Goal: Communication & Community: Participate in discussion

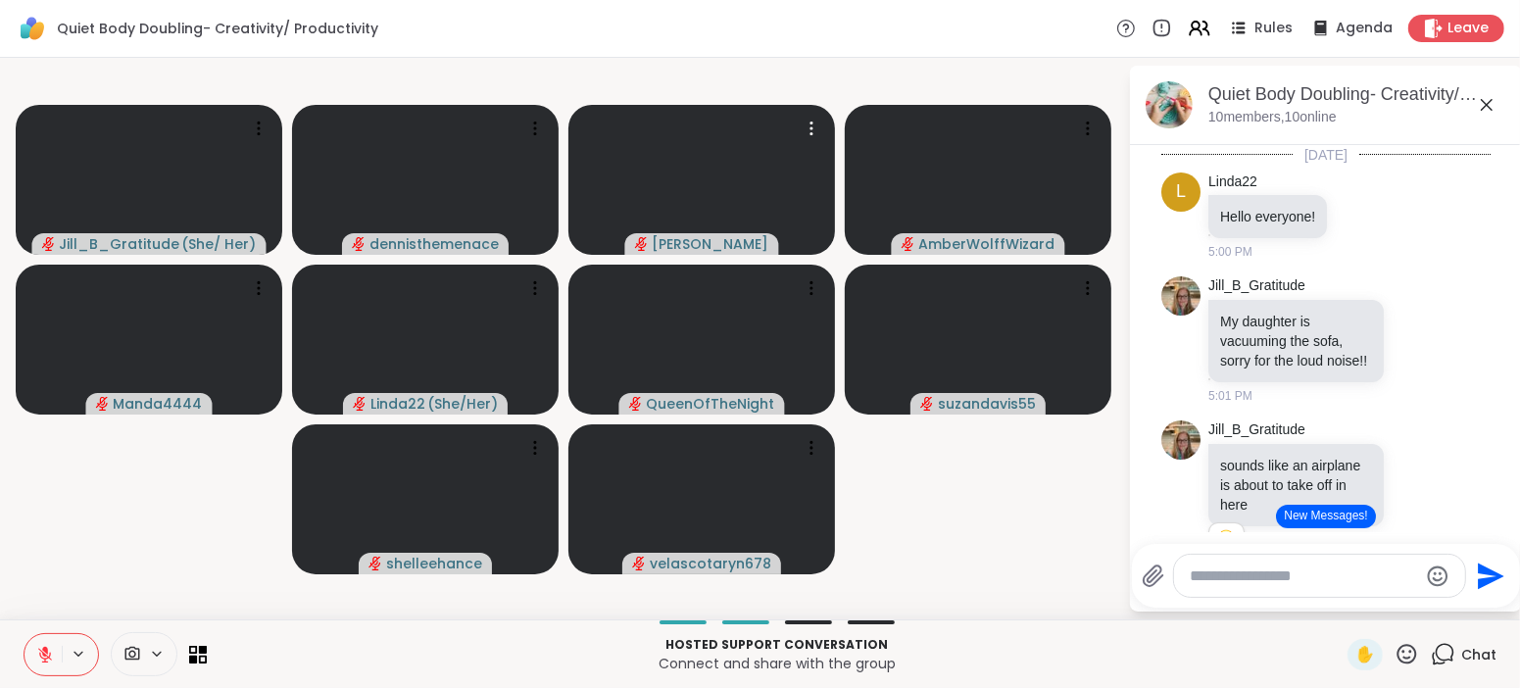
scroll to position [874, 0]
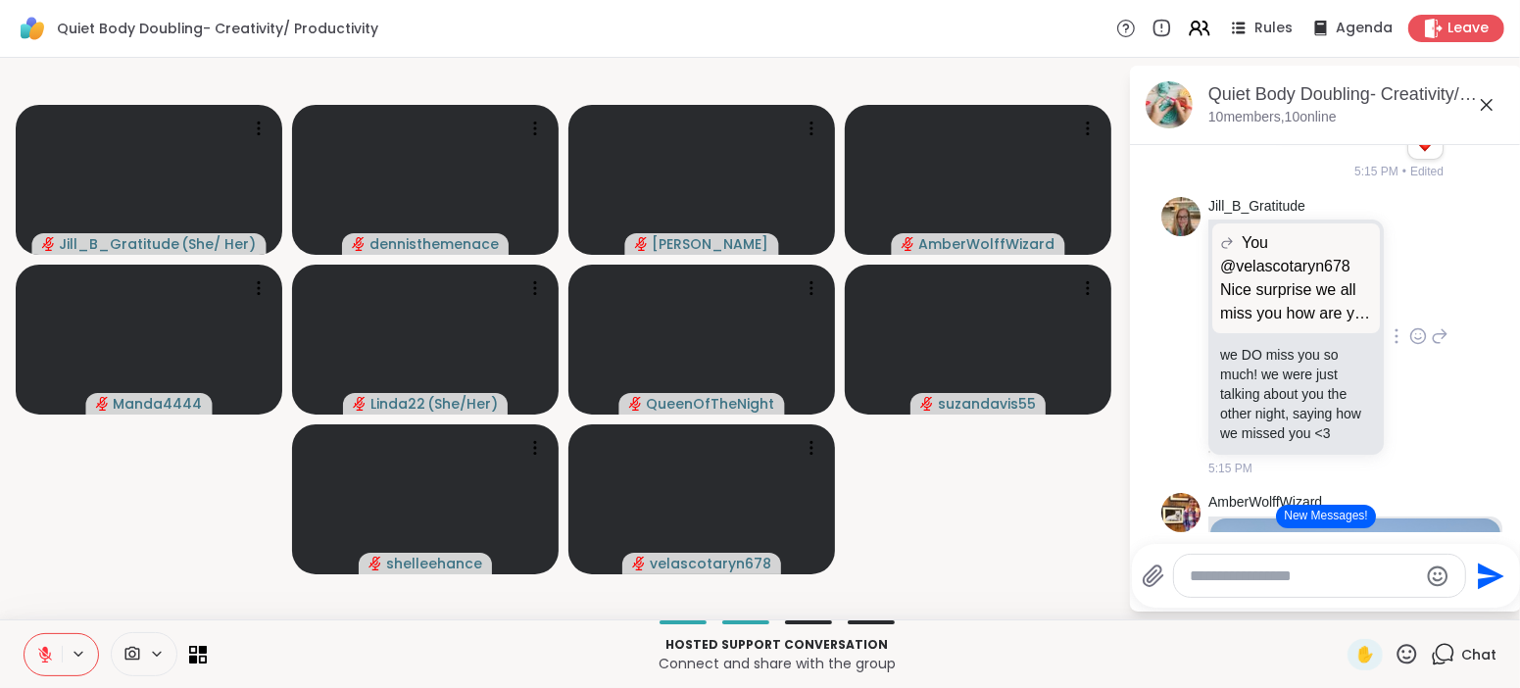
click at [1472, 269] on div "Jill_B_Gratitude You @velascotaryn678 Nice surprise we all miss you how are you…" at bounding box center [1325, 337] width 329 height 297
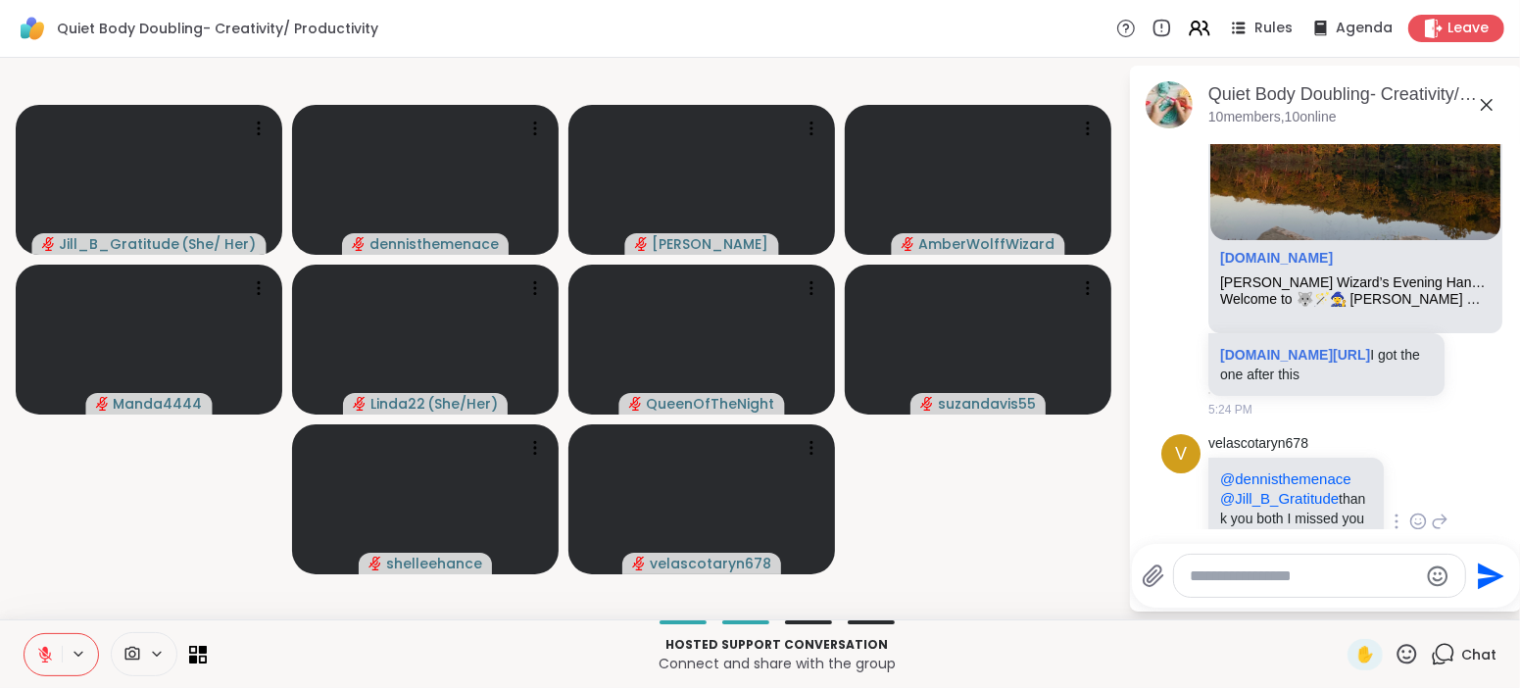
scroll to position [1529, 0]
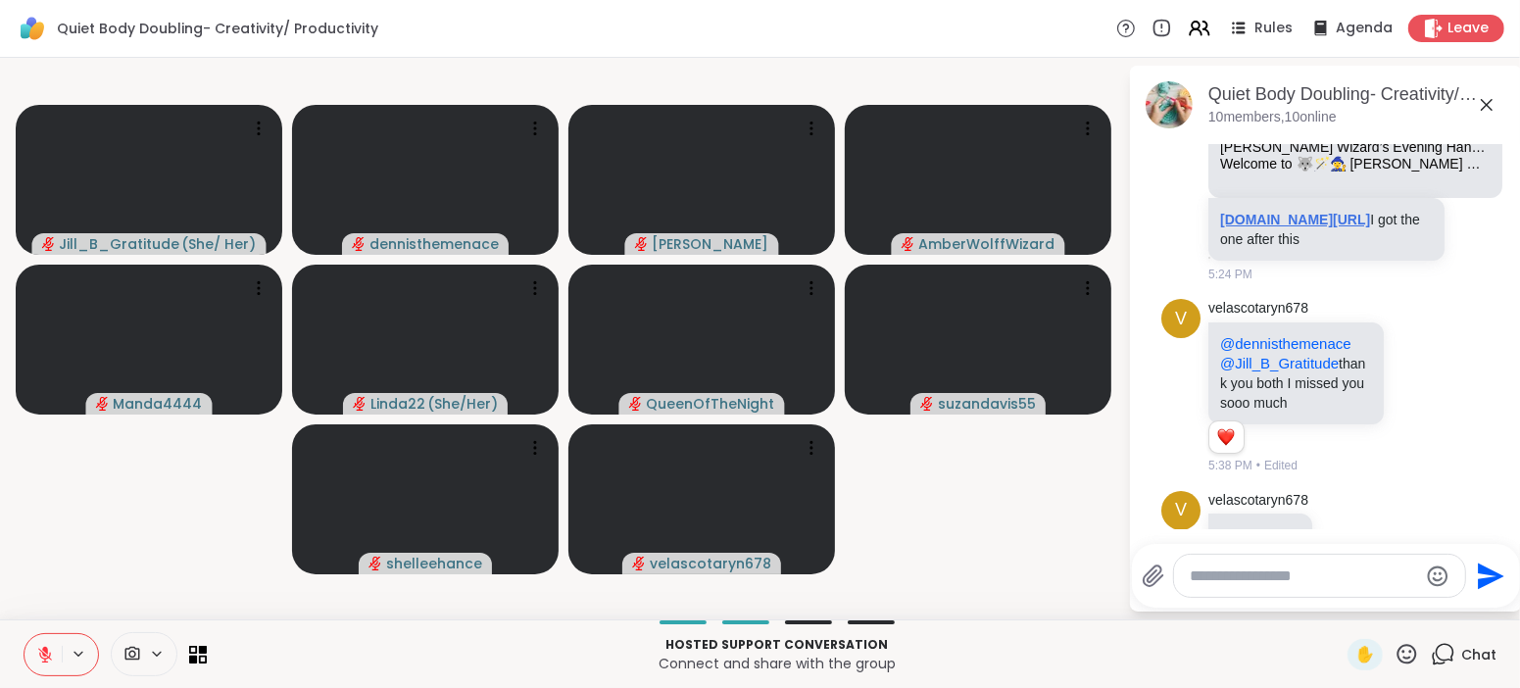
click at [1295, 227] on link "sharewellnow.com/session/2e1b205e-4cfa-4a74-924c-3f860b4f612e" at bounding box center [1295, 220] width 150 height 16
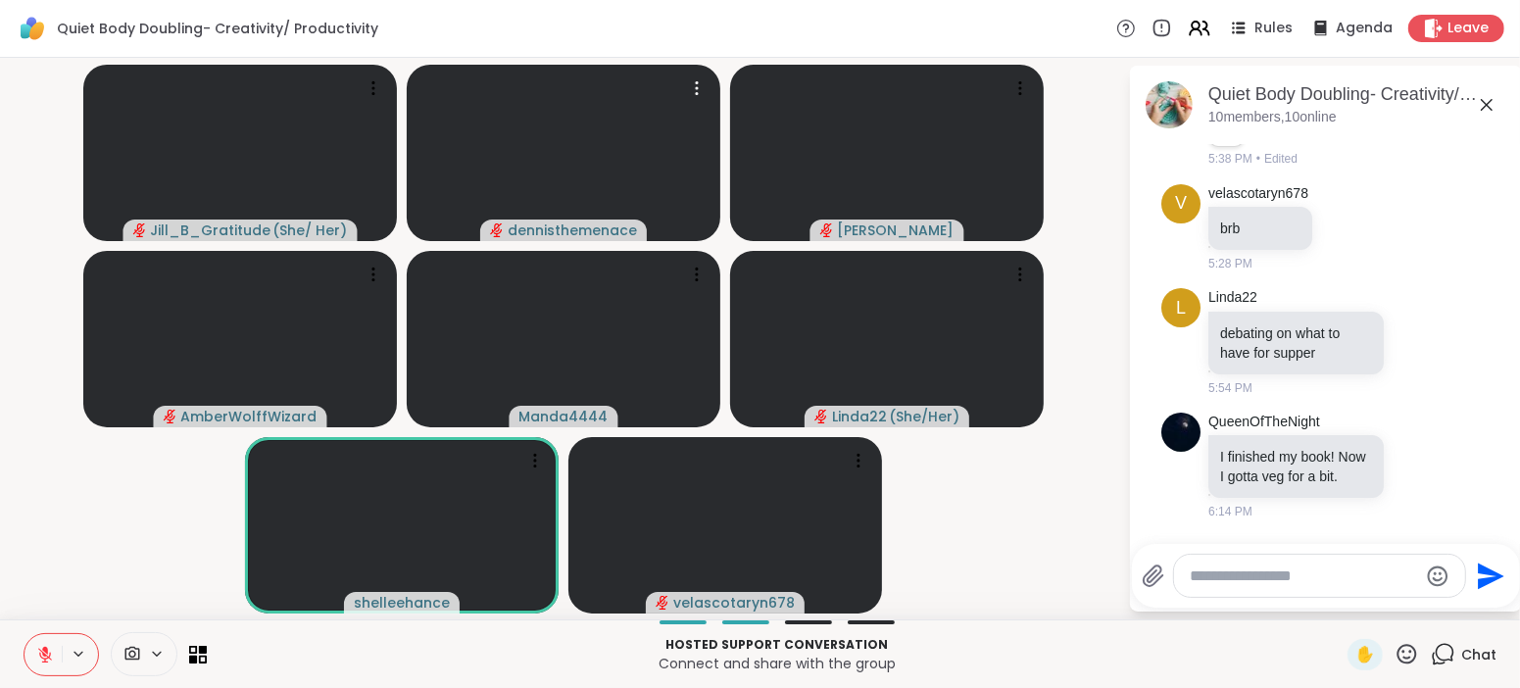
scroll to position [2000, 0]
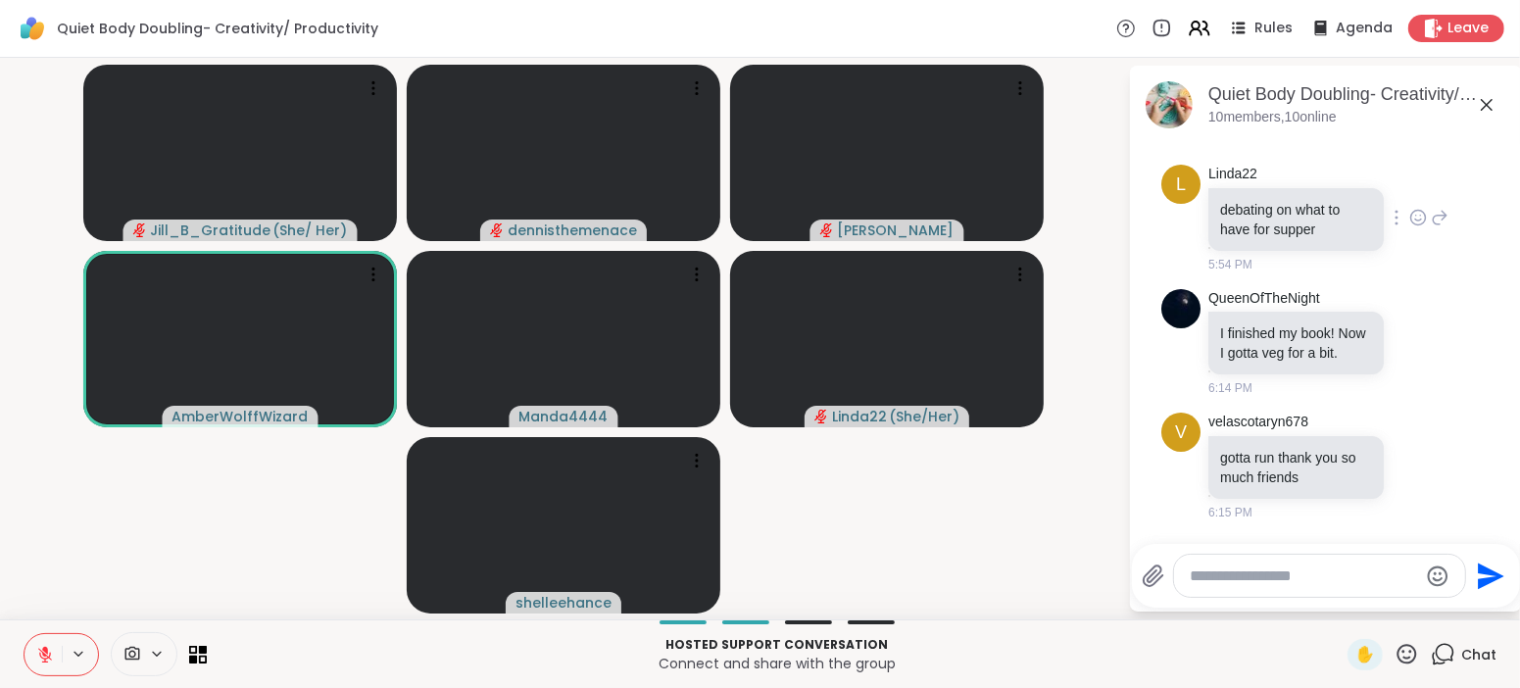
click at [1216, 213] on div "debating on what to have for supper" at bounding box center [1295, 219] width 175 height 63
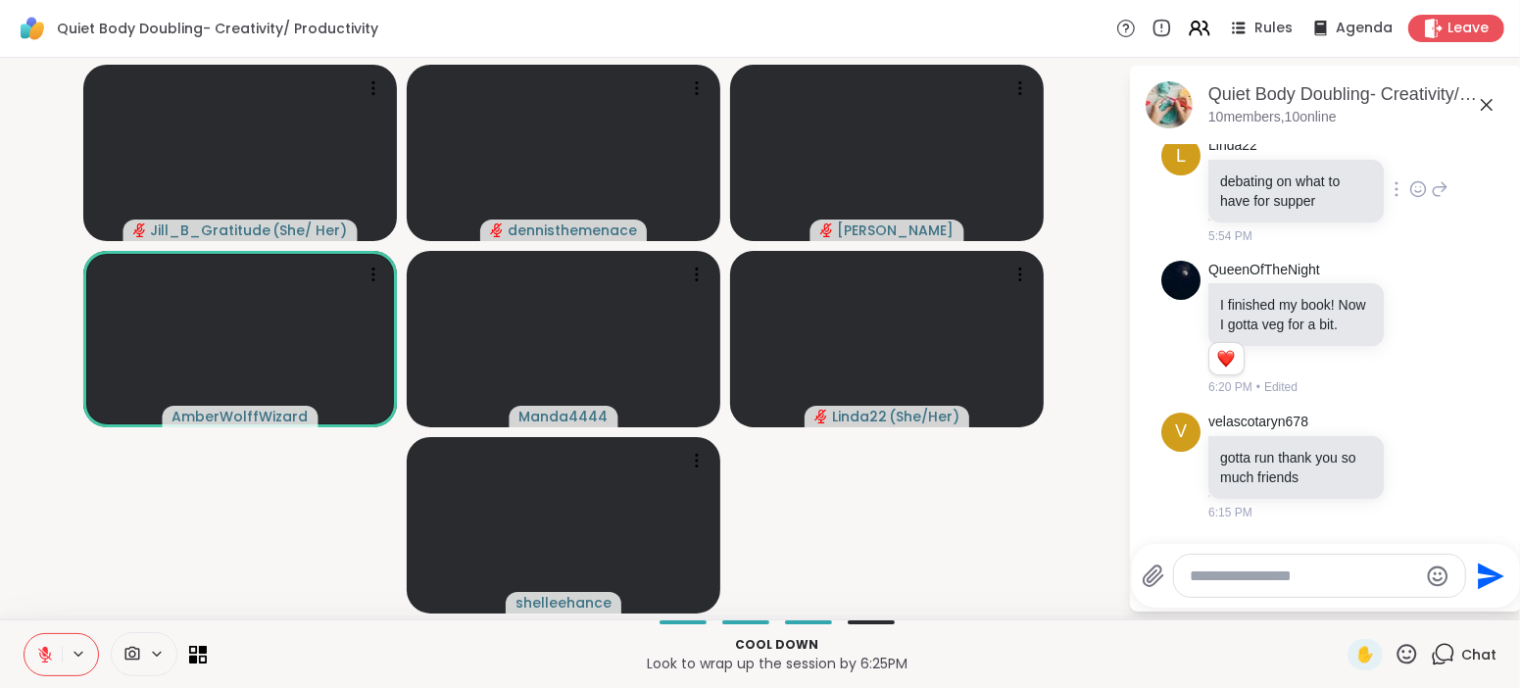
click at [1484, 194] on div "L Linda22 debating on what to have for supper 5:54 PM" at bounding box center [1325, 190] width 329 height 124
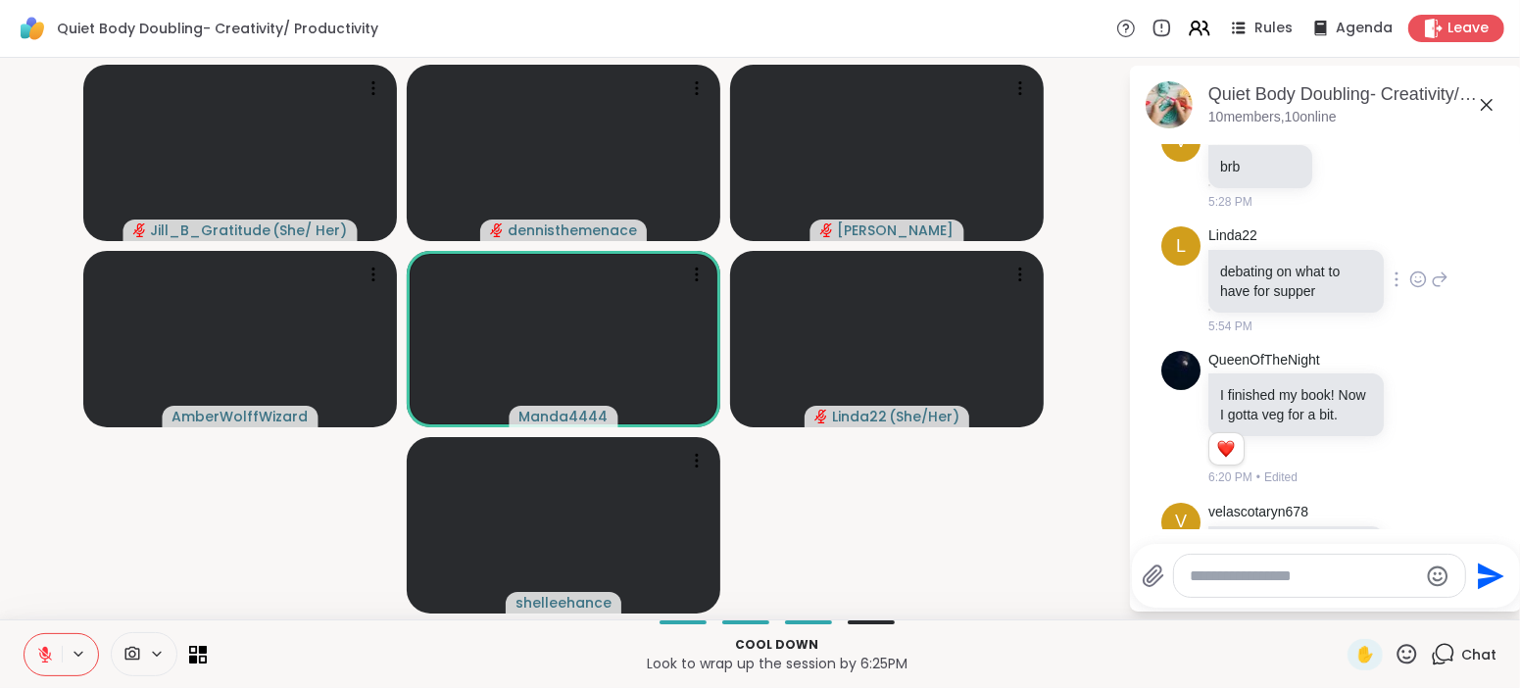
scroll to position [2028, 0]
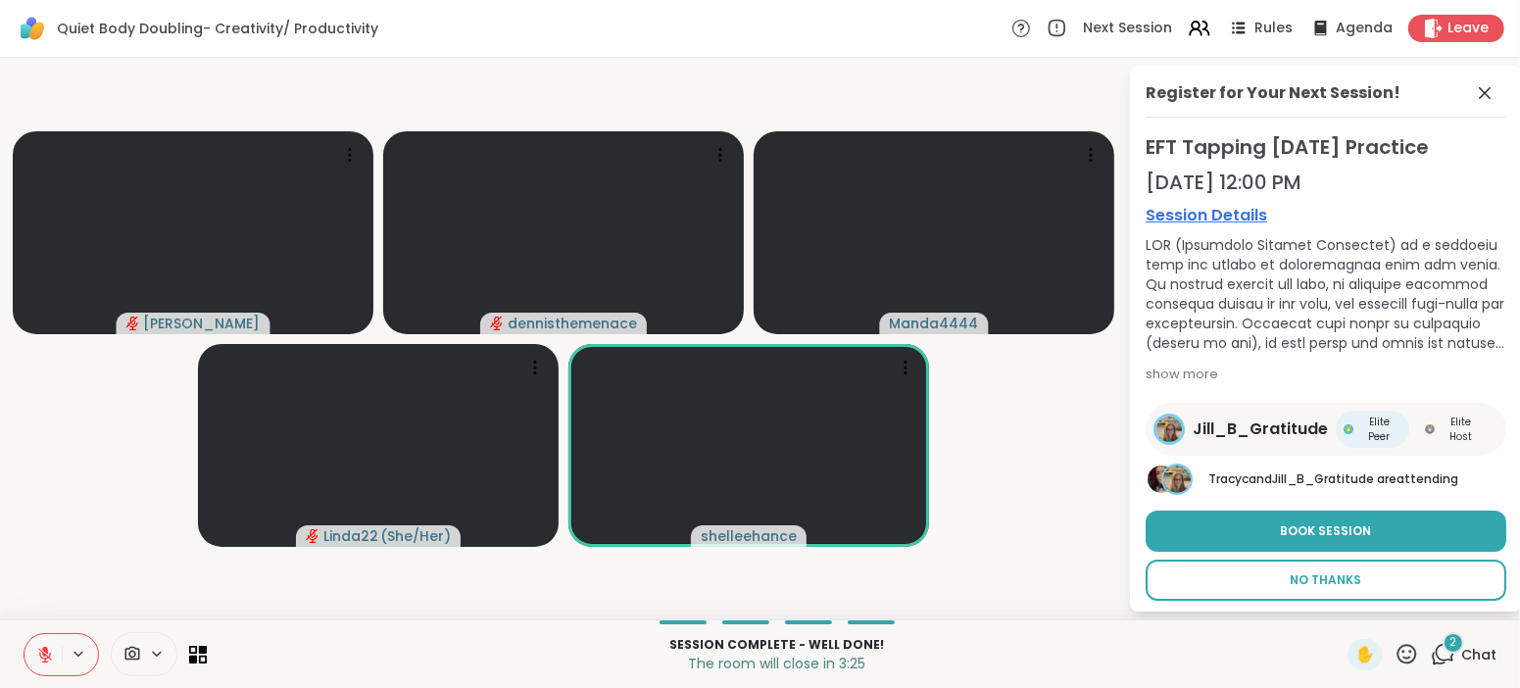
click at [1338, 571] on span "No Thanks" at bounding box center [1327, 580] width 72 height 18
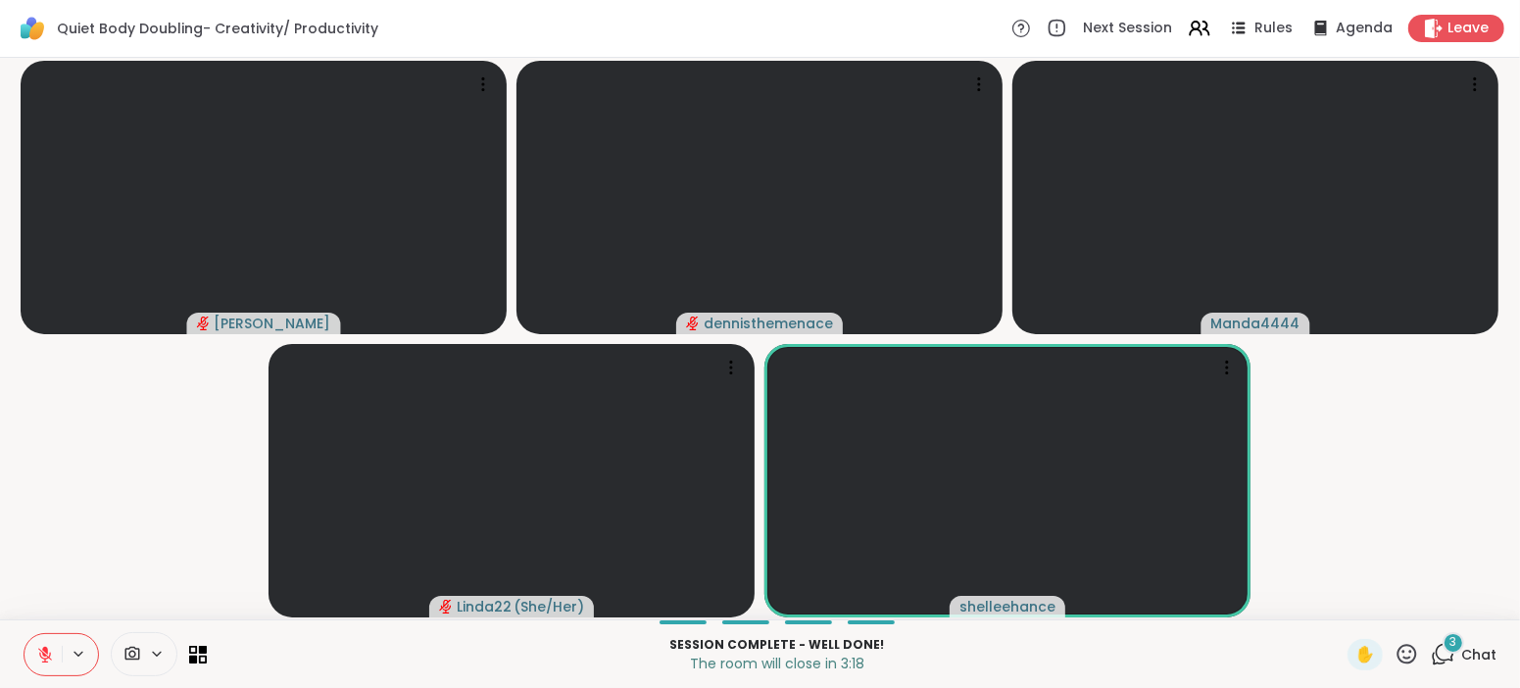
click at [1478, 653] on span "Chat" at bounding box center [1478, 655] width 35 height 20
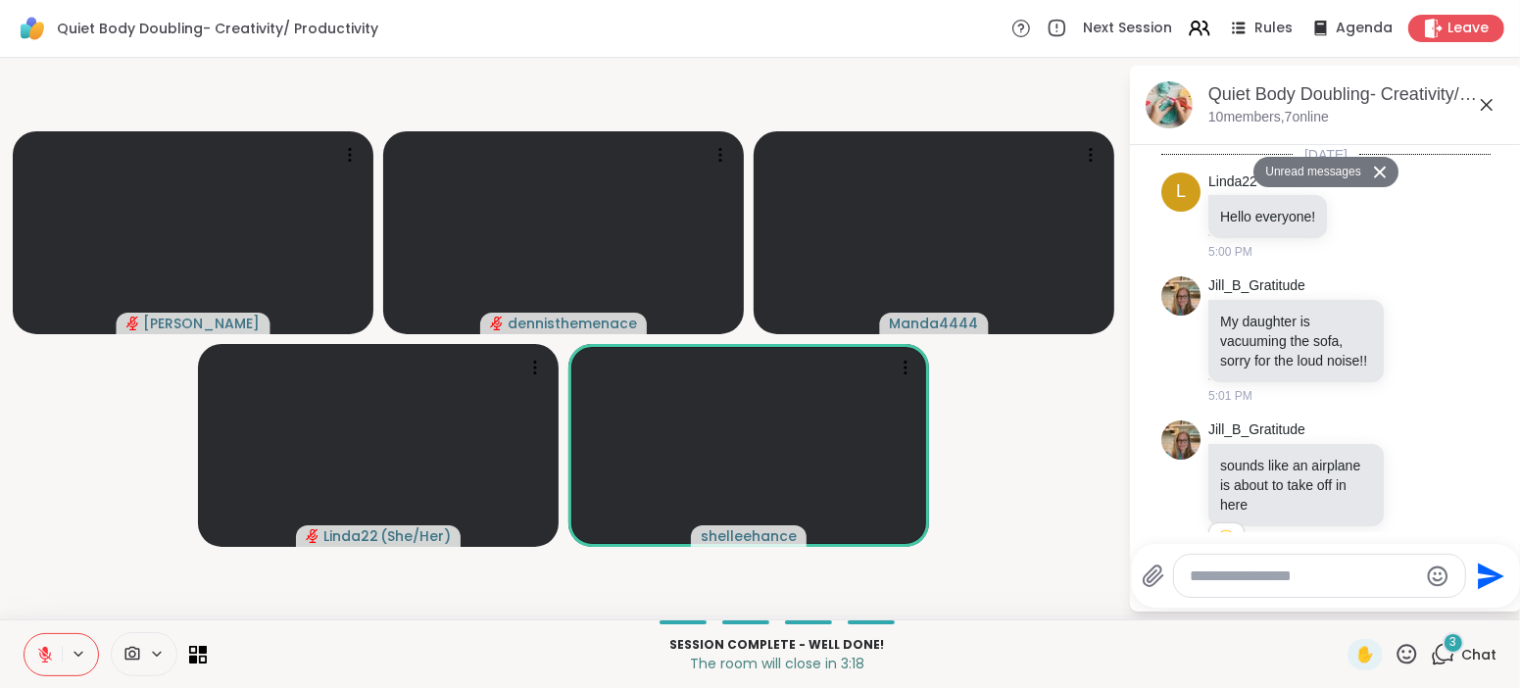
scroll to position [2700, 0]
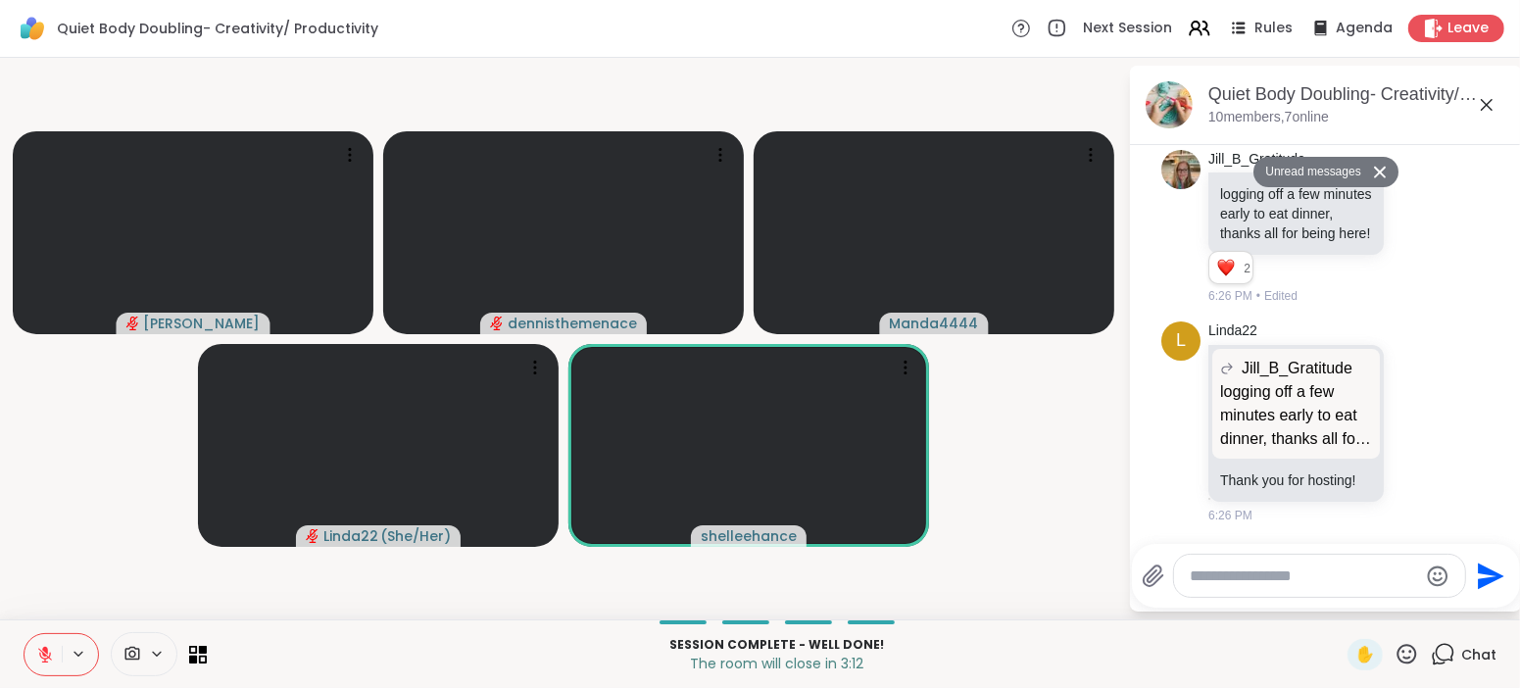
click at [1478, 653] on span "Chat" at bounding box center [1478, 655] width 35 height 20
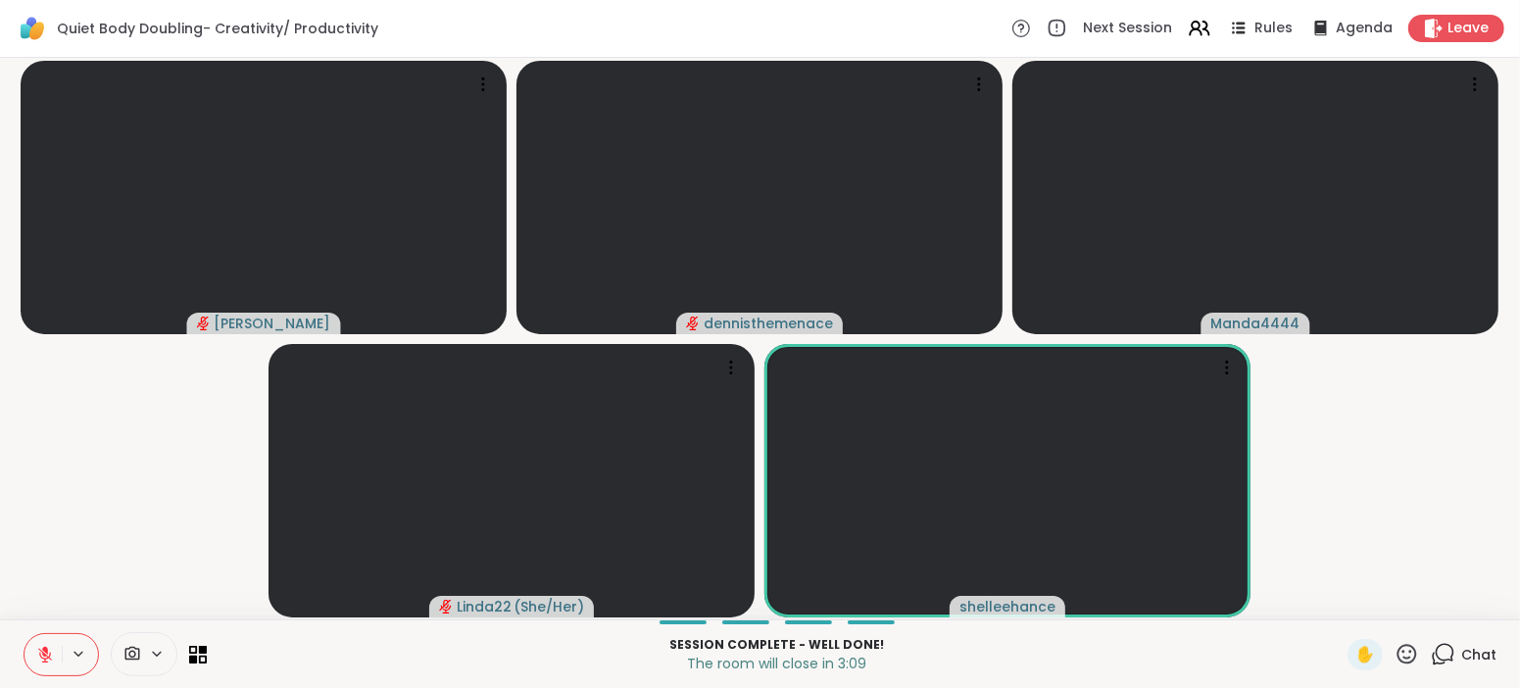
click at [1483, 654] on span "Chat" at bounding box center [1478, 655] width 35 height 20
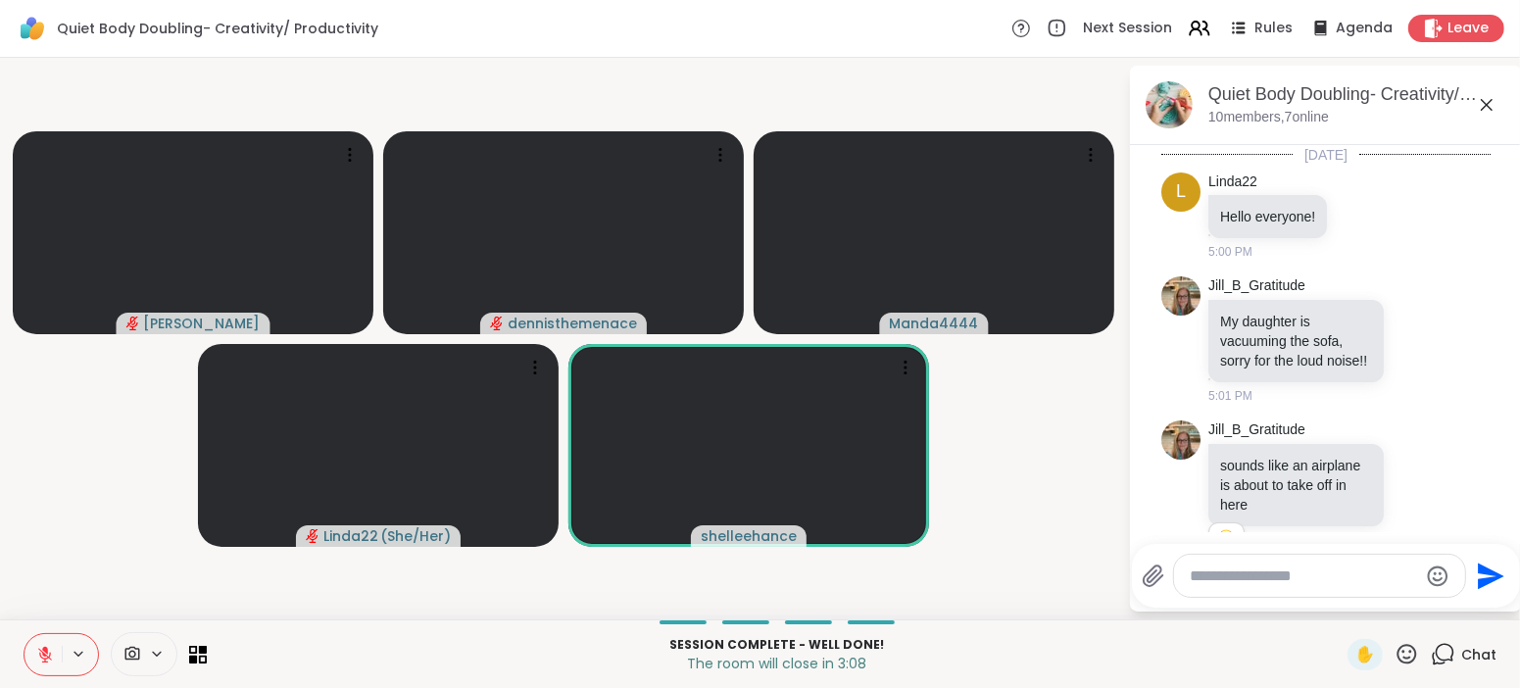
scroll to position [2632, 0]
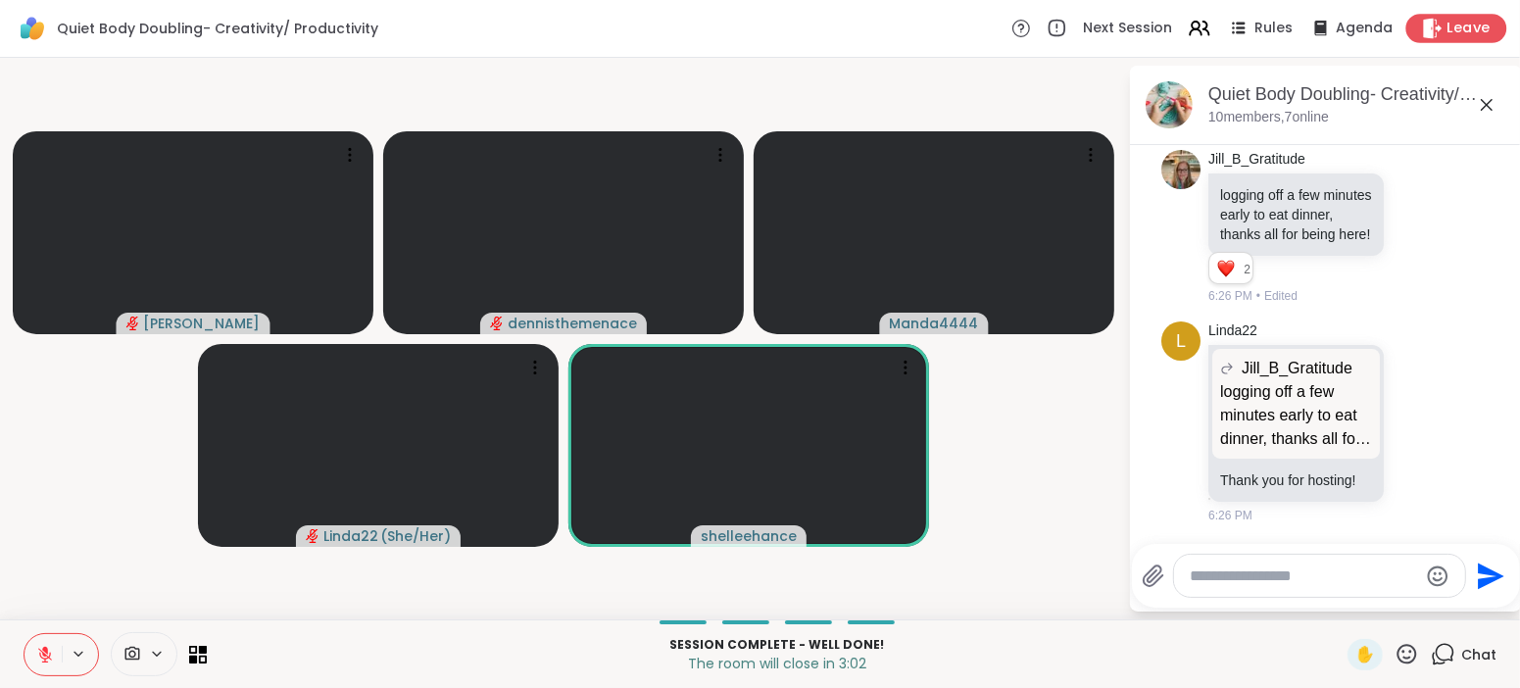
click at [1450, 29] on span "Leave" at bounding box center [1469, 29] width 43 height 21
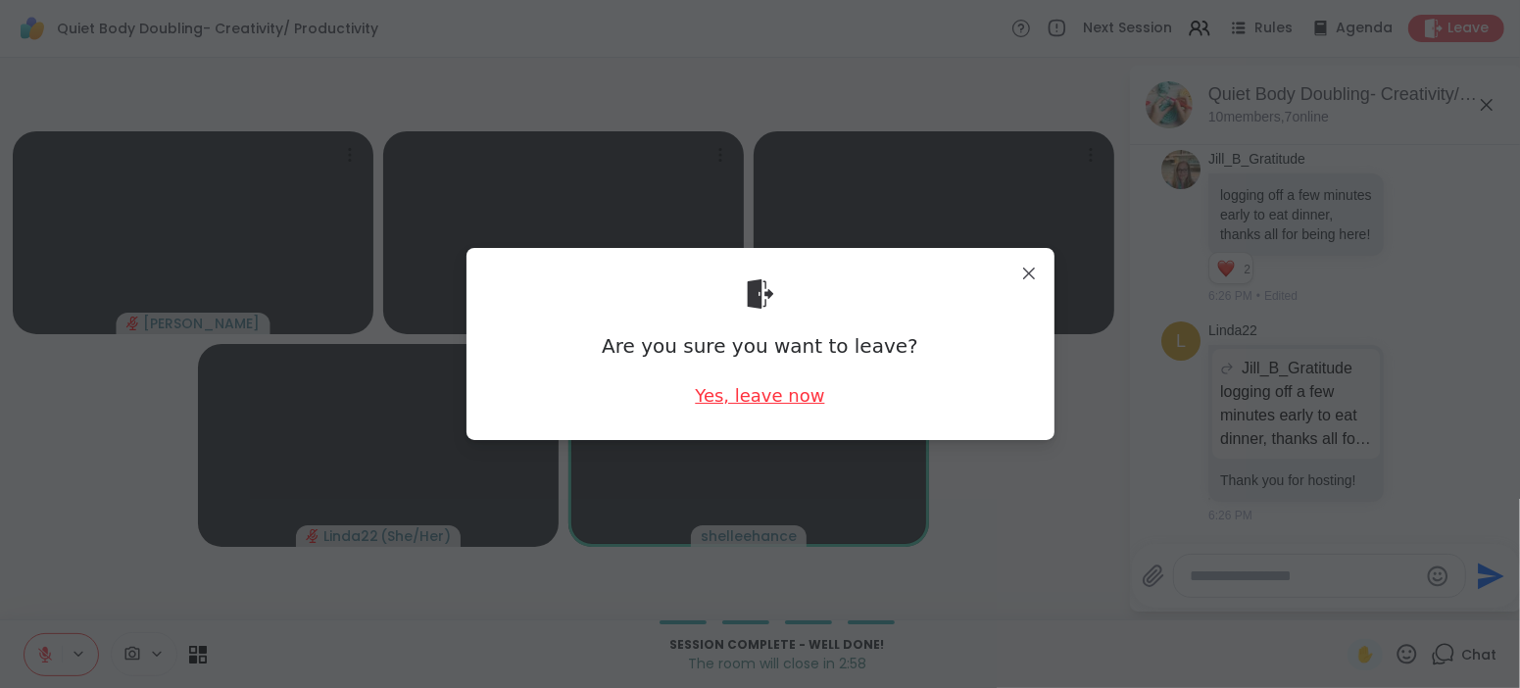
click at [762, 392] on div "Yes, leave now" at bounding box center [759, 395] width 129 height 25
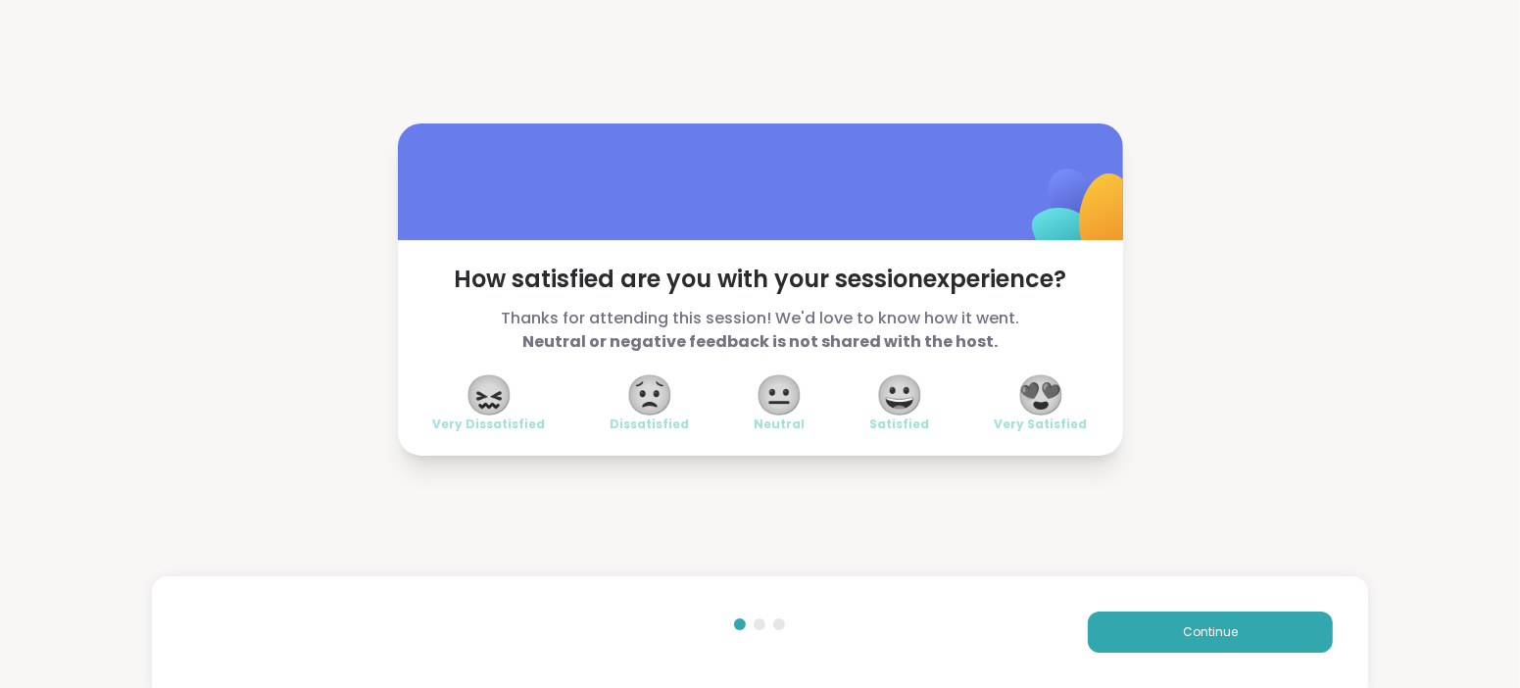
click at [1050, 396] on span "😍" at bounding box center [1040, 394] width 49 height 35
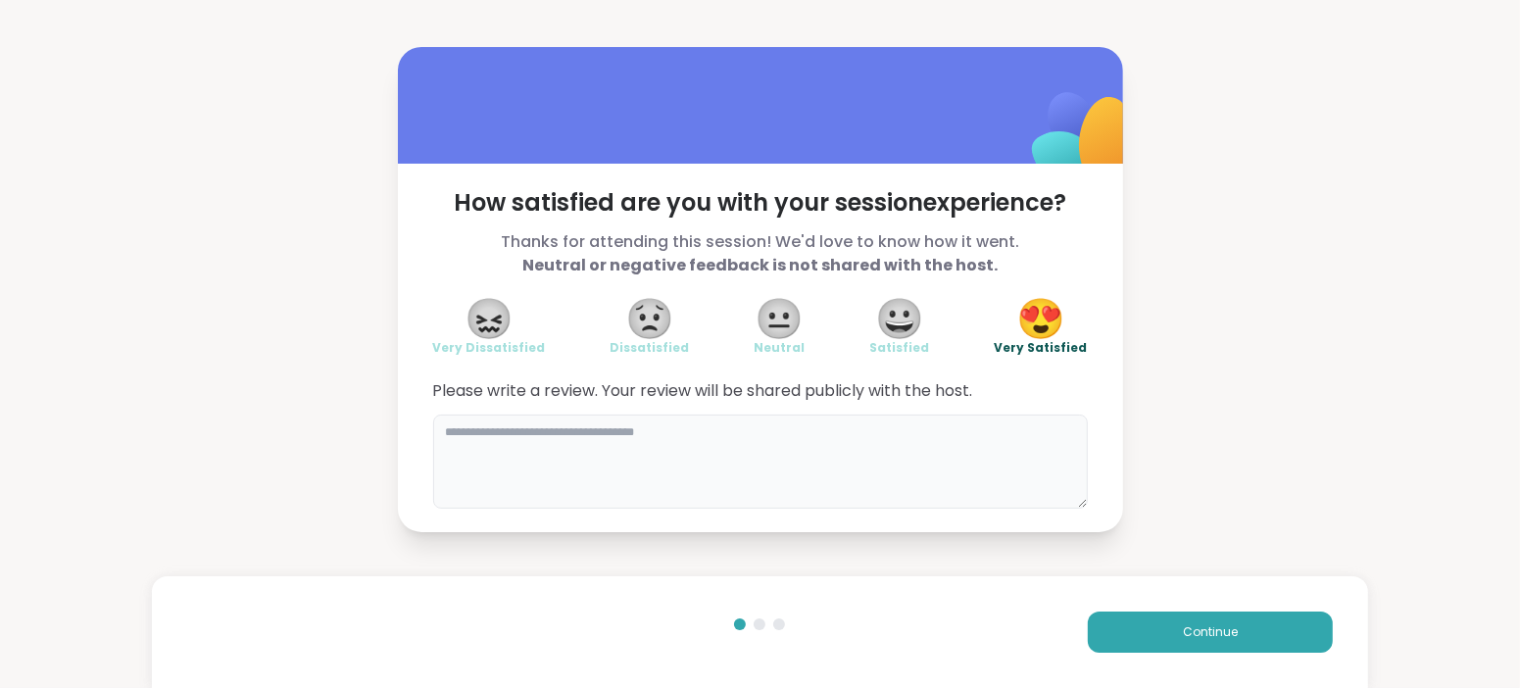
click at [836, 443] on textarea at bounding box center [760, 462] width 655 height 94
click at [853, 502] on textarea at bounding box center [760, 462] width 655 height 94
type textarea "**********"
click at [1282, 614] on button "Continue" at bounding box center [1210, 632] width 245 height 41
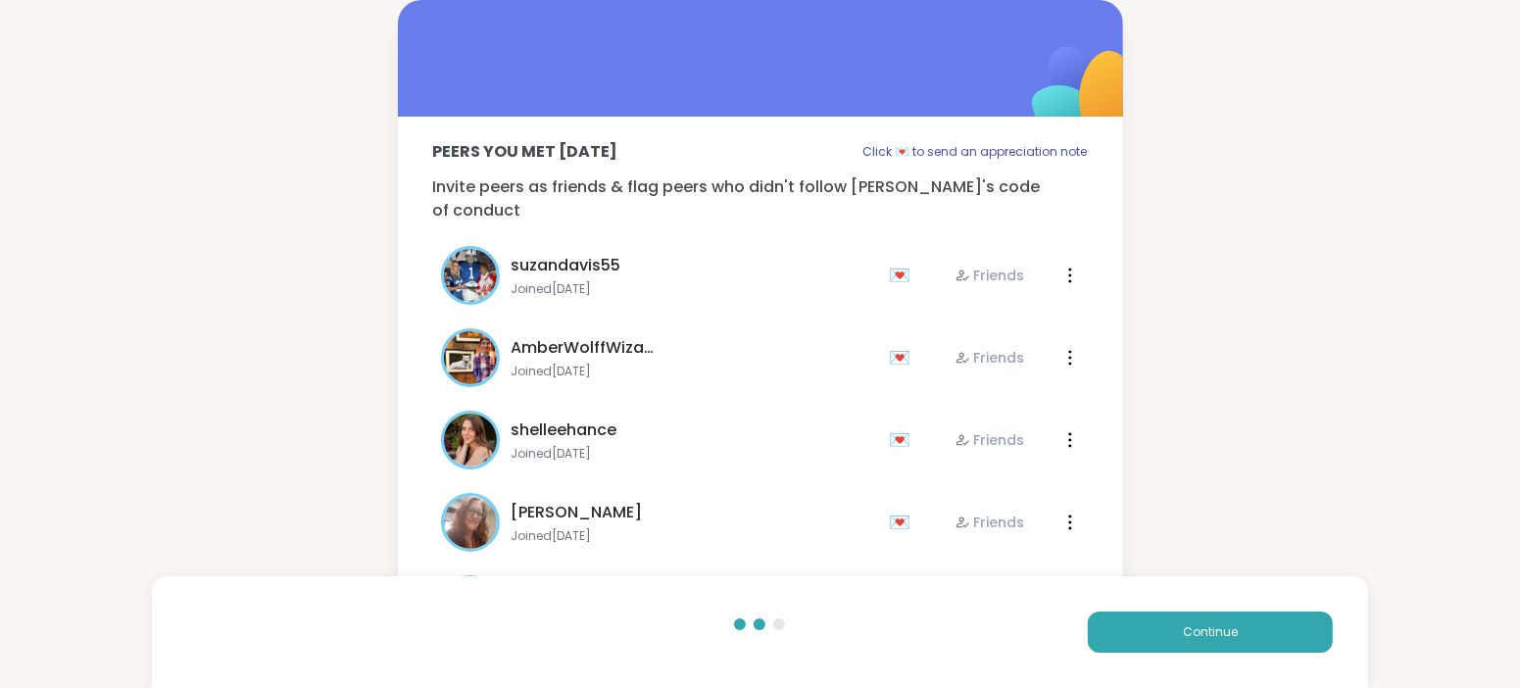
click at [854, 525] on div "dodi Joined Apr 2025 💌 Friends" at bounding box center [659, 522] width 437 height 59
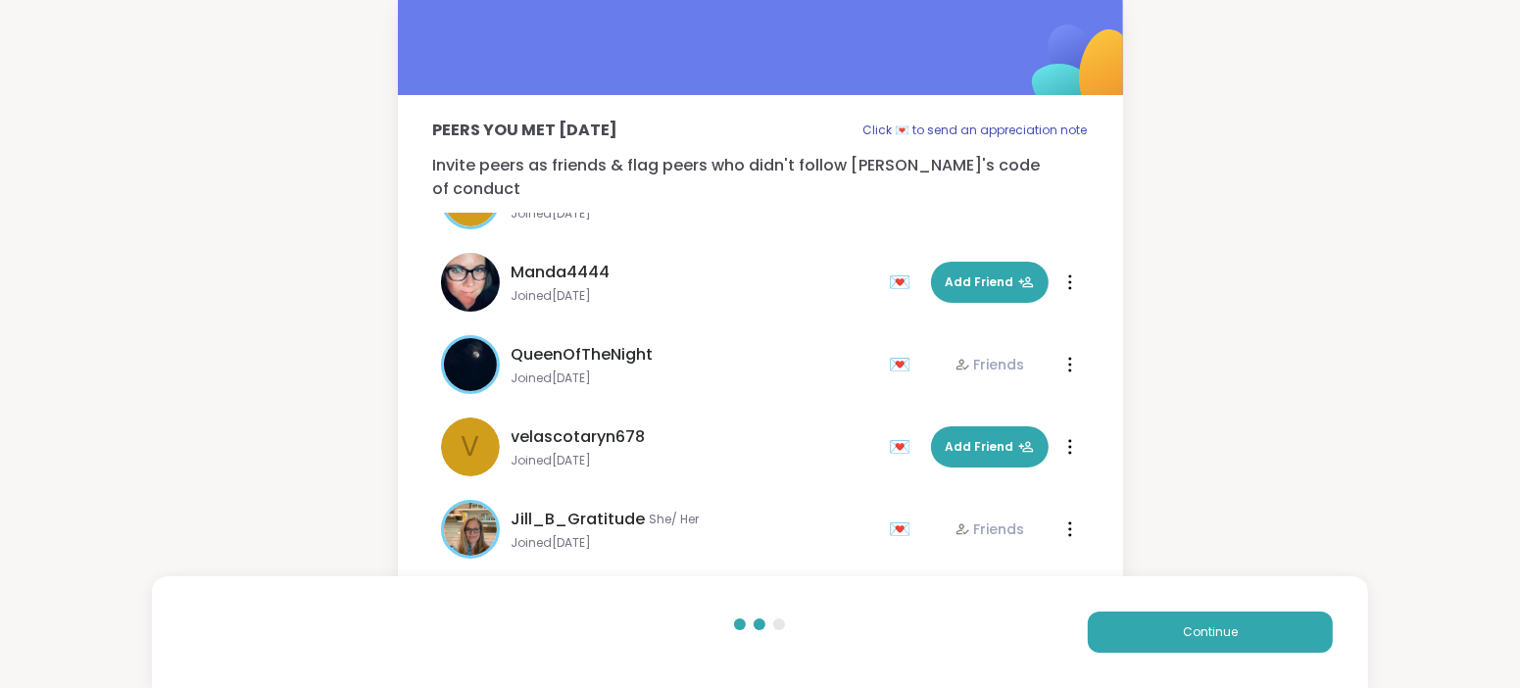
scroll to position [23, 0]
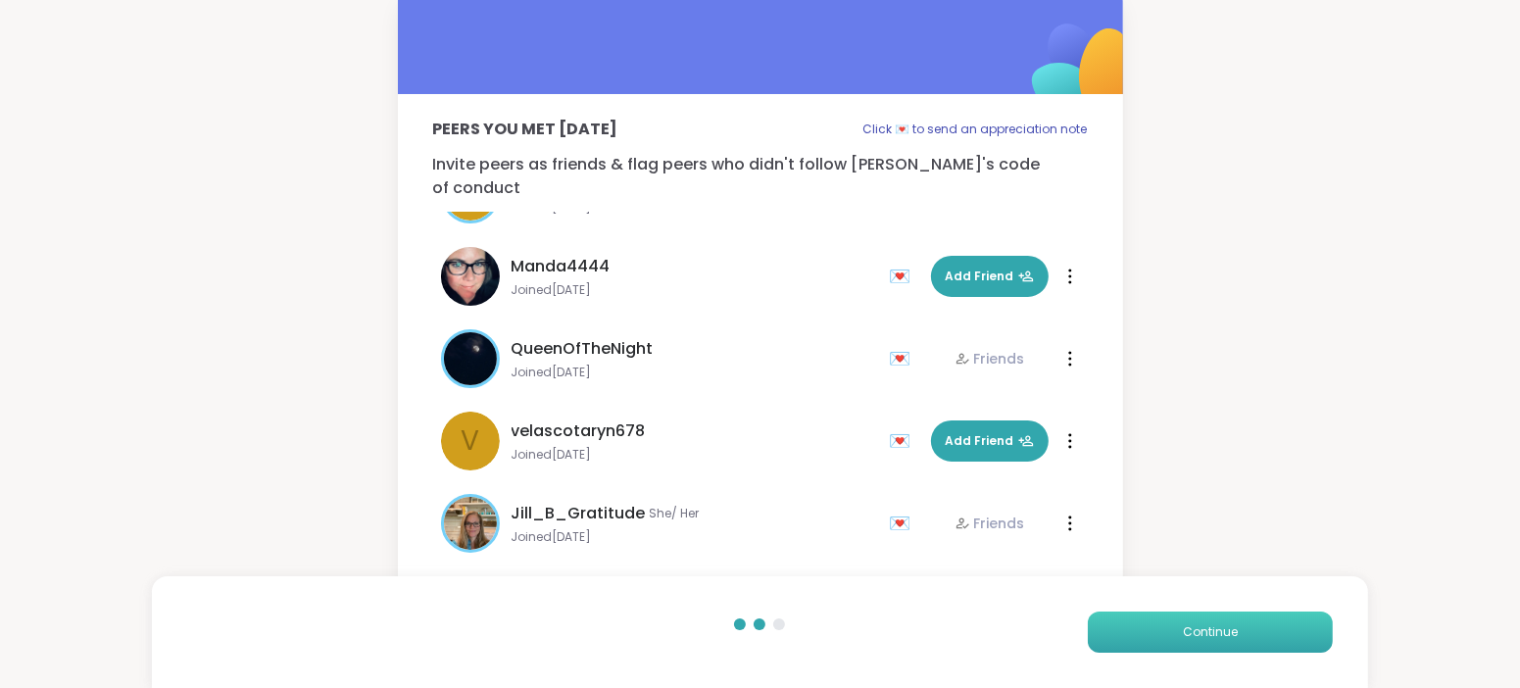
click at [1216, 624] on span "Continue" at bounding box center [1210, 632] width 55 height 18
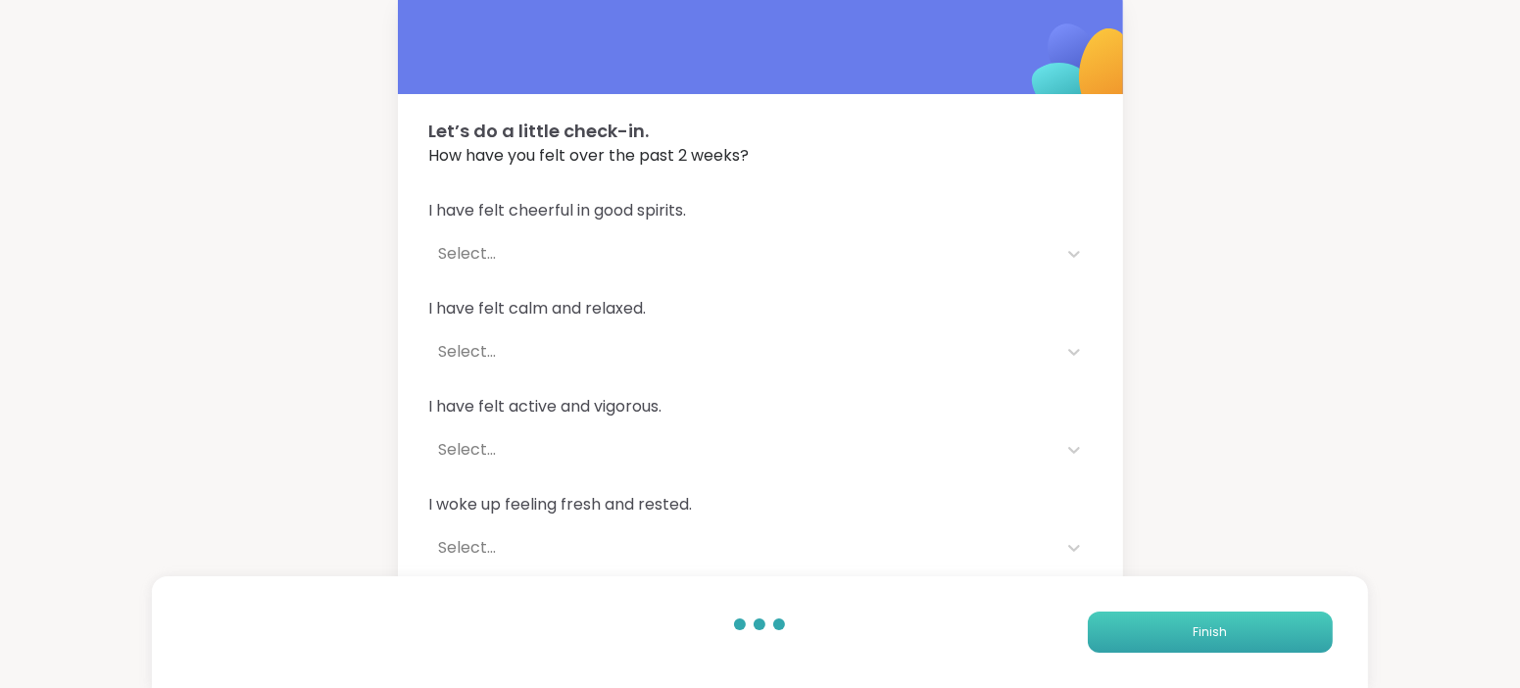
click at [1218, 624] on span "Finish" at bounding box center [1210, 632] width 34 height 18
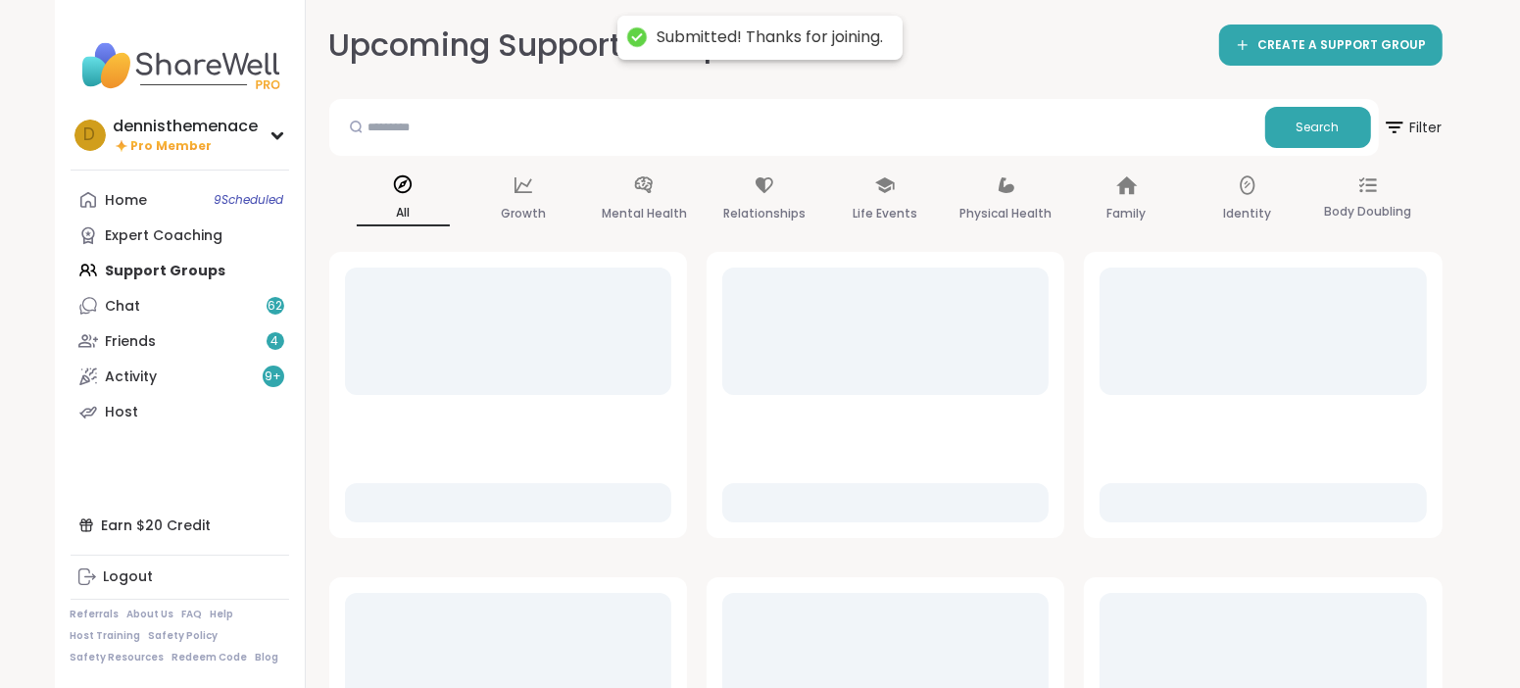
click at [1218, 624] on div at bounding box center [1263, 656] width 326 height 127
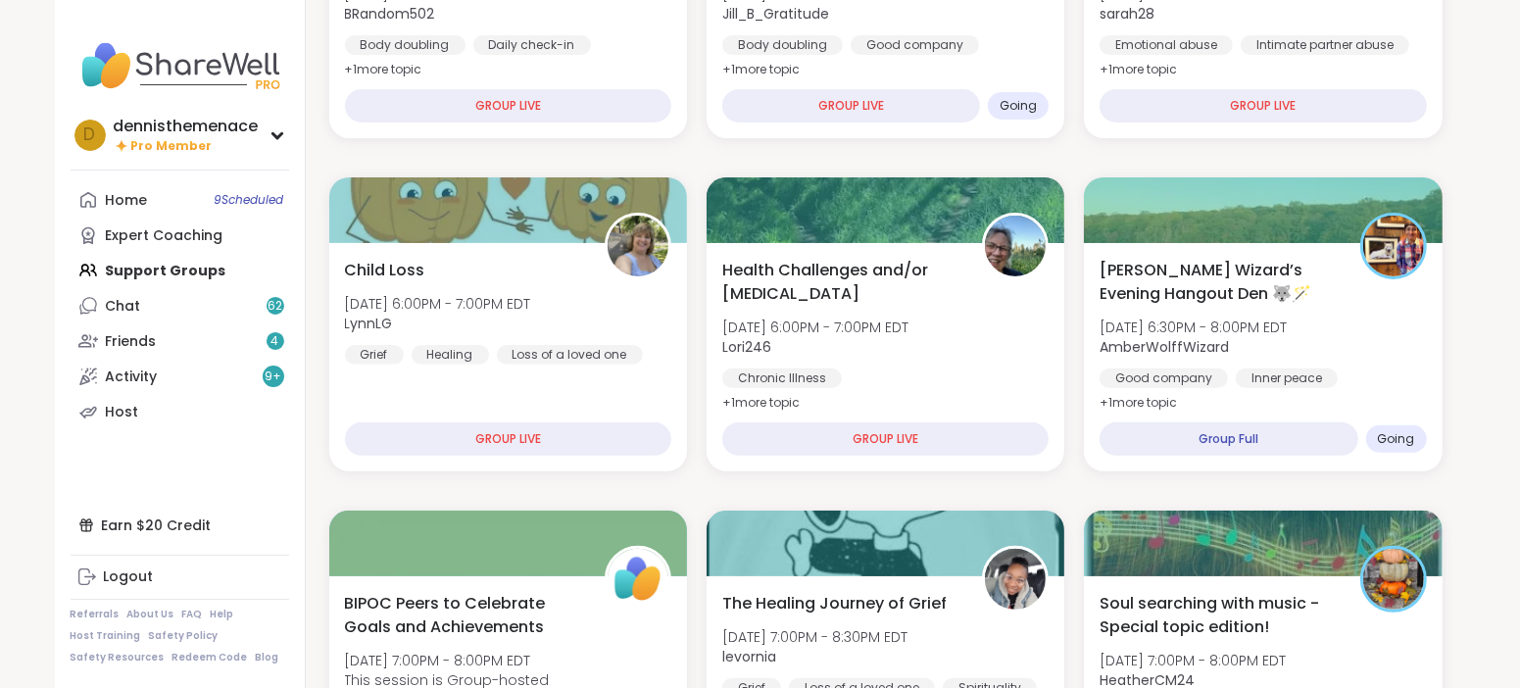
scroll to position [538, 0]
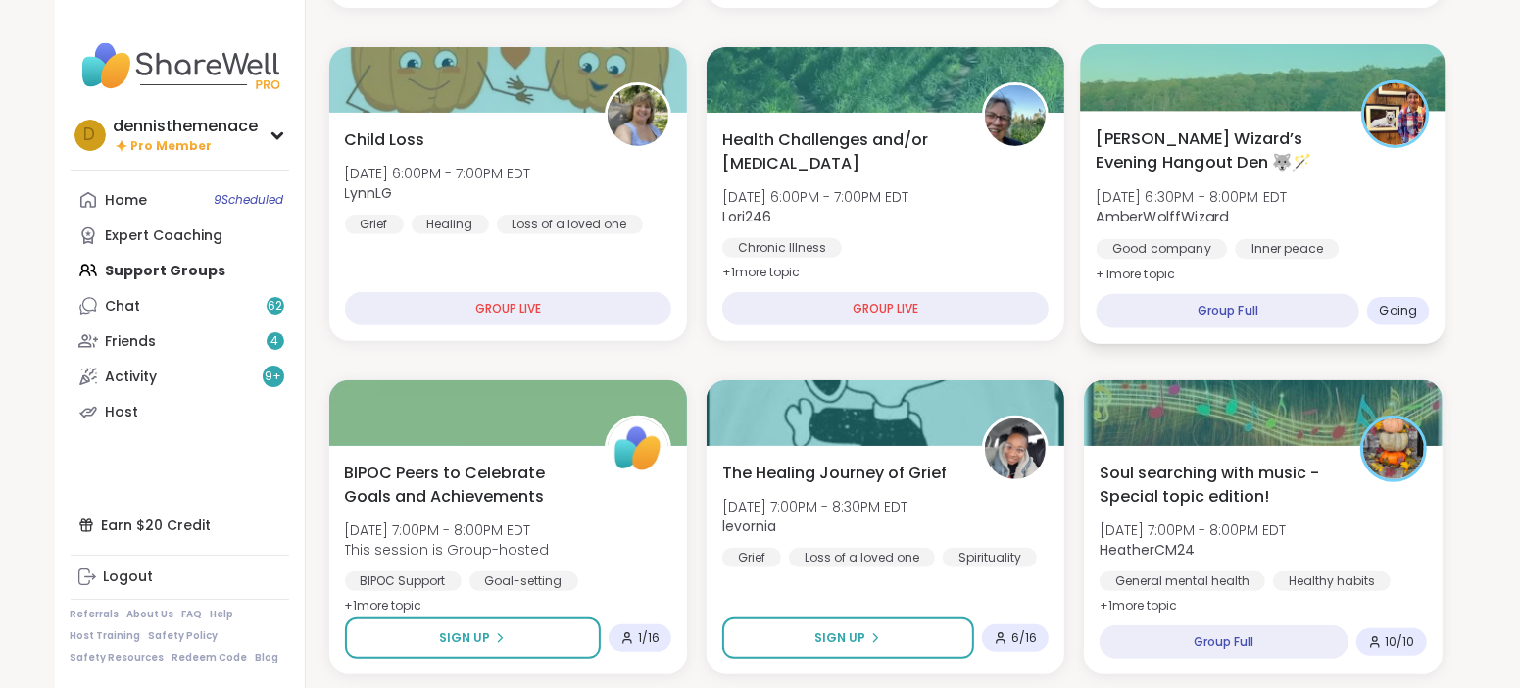
click at [1228, 208] on span "AmberWolffWizard" at bounding box center [1192, 217] width 191 height 20
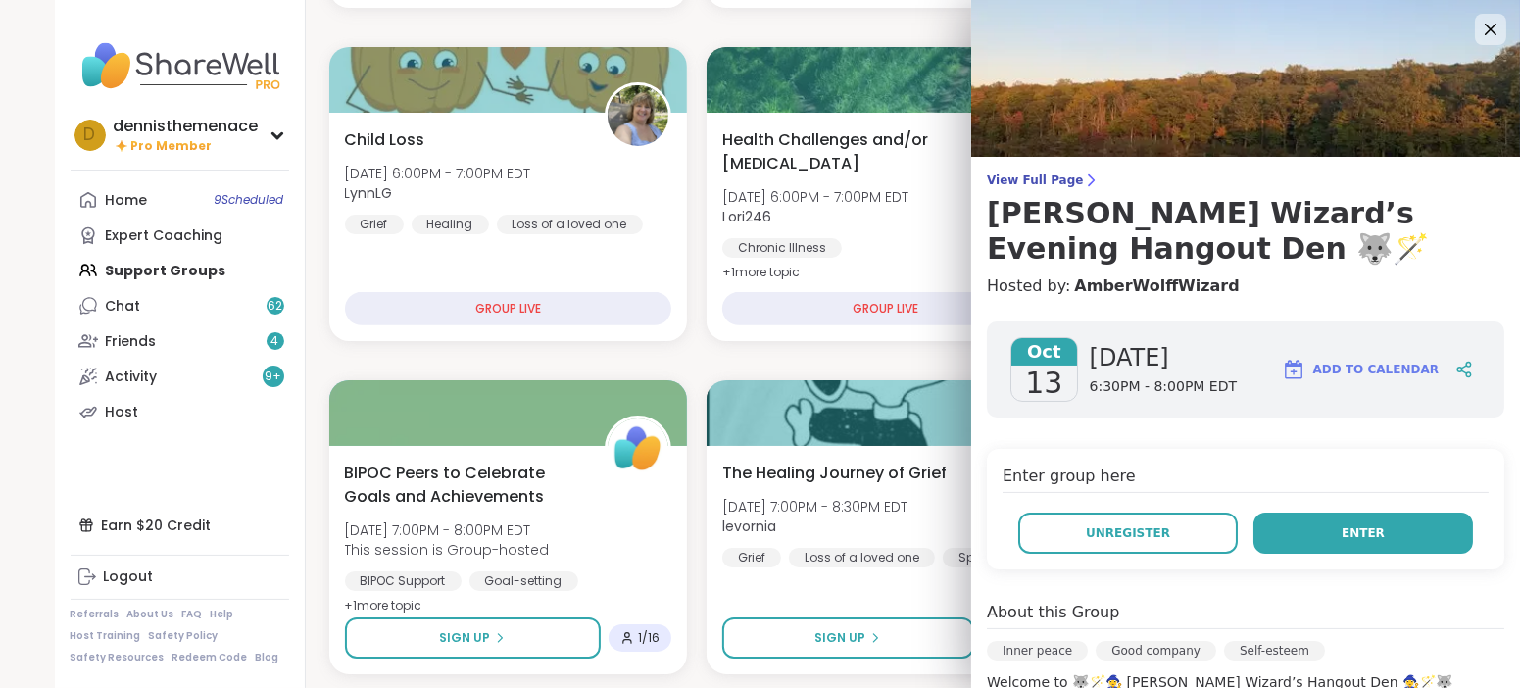
click at [1358, 530] on span "Enter" at bounding box center [1363, 533] width 43 height 18
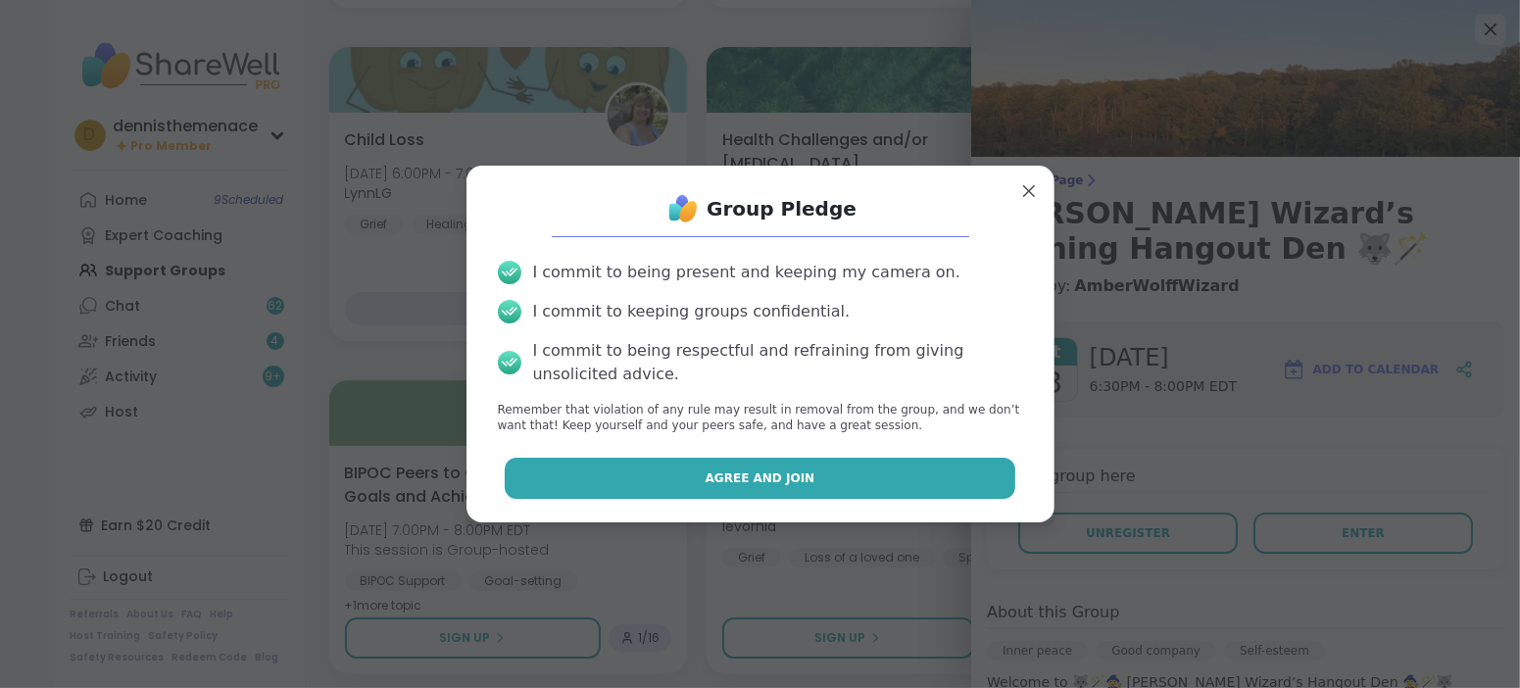
click at [749, 475] on span "Agree and Join" at bounding box center [761, 478] width 110 height 18
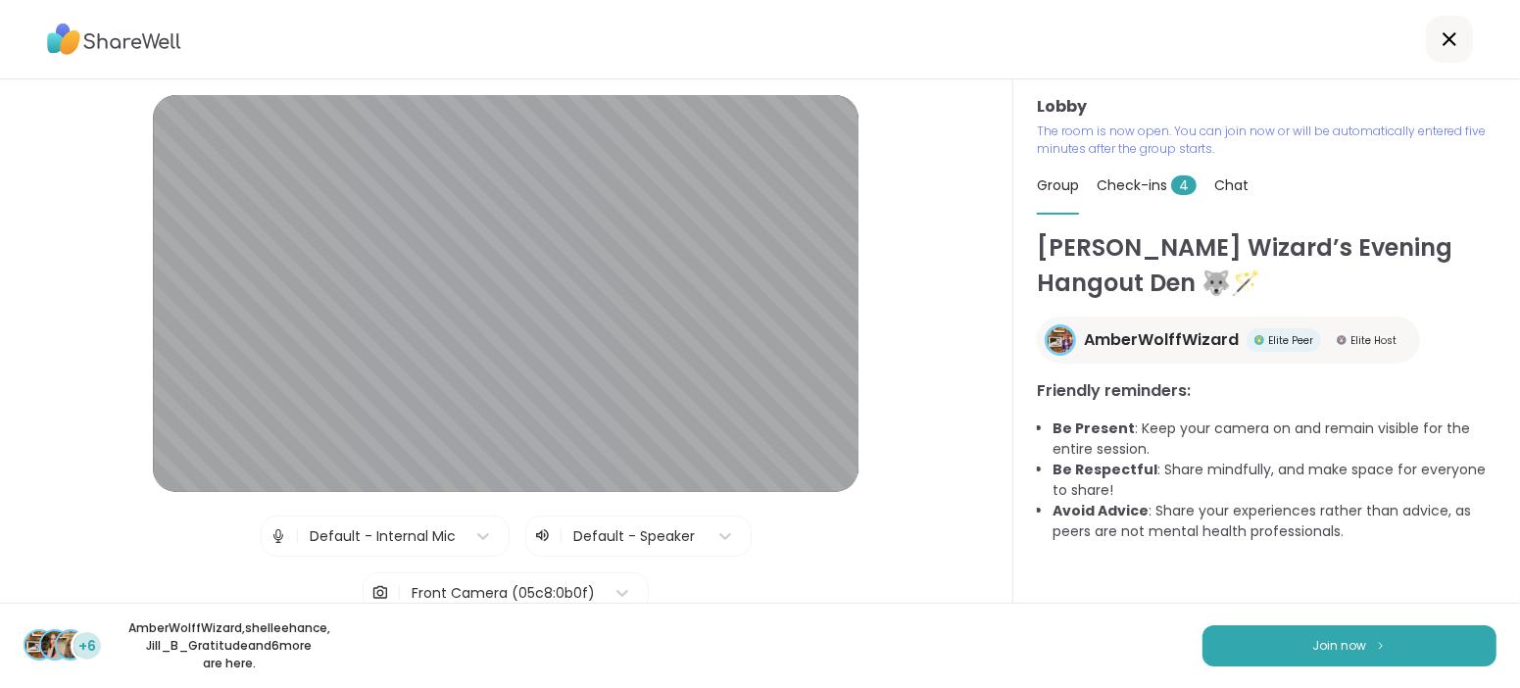
click at [1302, 651] on button "Join now" at bounding box center [1350, 645] width 294 height 41
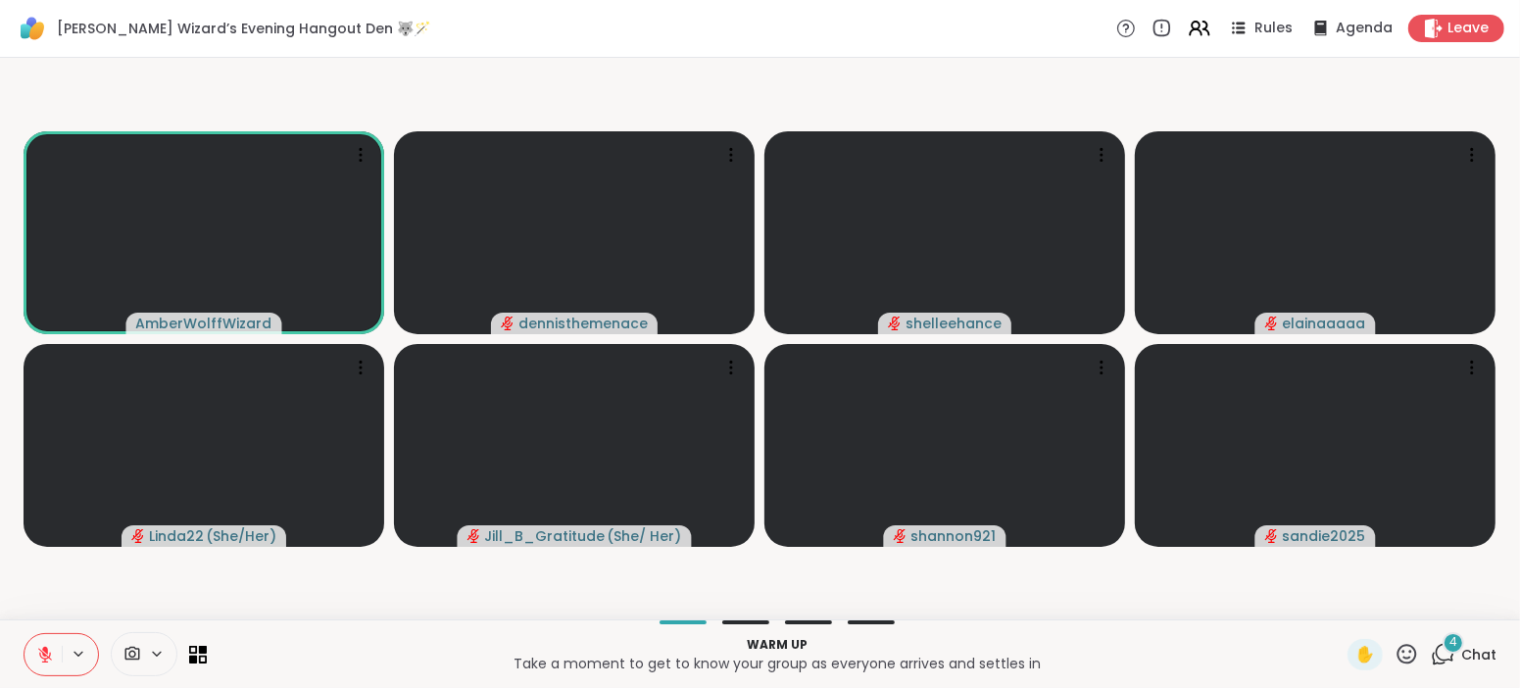
click at [43, 653] on icon at bounding box center [45, 655] width 18 height 18
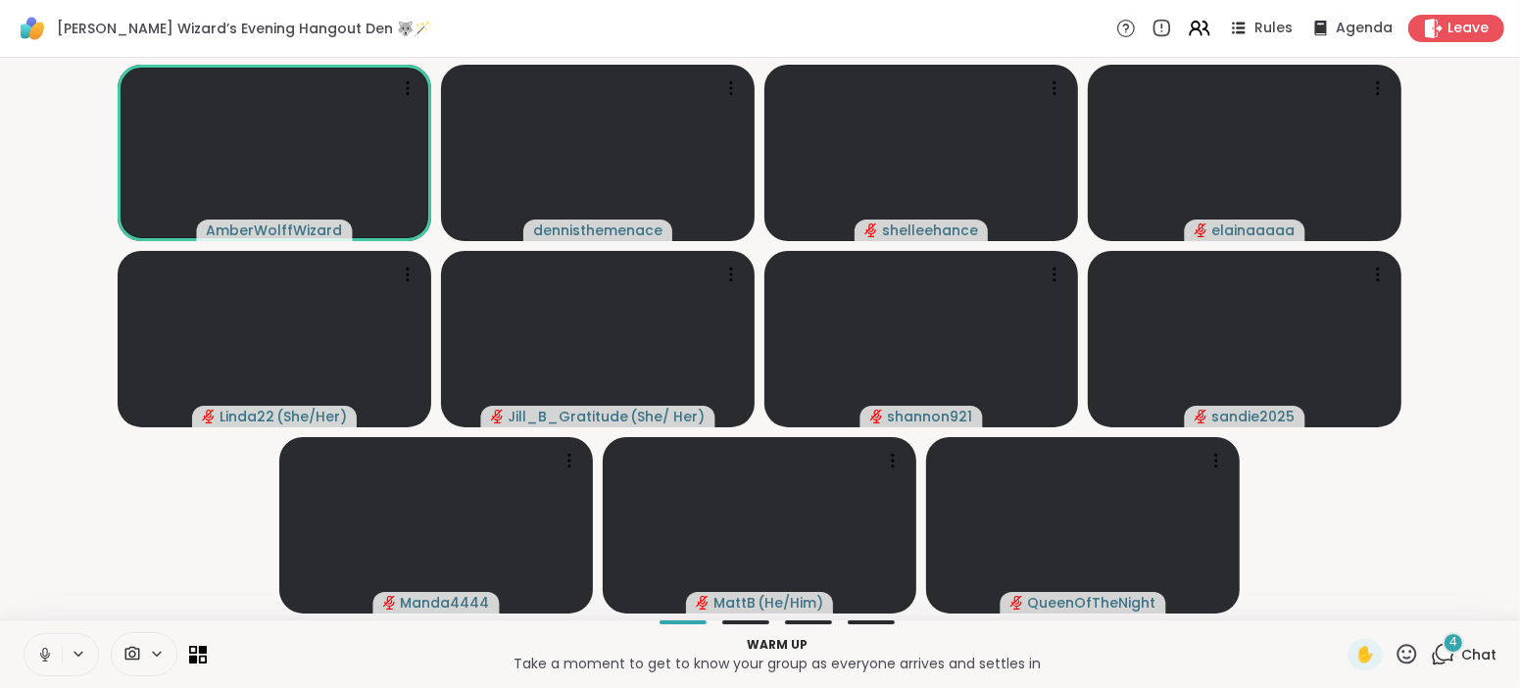
click at [1486, 652] on span "Chat" at bounding box center [1478, 655] width 35 height 20
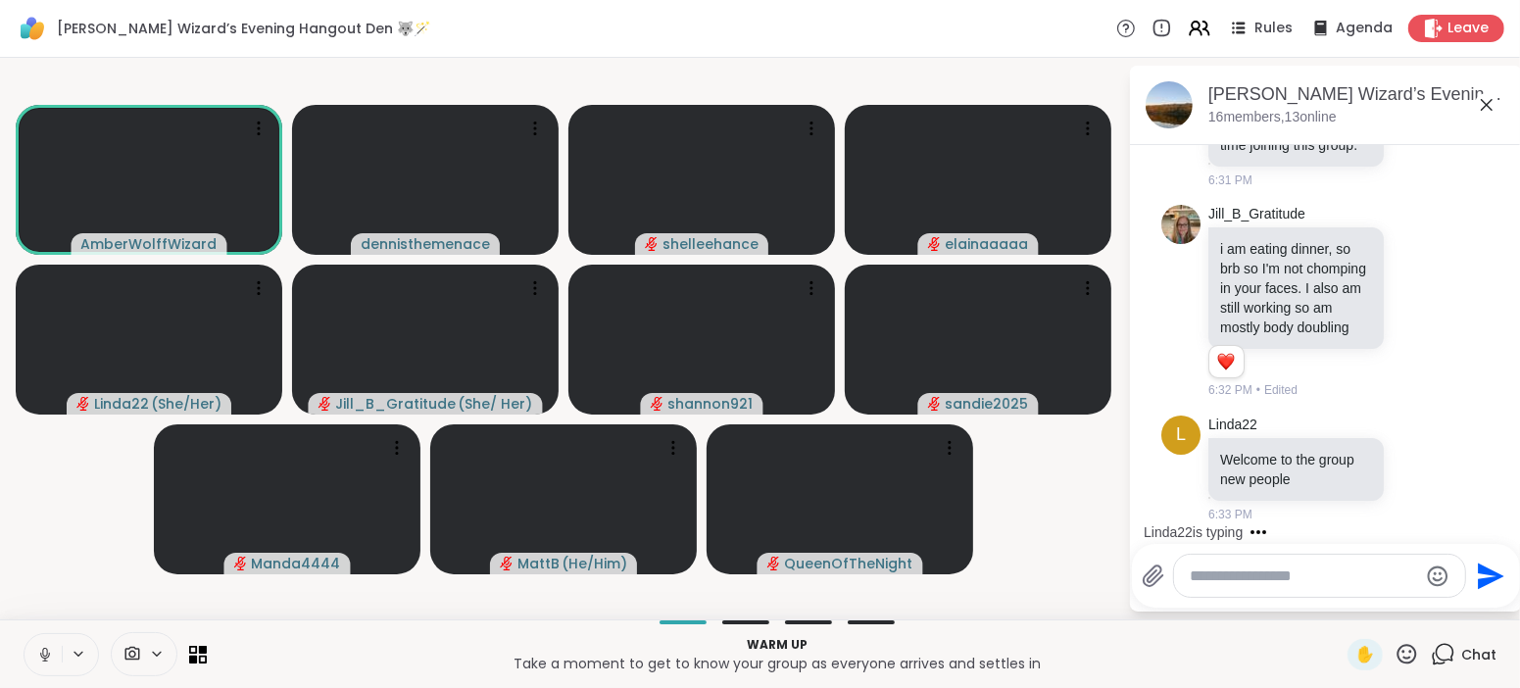
scroll to position [301, 0]
click at [1311, 574] on textarea "Type your message" at bounding box center [1304, 576] width 228 height 20
click at [40, 651] on icon at bounding box center [45, 655] width 18 height 18
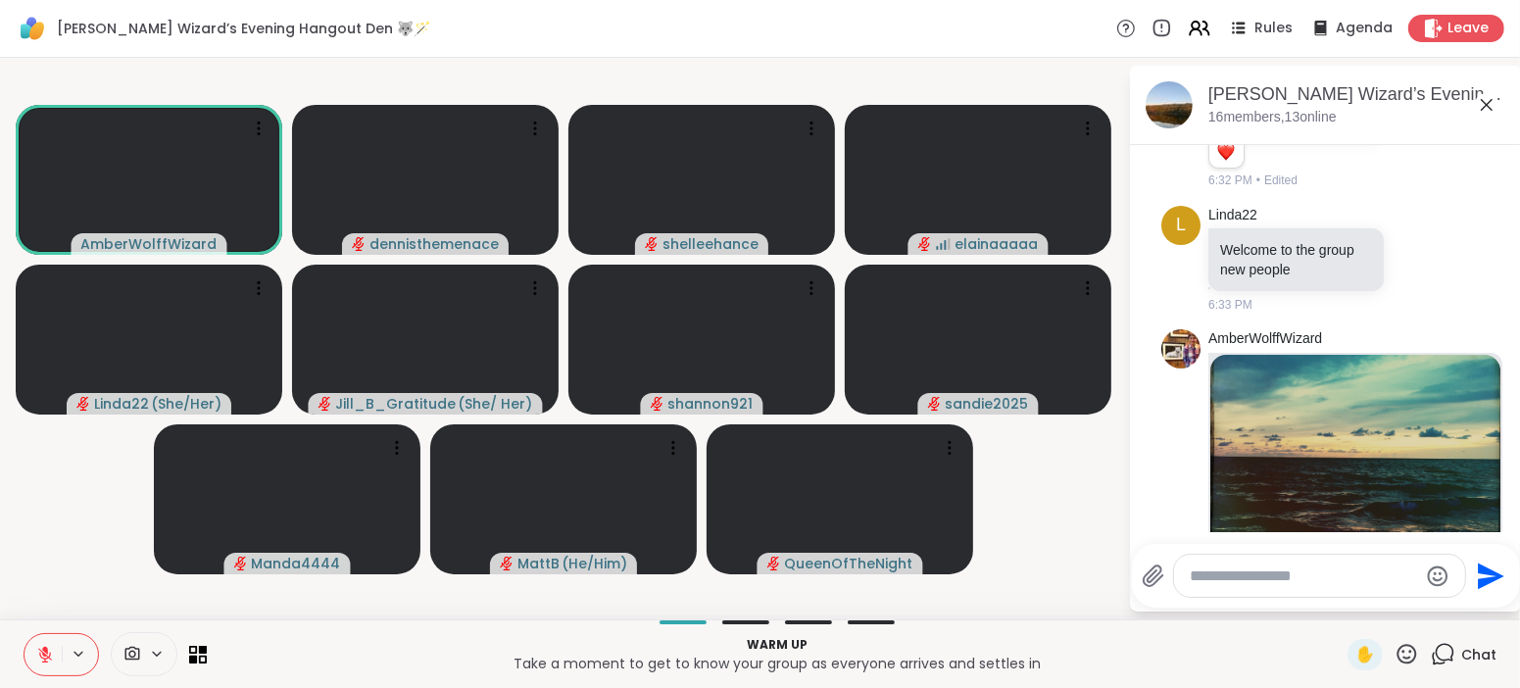
click at [1370, 506] on img at bounding box center [1355, 477] width 290 height 244
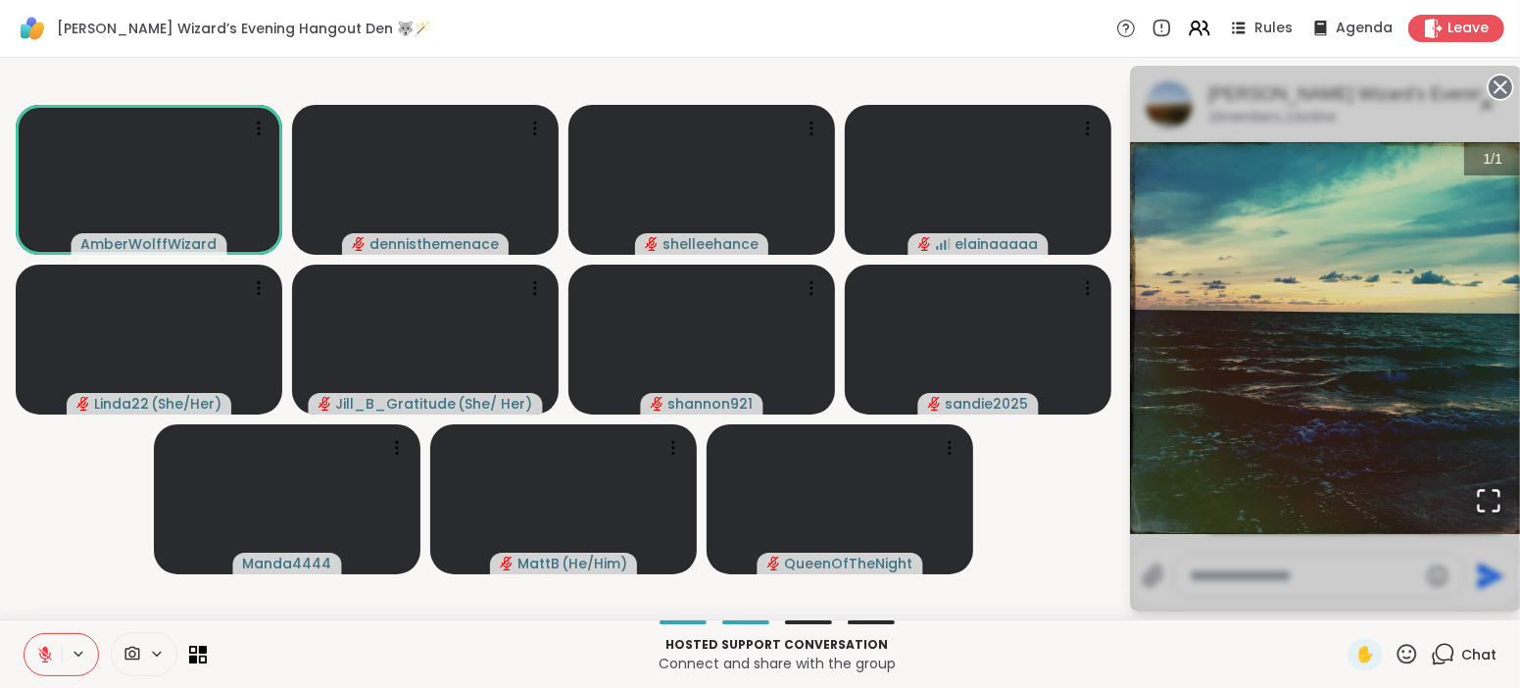
click at [1330, 656] on p "Connect and share with the group" at bounding box center [777, 664] width 1117 height 20
click at [1482, 647] on span "Chat" at bounding box center [1478, 655] width 35 height 20
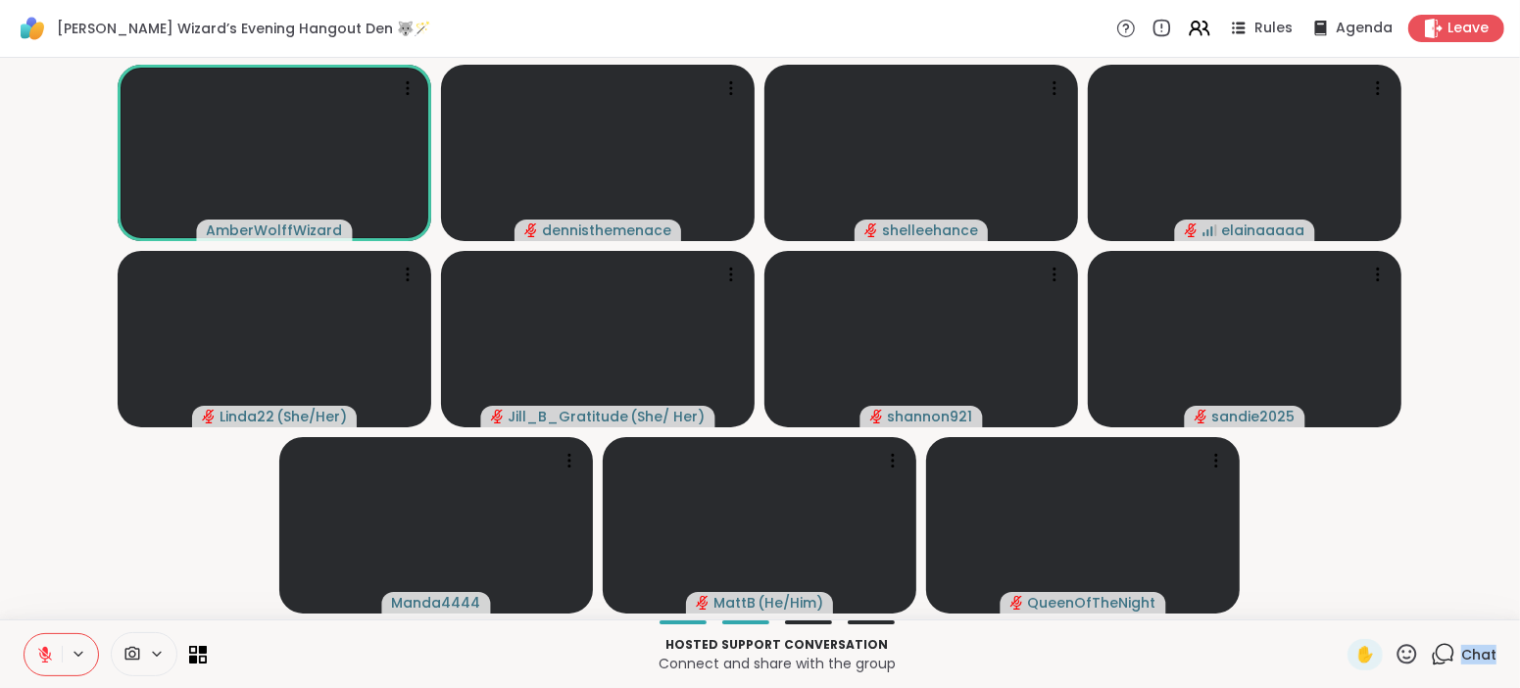
click at [1482, 647] on span "Chat" at bounding box center [1478, 655] width 35 height 20
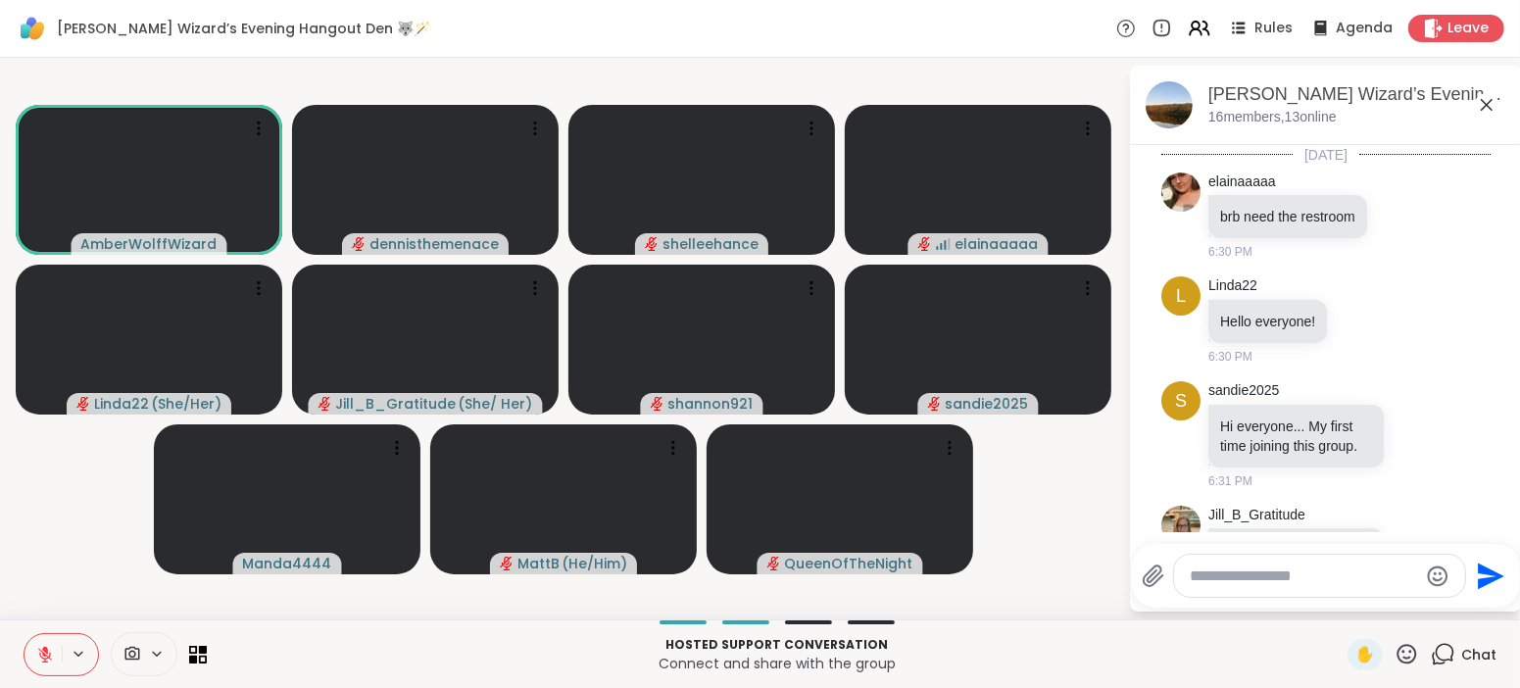
scroll to position [784, 0]
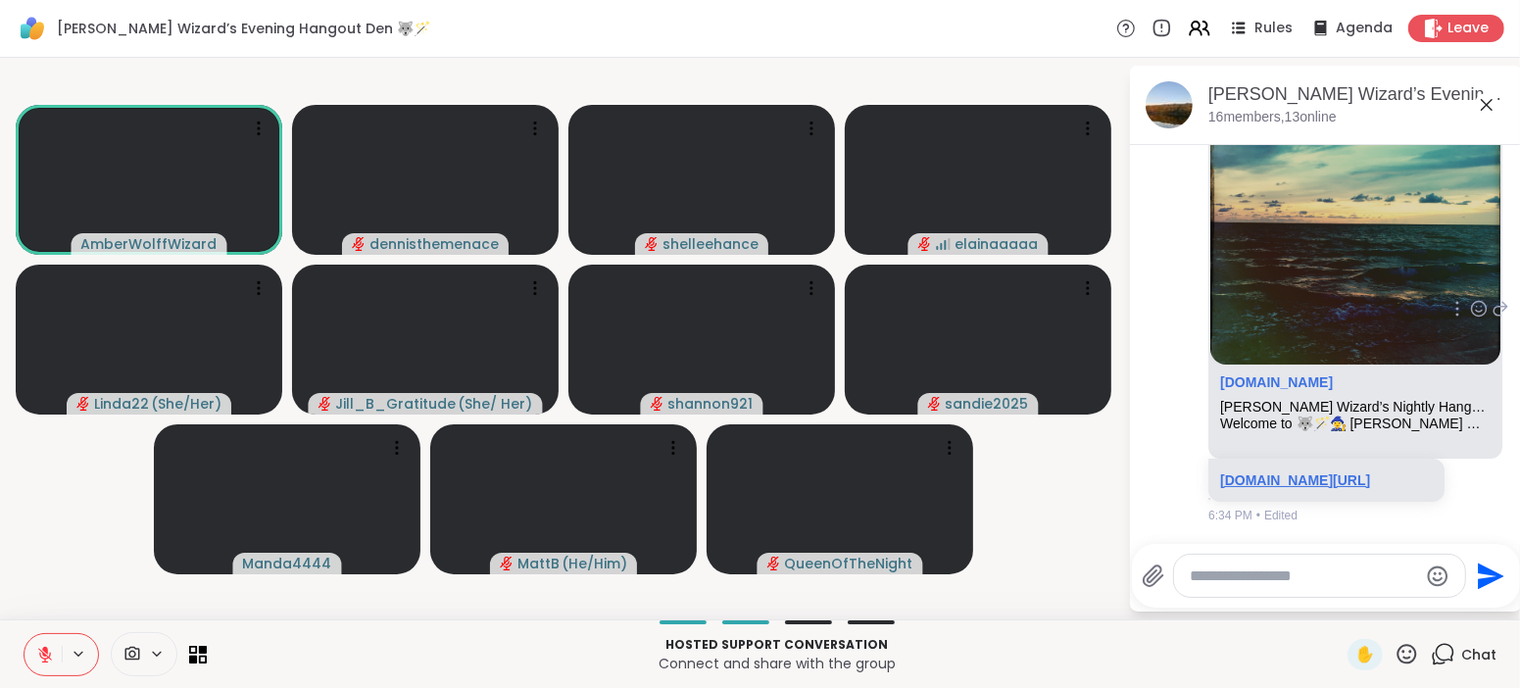
click at [1306, 472] on link "sharewellnow.com/session/71912bec-e2d6-4c2f-9f6b-fc5fb19a068c" at bounding box center [1295, 480] width 150 height 16
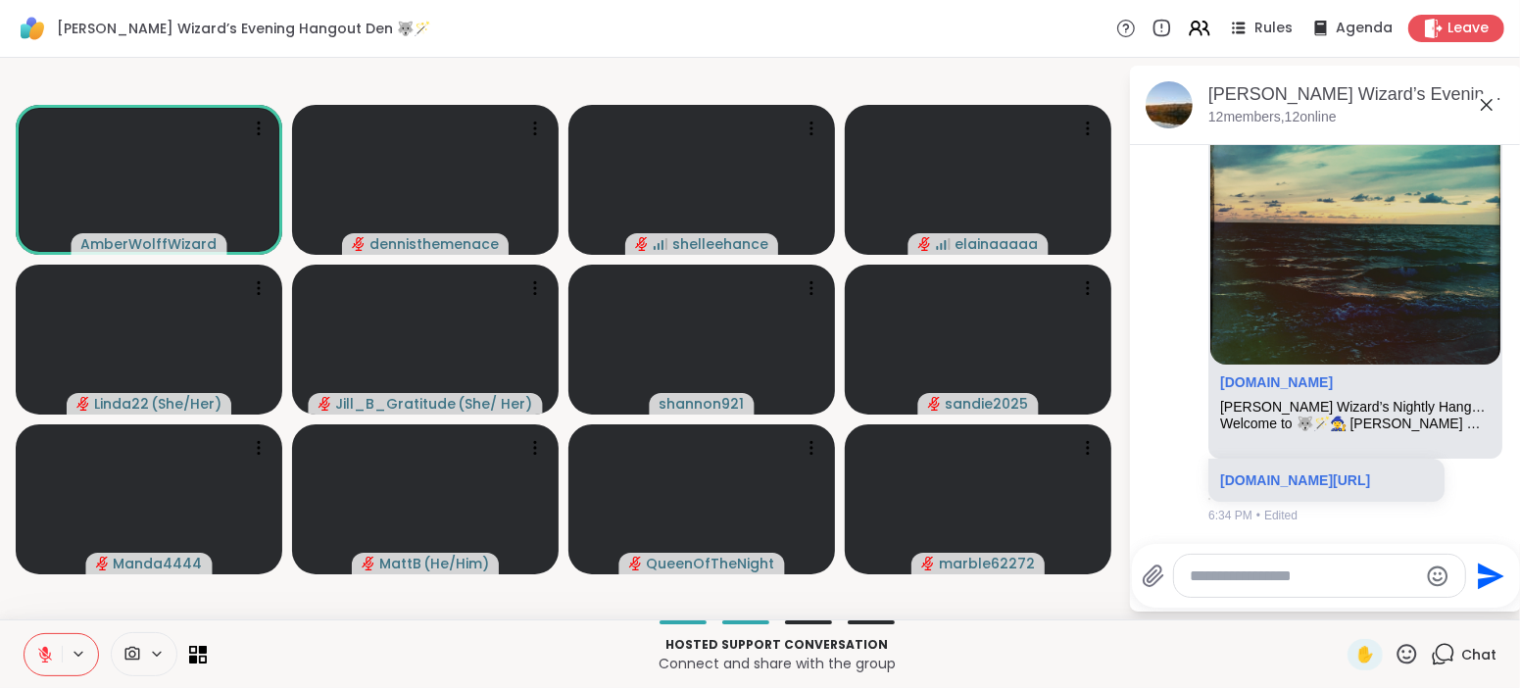
click at [45, 654] on icon at bounding box center [45, 655] width 14 height 14
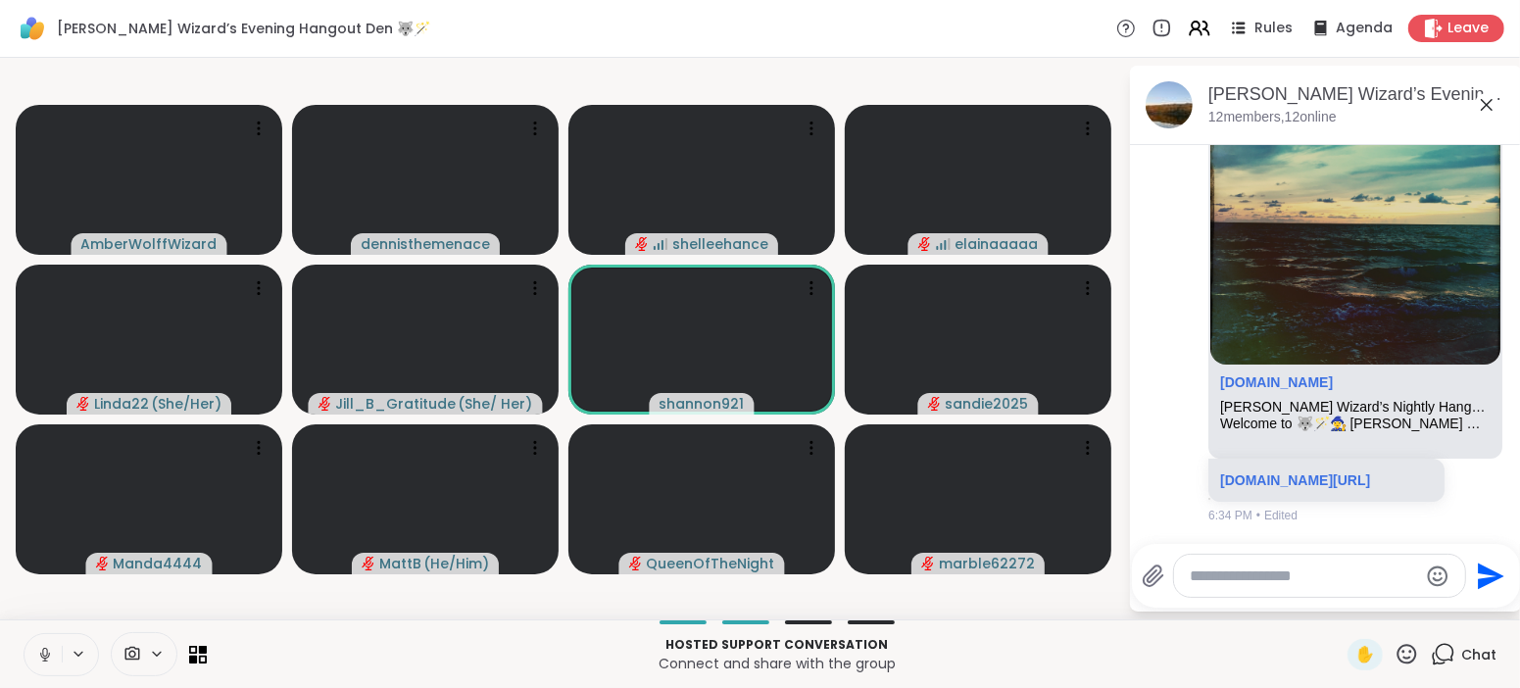
click at [45, 654] on icon at bounding box center [45, 655] width 18 height 18
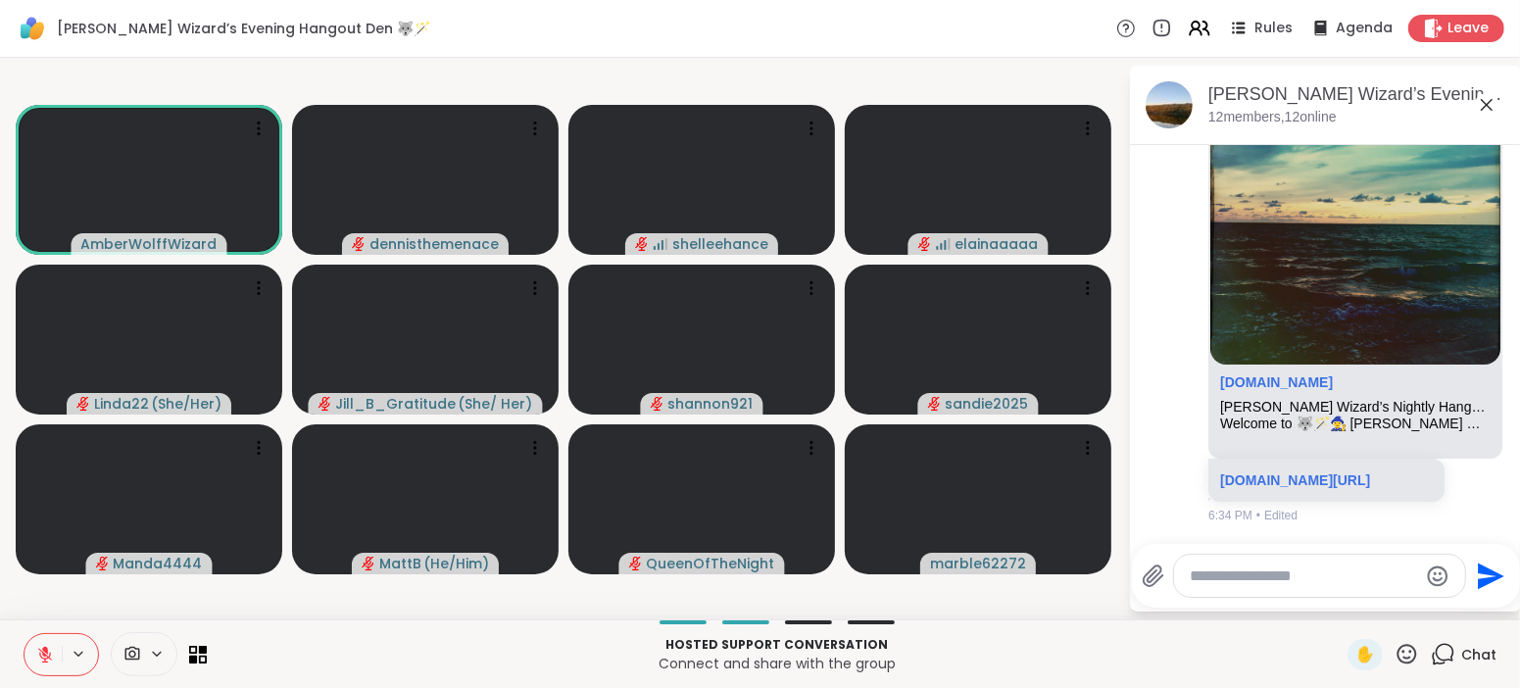
click at [39, 658] on icon at bounding box center [45, 655] width 18 height 18
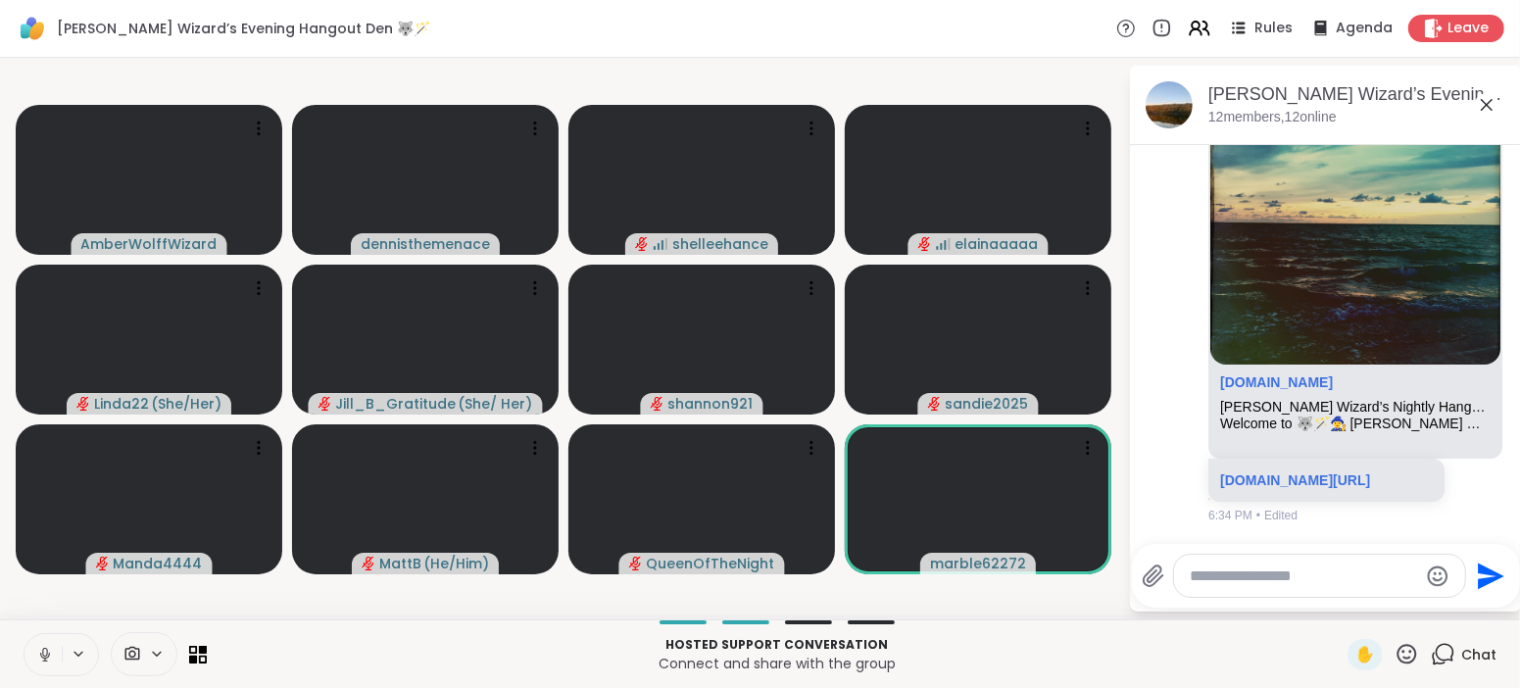
click at [39, 658] on icon at bounding box center [45, 655] width 18 height 18
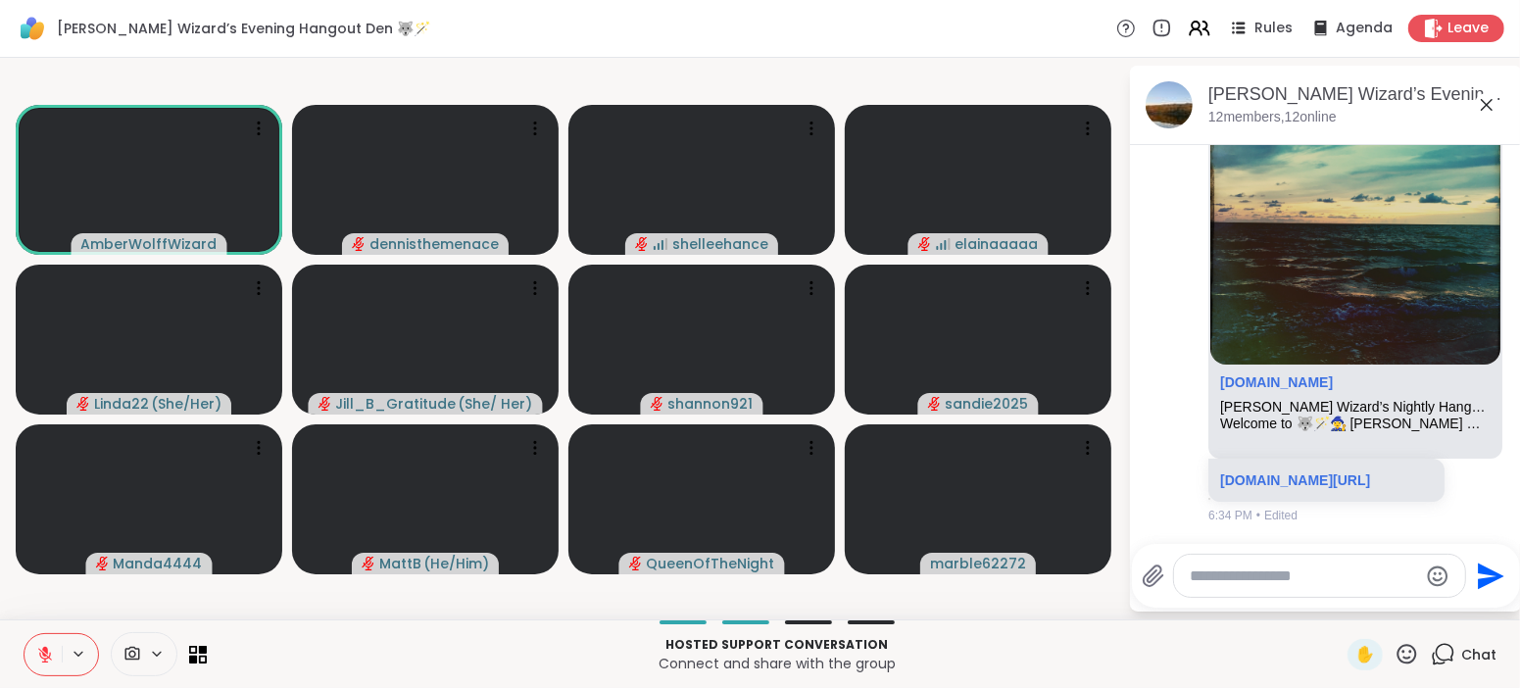
click at [39, 658] on icon at bounding box center [45, 655] width 18 height 18
click at [43, 658] on icon at bounding box center [45, 655] width 10 height 6
click at [45, 655] on icon at bounding box center [45, 655] width 14 height 14
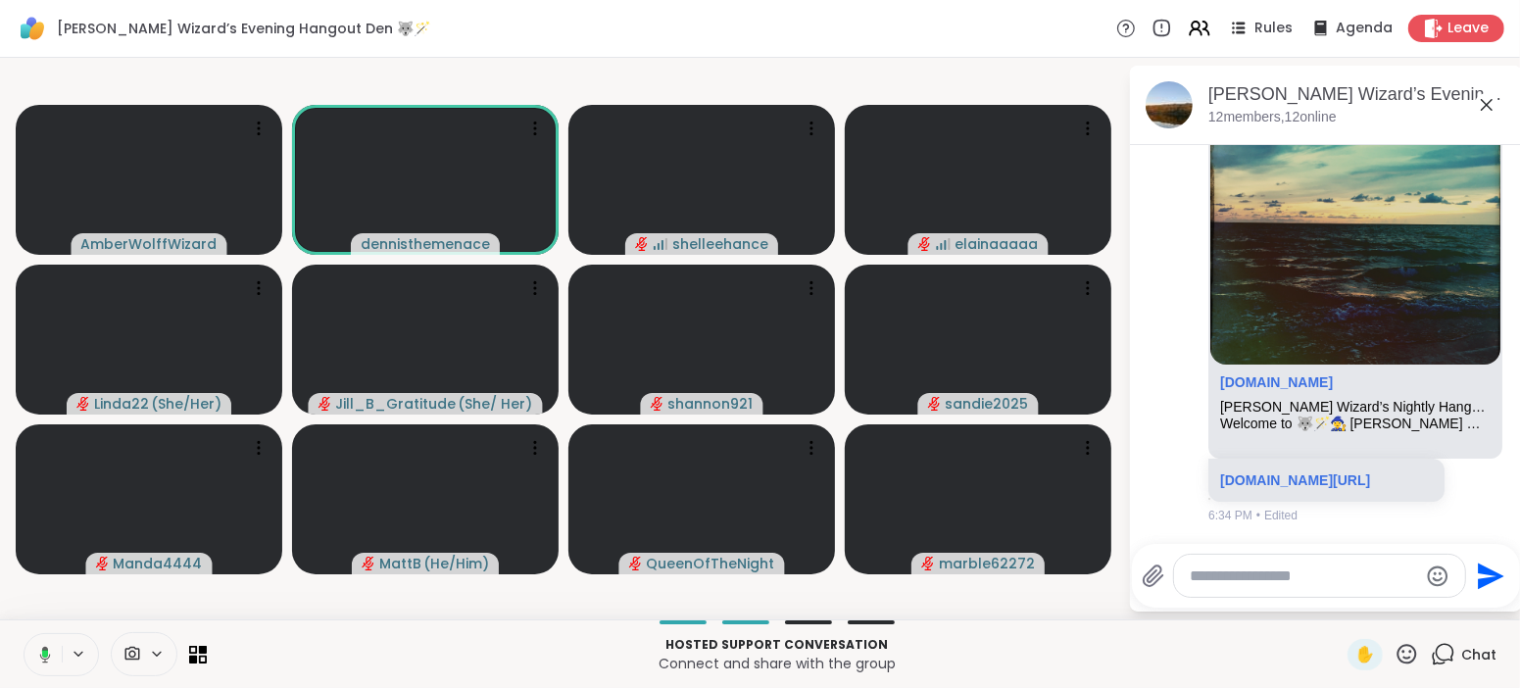
click at [45, 655] on icon at bounding box center [45, 654] width 6 height 8
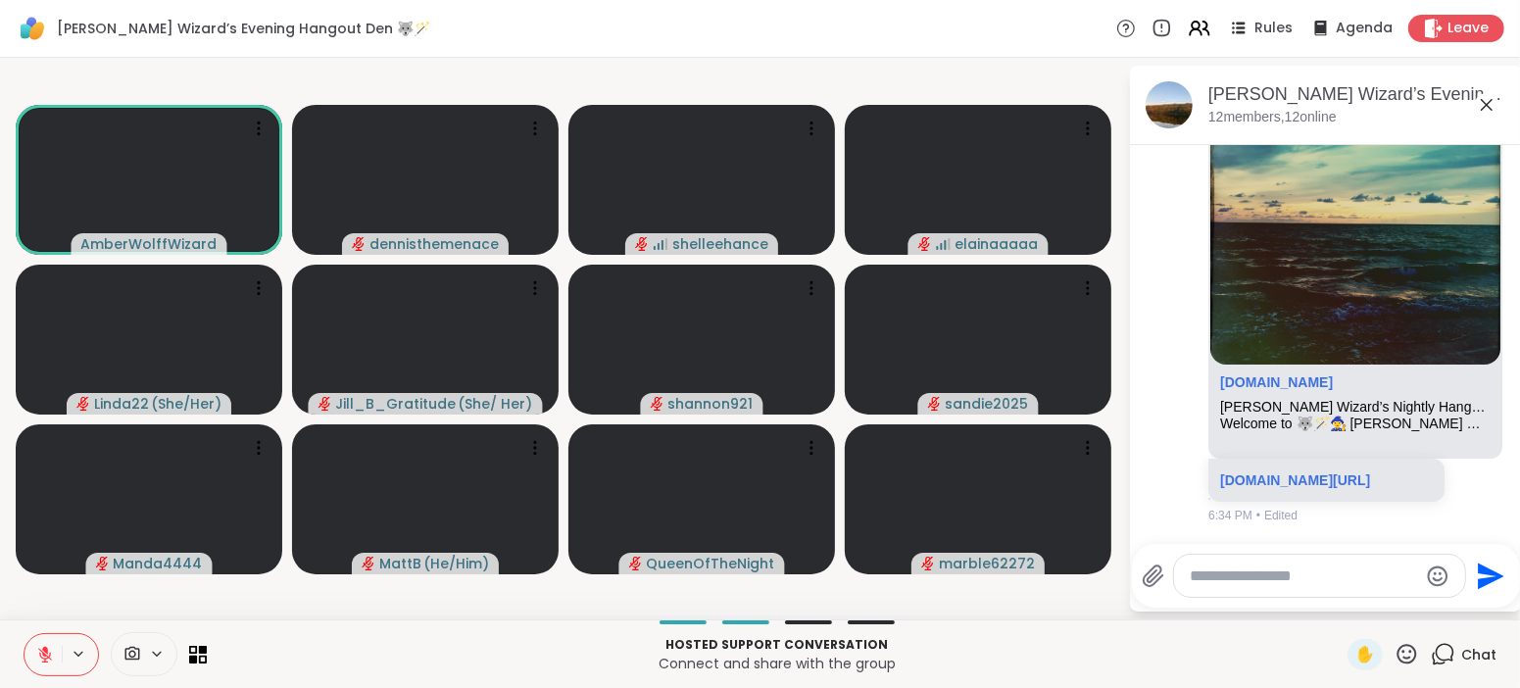
click at [42, 651] on icon at bounding box center [45, 655] width 18 height 18
click at [44, 658] on icon at bounding box center [45, 655] width 10 height 6
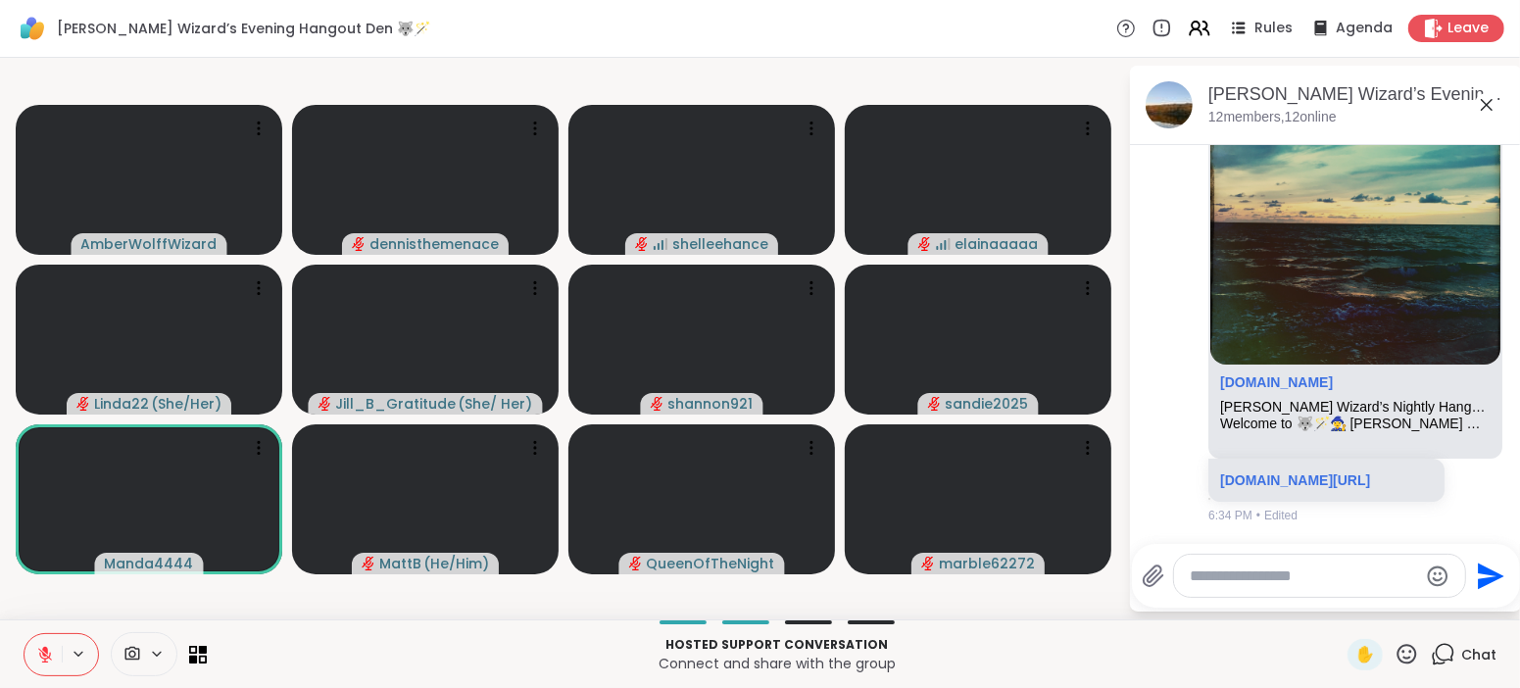
click at [39, 662] on icon at bounding box center [45, 655] width 18 height 18
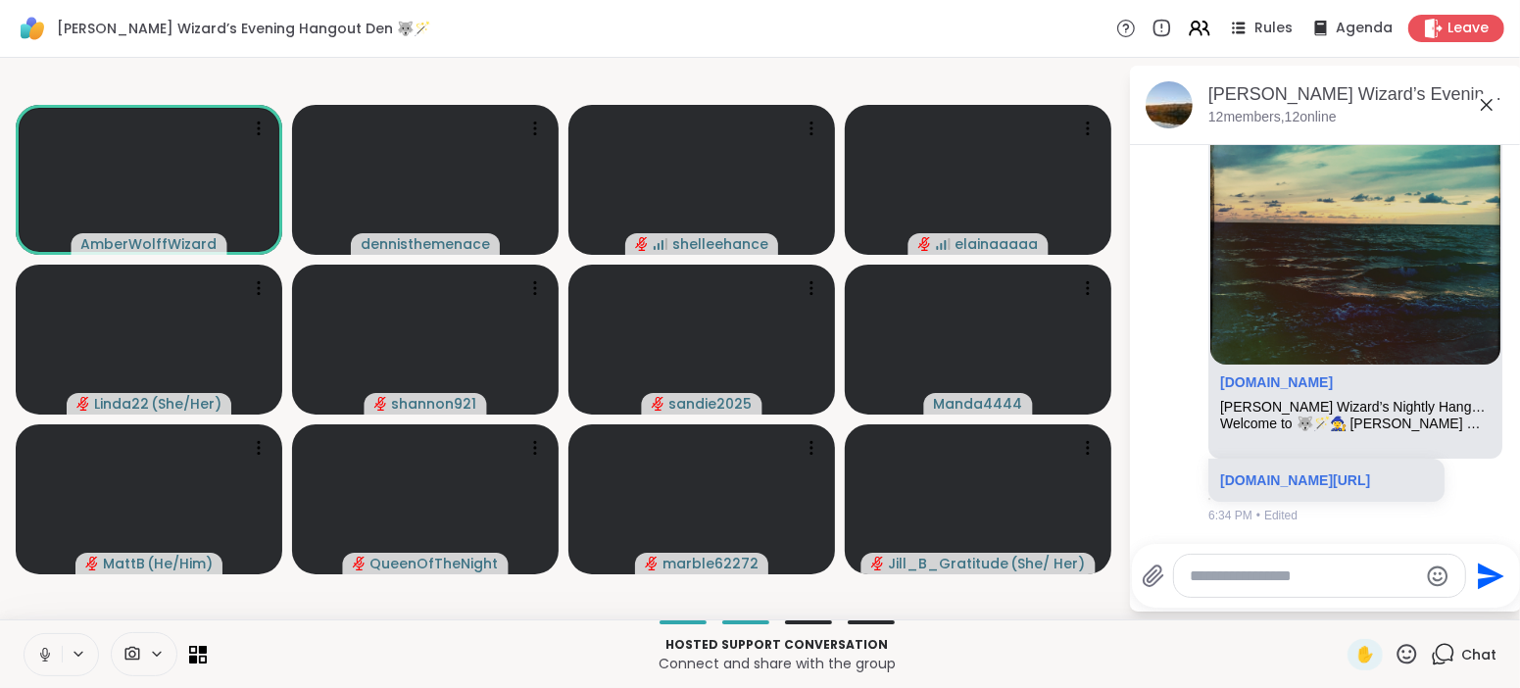
click at [43, 665] on button at bounding box center [43, 654] width 37 height 41
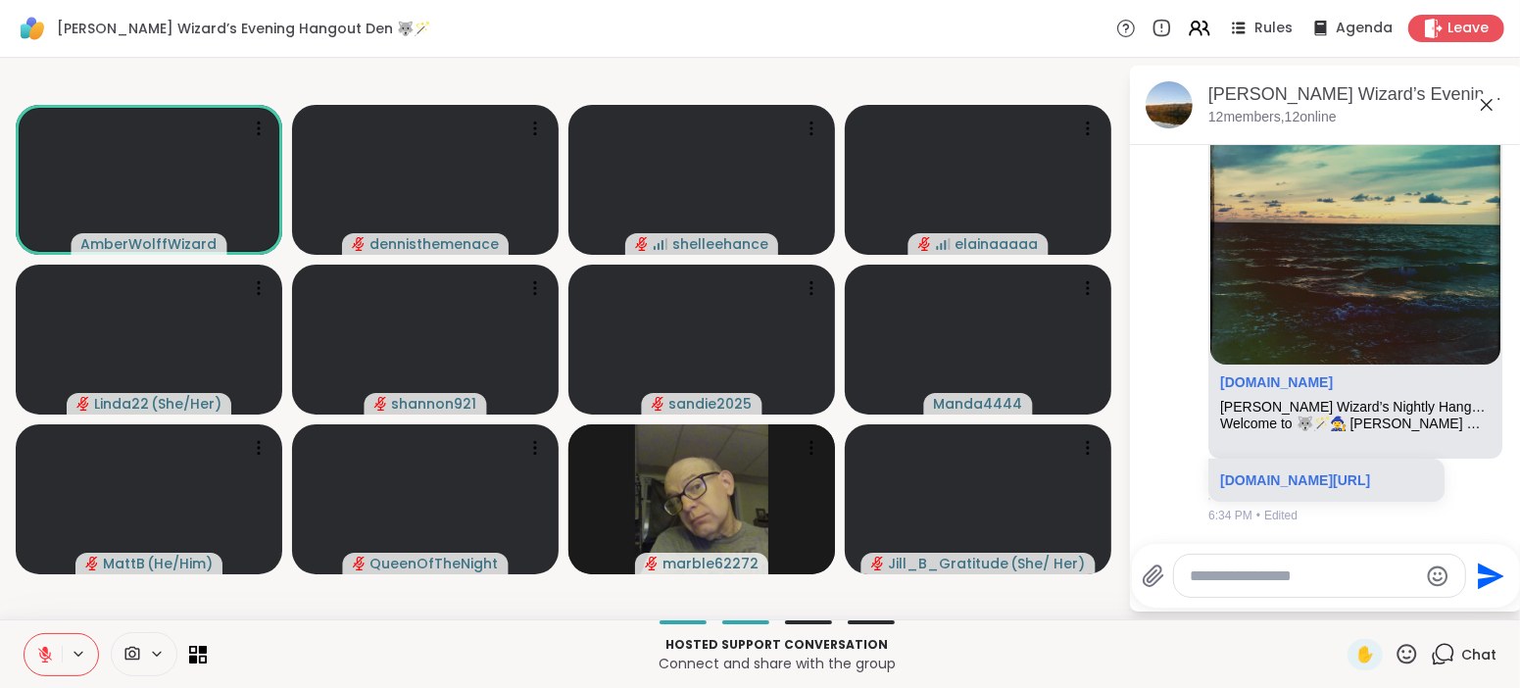
click at [43, 665] on button at bounding box center [43, 654] width 37 height 41
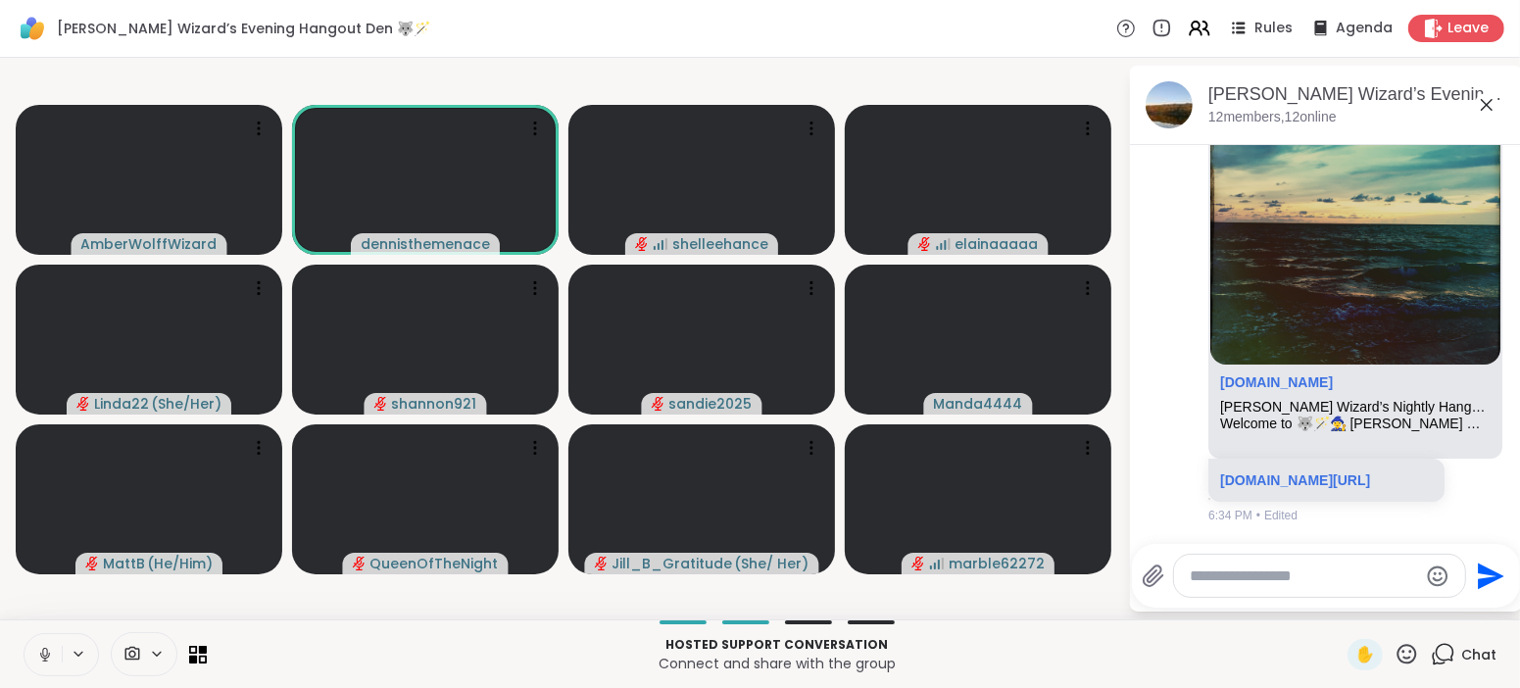
click at [43, 665] on button at bounding box center [43, 654] width 37 height 41
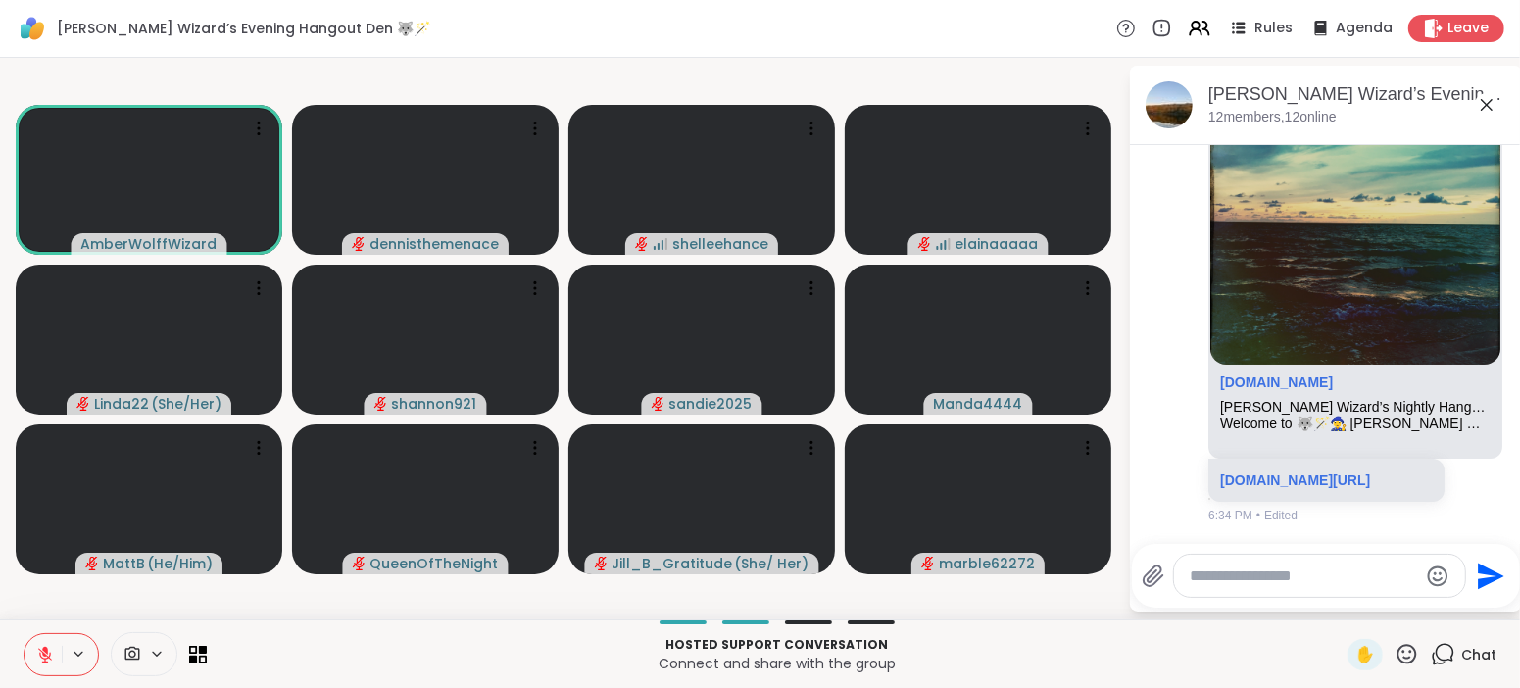
click at [43, 665] on button at bounding box center [43, 654] width 37 height 41
click at [58, 652] on button at bounding box center [43, 654] width 37 height 41
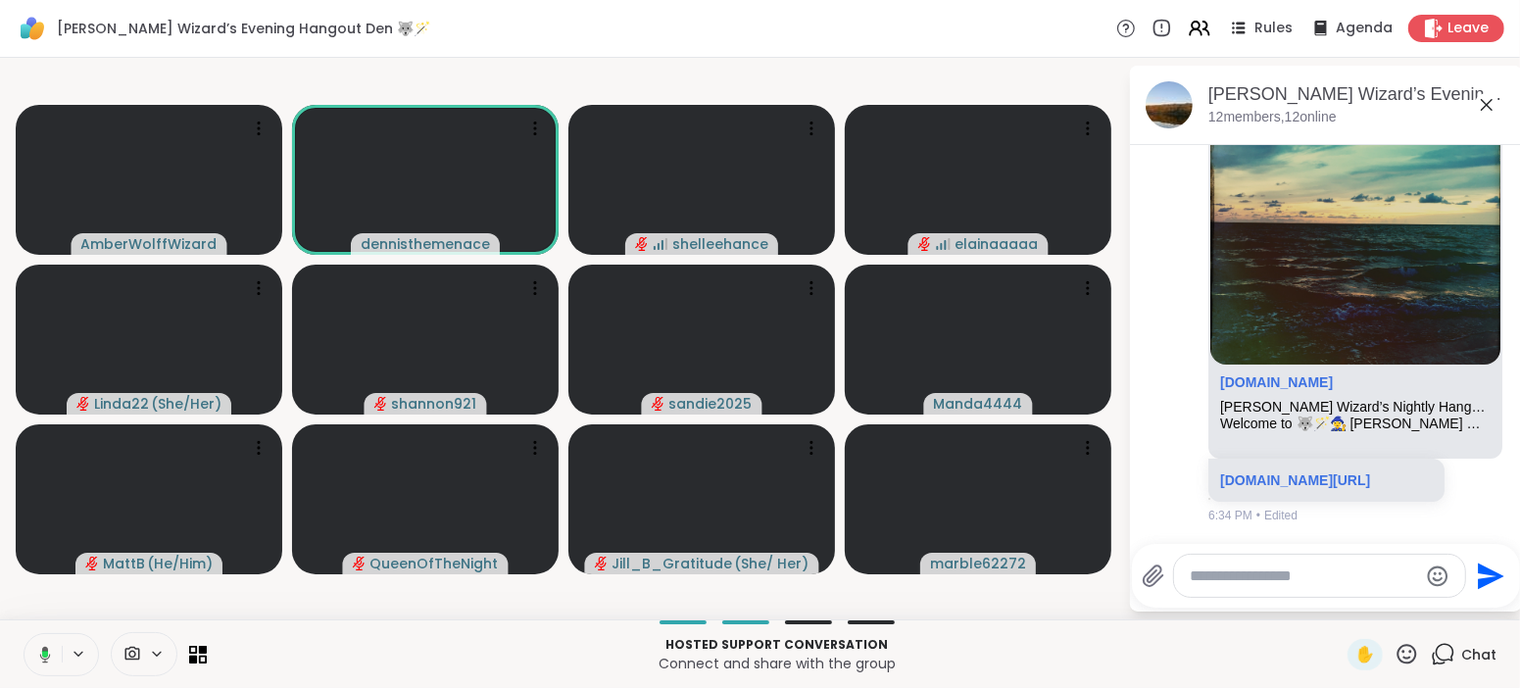
click at [71, 647] on icon at bounding box center [79, 654] width 16 height 17
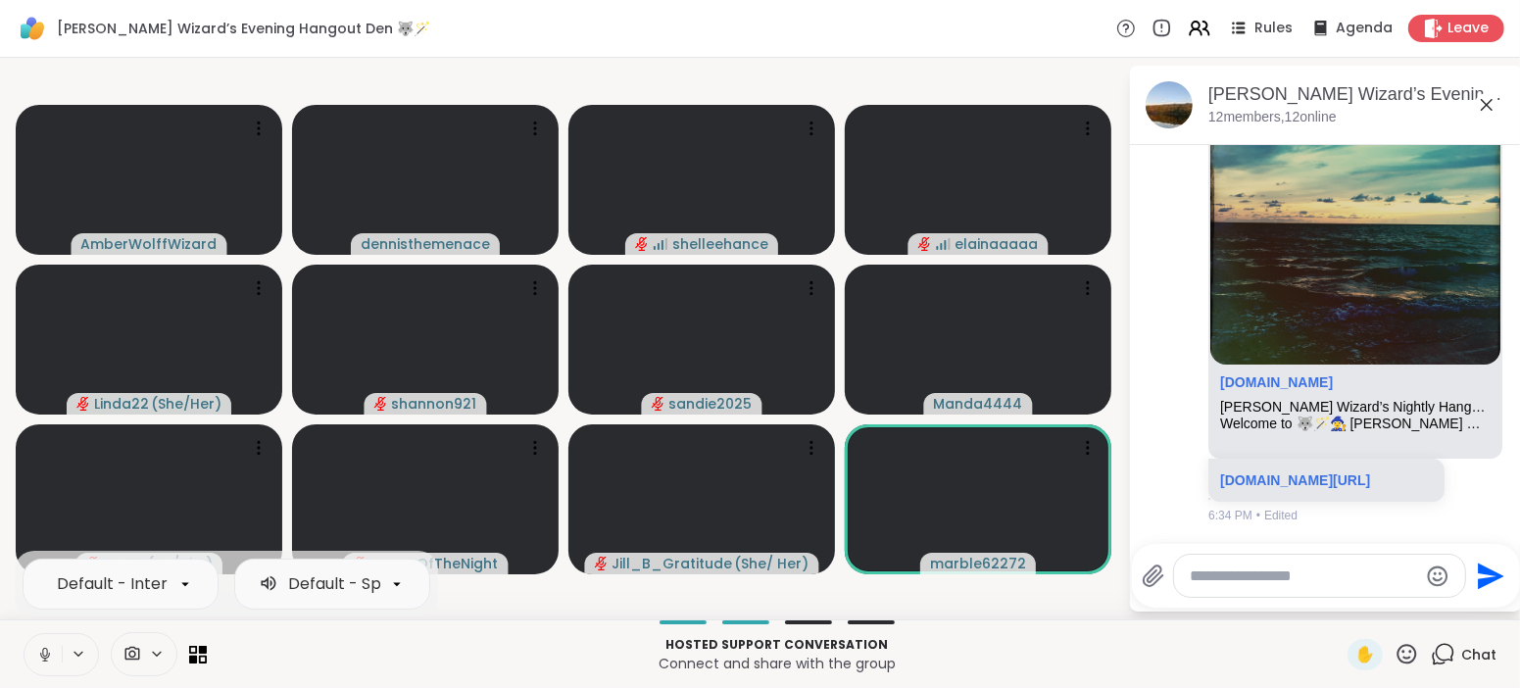
click at [44, 654] on icon at bounding box center [45, 655] width 18 height 18
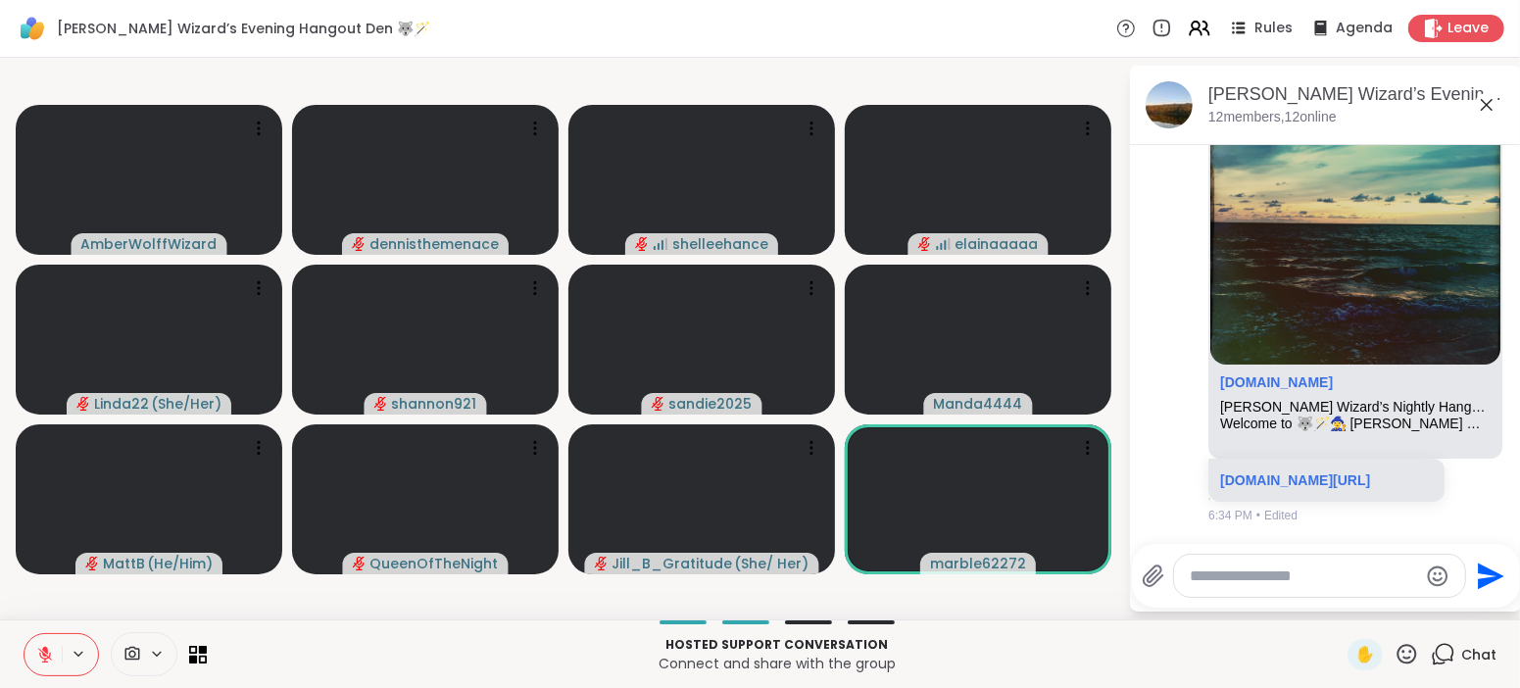
click at [606, 597] on video-player-container "AmberWolffWizard dennisthemenace shelleehance elainaaaaa Linda22 ( She/Her ) sh…" at bounding box center [564, 339] width 1105 height 546
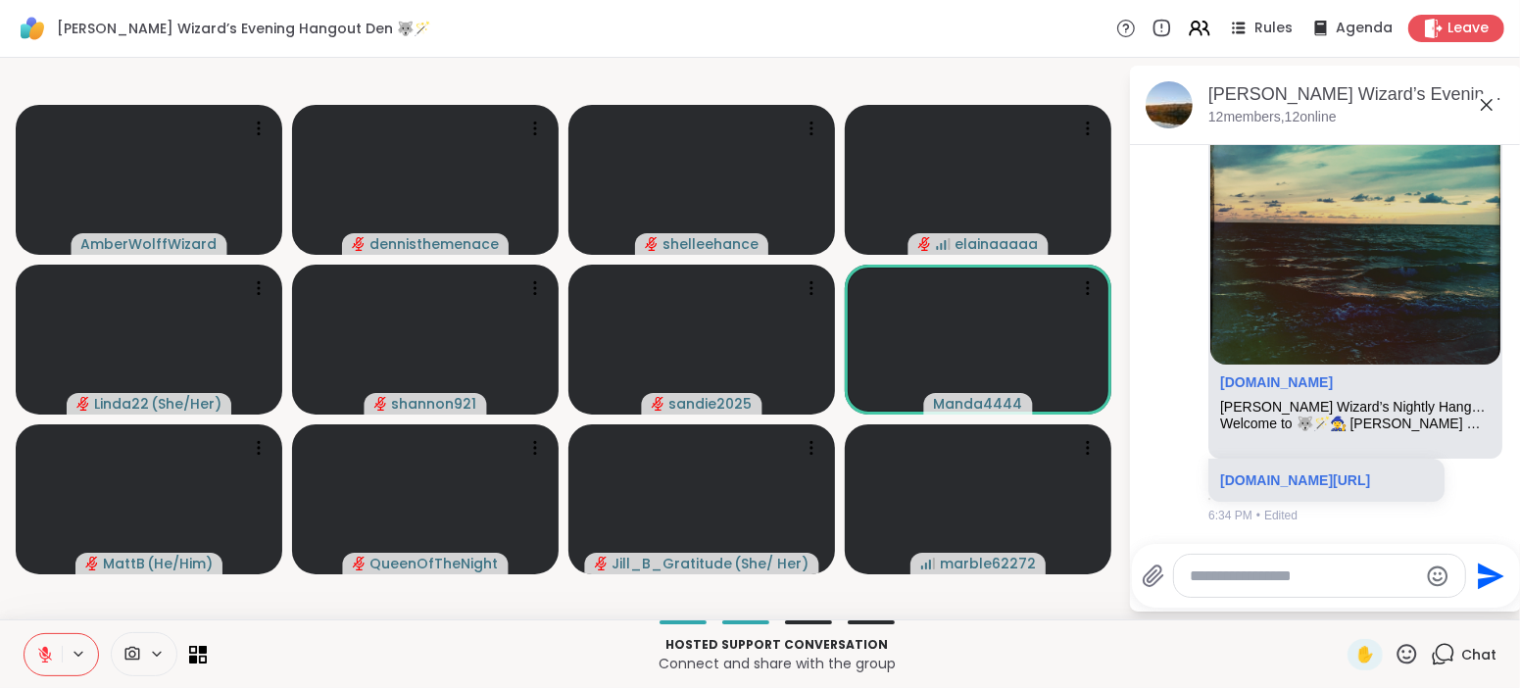
click at [41, 651] on icon at bounding box center [45, 655] width 14 height 14
click at [41, 651] on icon at bounding box center [45, 655] width 18 height 18
click at [41, 651] on icon at bounding box center [45, 655] width 14 height 14
click at [41, 651] on icon at bounding box center [45, 655] width 18 height 18
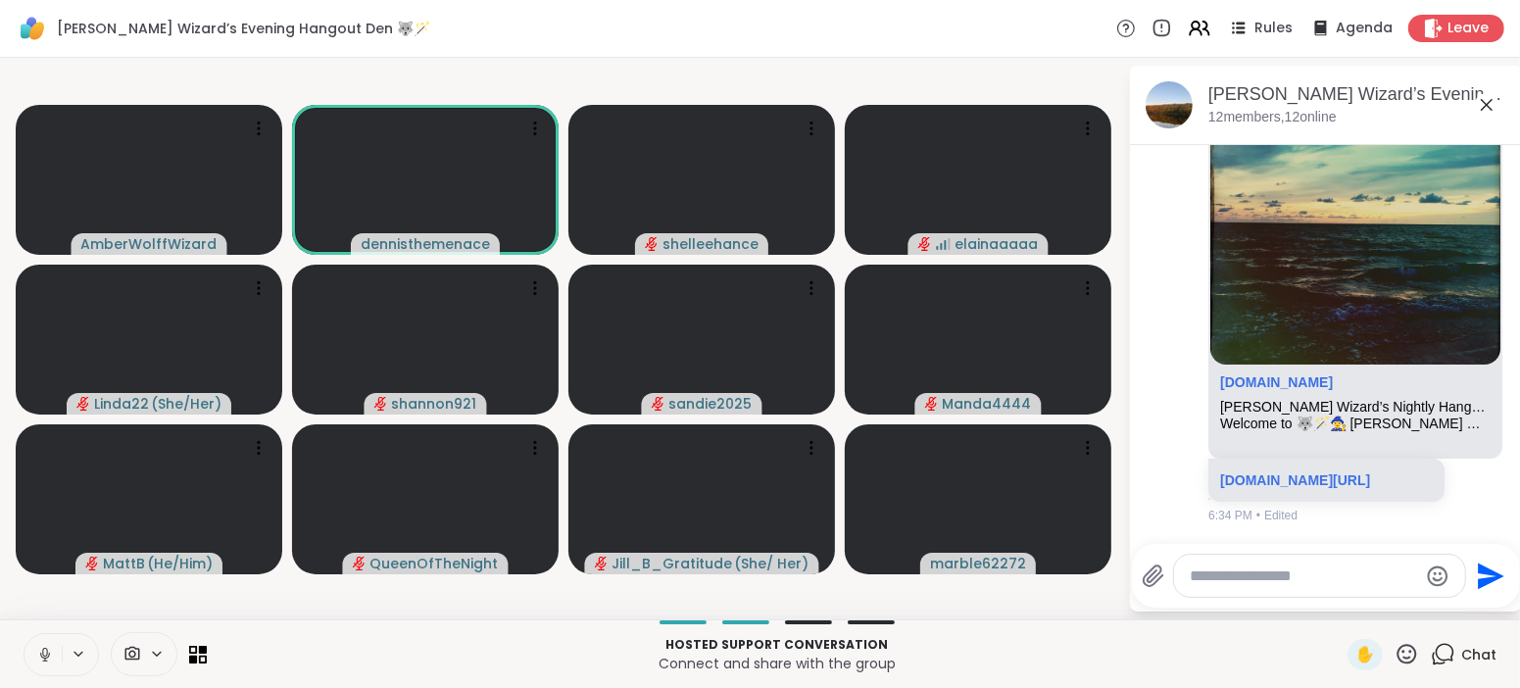
click at [41, 659] on icon at bounding box center [45, 655] width 18 height 18
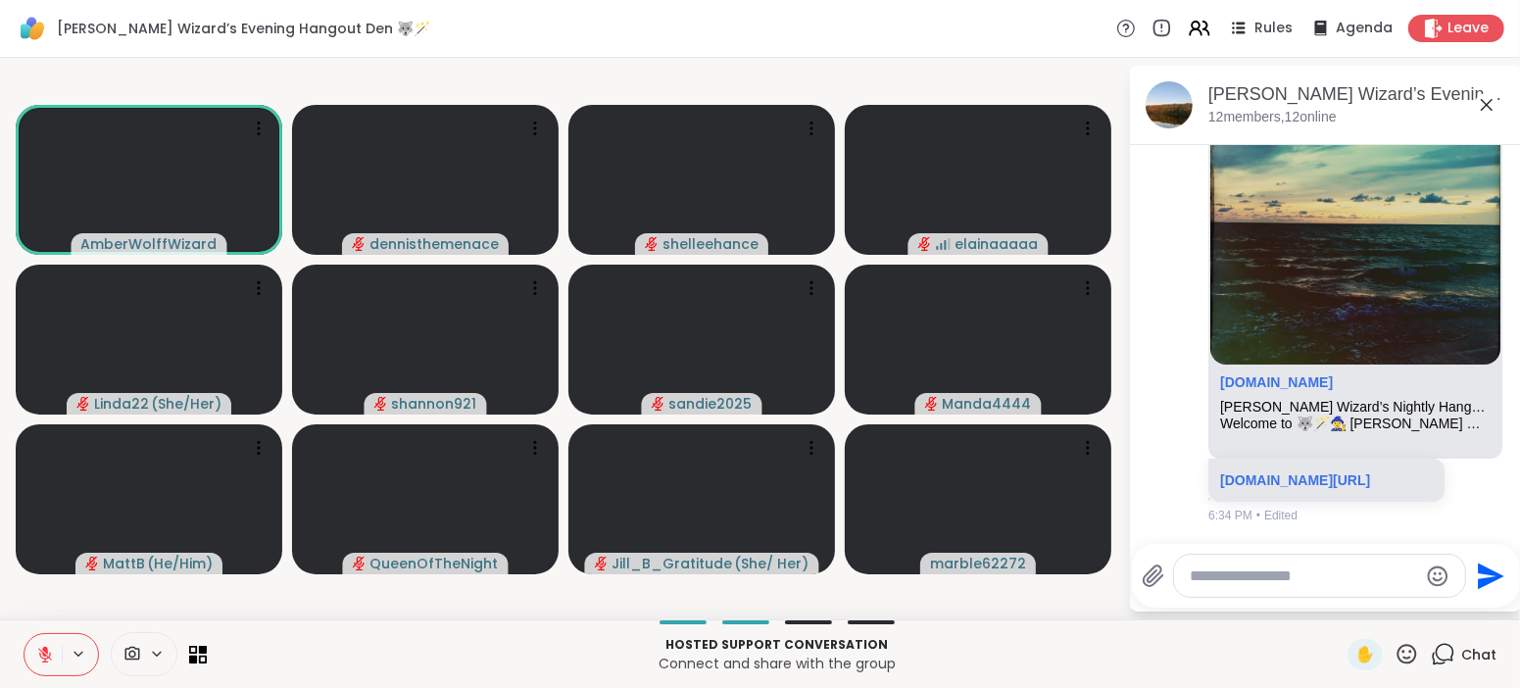
click at [41, 659] on icon at bounding box center [45, 655] width 14 height 14
click at [43, 648] on icon at bounding box center [45, 655] width 18 height 18
click at [43, 648] on icon at bounding box center [45, 650] width 6 height 8
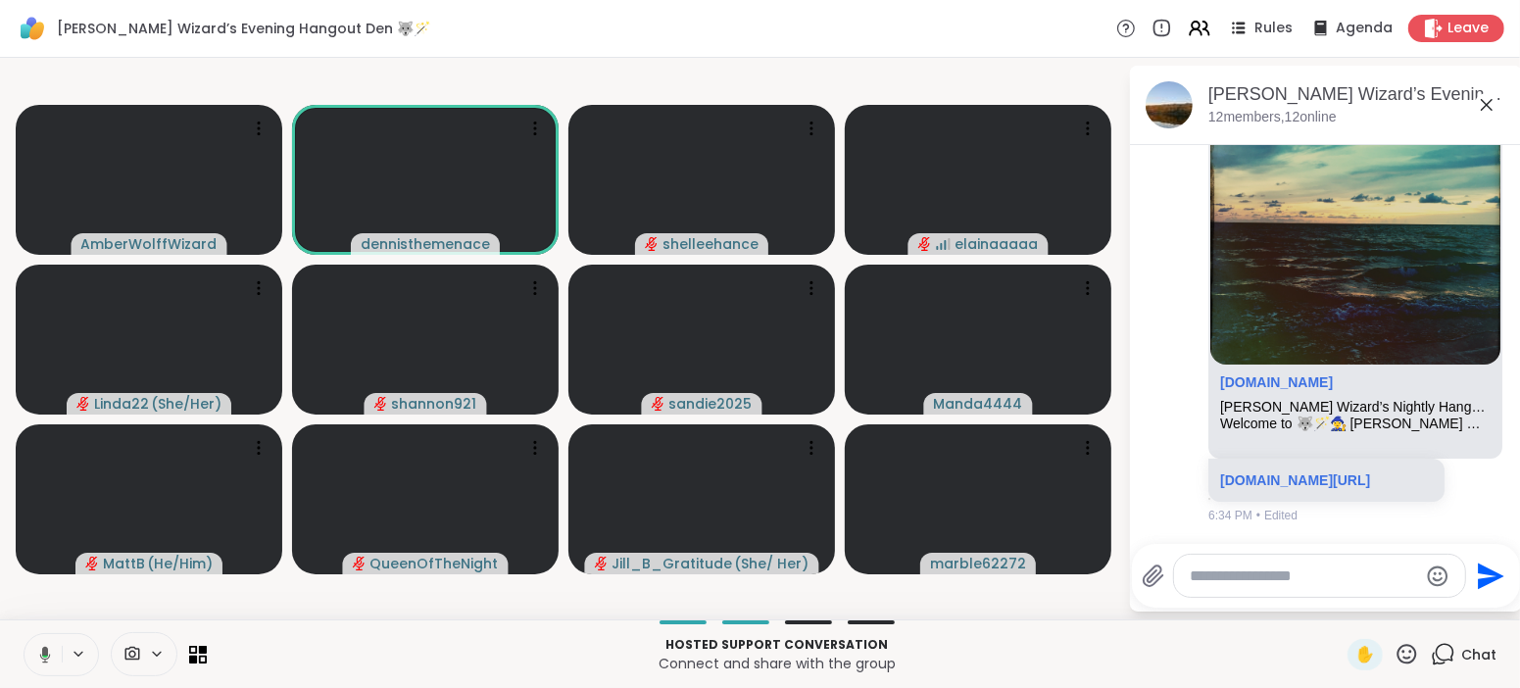
click at [43, 648] on icon at bounding box center [45, 654] width 11 height 17
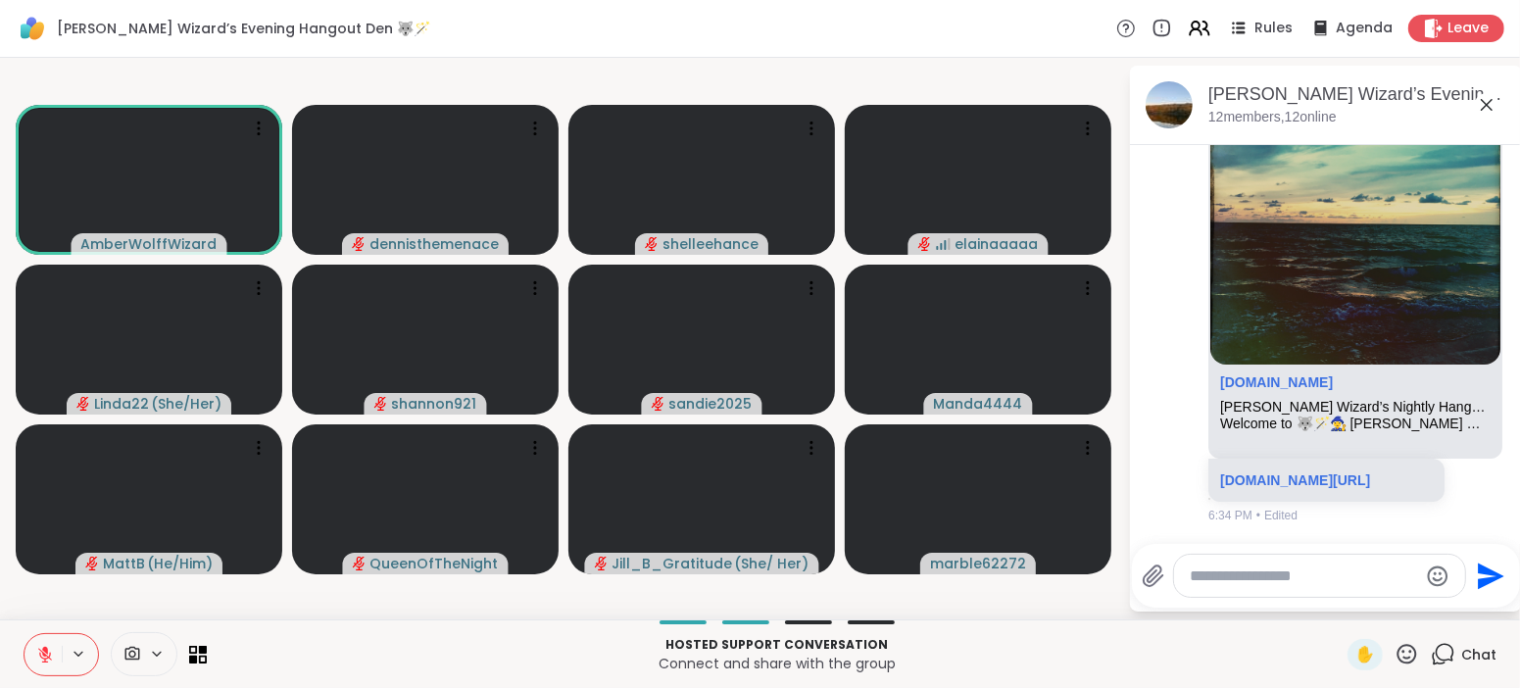
click at [43, 648] on icon at bounding box center [45, 650] width 6 height 8
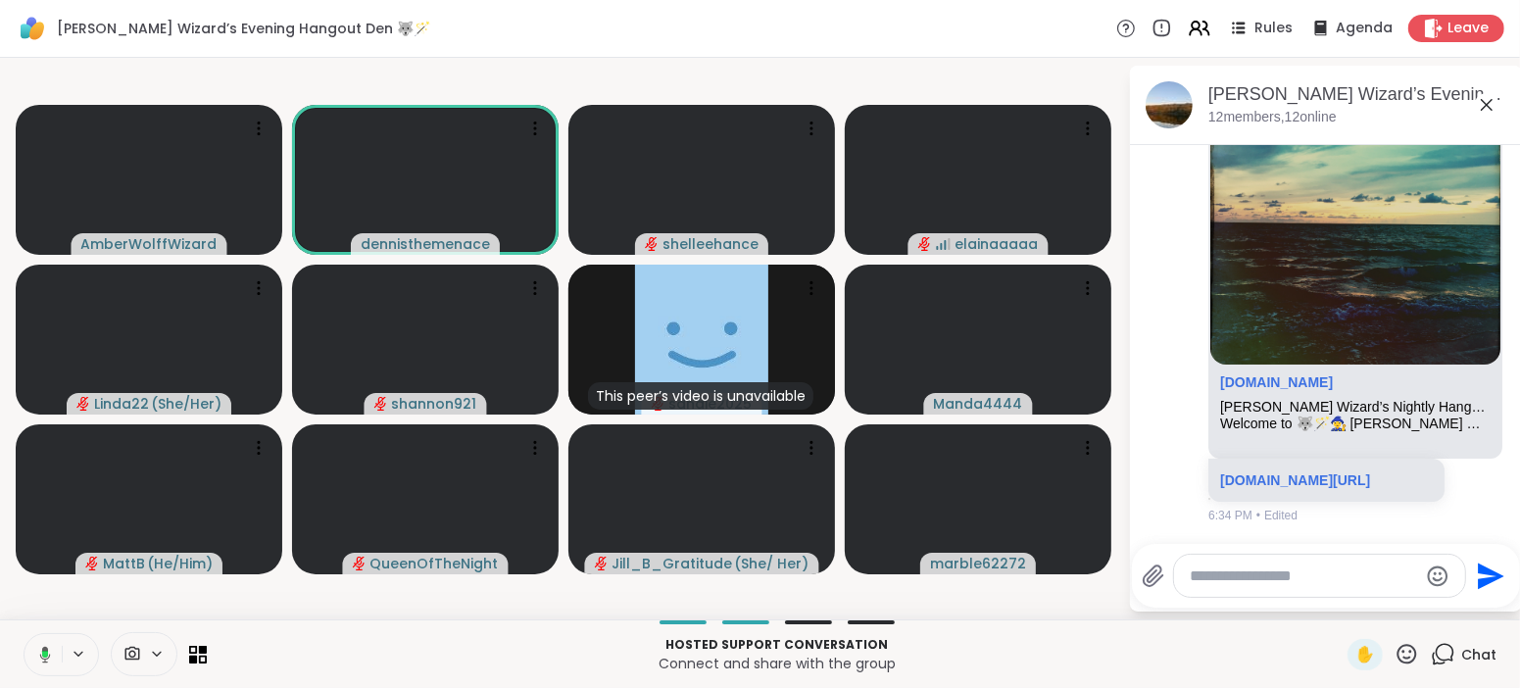
click at [40, 655] on icon at bounding box center [45, 654] width 11 height 17
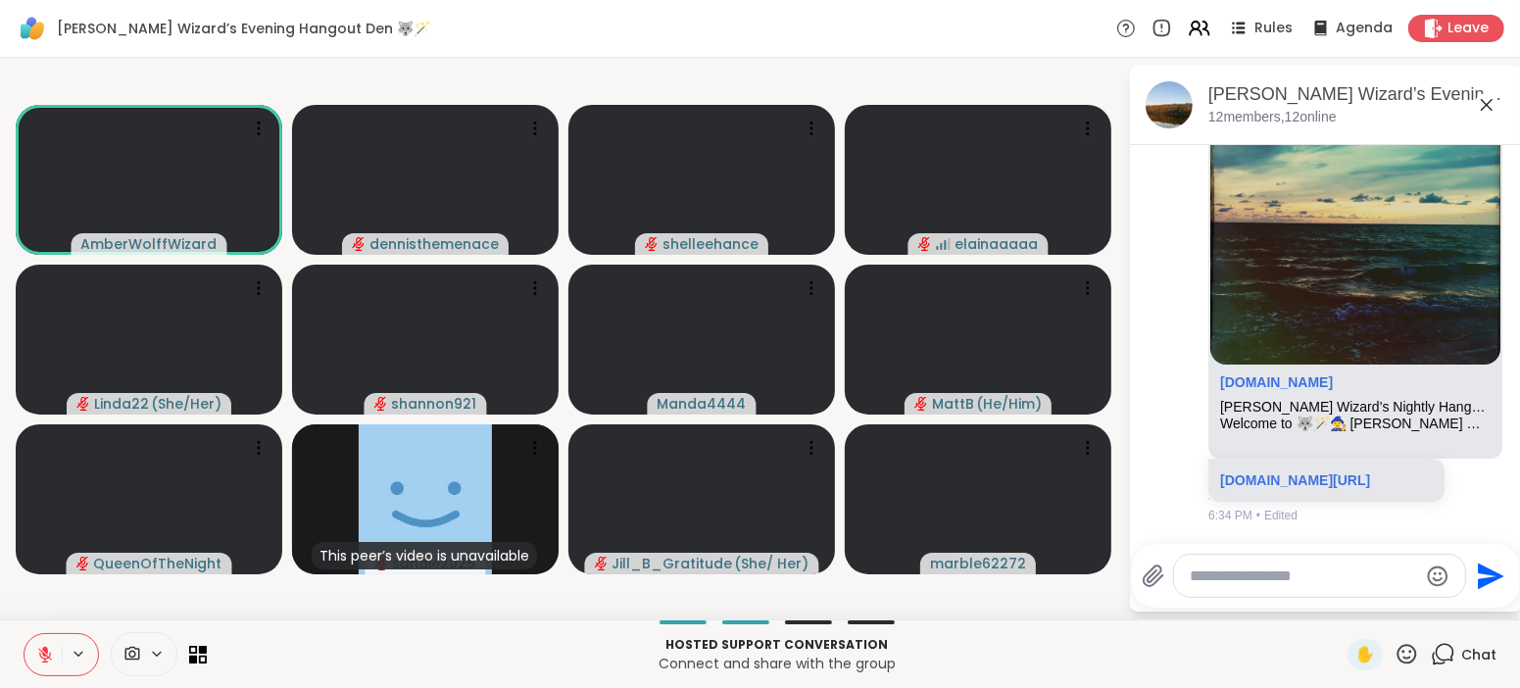
click at [39, 654] on icon at bounding box center [45, 655] width 18 height 18
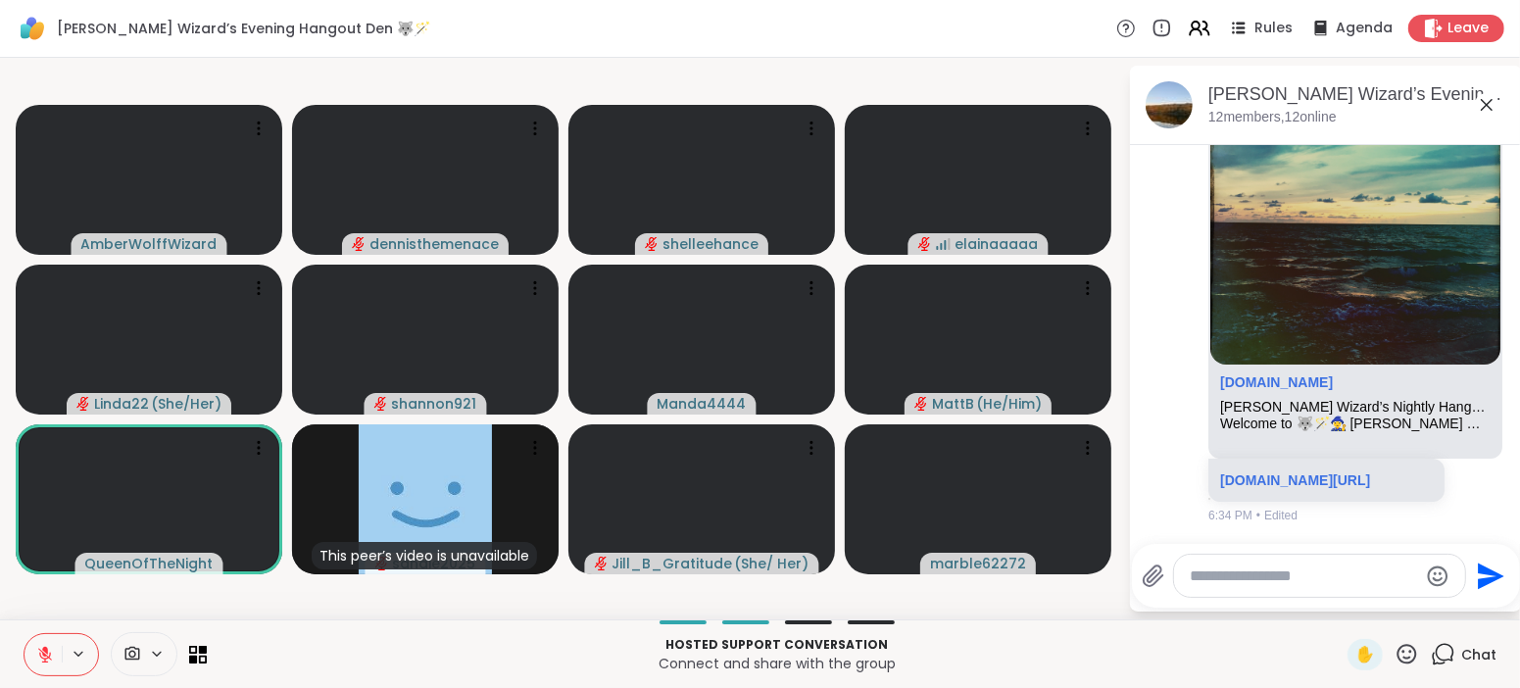
click at [39, 654] on icon at bounding box center [45, 655] width 18 height 18
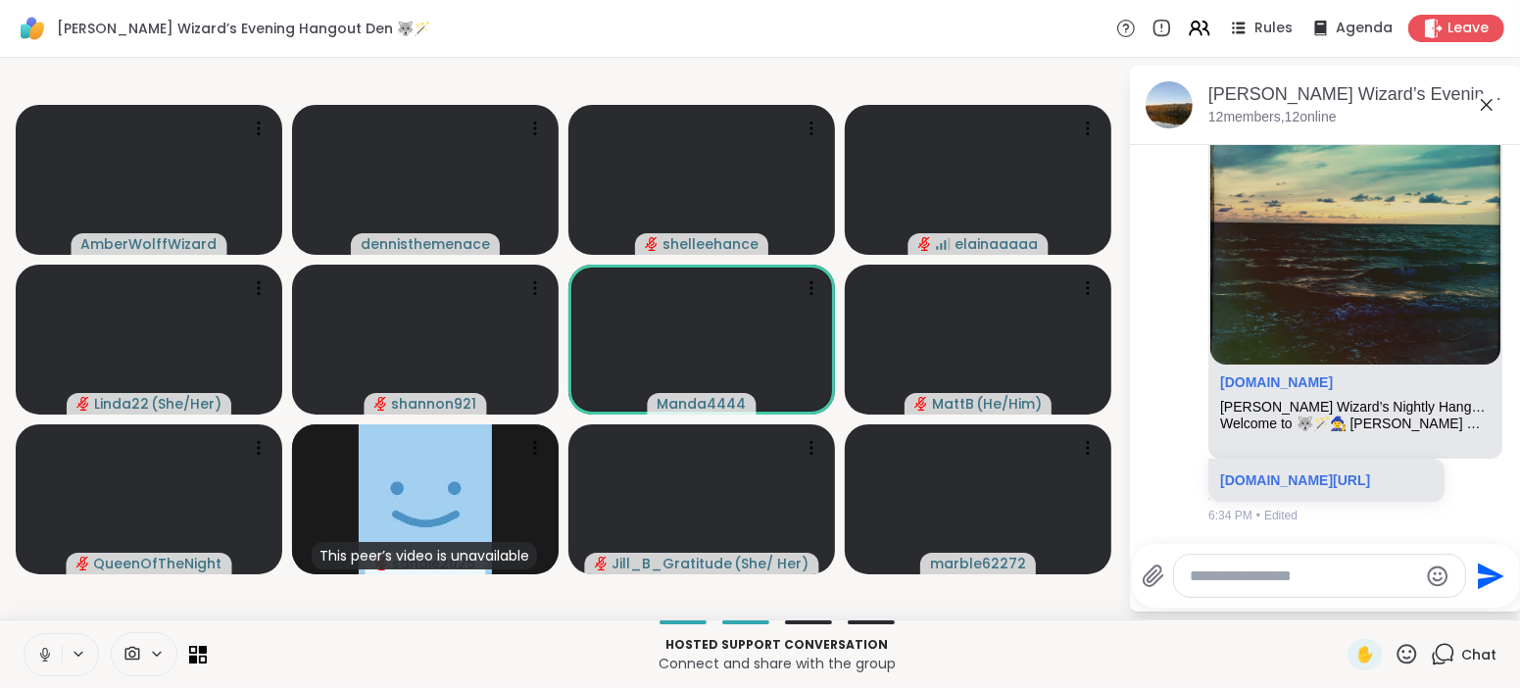
click at [39, 654] on icon at bounding box center [45, 655] width 18 height 18
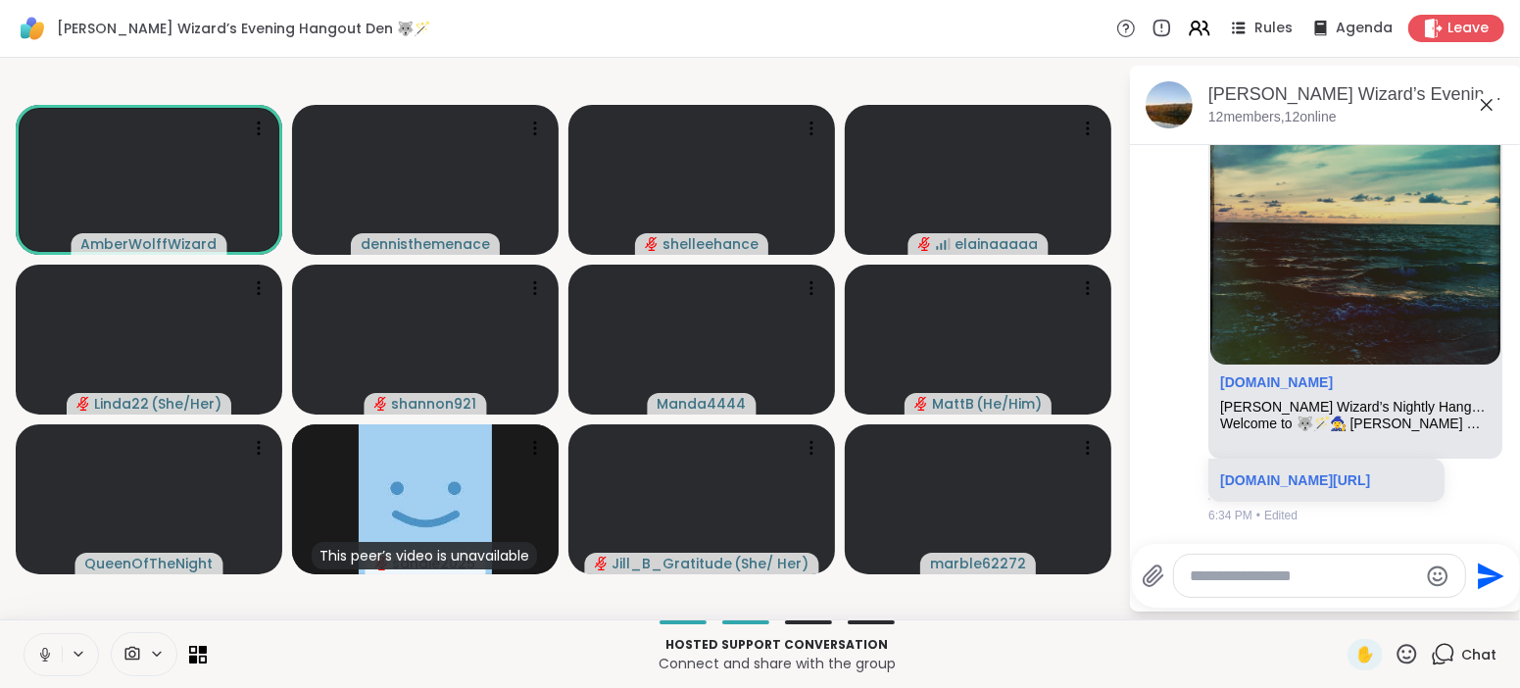
click at [39, 654] on icon at bounding box center [45, 655] width 18 height 18
click at [38, 659] on icon at bounding box center [45, 655] width 18 height 18
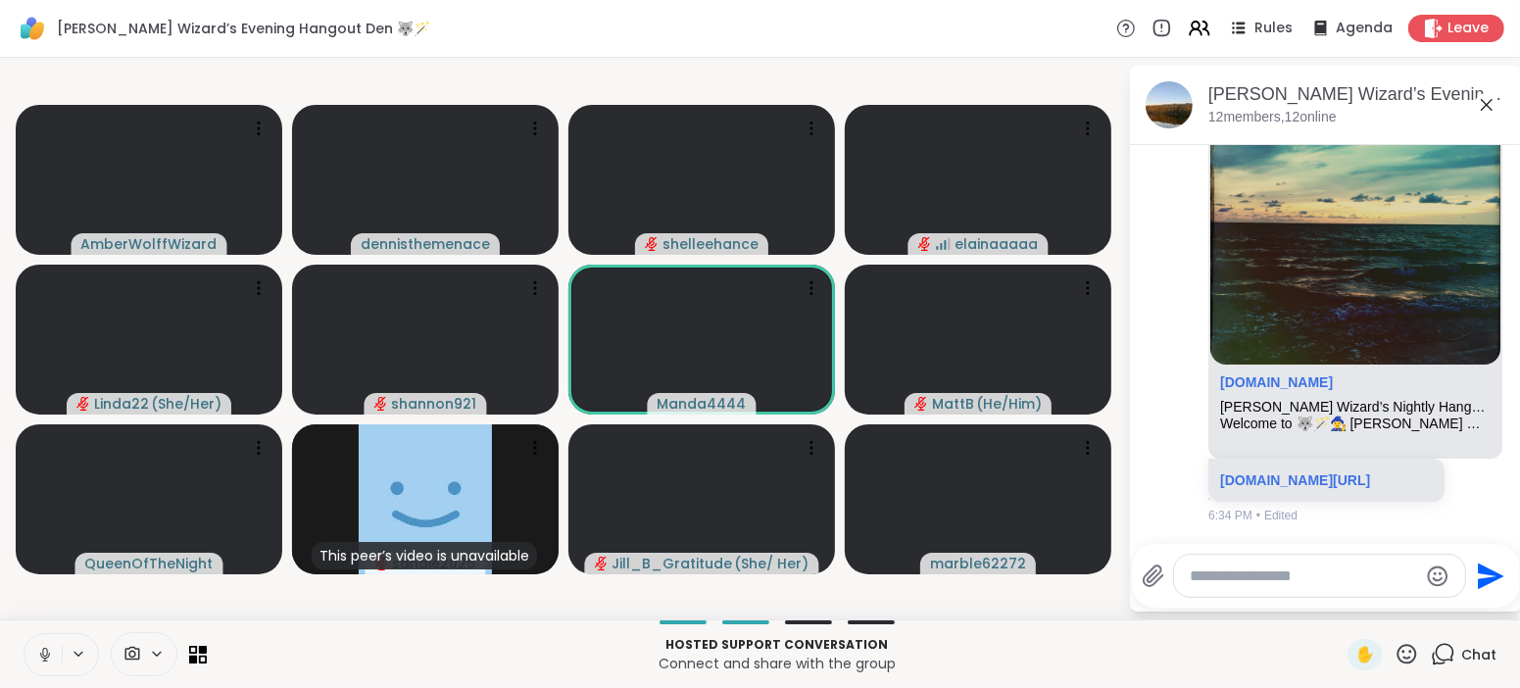
click at [42, 654] on icon at bounding box center [44, 652] width 5 height 9
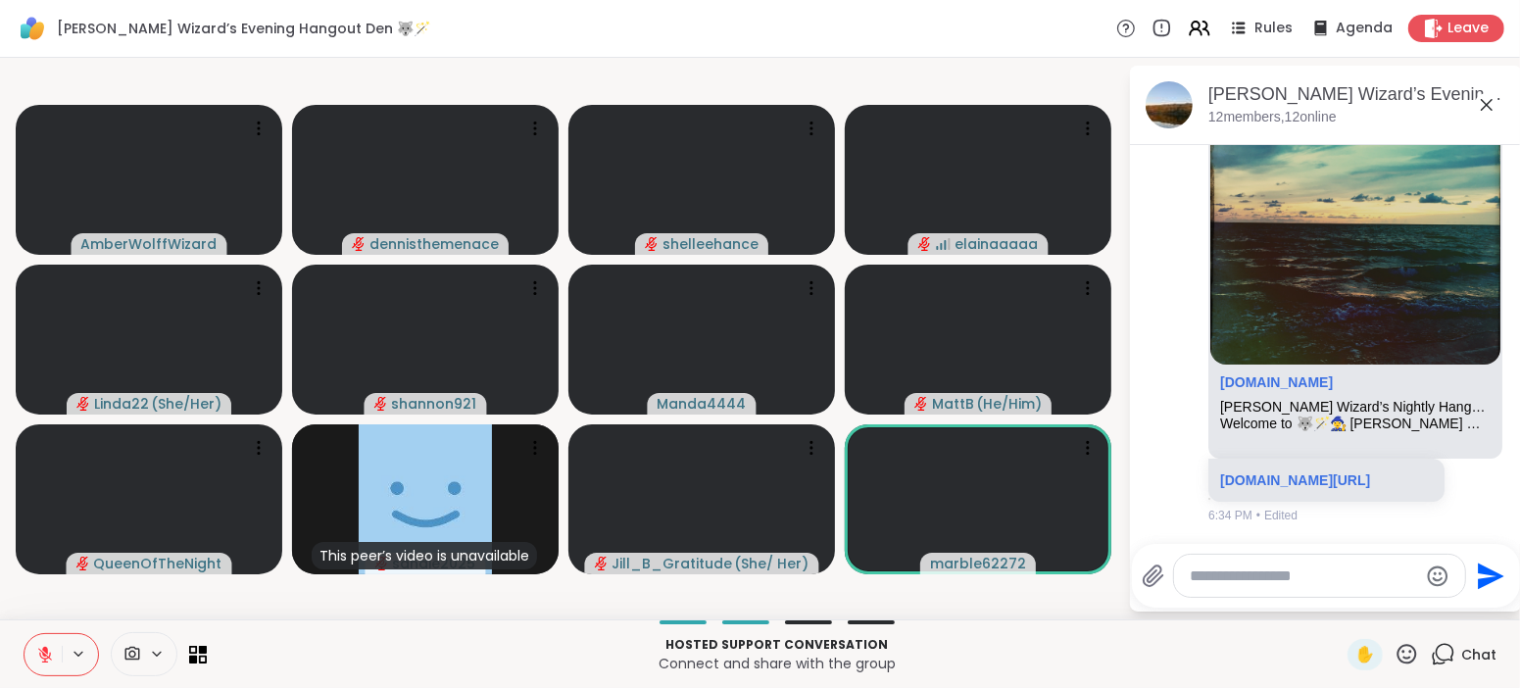
click at [42, 654] on icon at bounding box center [45, 655] width 14 height 14
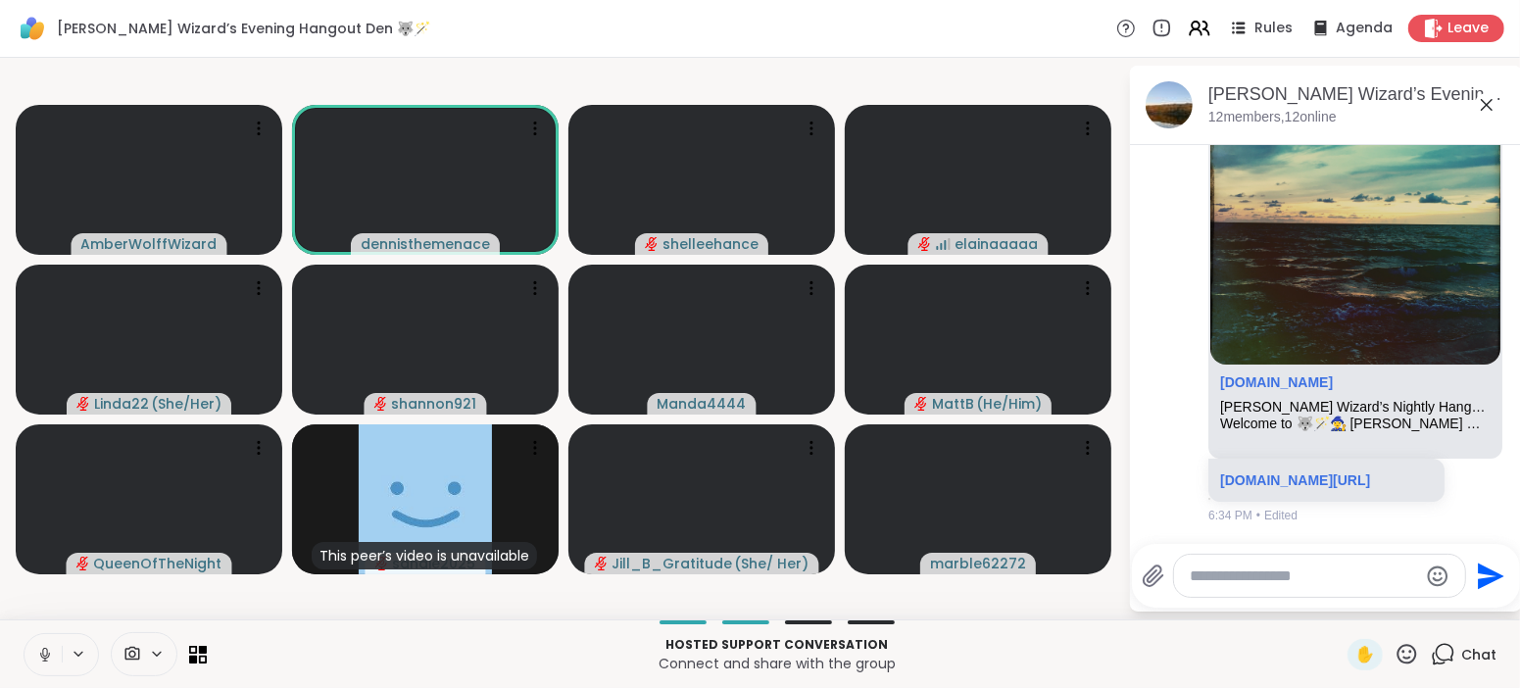
click at [42, 654] on icon at bounding box center [44, 652] width 5 height 9
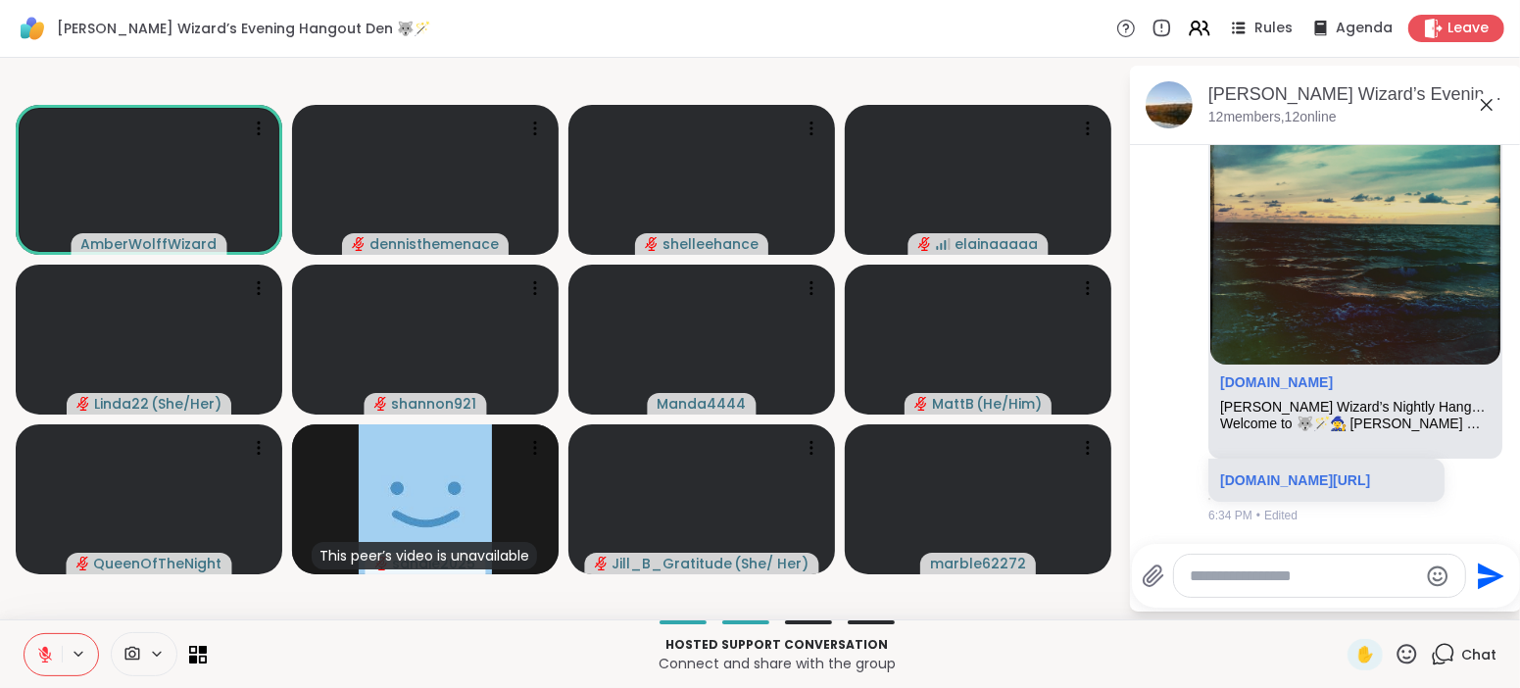
click at [42, 654] on icon at bounding box center [45, 655] width 14 height 14
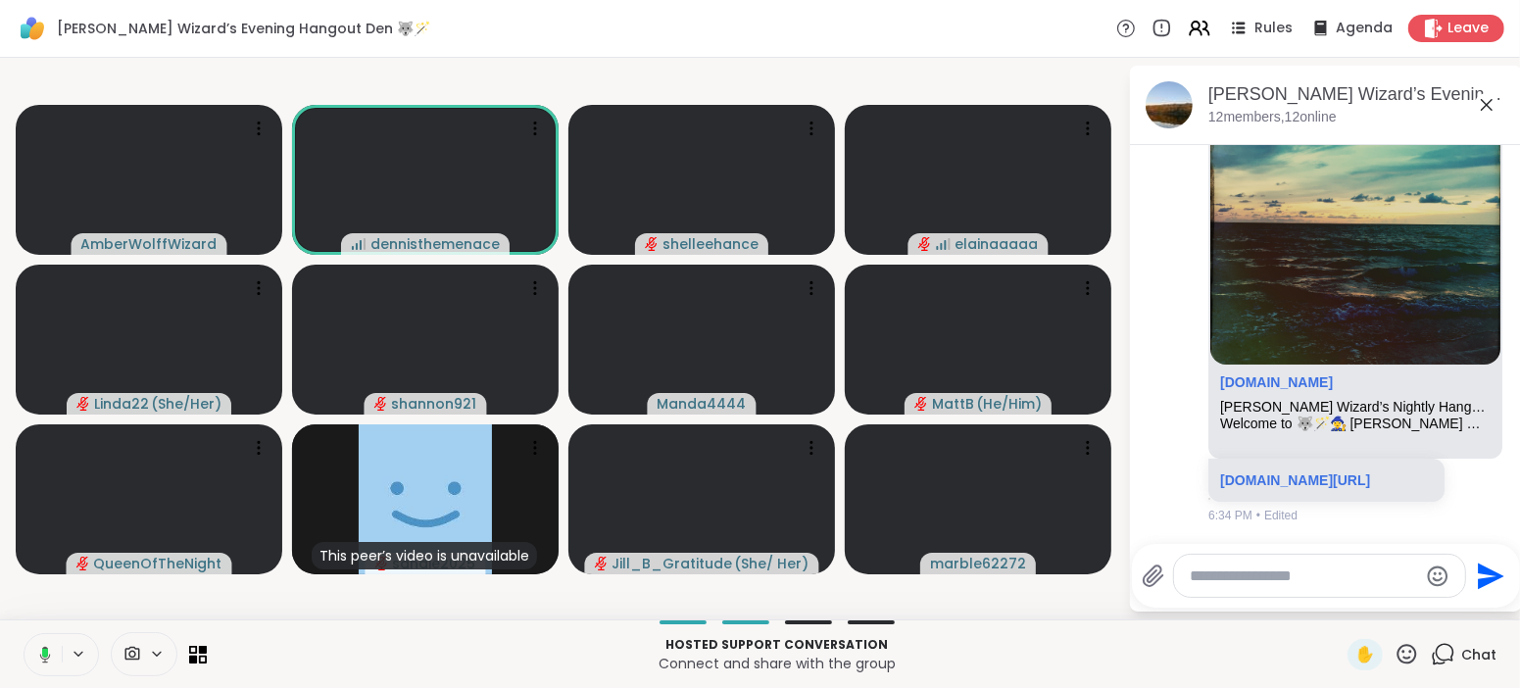
click at [42, 654] on rect at bounding box center [45, 653] width 6 height 9
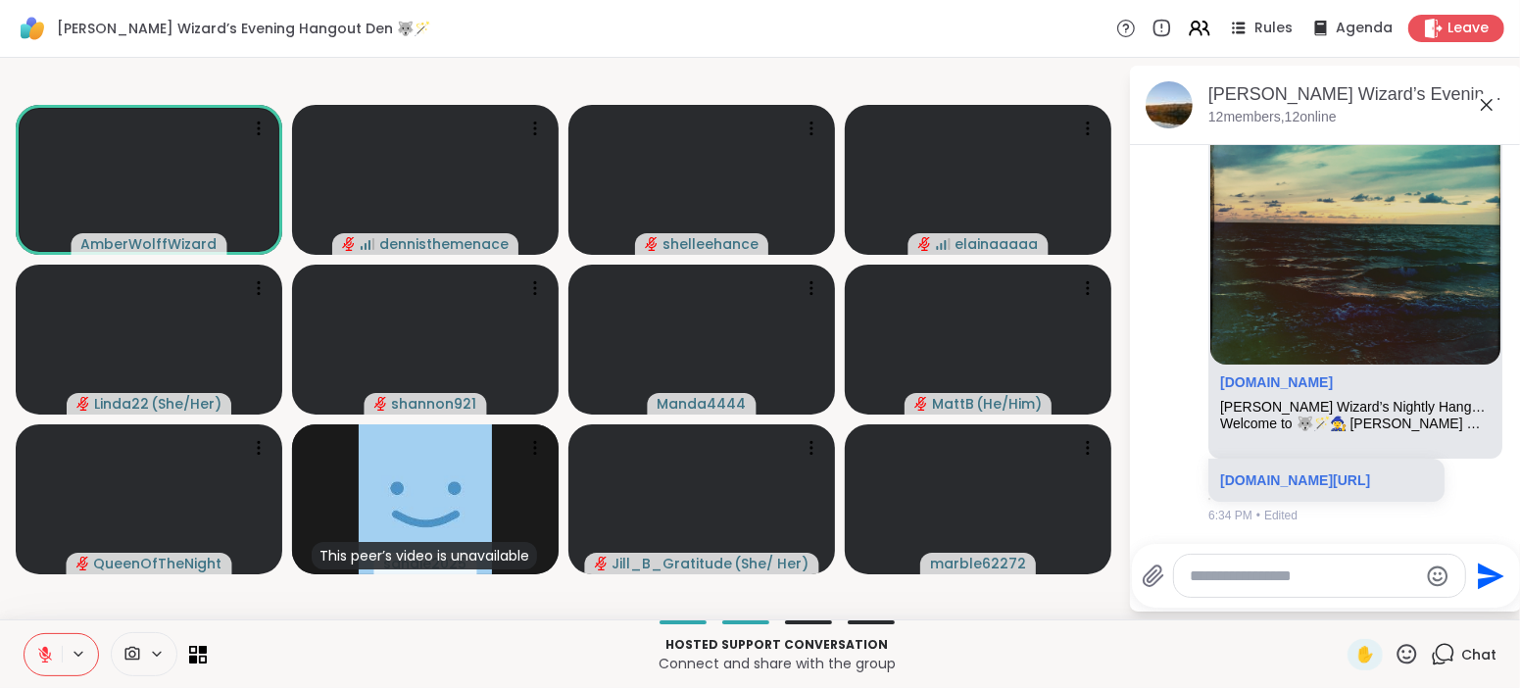
click at [42, 654] on icon at bounding box center [45, 655] width 14 height 14
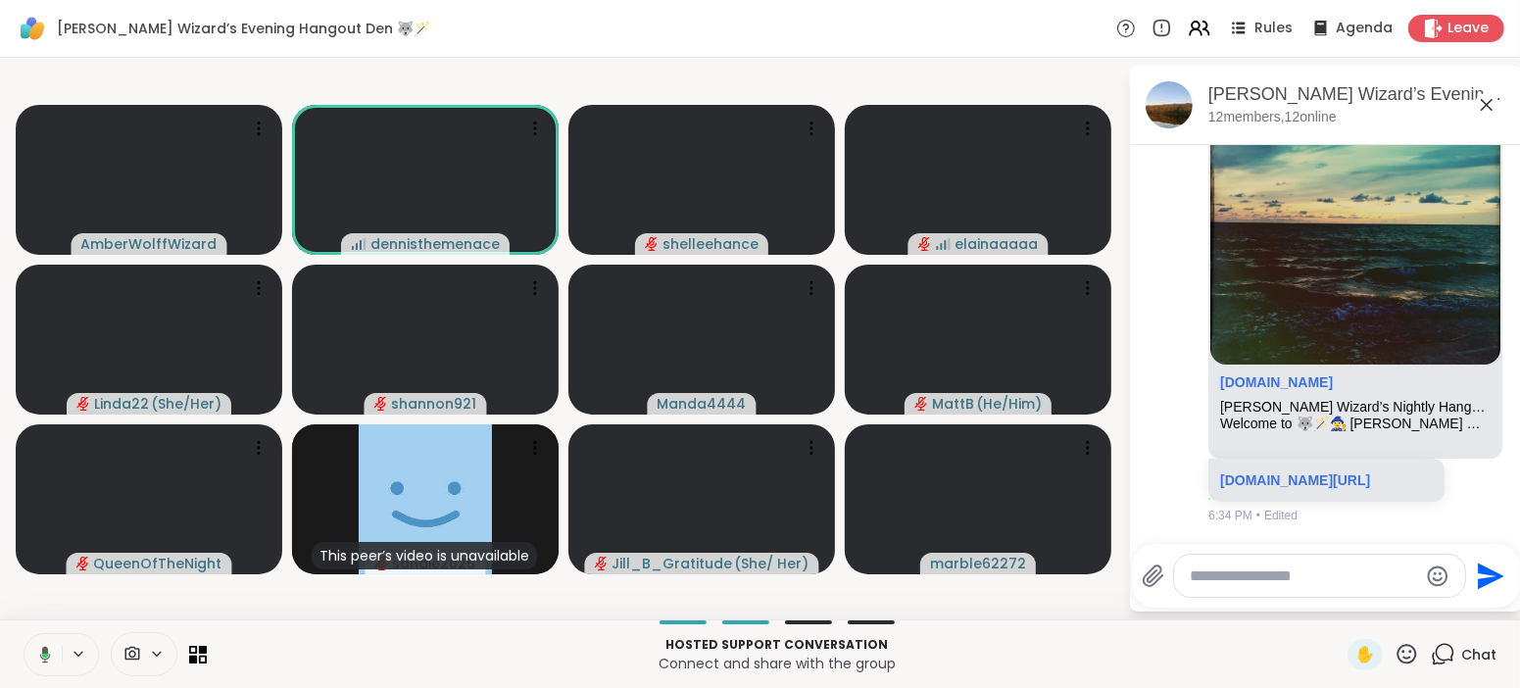
click at [45, 650] on icon at bounding box center [45, 654] width 11 height 17
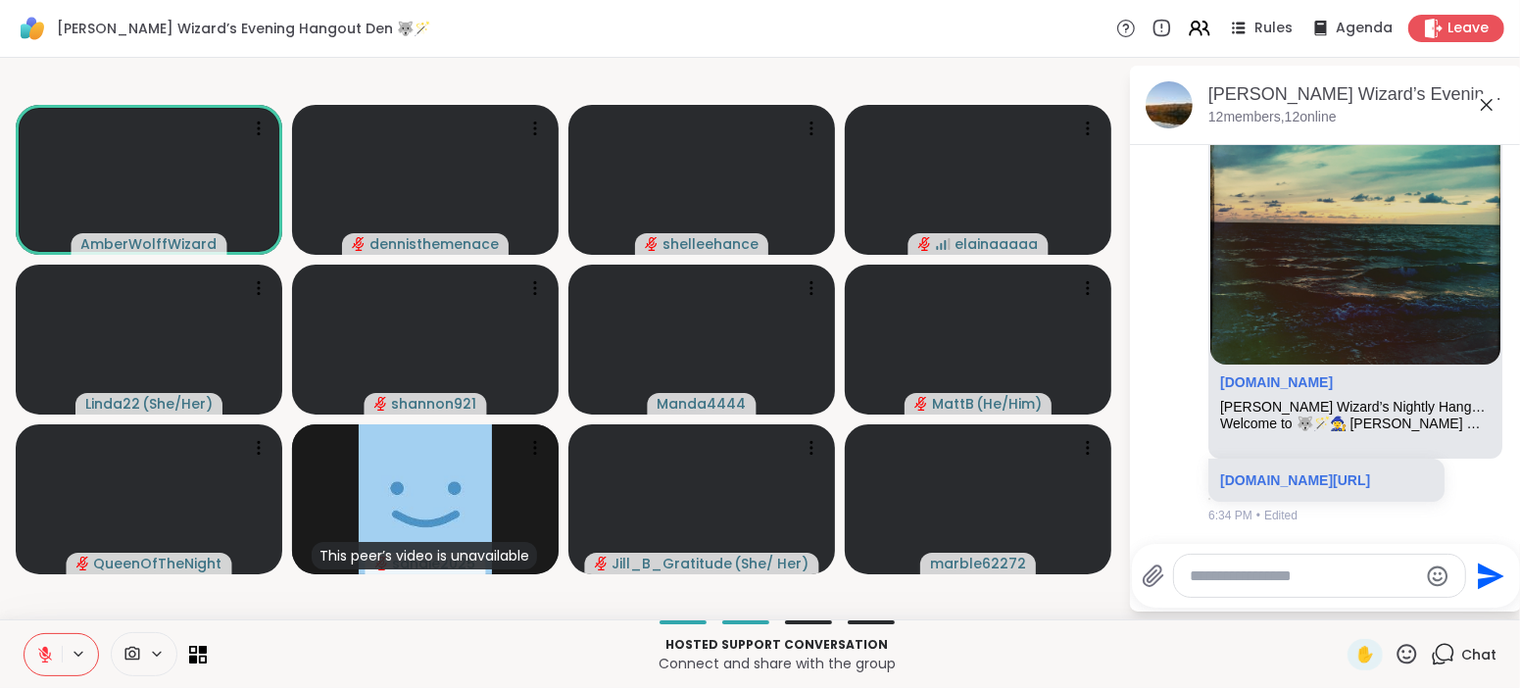
click at [47, 649] on icon at bounding box center [45, 650] width 6 height 8
click at [47, 649] on icon at bounding box center [45, 655] width 18 height 18
click at [47, 649] on icon at bounding box center [45, 650] width 6 height 8
click at [47, 649] on icon at bounding box center [45, 655] width 18 height 18
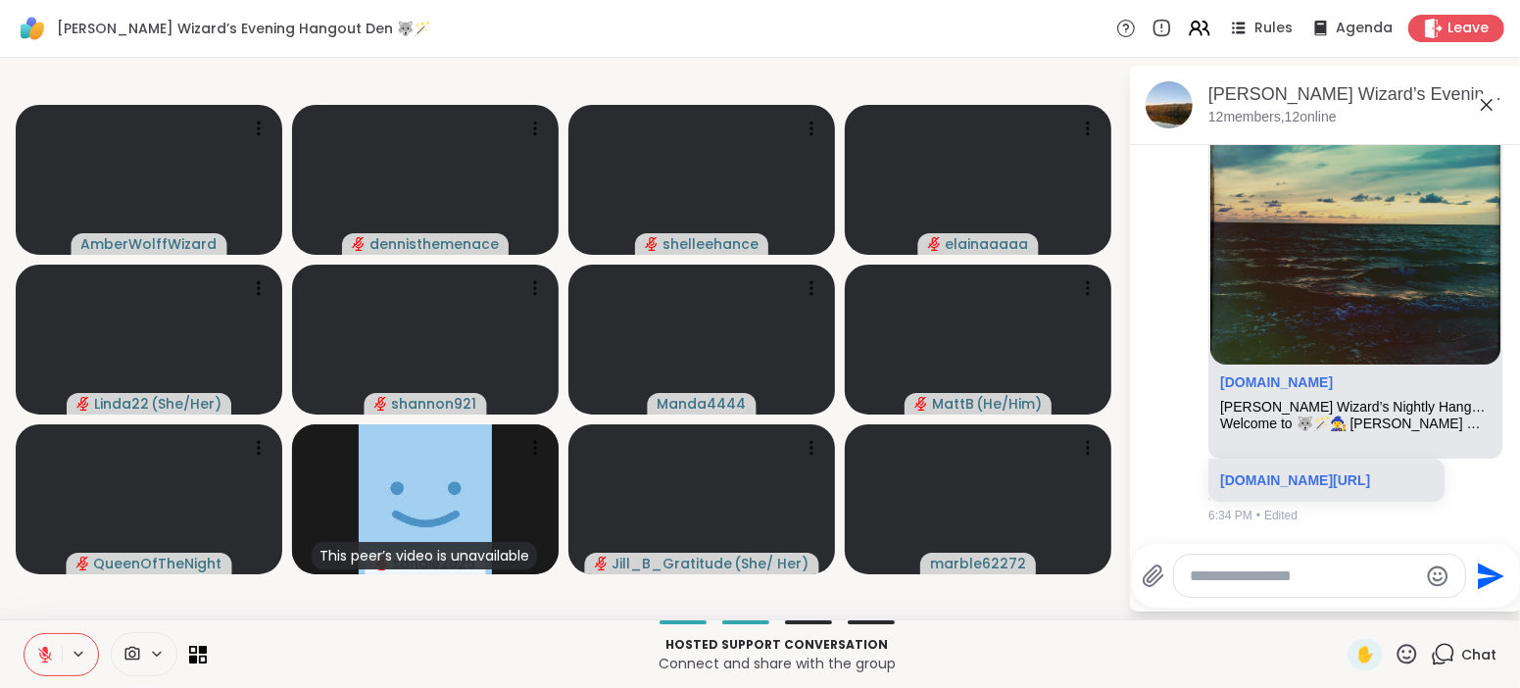
click at [43, 653] on icon at bounding box center [45, 655] width 14 height 14
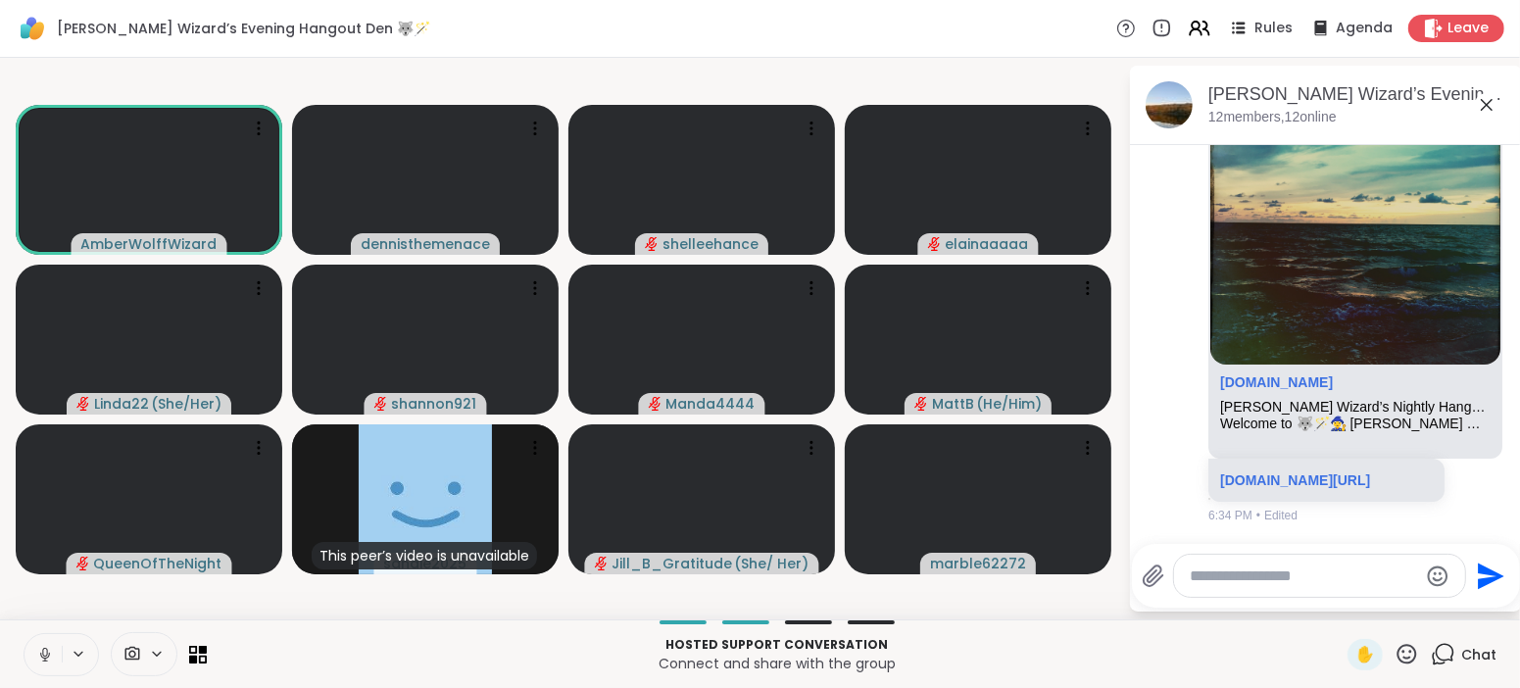
click at [51, 656] on icon at bounding box center [45, 655] width 18 height 18
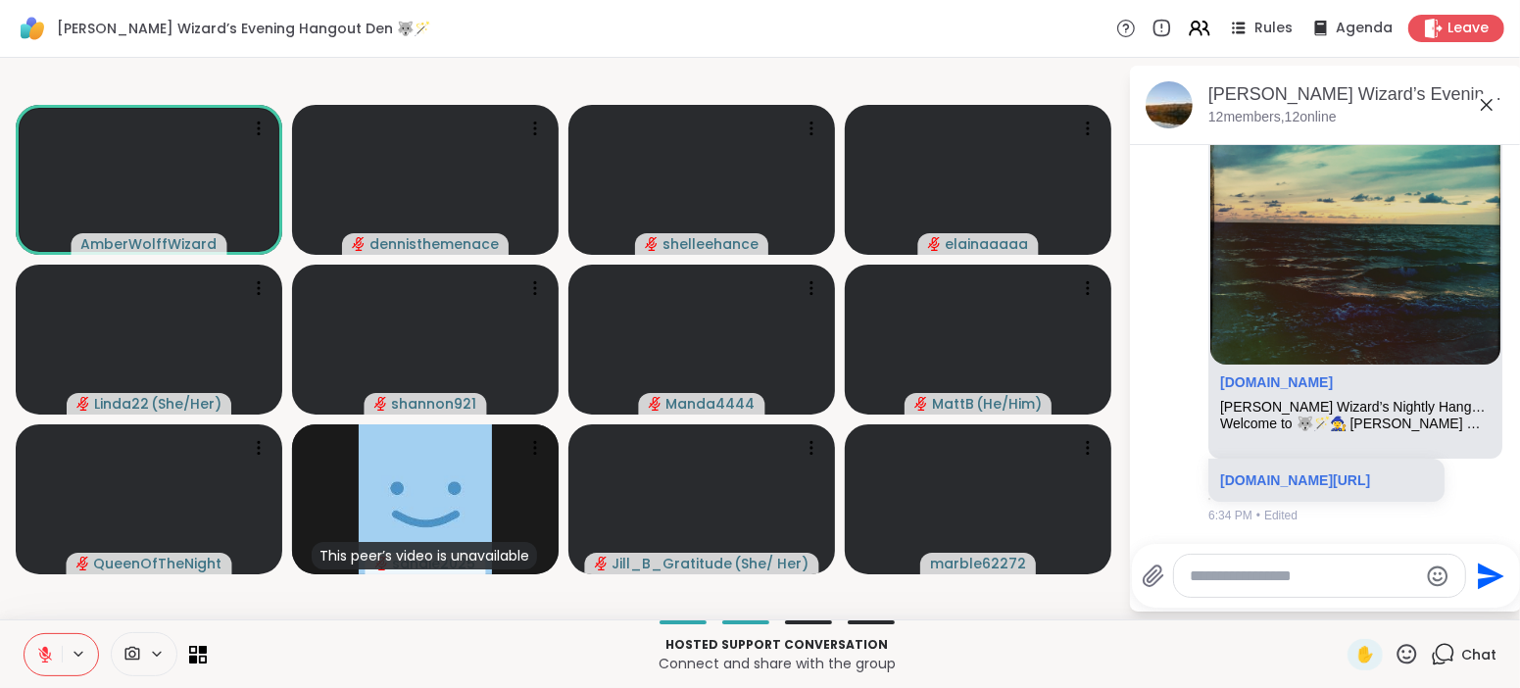
click at [51, 656] on icon at bounding box center [45, 655] width 18 height 18
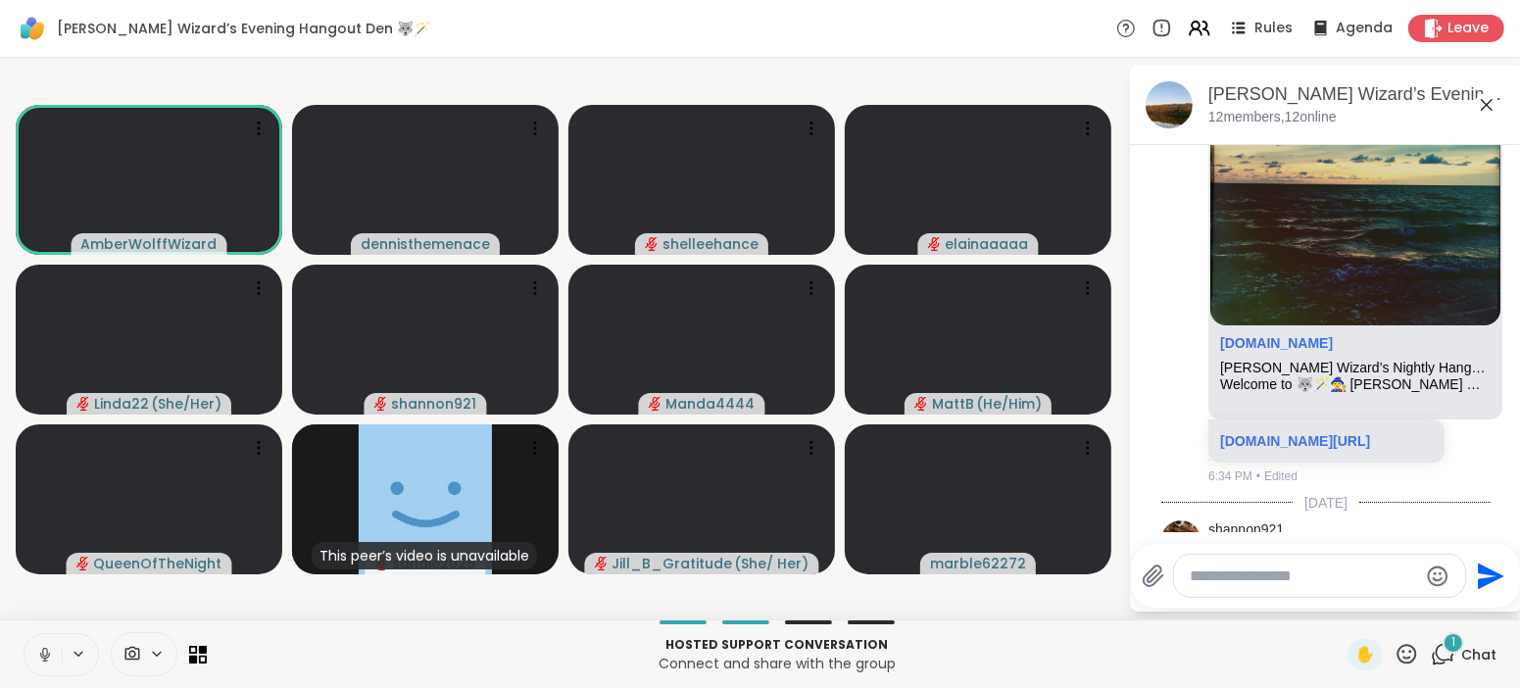
scroll to position [909, 0]
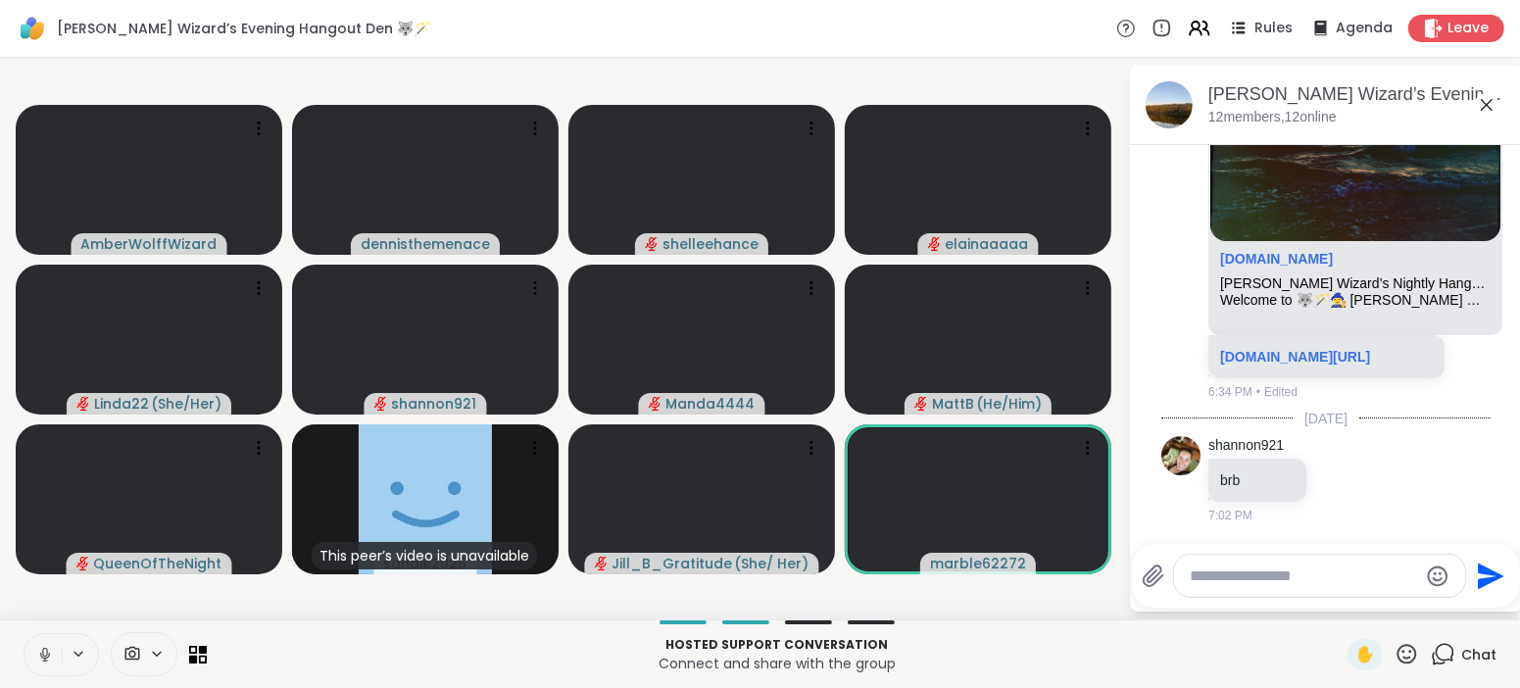
click at [51, 656] on icon at bounding box center [45, 655] width 18 height 18
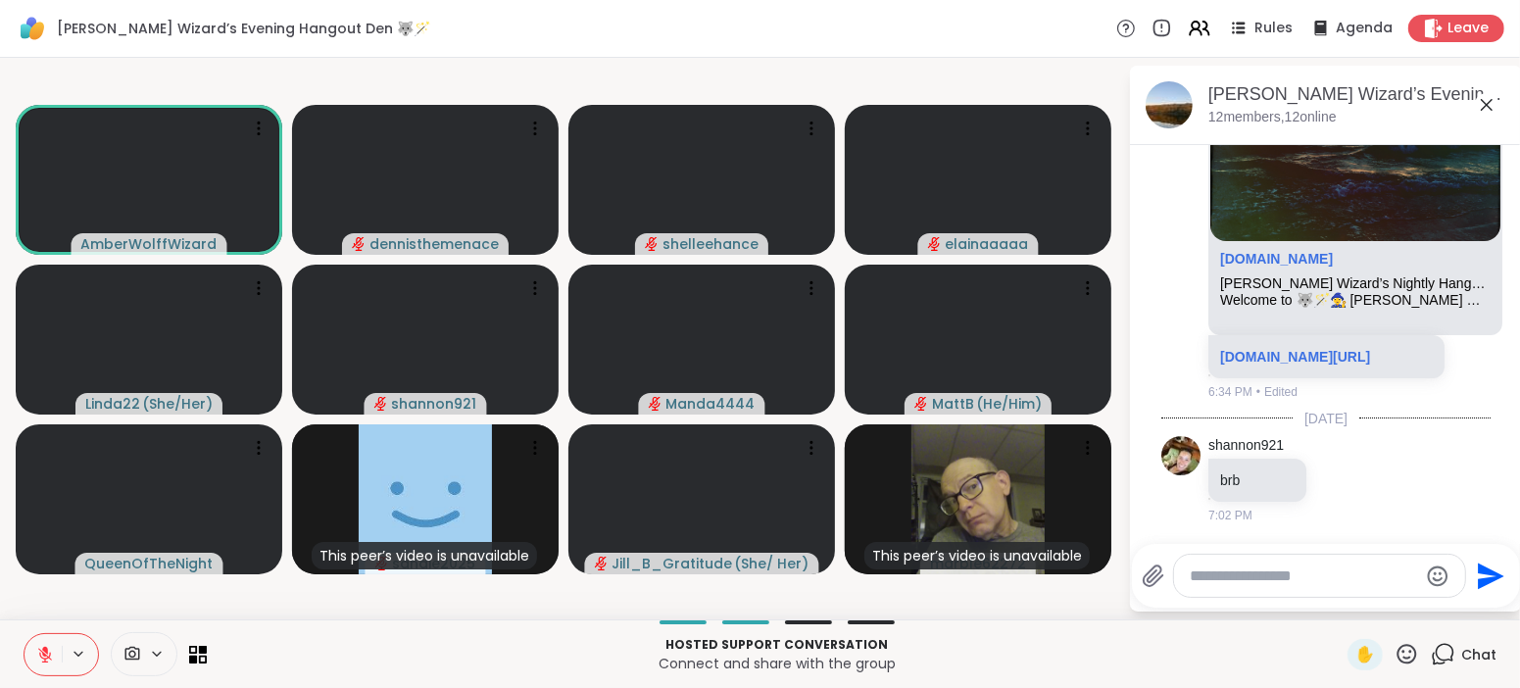
click at [51, 656] on icon at bounding box center [45, 655] width 18 height 18
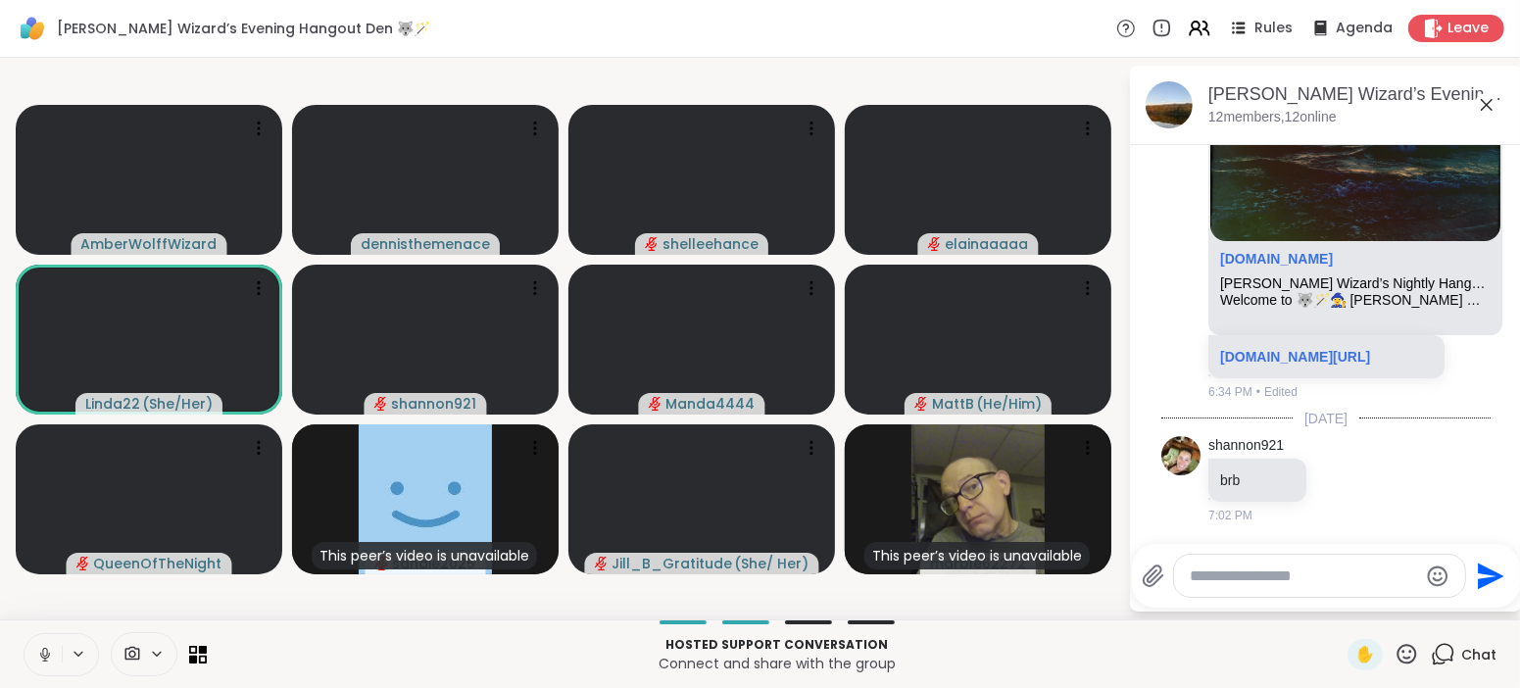
click at [51, 656] on icon at bounding box center [45, 655] width 18 height 18
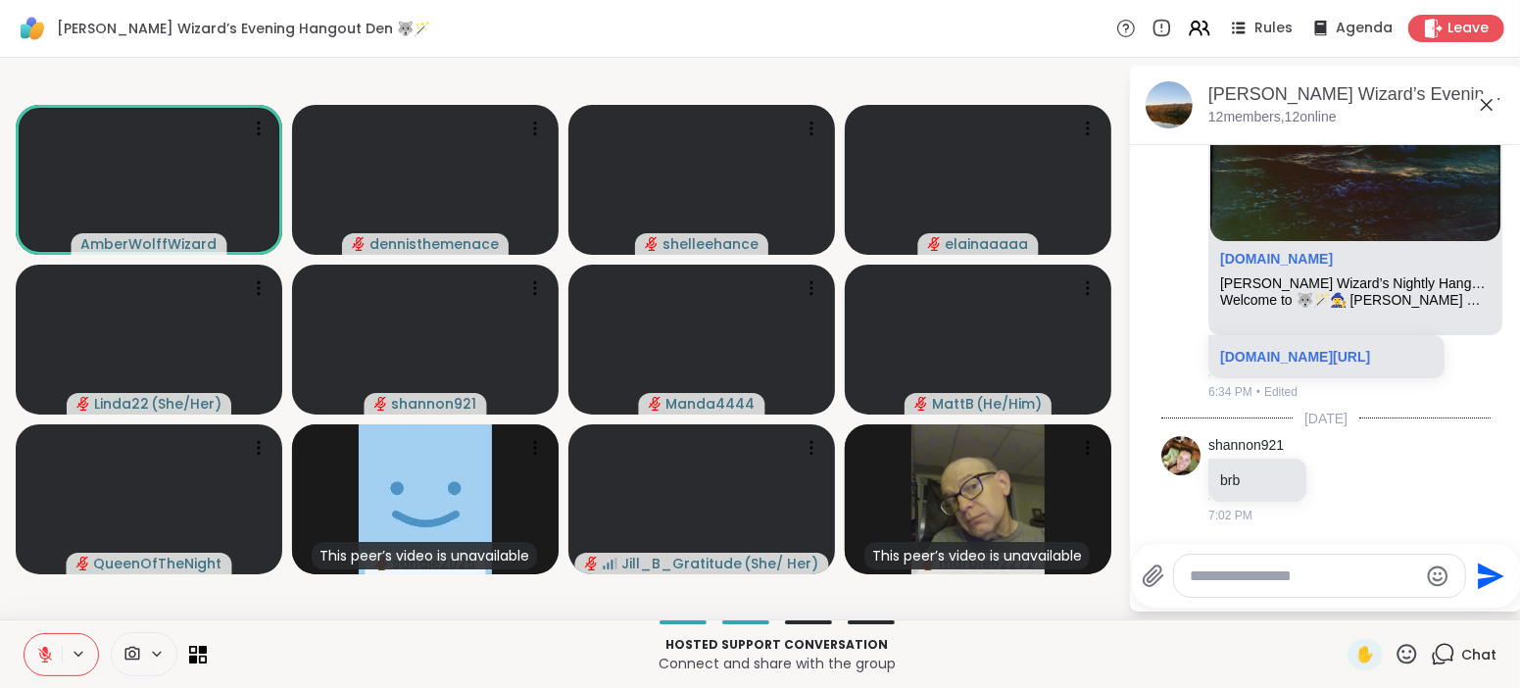
click at [51, 656] on icon at bounding box center [45, 655] width 18 height 18
click at [50, 660] on icon at bounding box center [45, 655] width 18 height 18
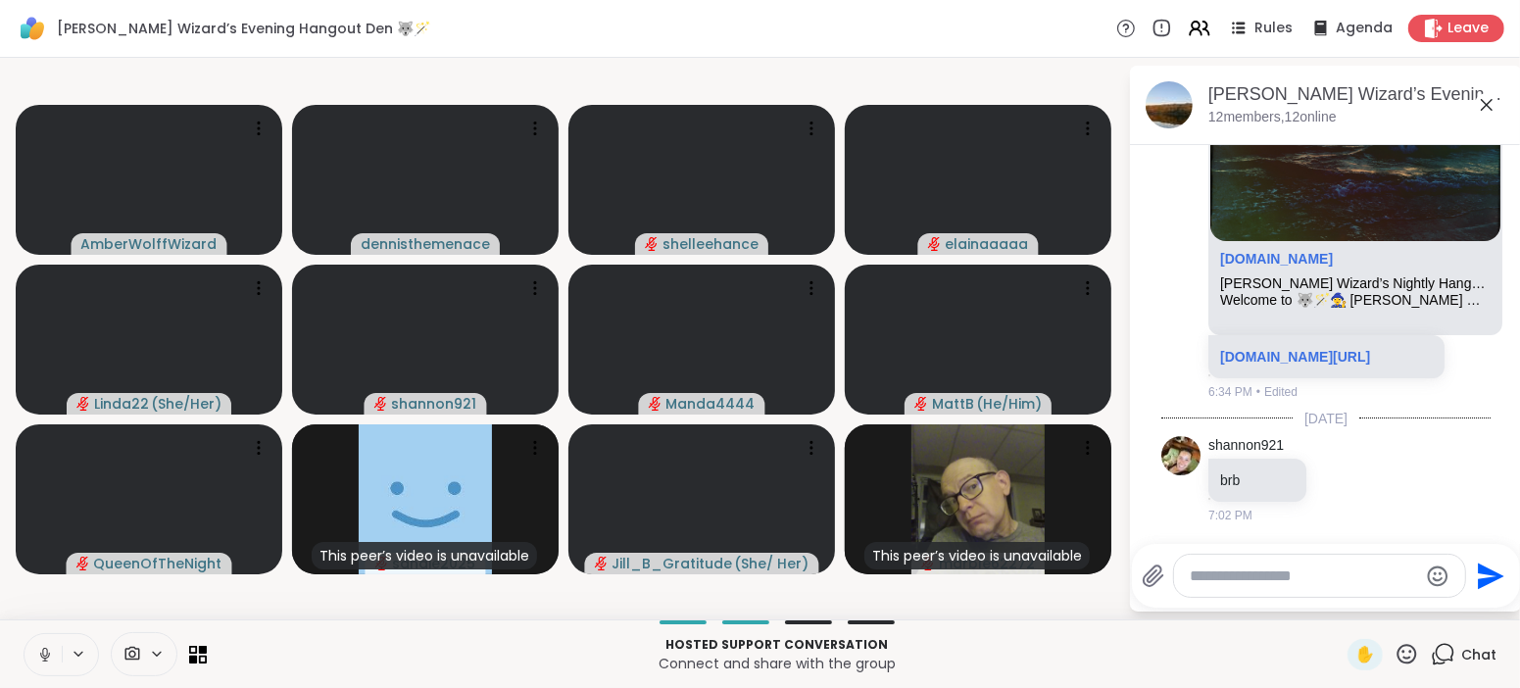
click at [52, 661] on icon at bounding box center [45, 655] width 18 height 18
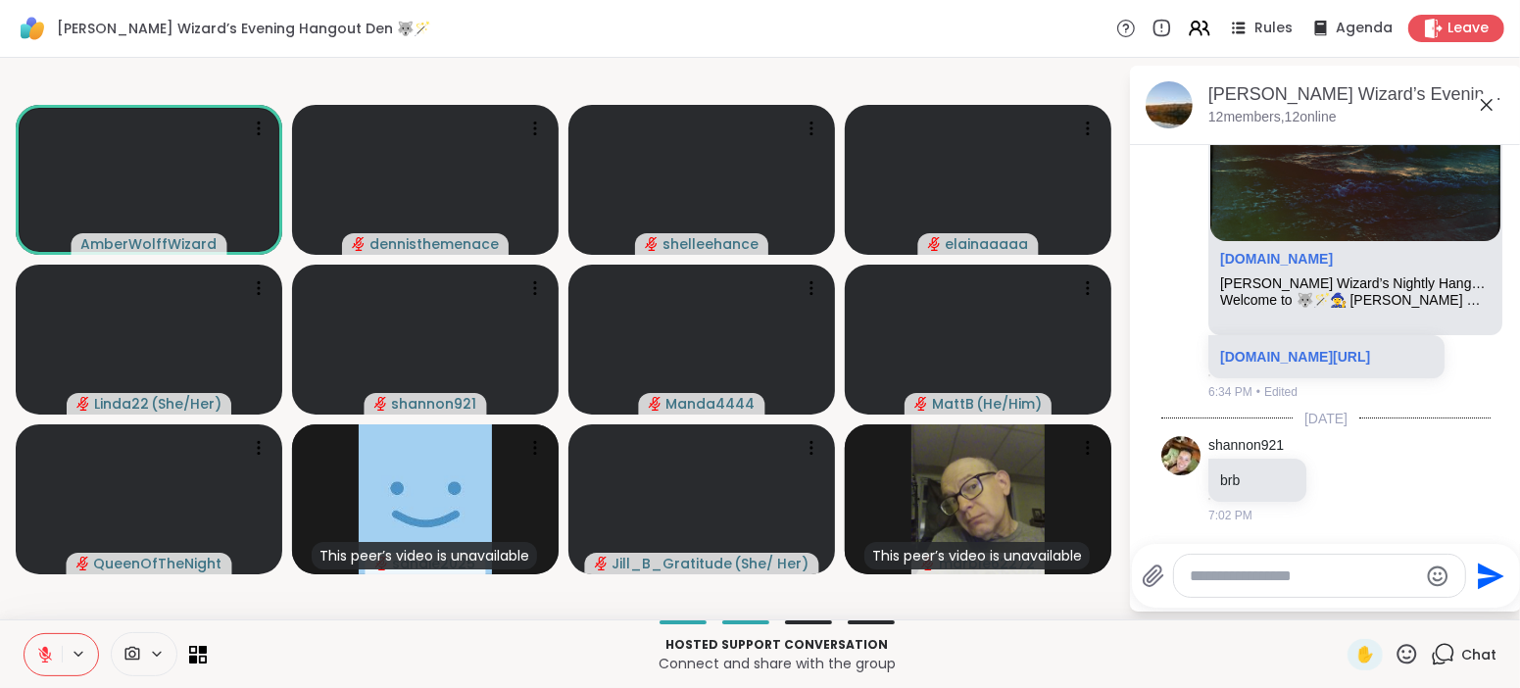
click at [52, 661] on icon at bounding box center [45, 655] width 18 height 18
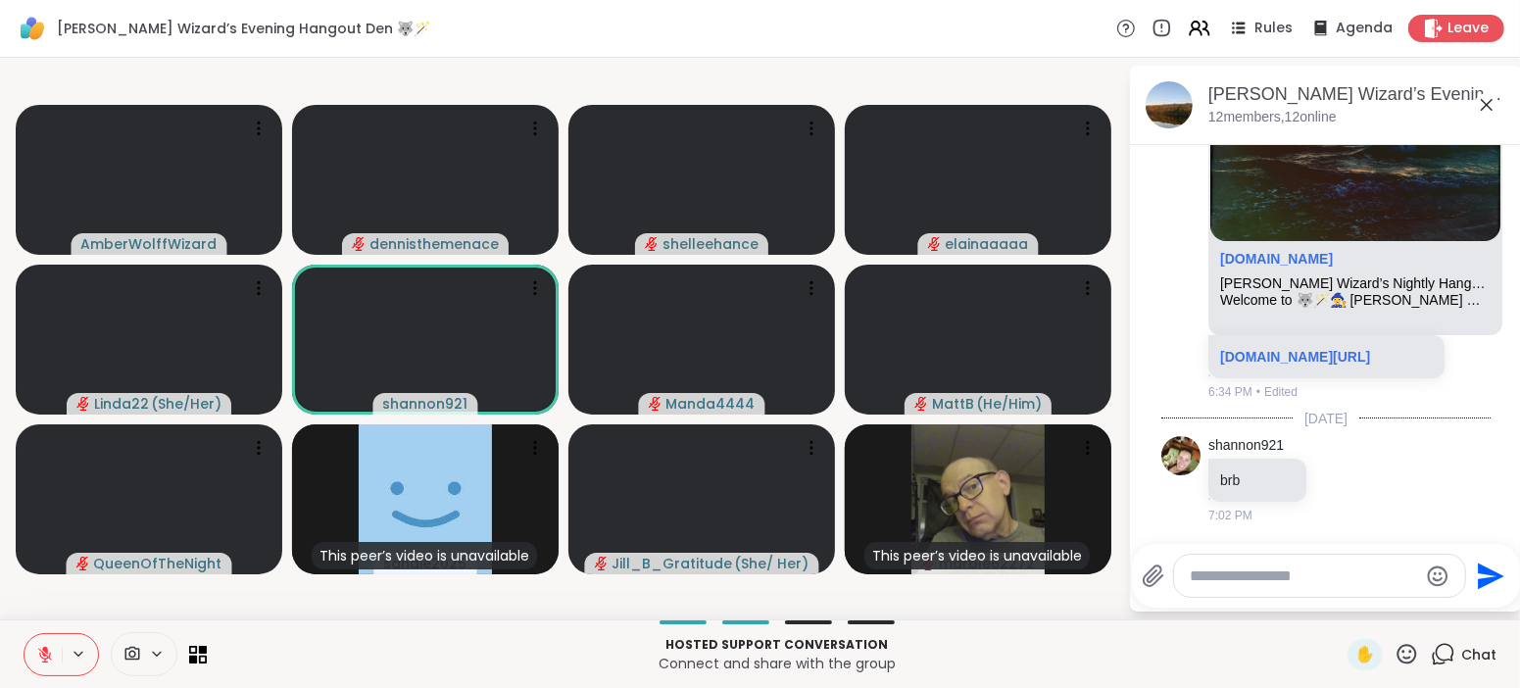
click at [52, 661] on icon at bounding box center [45, 655] width 18 height 18
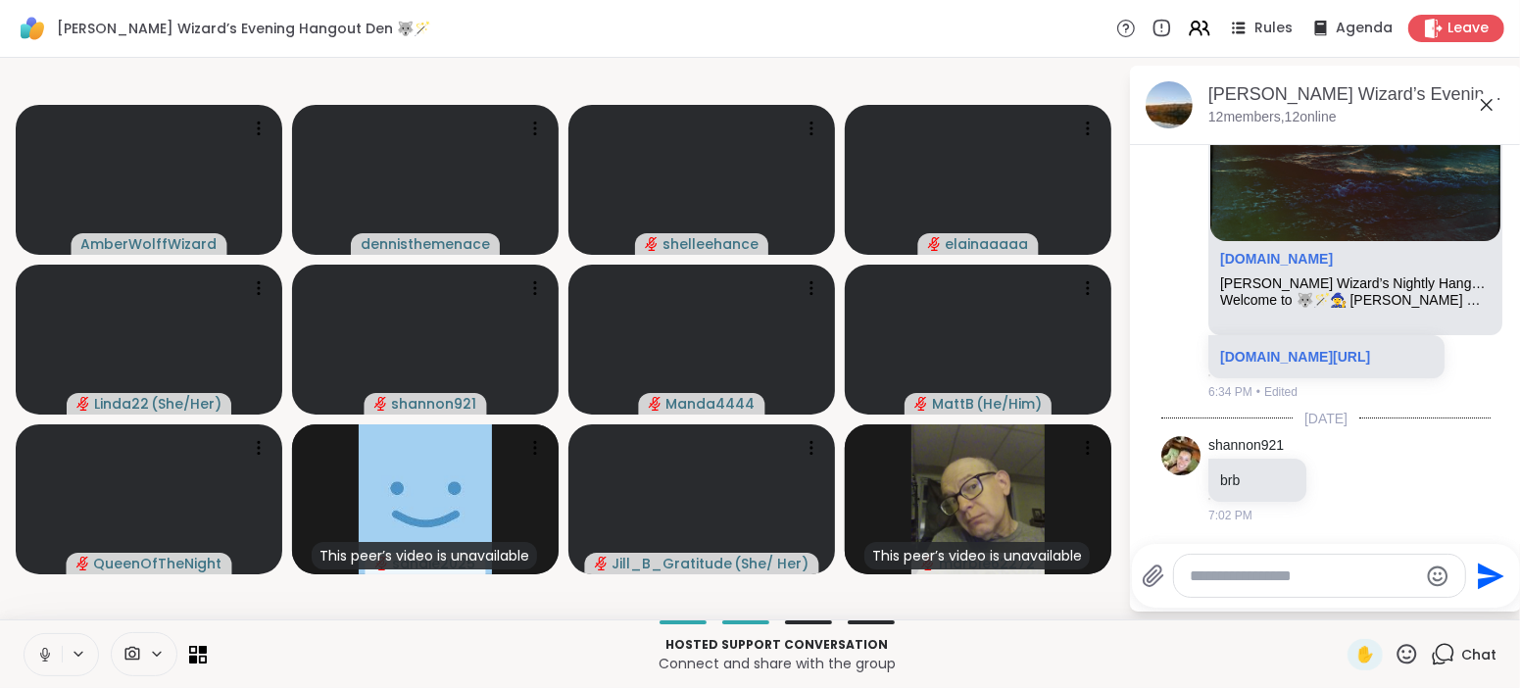
click at [52, 661] on icon at bounding box center [45, 655] width 18 height 18
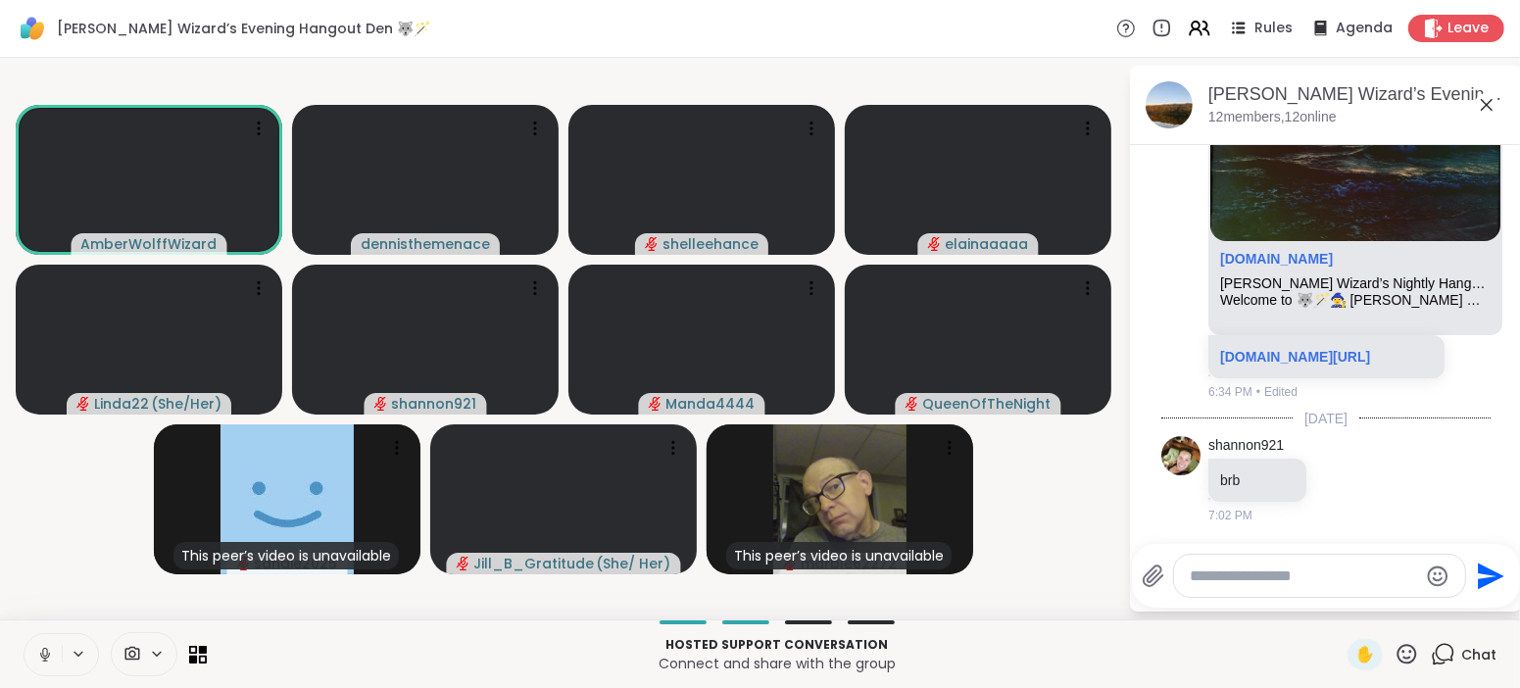
click at [52, 661] on icon at bounding box center [45, 655] width 18 height 18
click at [42, 658] on icon at bounding box center [45, 655] width 18 height 18
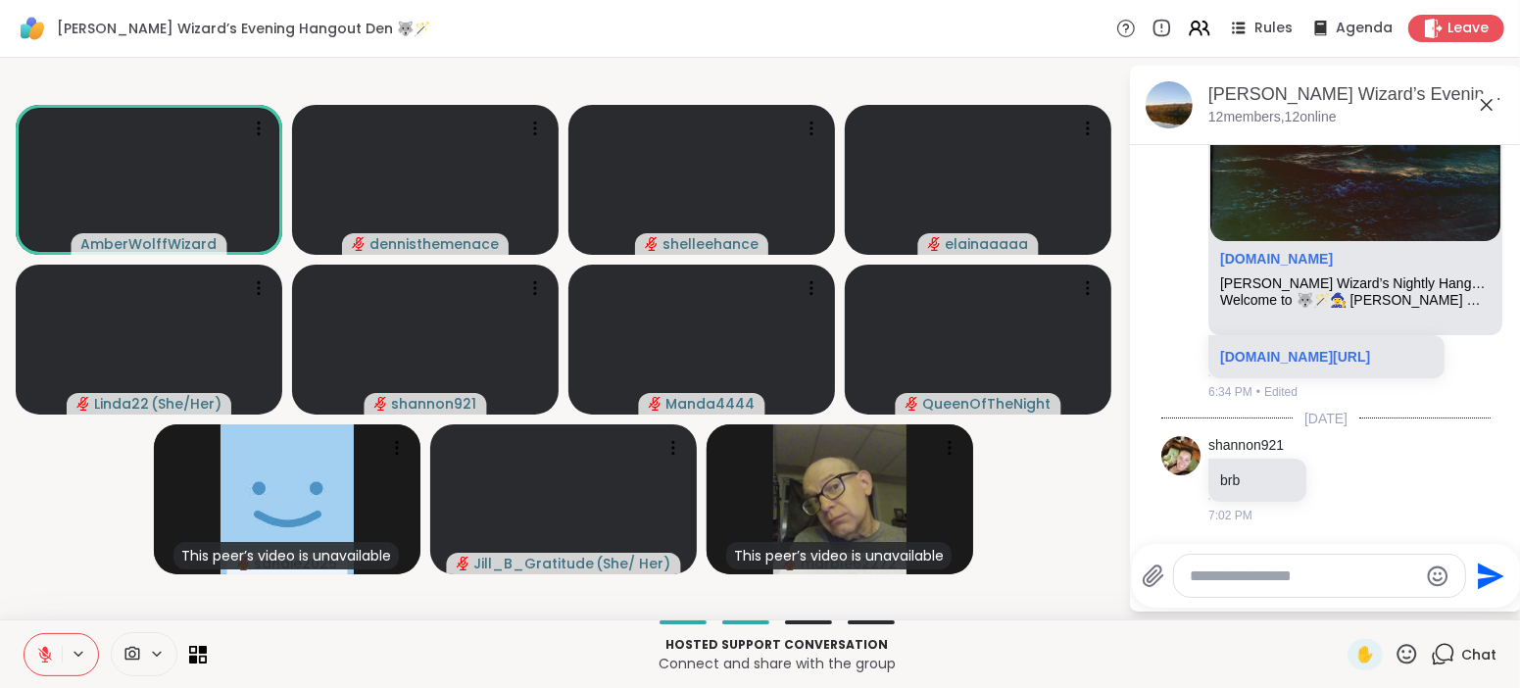
click at [42, 658] on icon at bounding box center [45, 655] width 14 height 14
click at [61, 664] on button at bounding box center [43, 654] width 37 height 41
click at [43, 655] on icon at bounding box center [45, 655] width 14 height 14
click at [43, 655] on icon at bounding box center [44, 652] width 5 height 9
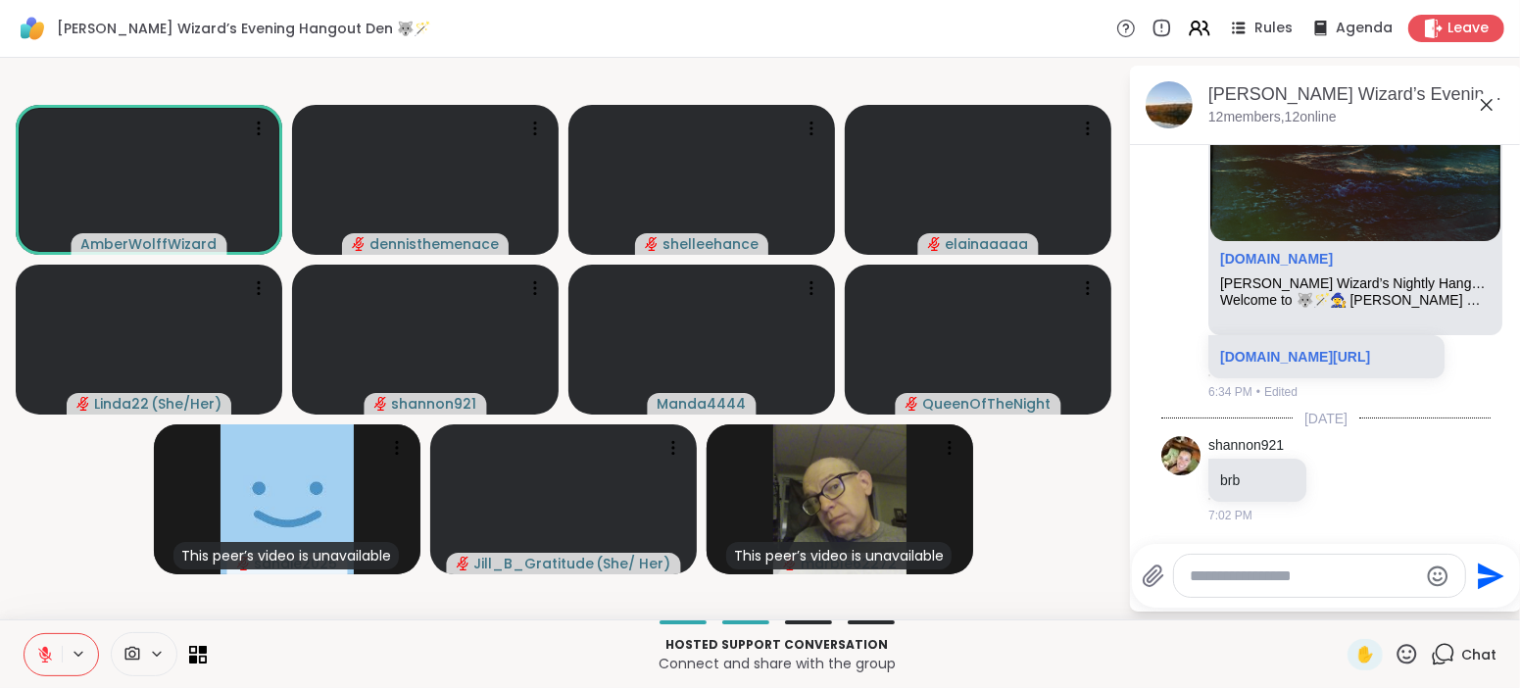
click at [43, 655] on icon at bounding box center [45, 655] width 14 height 14
drag, startPoint x: 43, startPoint y: 655, endPoint x: 158, endPoint y: 747, distance: 147.1
click at [158, 687] on html "Wolff Wizard’s Evening Hangout Den 🐺🪄 Rules Agenda Leave AmberWolffWizard denni…" at bounding box center [760, 344] width 1520 height 688
click at [45, 649] on icon at bounding box center [44, 652] width 5 height 9
click at [45, 649] on icon at bounding box center [45, 650] width 6 height 8
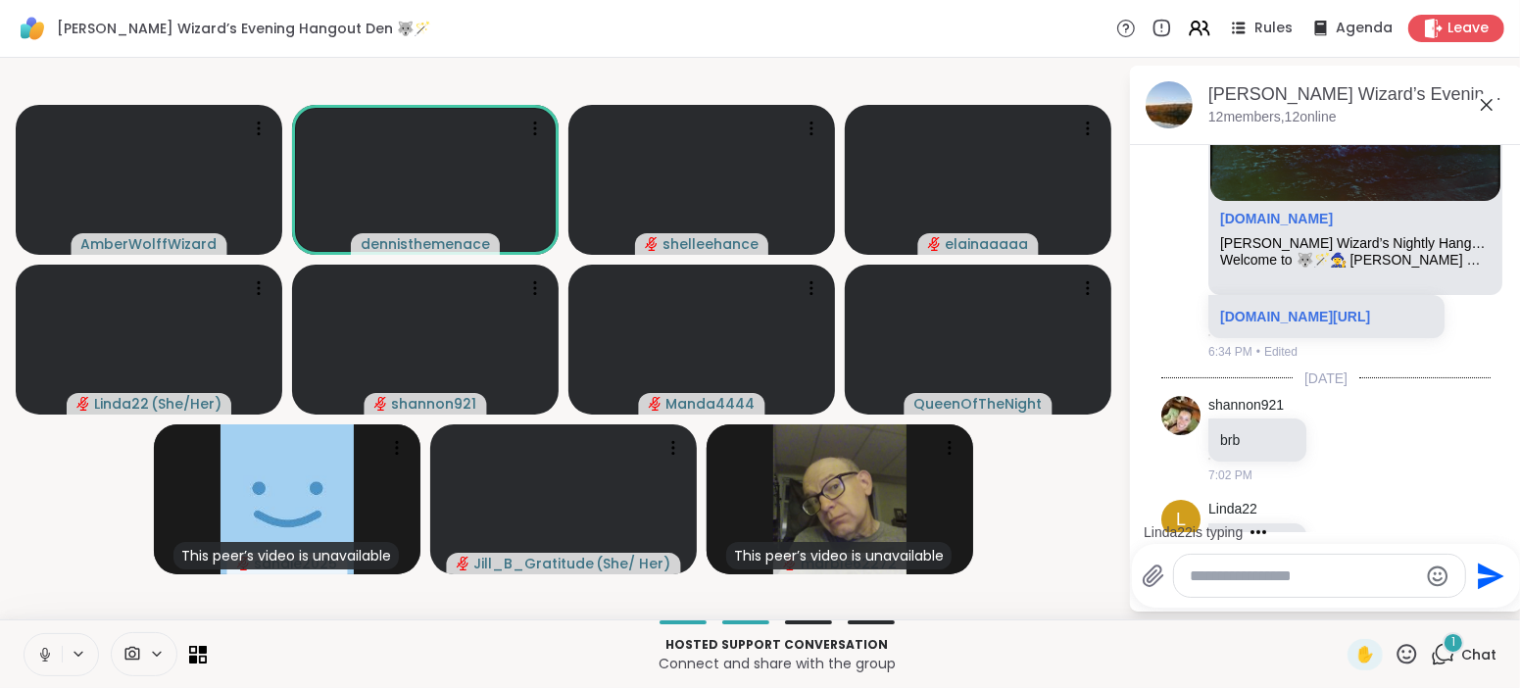
scroll to position [1013, 0]
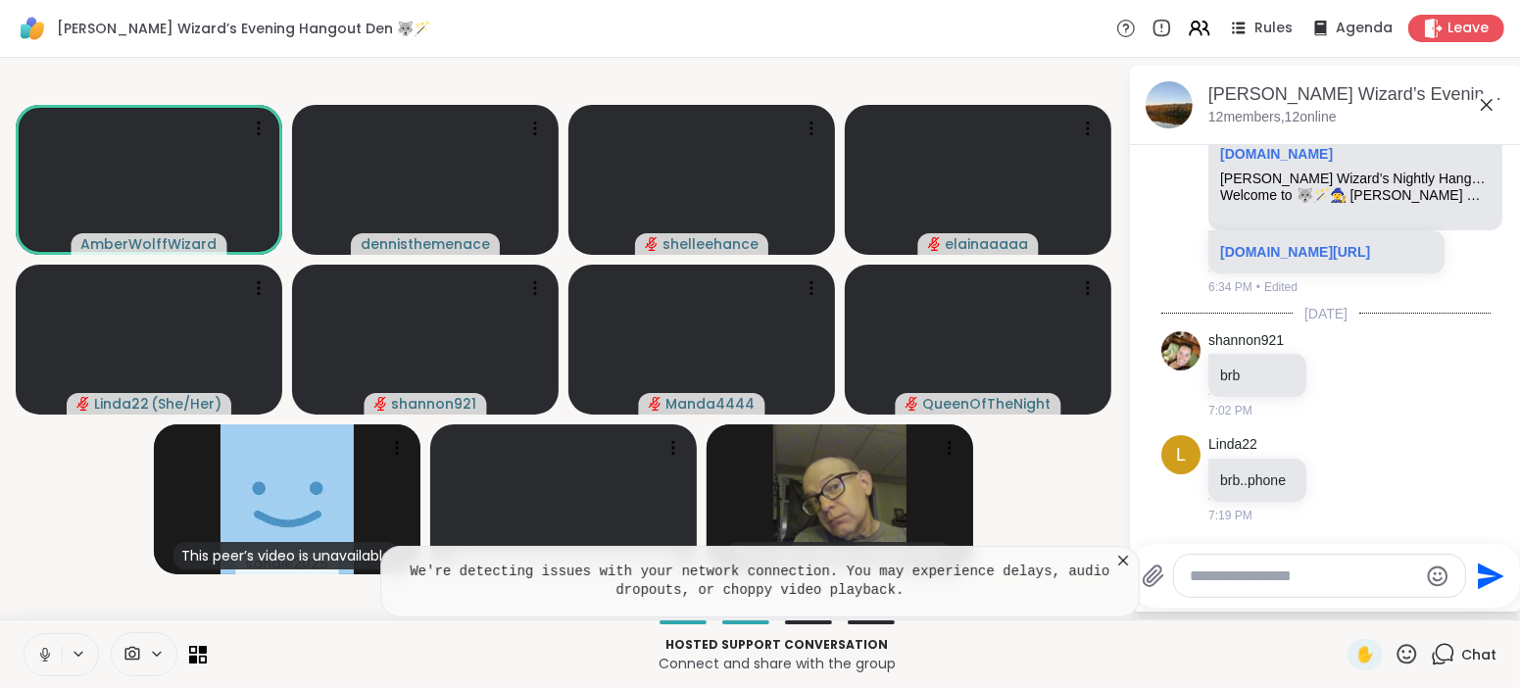
click at [48, 657] on icon at bounding box center [45, 655] width 10 height 6
click at [48, 657] on icon at bounding box center [45, 655] width 14 height 14
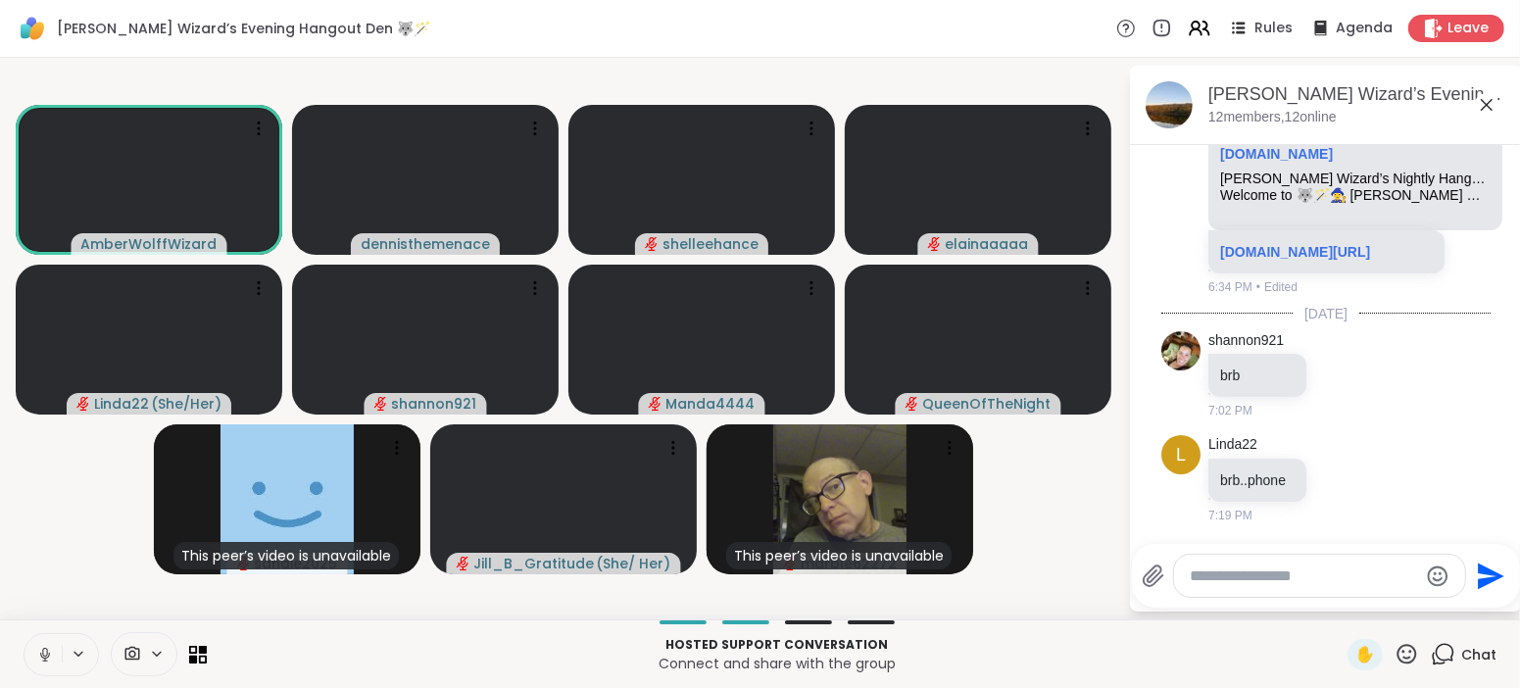
click at [48, 657] on icon at bounding box center [45, 655] width 10 height 6
click at [48, 657] on icon at bounding box center [45, 655] width 14 height 14
click at [48, 657] on icon at bounding box center [45, 655] width 10 height 6
click at [48, 657] on icon at bounding box center [45, 655] width 14 height 14
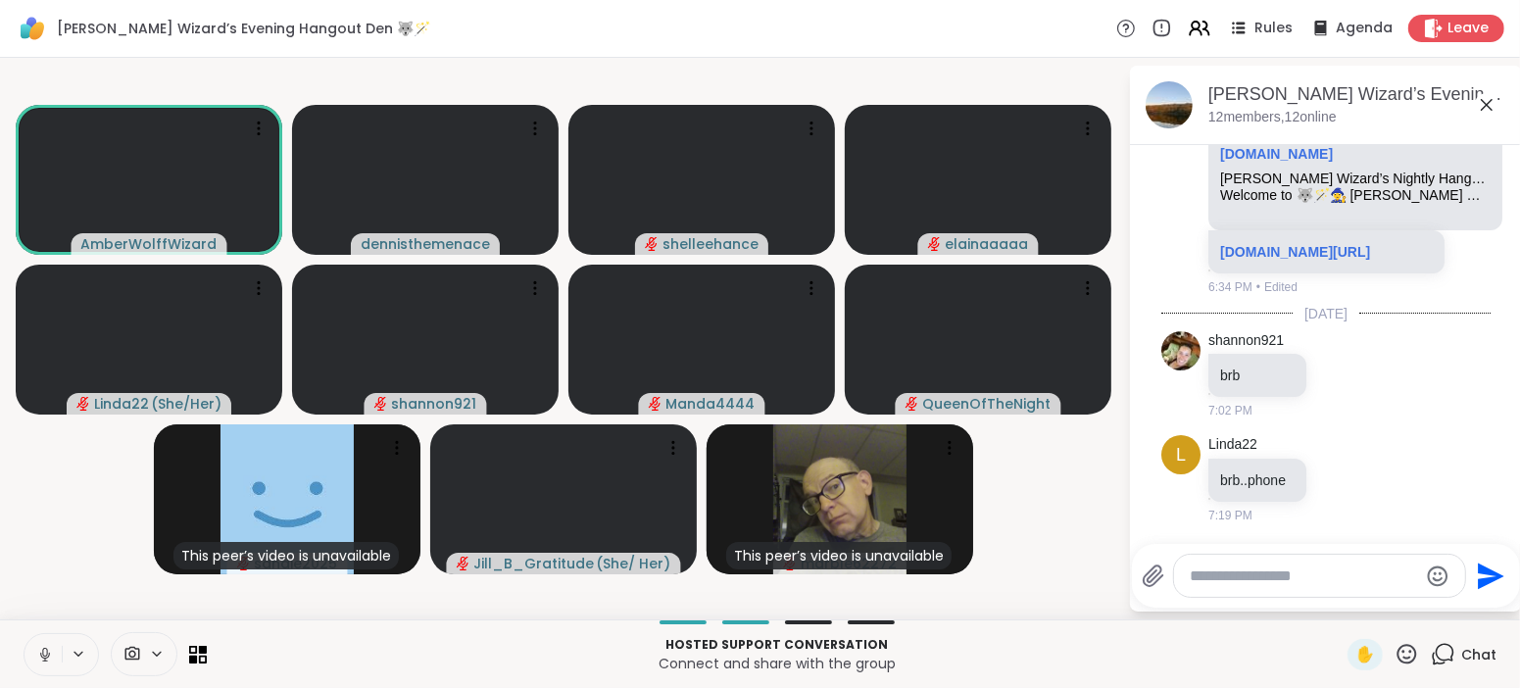
click at [48, 657] on icon at bounding box center [45, 655] width 10 height 6
click at [48, 657] on icon at bounding box center [45, 655] width 14 height 14
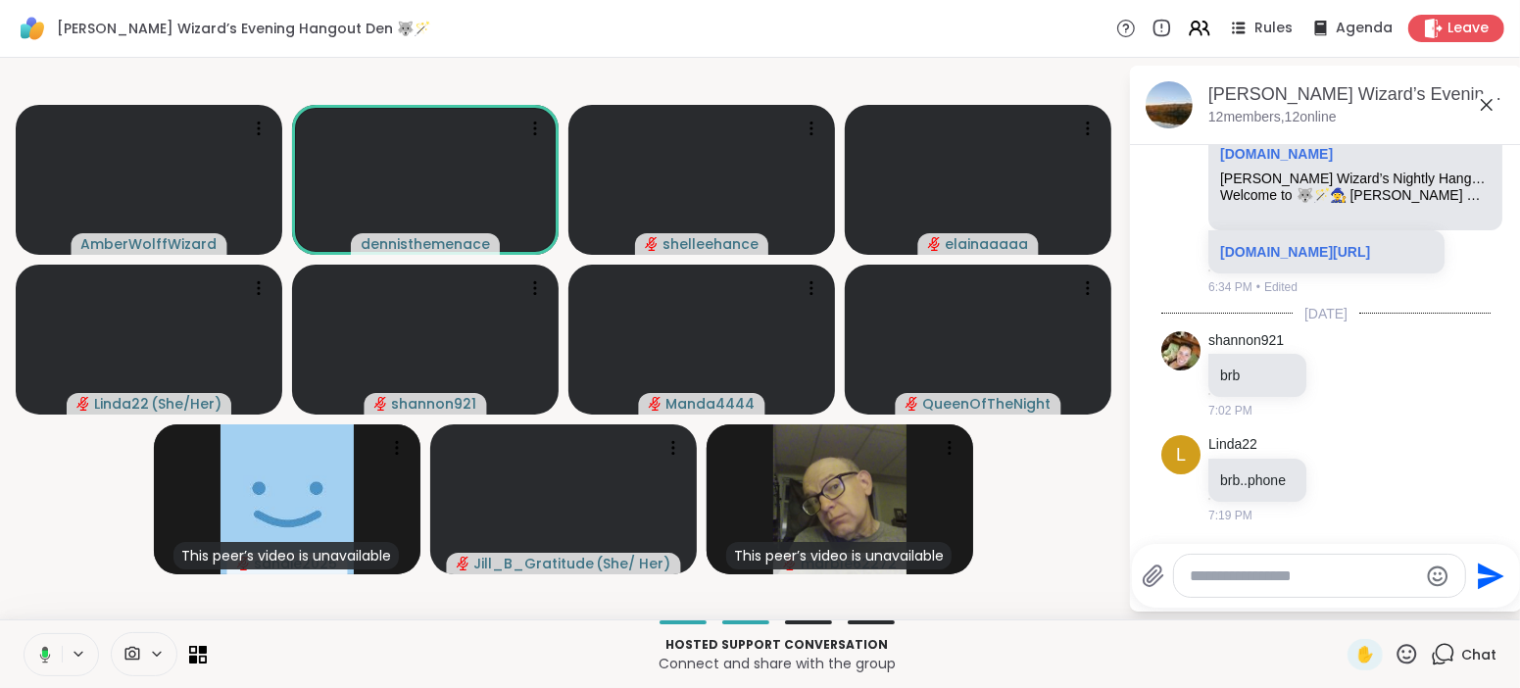
click at [48, 657] on icon at bounding box center [45, 654] width 11 height 17
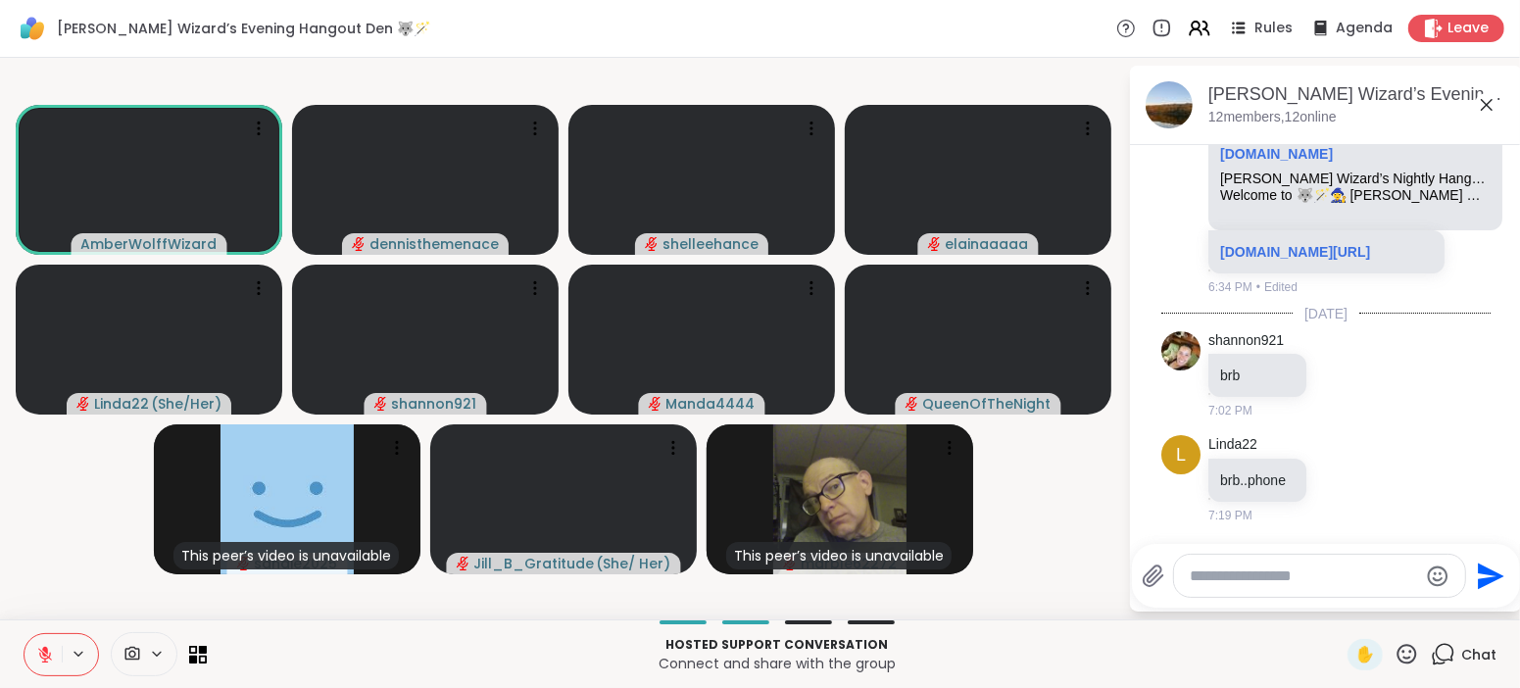
click at [48, 657] on icon at bounding box center [45, 655] width 14 height 14
click at [48, 657] on icon at bounding box center [45, 655] width 10 height 6
click at [48, 657] on icon at bounding box center [45, 655] width 14 height 14
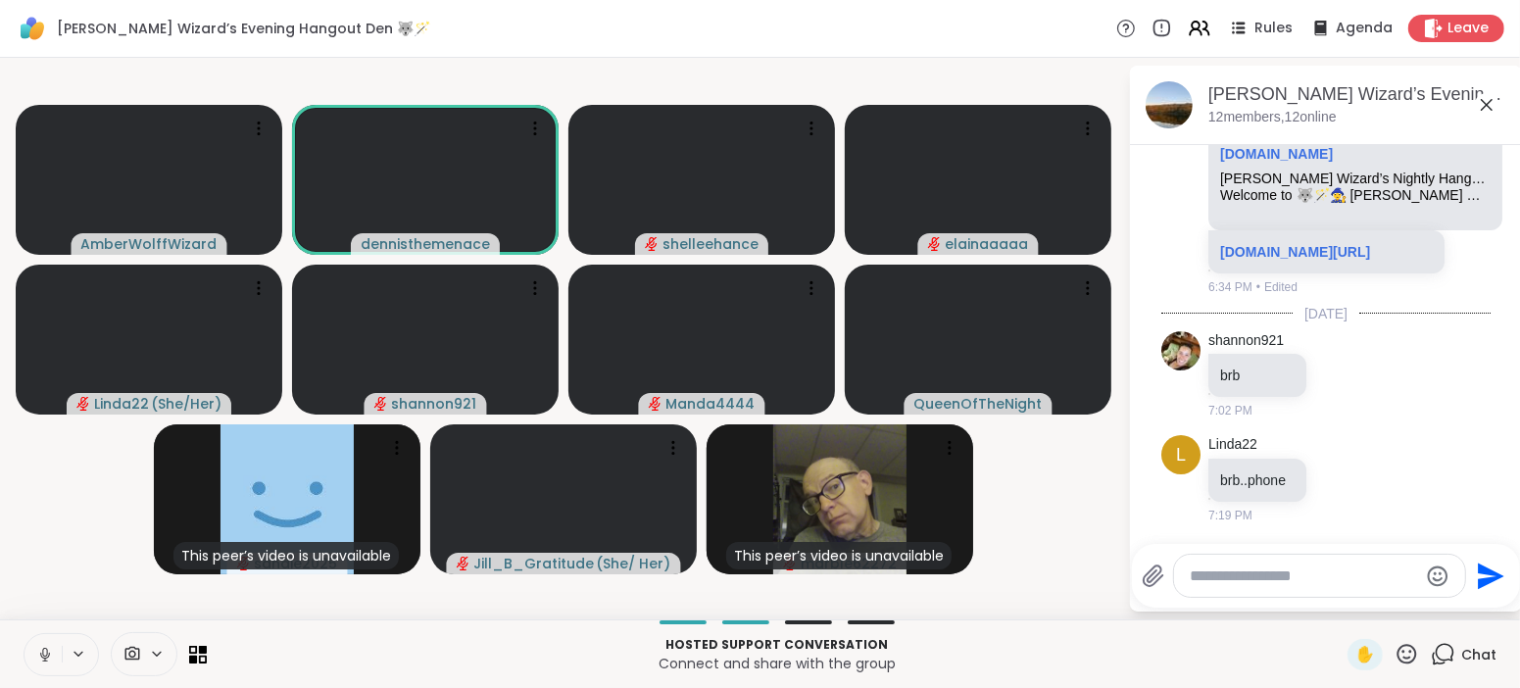
click at [48, 657] on icon at bounding box center [45, 655] width 10 height 6
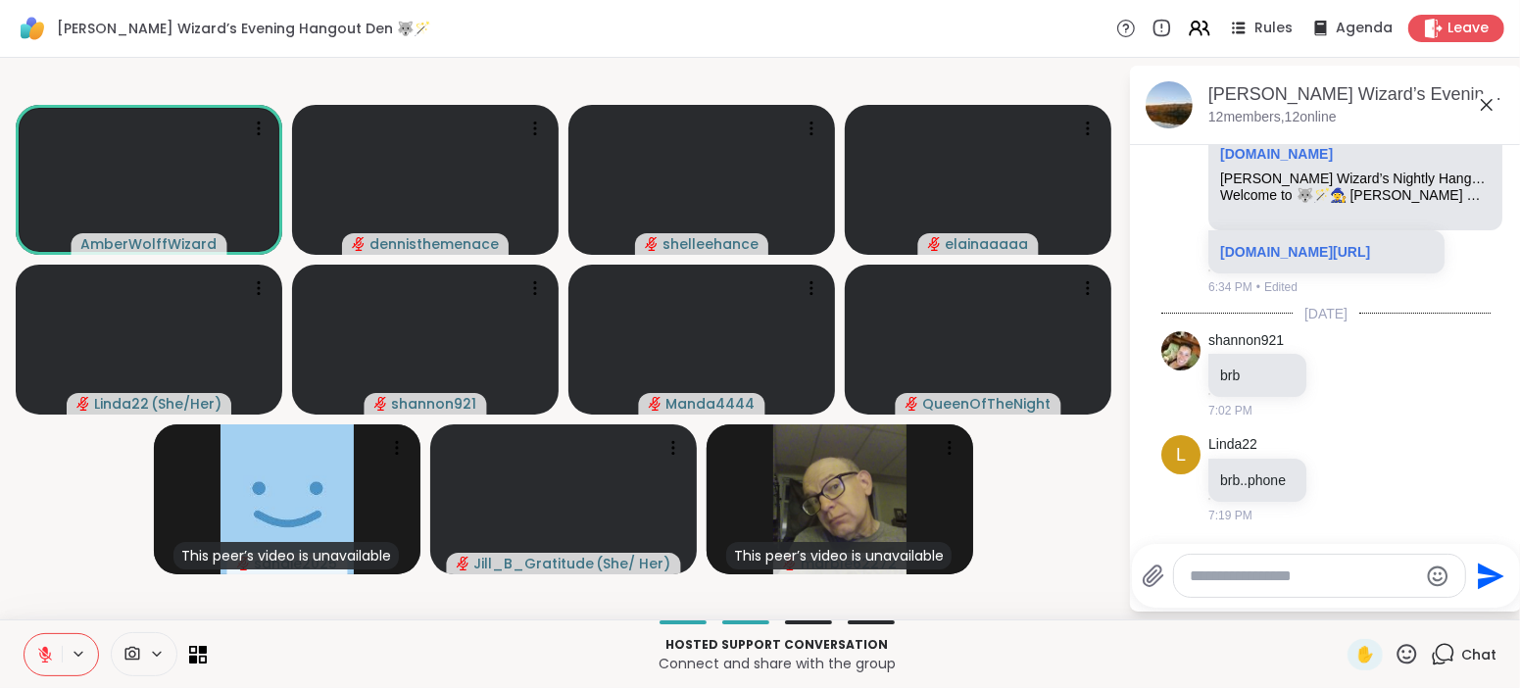
click at [48, 657] on icon at bounding box center [45, 655] width 14 height 14
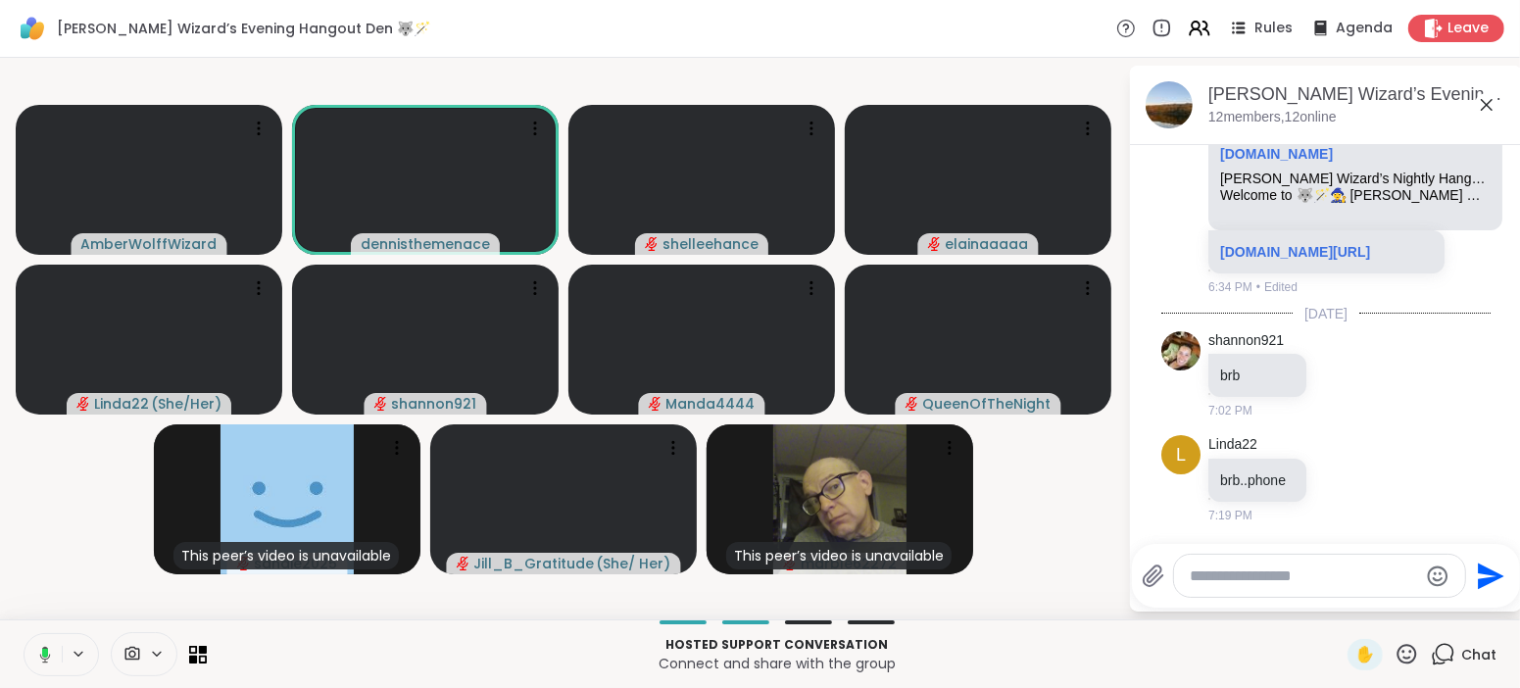
click at [48, 657] on icon at bounding box center [45, 654] width 11 height 17
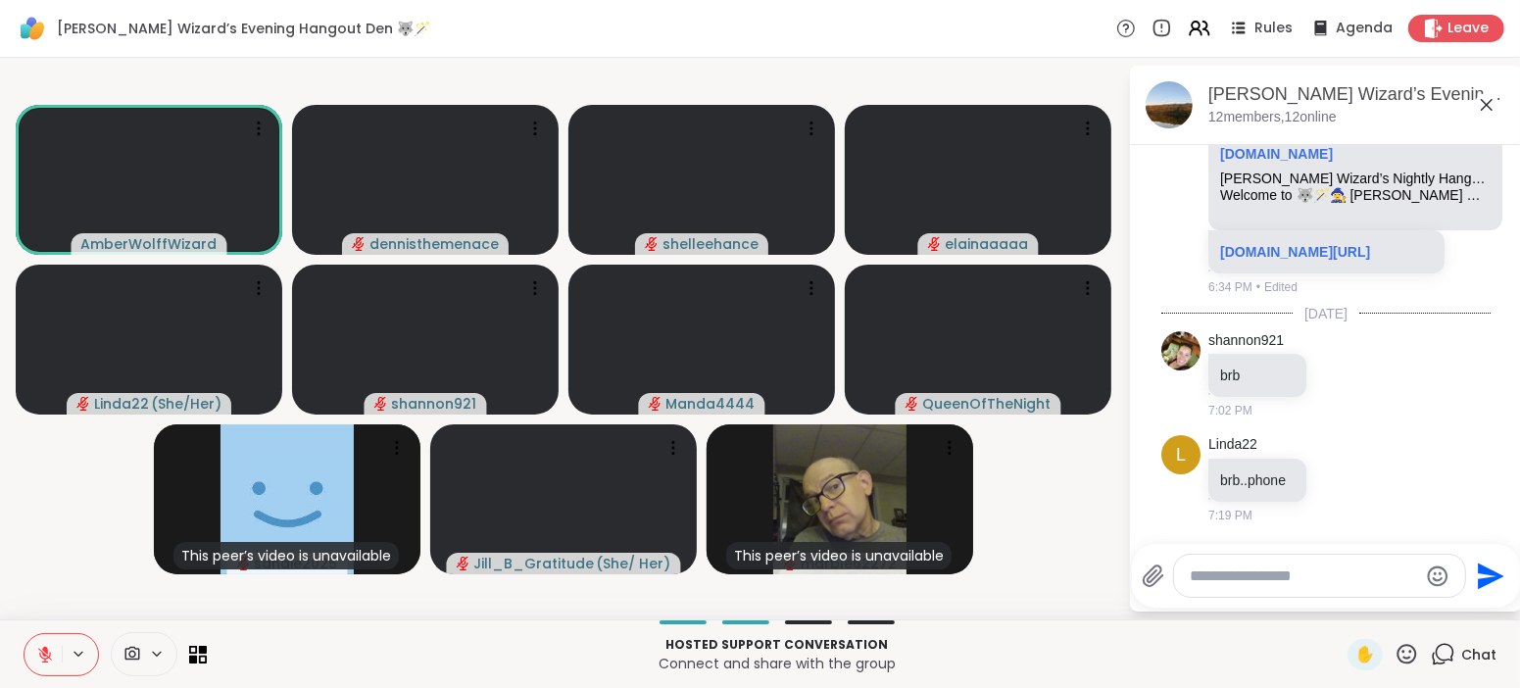
click at [48, 657] on icon at bounding box center [45, 655] width 14 height 14
click at [48, 657] on icon at bounding box center [45, 655] width 10 height 6
click at [48, 657] on icon at bounding box center [45, 655] width 14 height 14
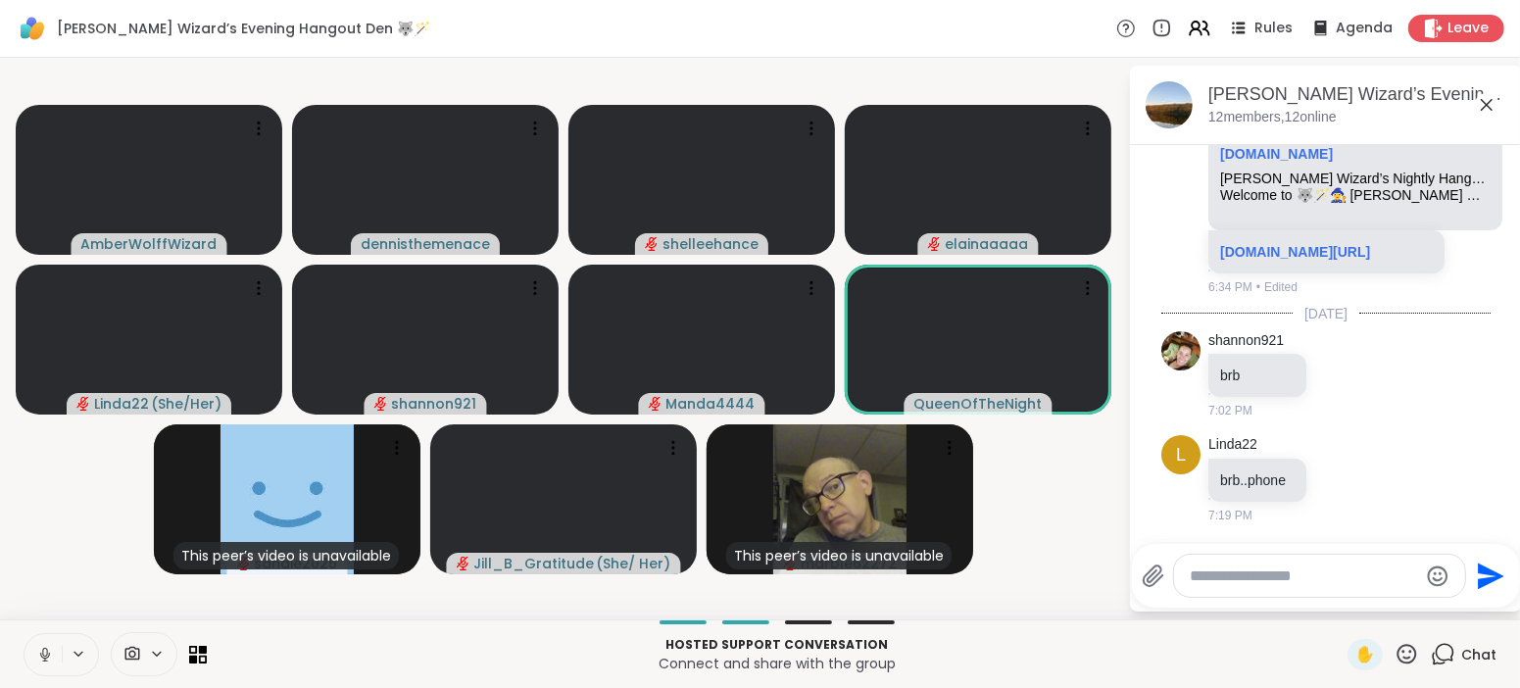
click at [48, 657] on icon at bounding box center [45, 655] width 10 height 6
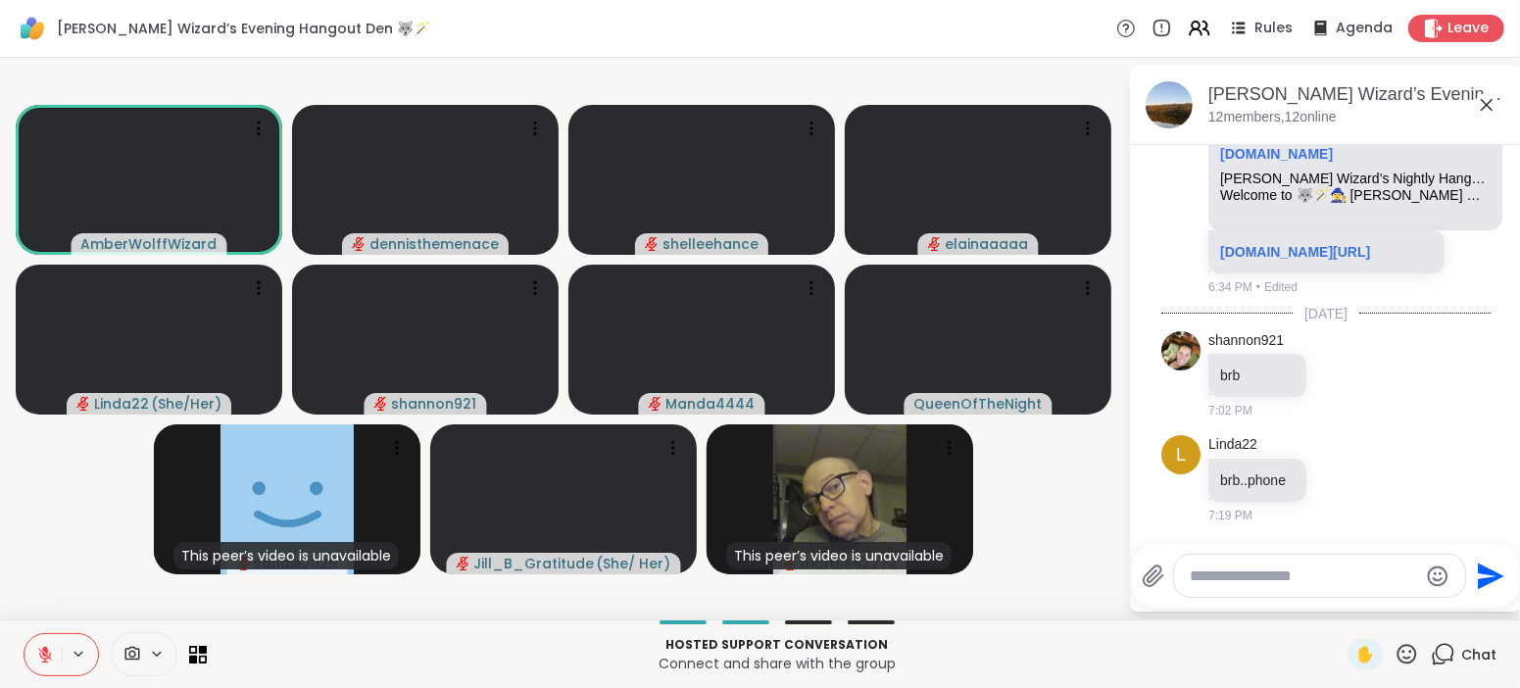
click at [48, 657] on icon at bounding box center [45, 655] width 14 height 14
click at [48, 657] on icon at bounding box center [45, 655] width 10 height 6
click at [48, 657] on icon at bounding box center [45, 655] width 14 height 14
click at [48, 657] on icon at bounding box center [45, 655] width 10 height 6
click at [1018, 654] on p "Connect and share with the group" at bounding box center [777, 664] width 1117 height 20
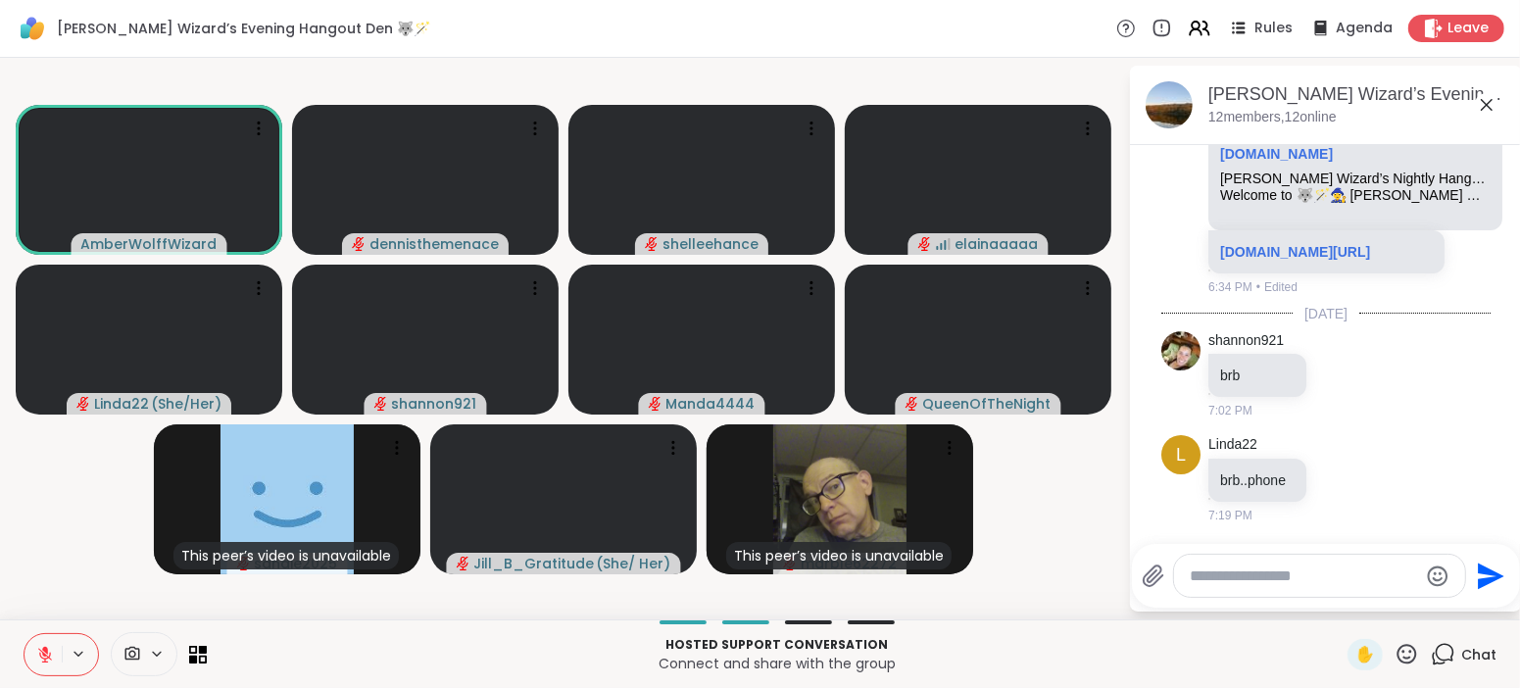
click at [27, 594] on video-player-container "AmberWolffWizard dennisthemenace shelleehance elainaaaaa Linda22 ( She/Her ) sh…" at bounding box center [564, 339] width 1105 height 546
click at [42, 659] on icon at bounding box center [45, 655] width 18 height 18
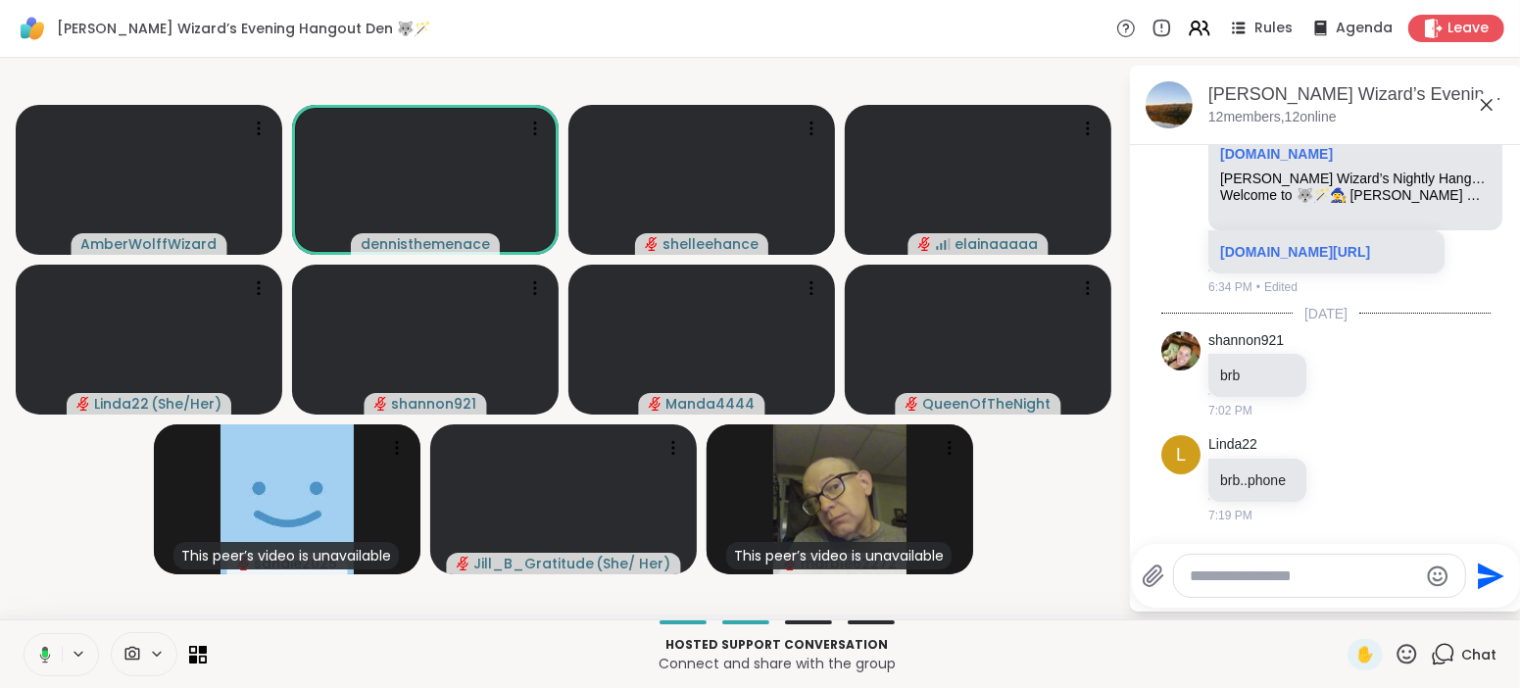
click at [57, 588] on video-player-container "AmberWolffWizard dennisthemenace shelleehance elainaaaaa Linda22 ( She/Her ) sh…" at bounding box center [564, 339] width 1105 height 546
click at [39, 659] on icon at bounding box center [42, 655] width 18 height 18
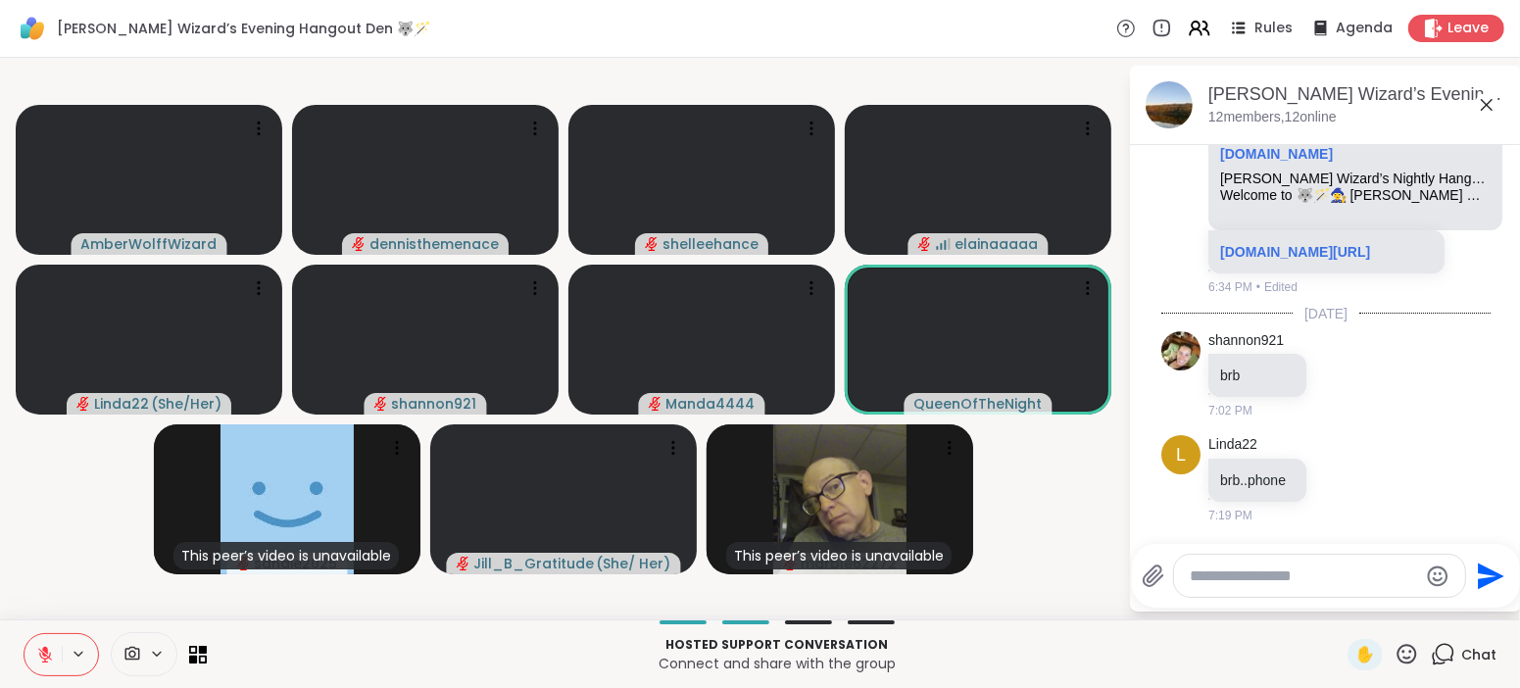
click at [39, 659] on icon at bounding box center [45, 655] width 18 height 18
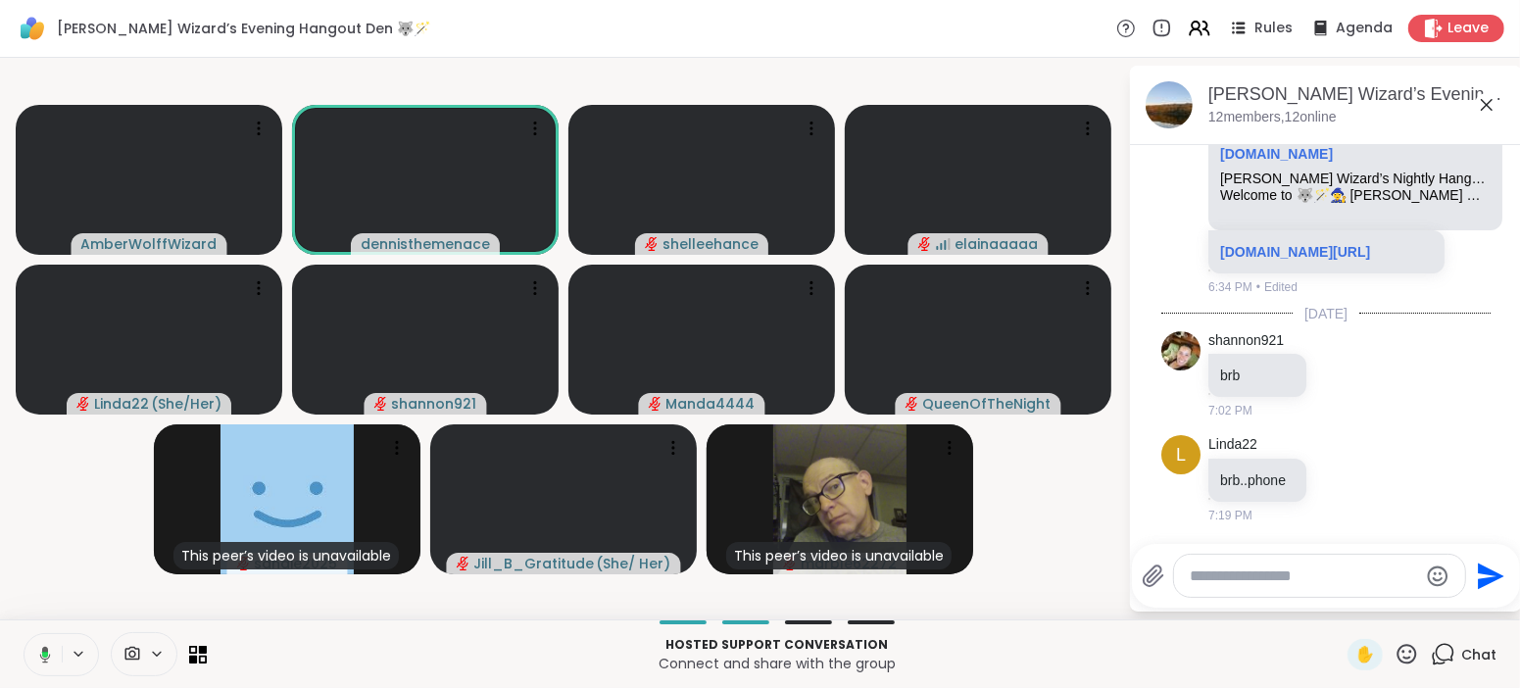
click at [39, 659] on icon at bounding box center [42, 655] width 18 height 18
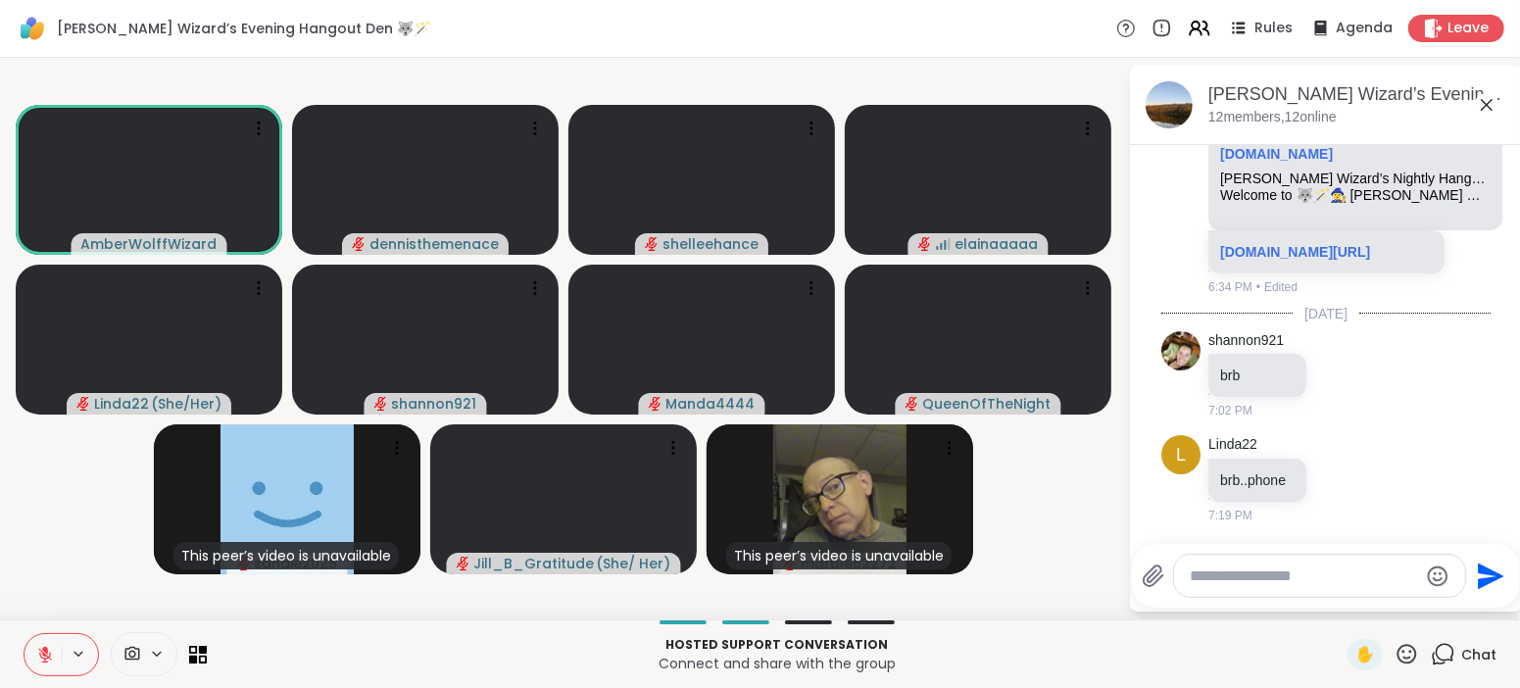
click at [39, 659] on icon at bounding box center [45, 655] width 18 height 18
click at [44, 662] on icon at bounding box center [45, 655] width 18 height 18
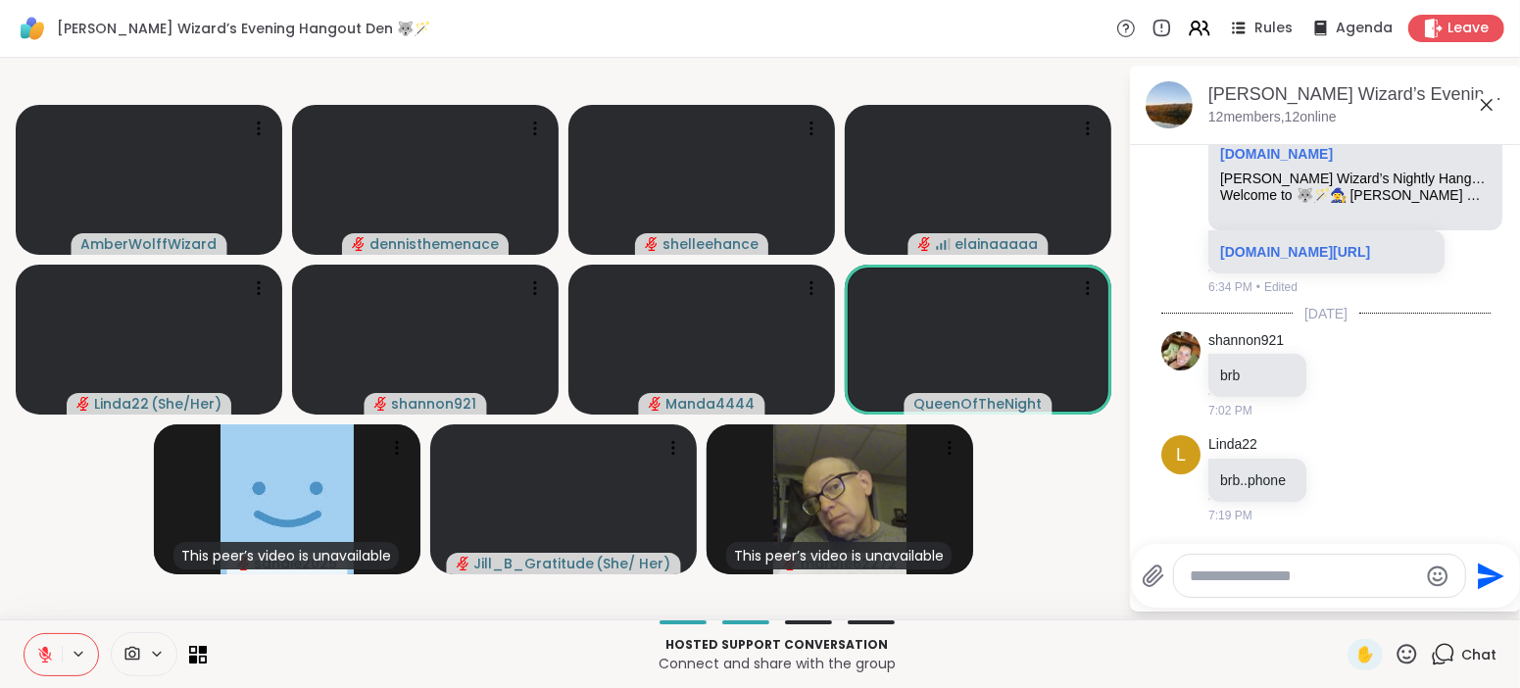
click at [46, 654] on icon at bounding box center [45, 655] width 18 height 18
click at [43, 654] on icon at bounding box center [44, 652] width 5 height 9
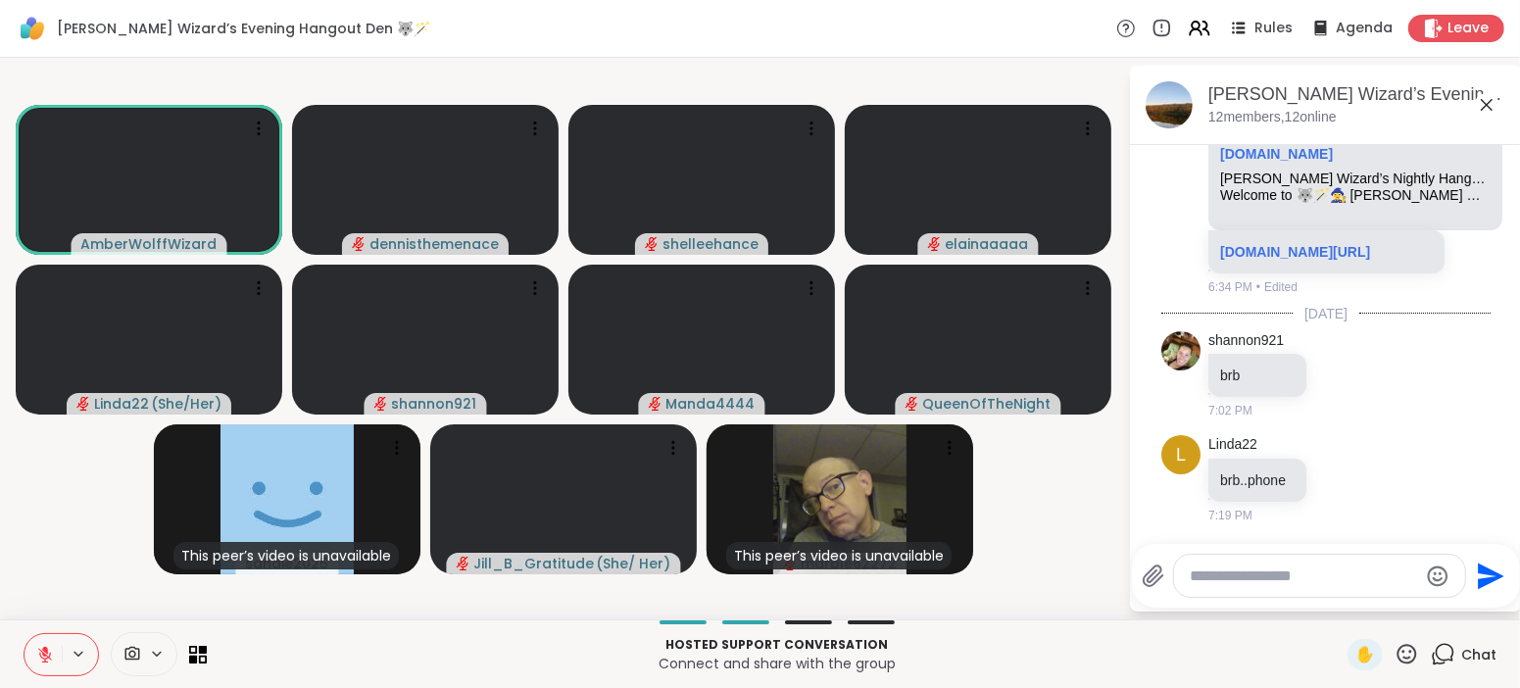
click at [43, 654] on icon at bounding box center [45, 655] width 14 height 14
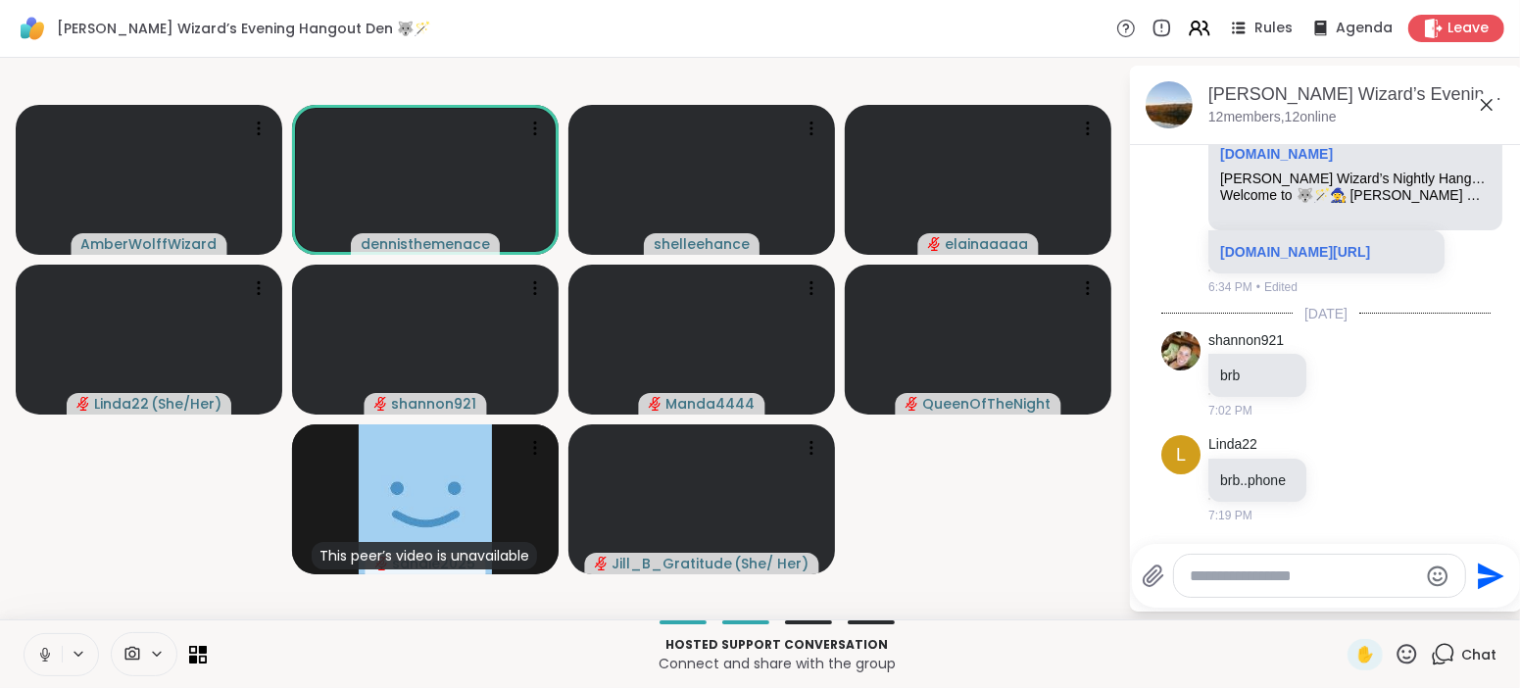
click at [38, 646] on icon at bounding box center [45, 655] width 18 height 18
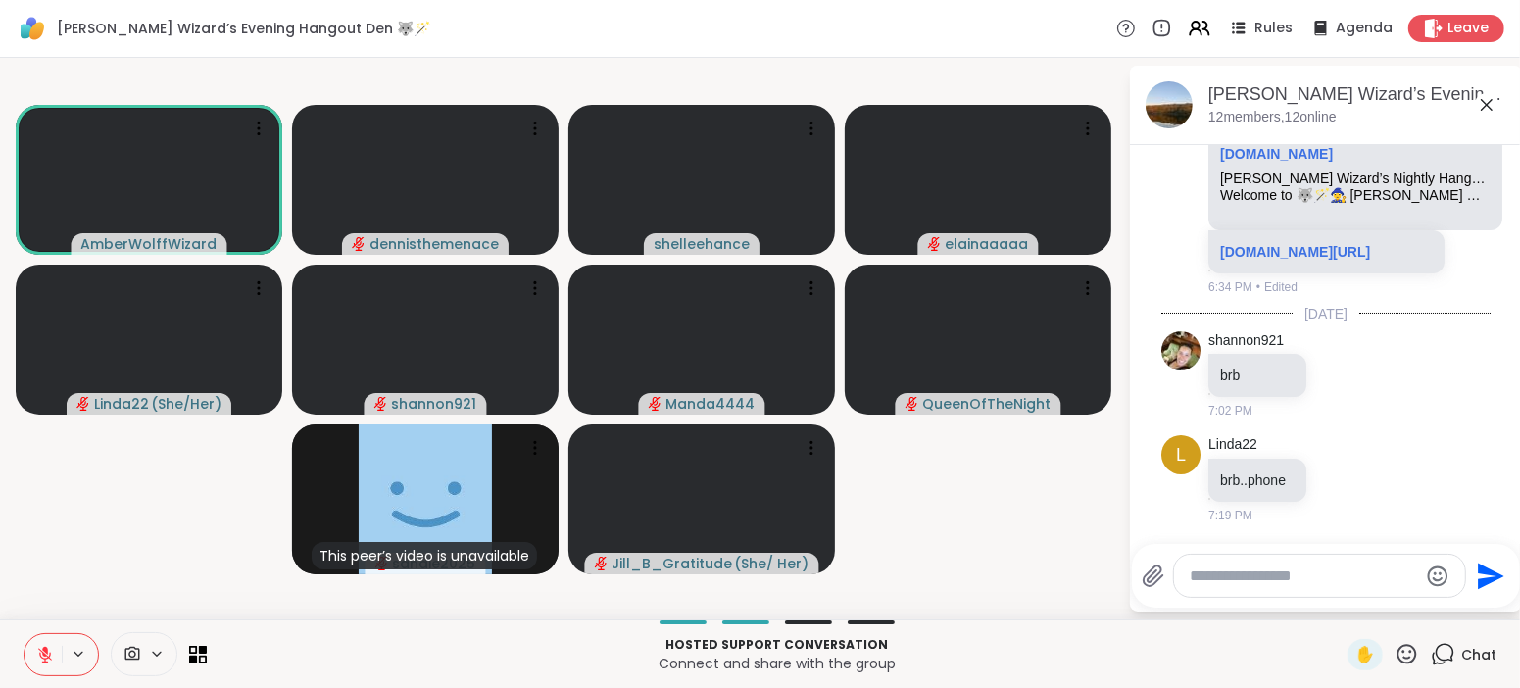
click at [38, 646] on icon at bounding box center [45, 655] width 18 height 18
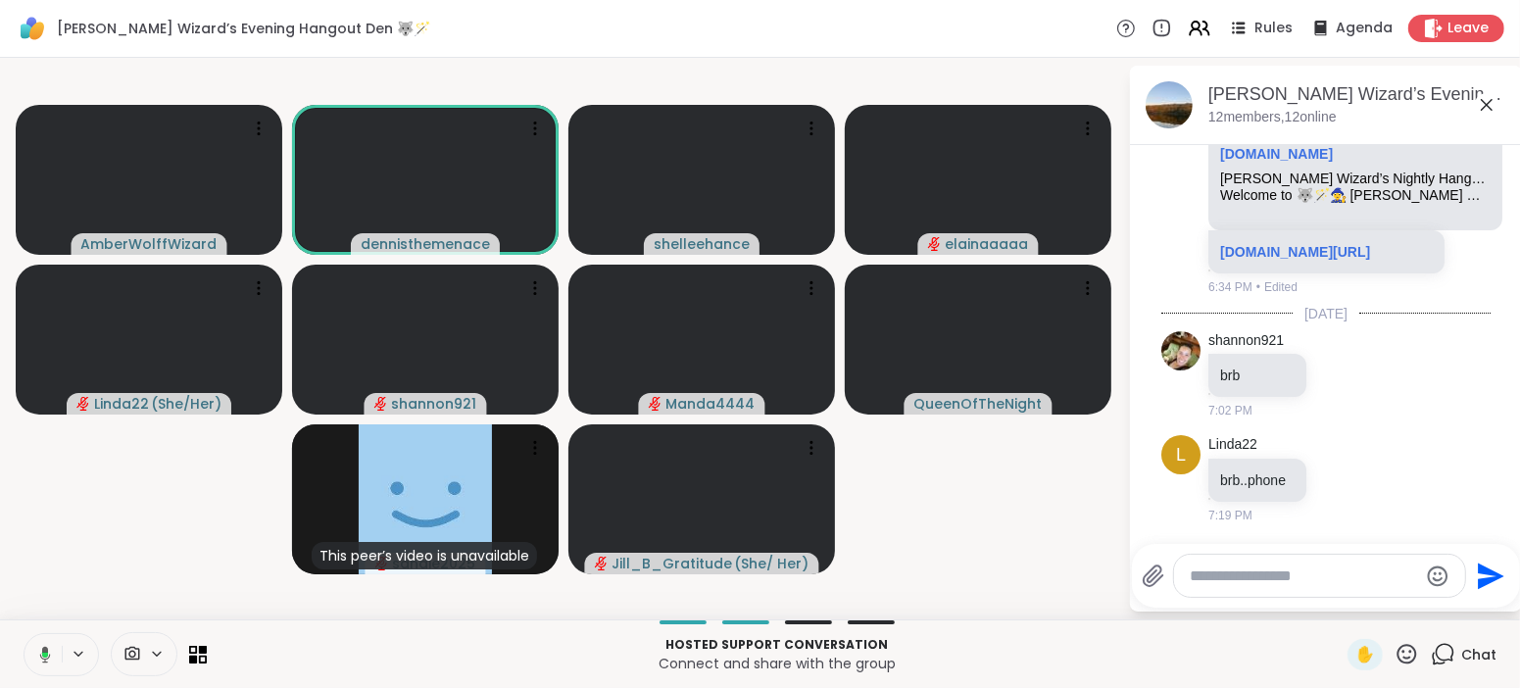
click at [41, 662] on icon at bounding box center [42, 655] width 18 height 18
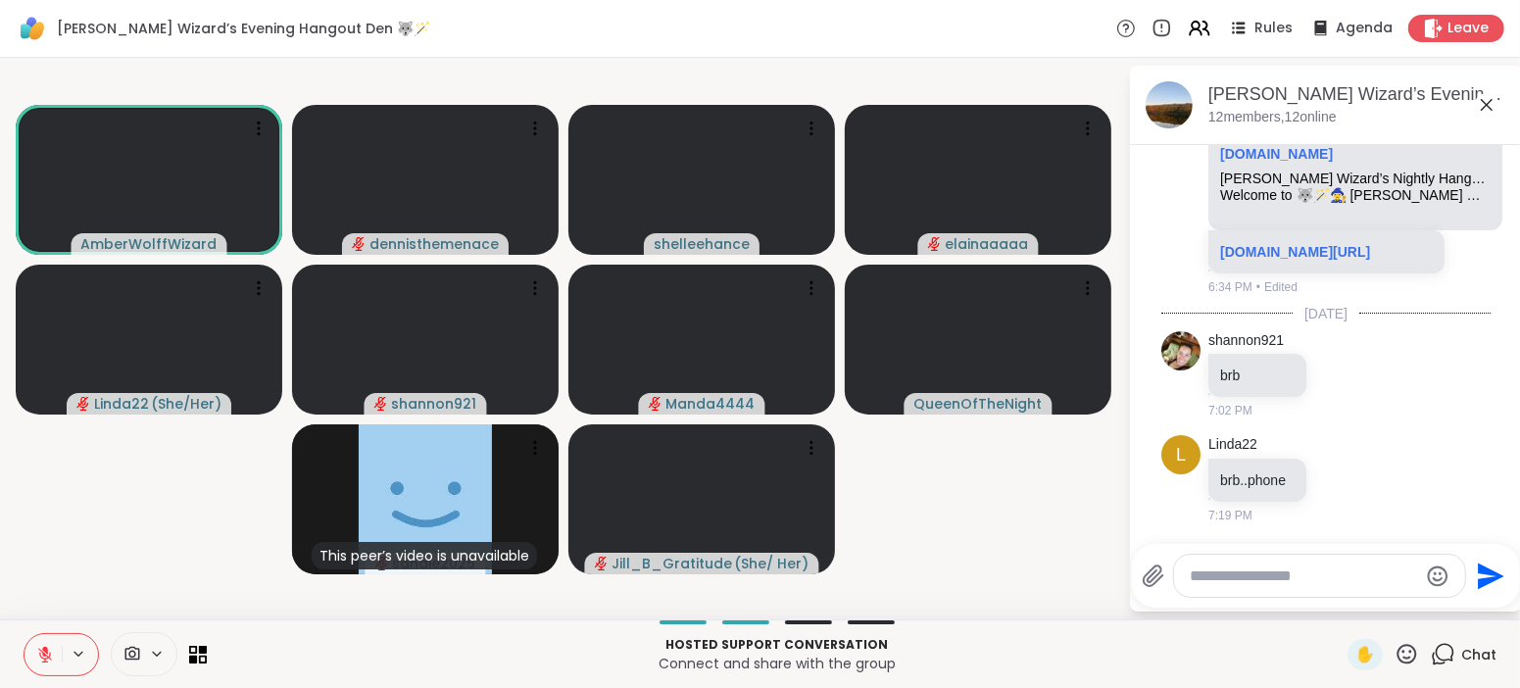
click at [41, 662] on icon at bounding box center [45, 655] width 18 height 18
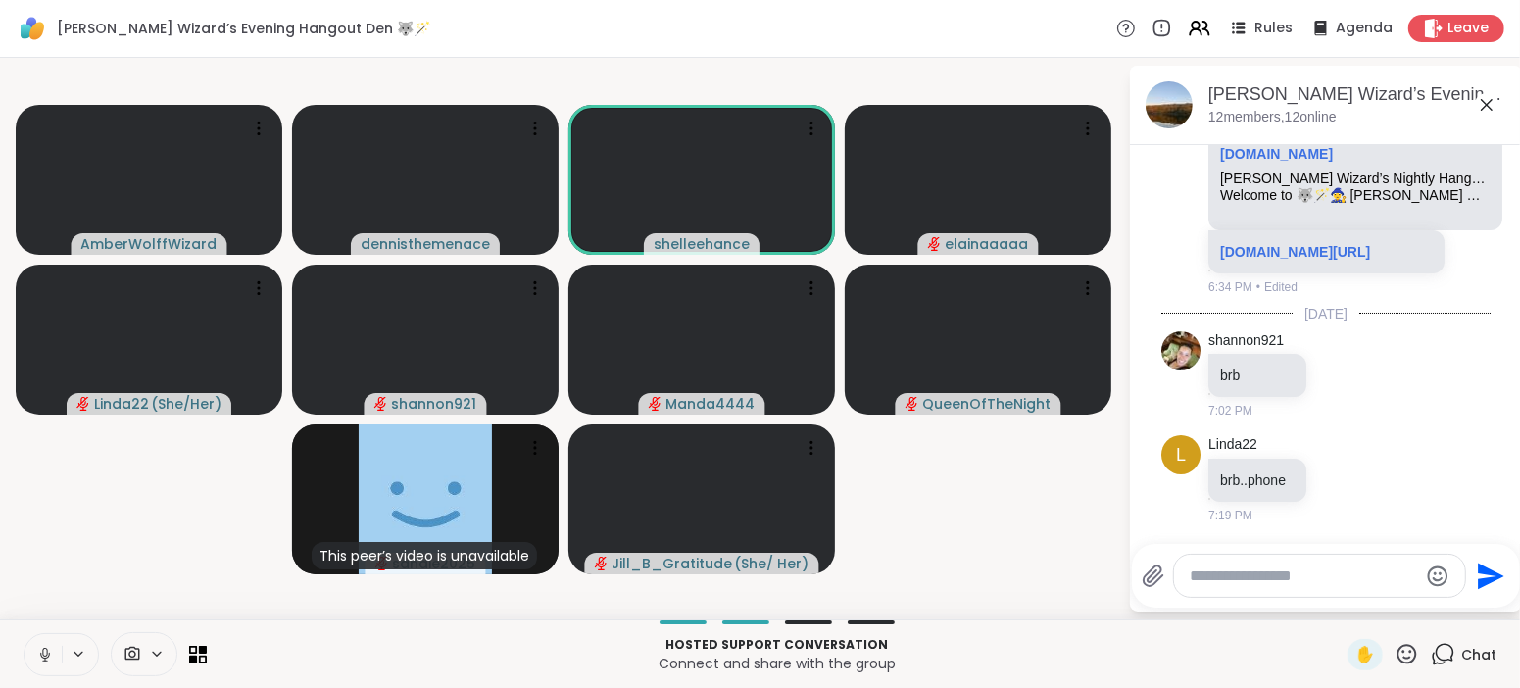
click at [41, 662] on icon at bounding box center [45, 655] width 18 height 18
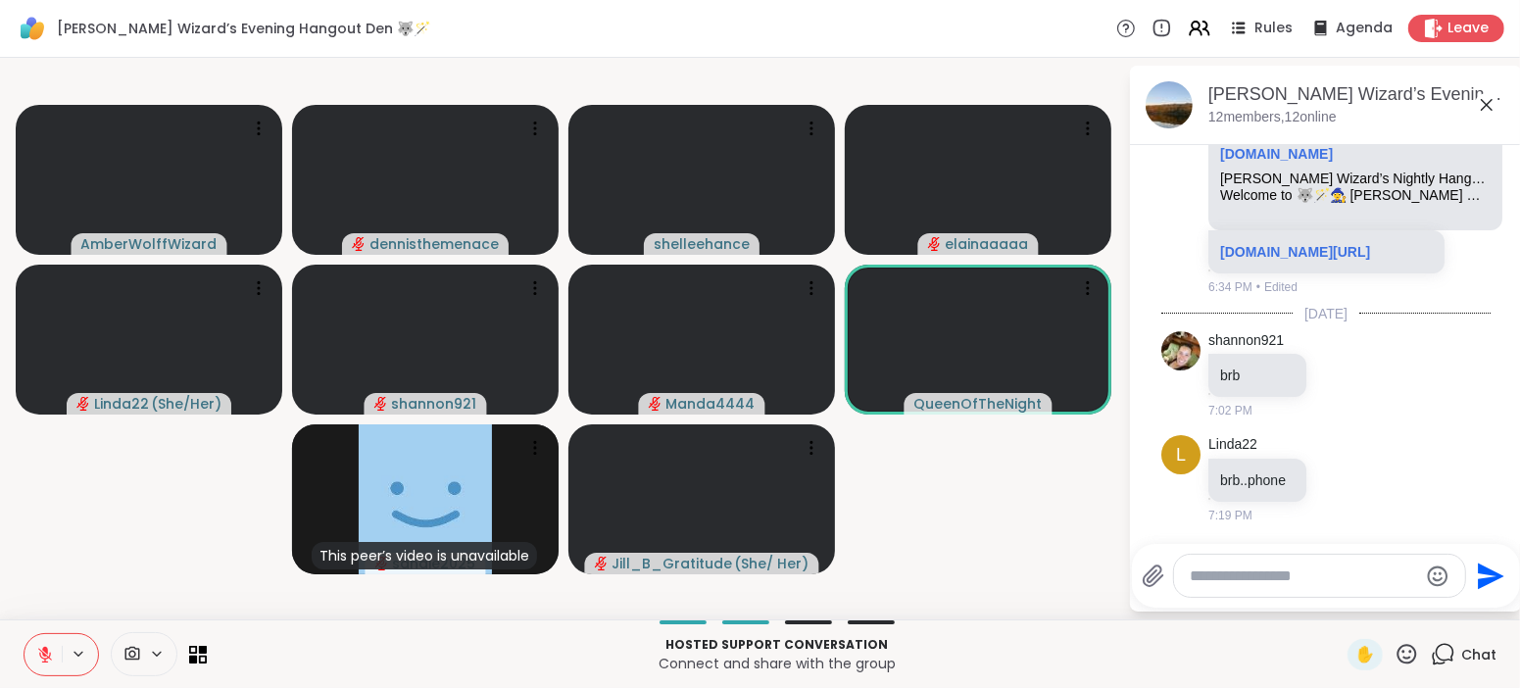
click at [41, 662] on icon at bounding box center [45, 655] width 18 height 18
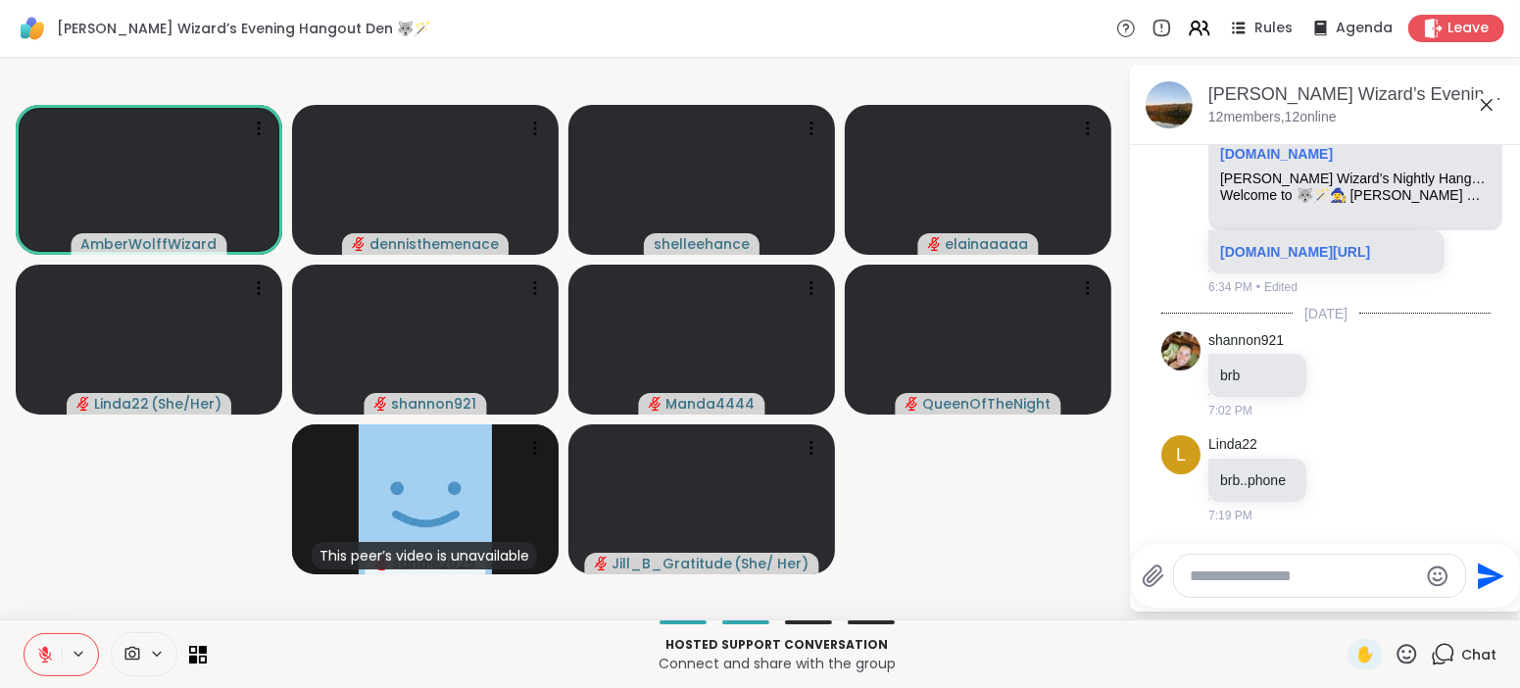
click at [41, 662] on icon at bounding box center [45, 655] width 18 height 18
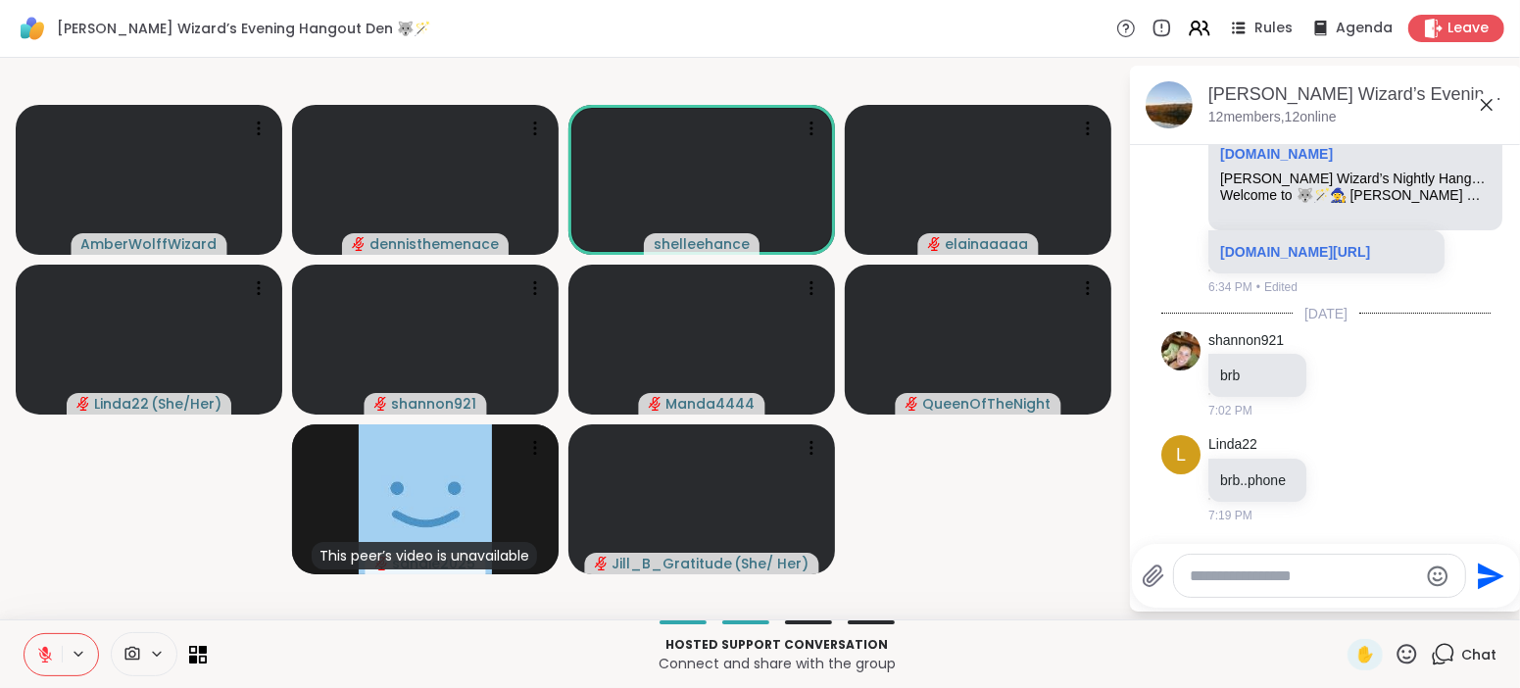
click at [54, 640] on button at bounding box center [43, 654] width 37 height 41
click at [42, 661] on icon at bounding box center [45, 655] width 18 height 18
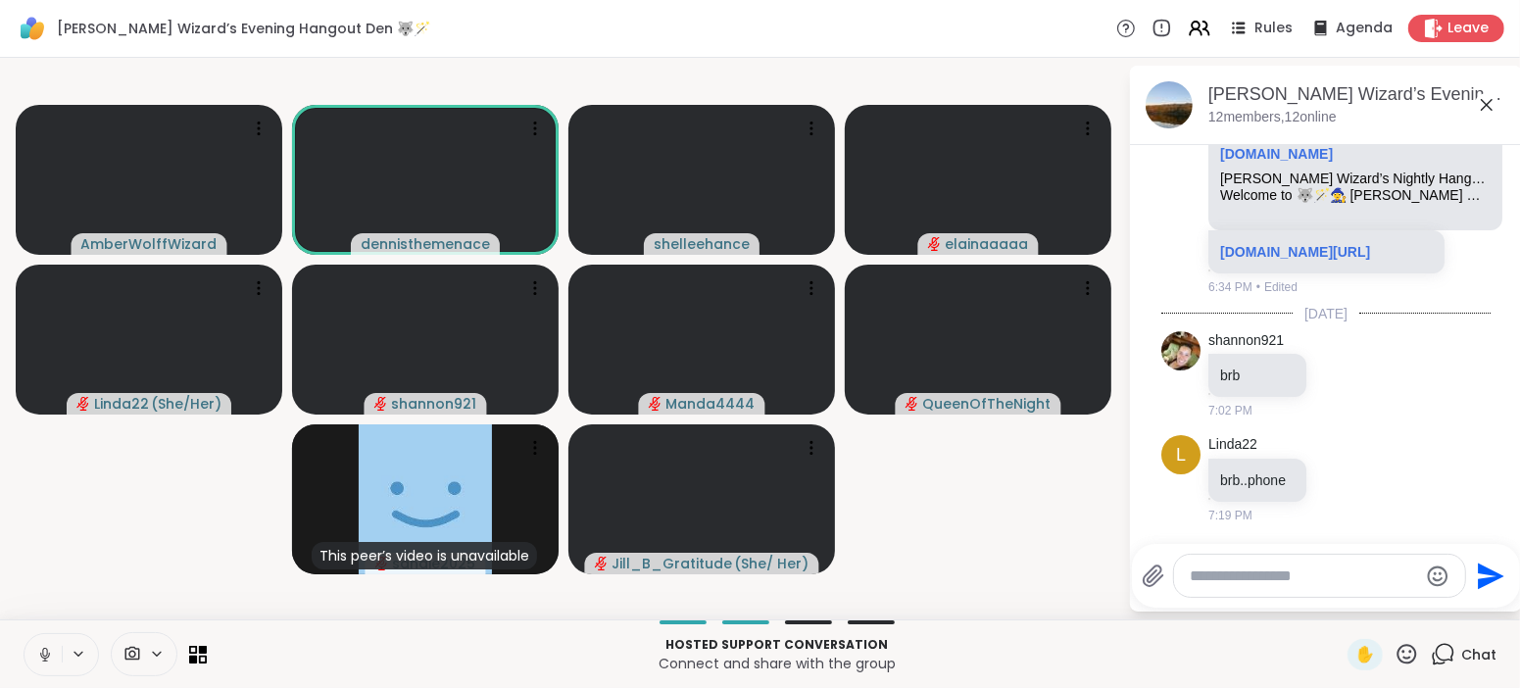
click at [42, 661] on icon at bounding box center [45, 655] width 18 height 18
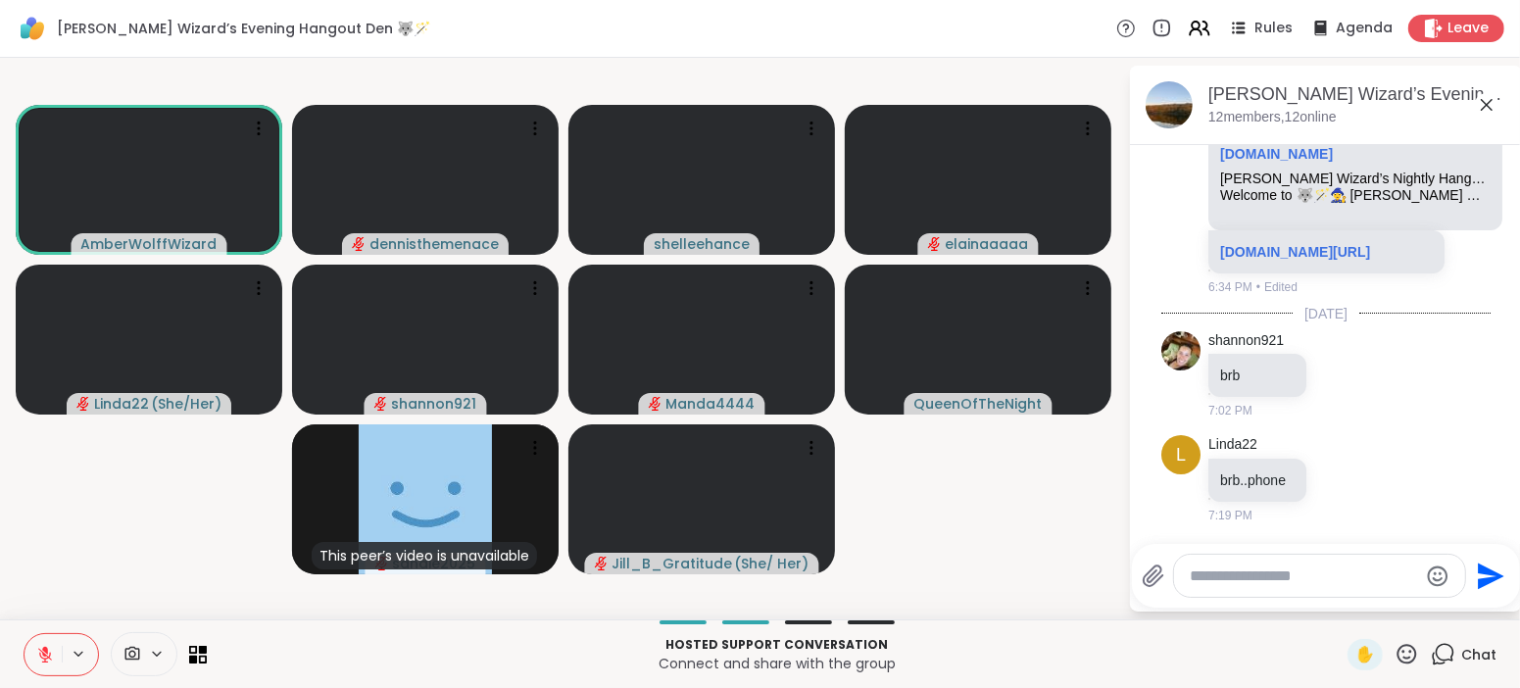
click at [42, 661] on icon at bounding box center [45, 655] width 18 height 18
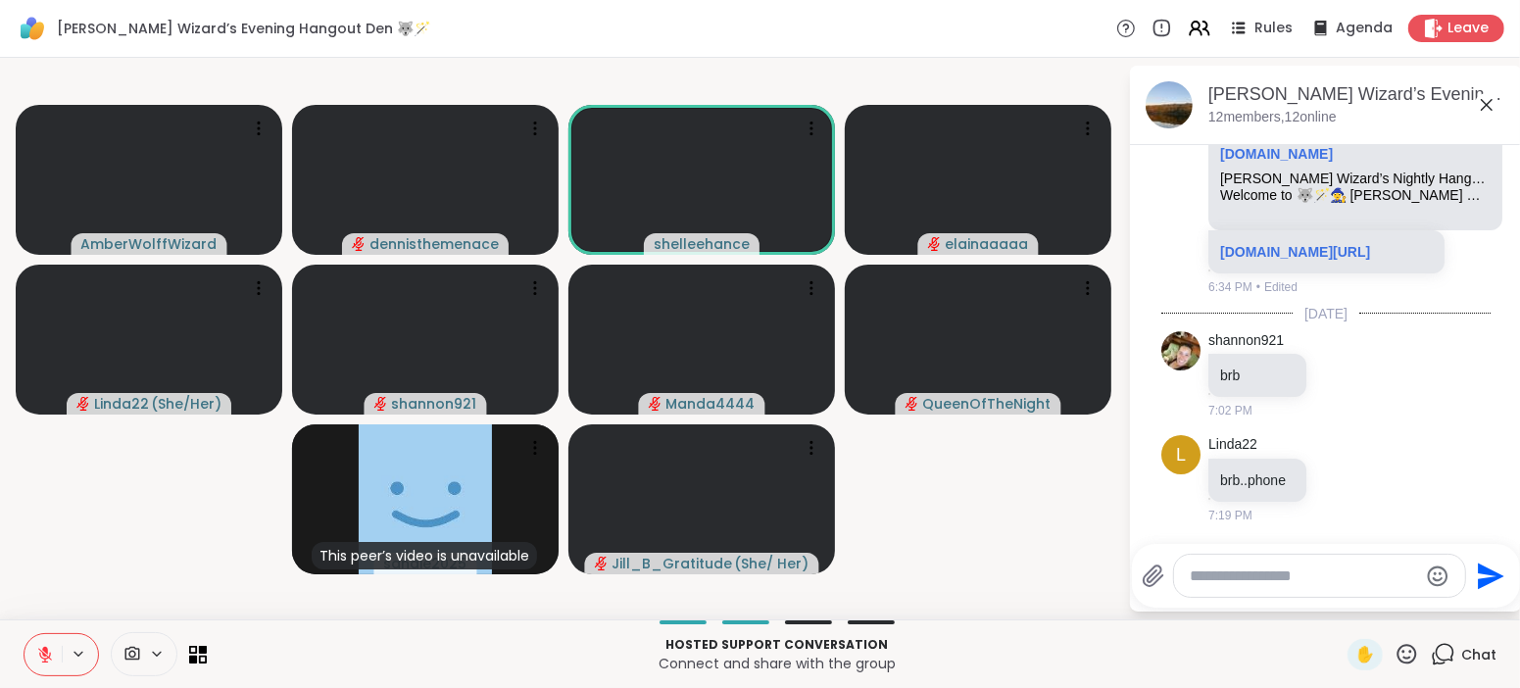
click at [42, 660] on icon at bounding box center [45, 655] width 18 height 18
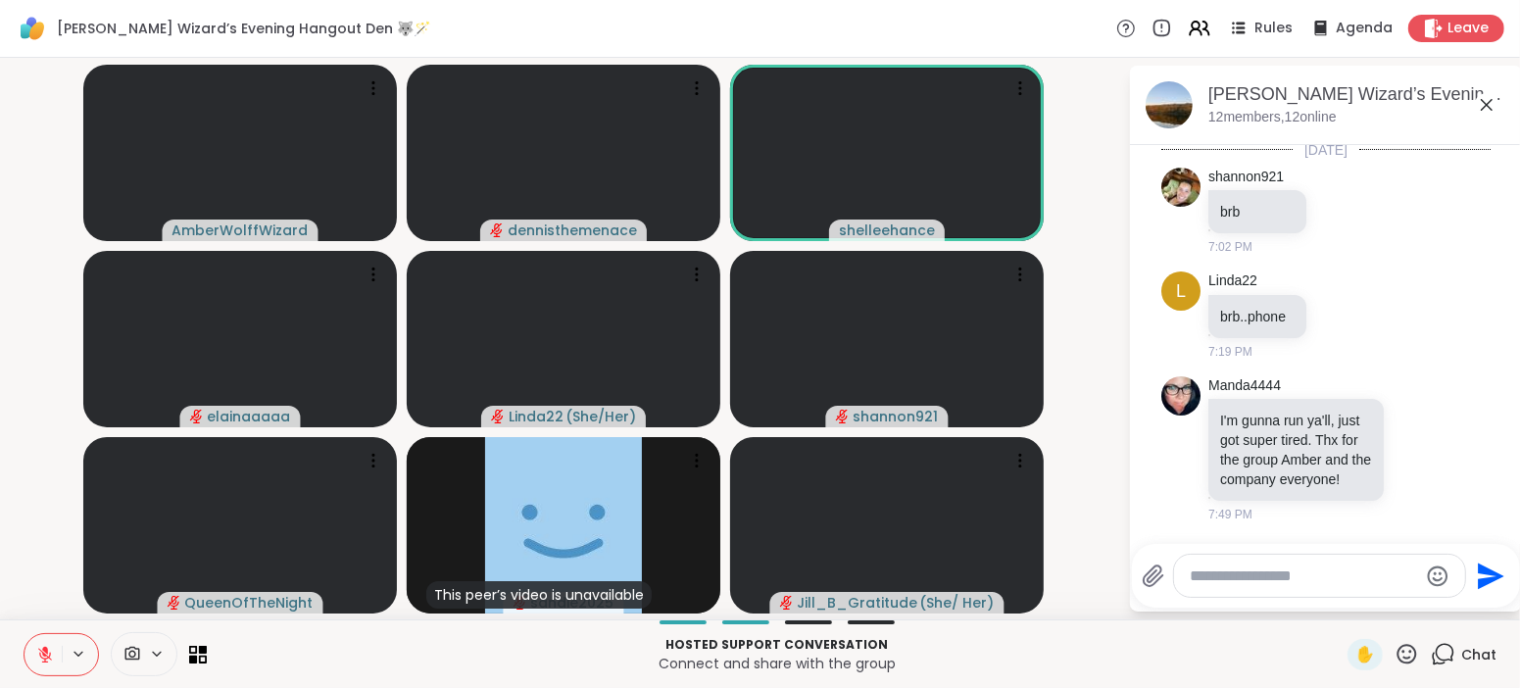
scroll to position [1205, 0]
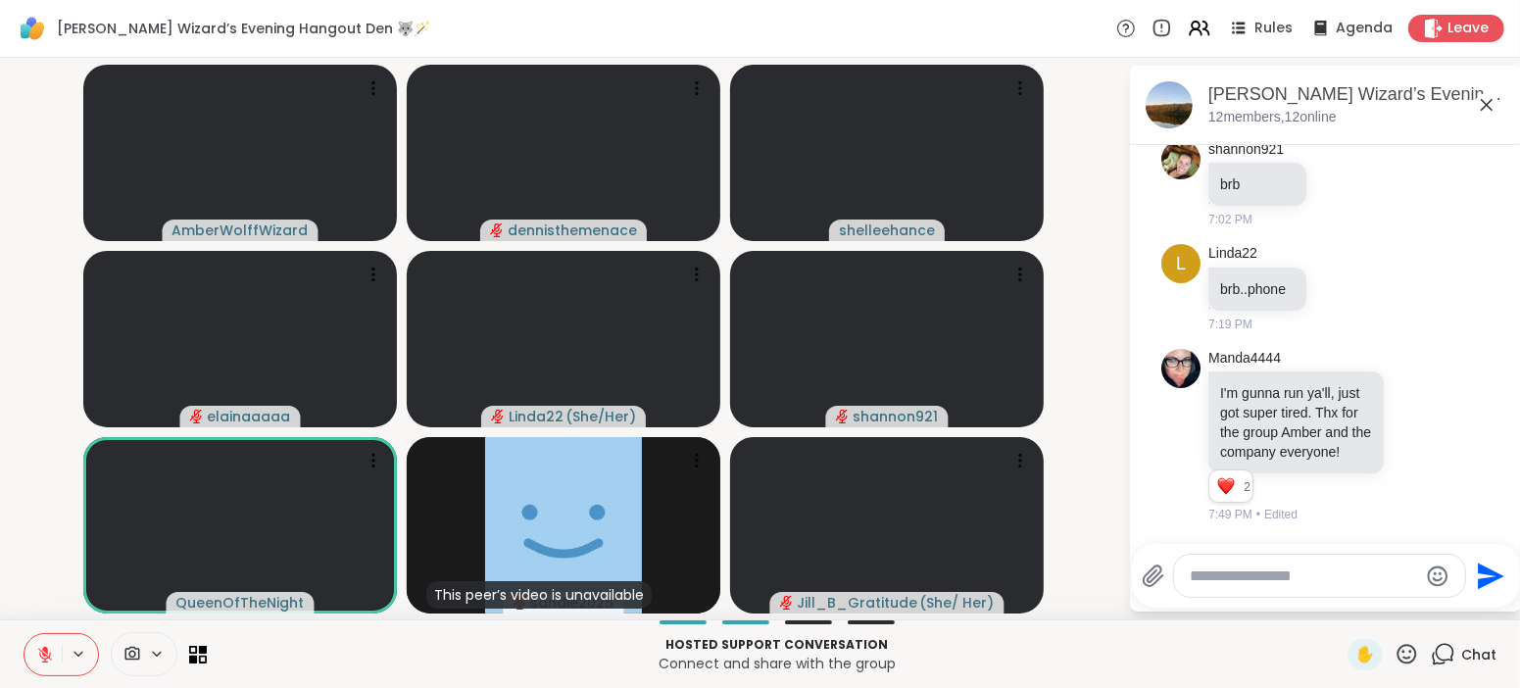
click at [39, 658] on icon at bounding box center [45, 655] width 18 height 18
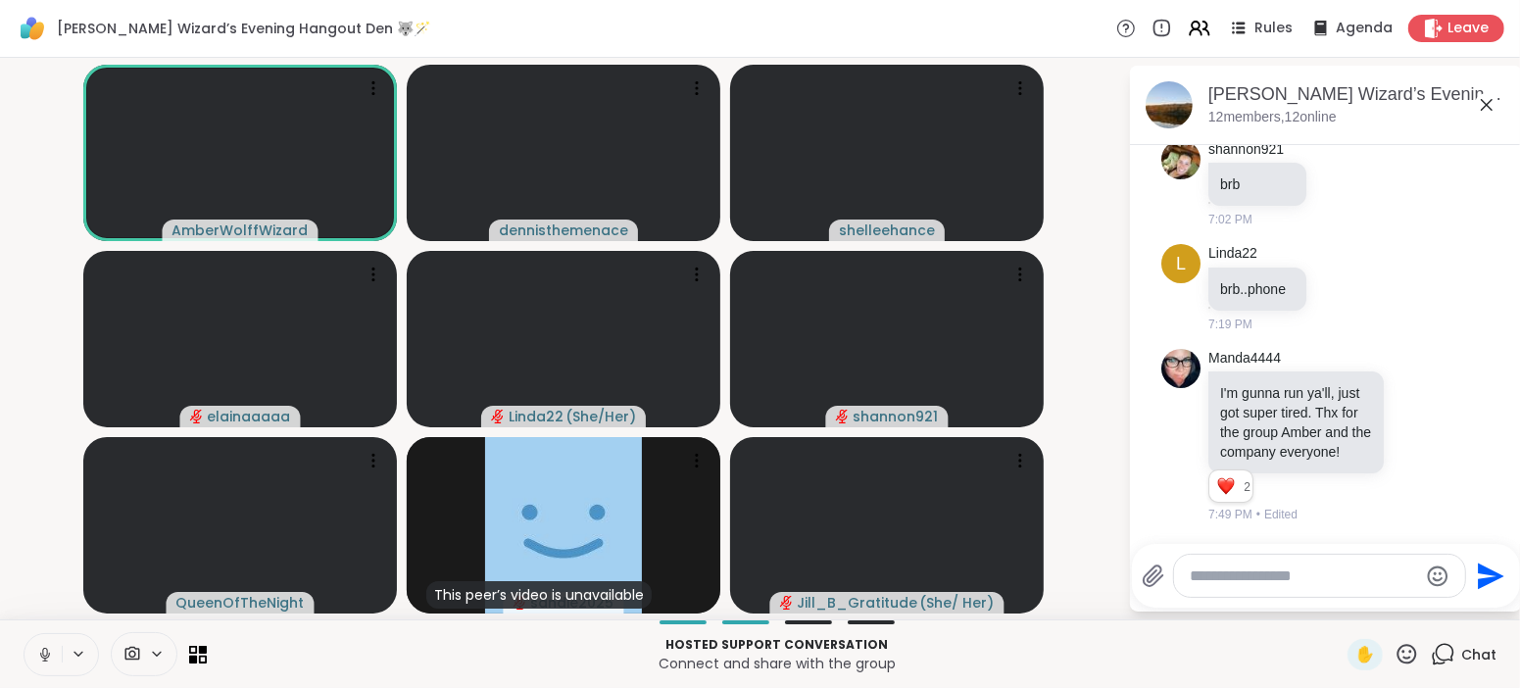
click at [39, 658] on icon at bounding box center [45, 655] width 18 height 18
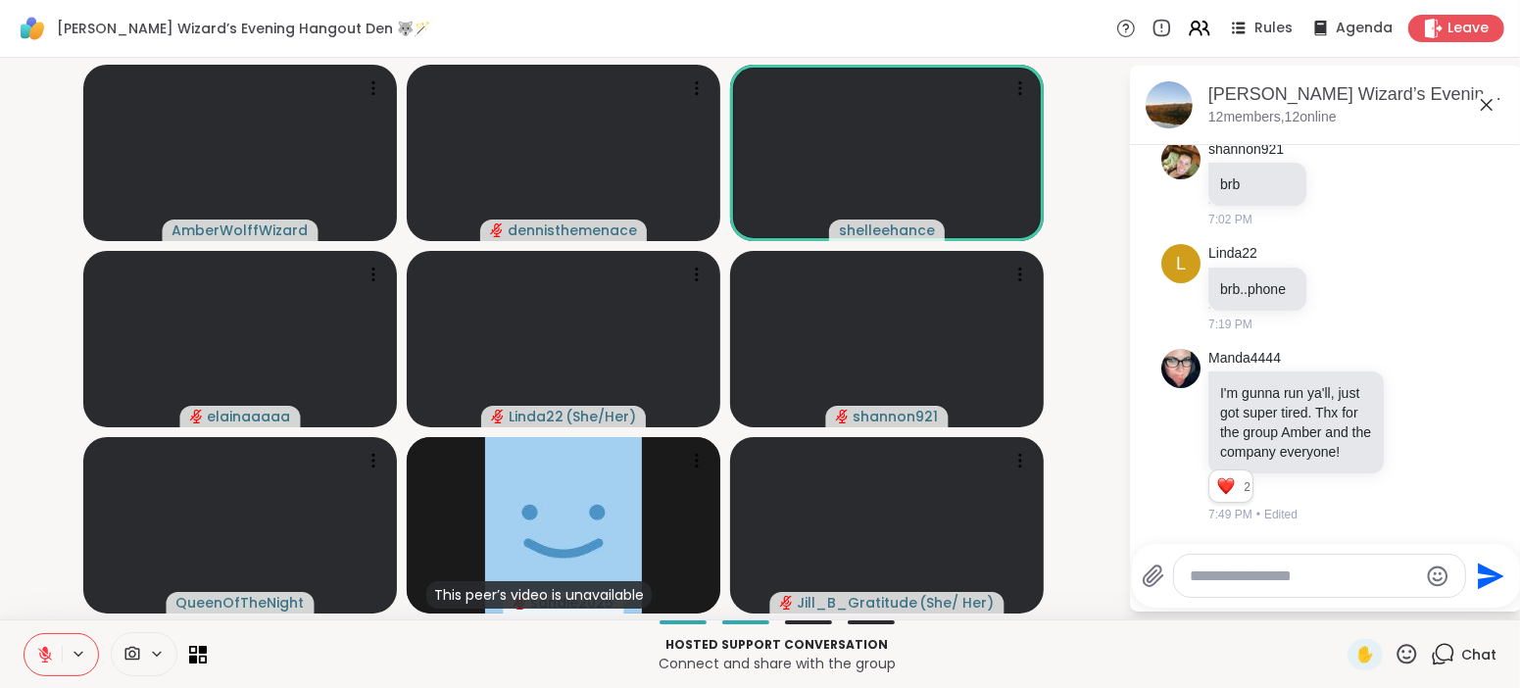
click at [39, 658] on icon at bounding box center [45, 655] width 18 height 18
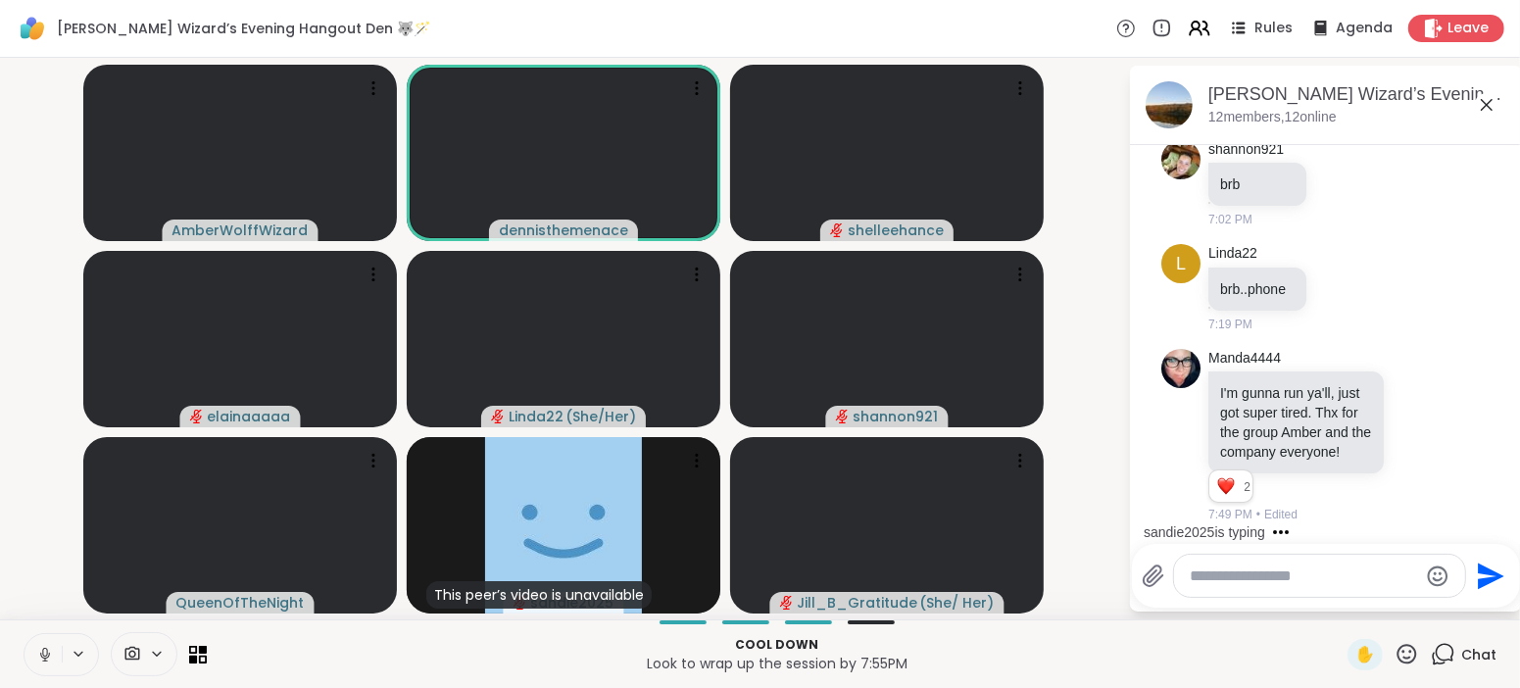
click at [293, 671] on p "Look to wrap up the session by 7:55PM" at bounding box center [777, 664] width 1117 height 20
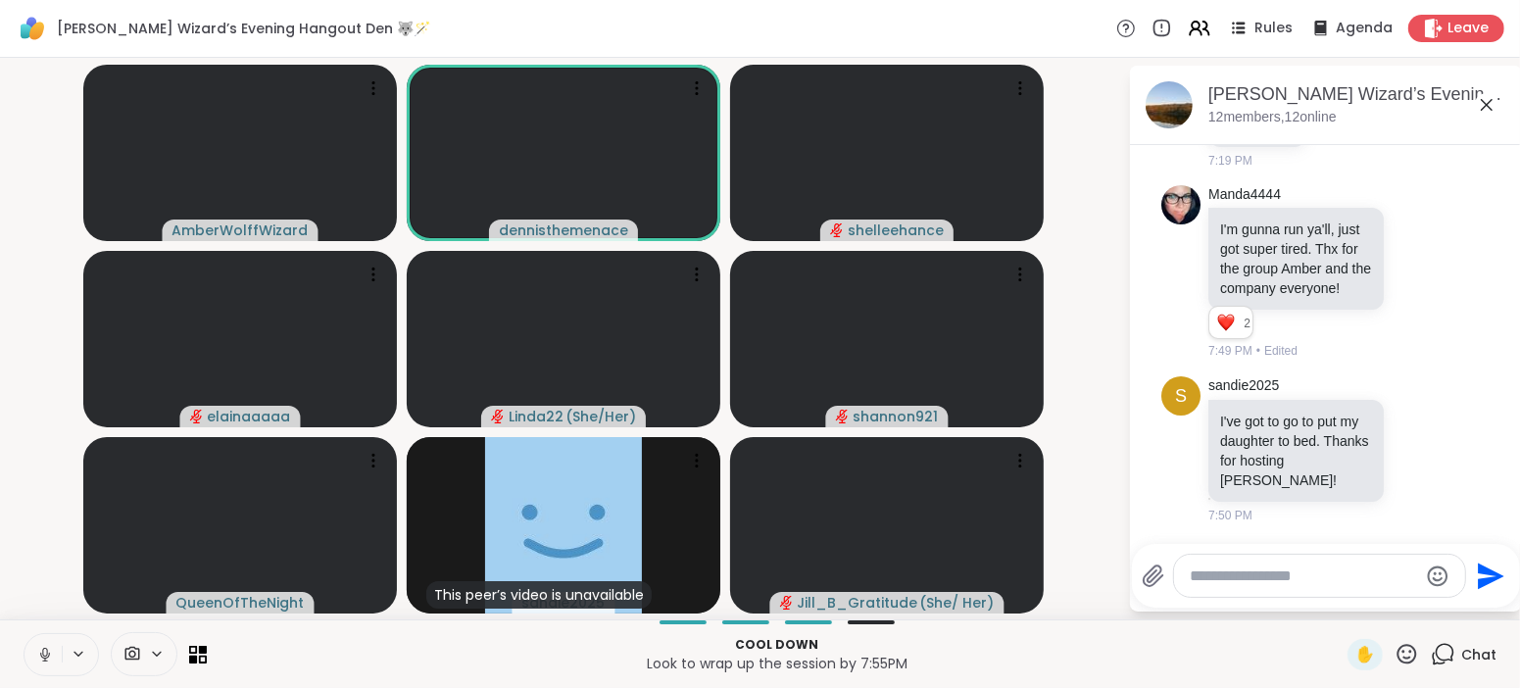
scroll to position [1376, 0]
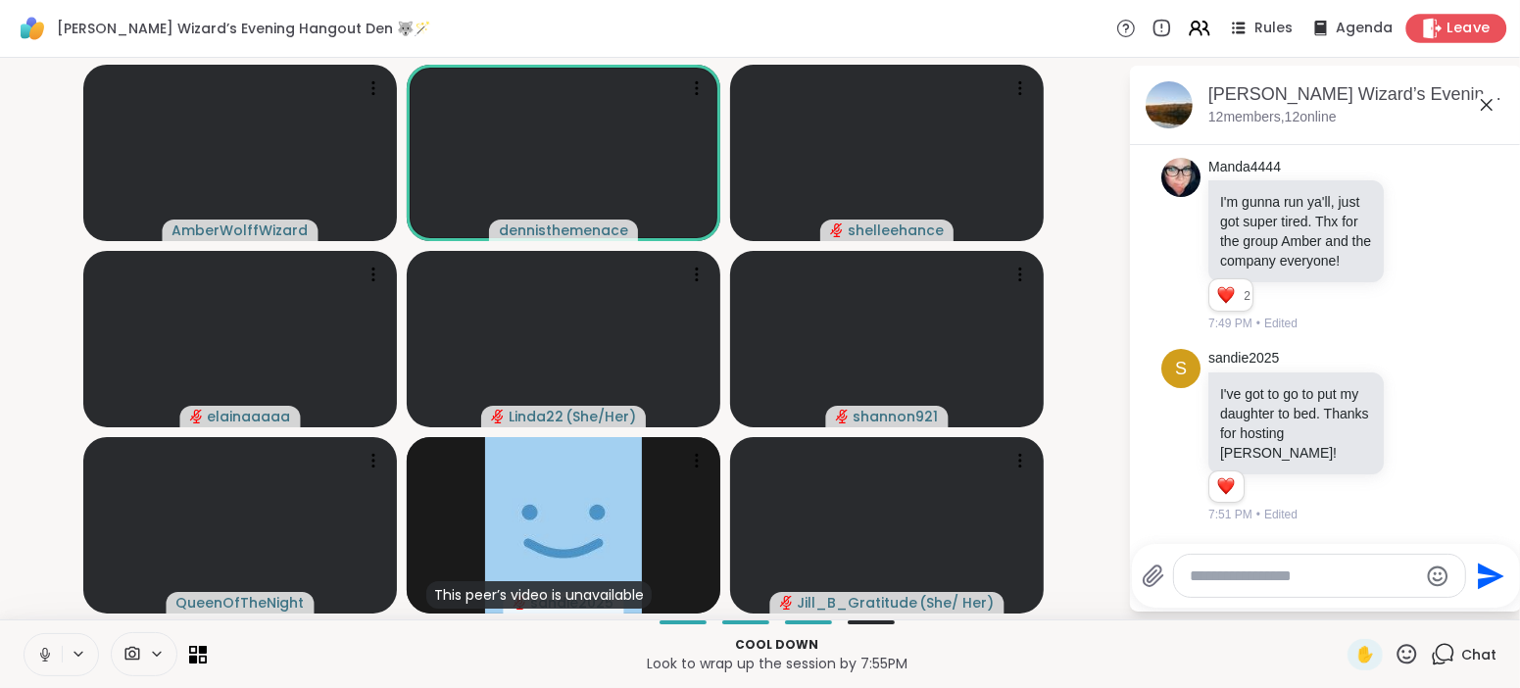
click at [1463, 31] on span "Leave" at bounding box center [1469, 29] width 43 height 21
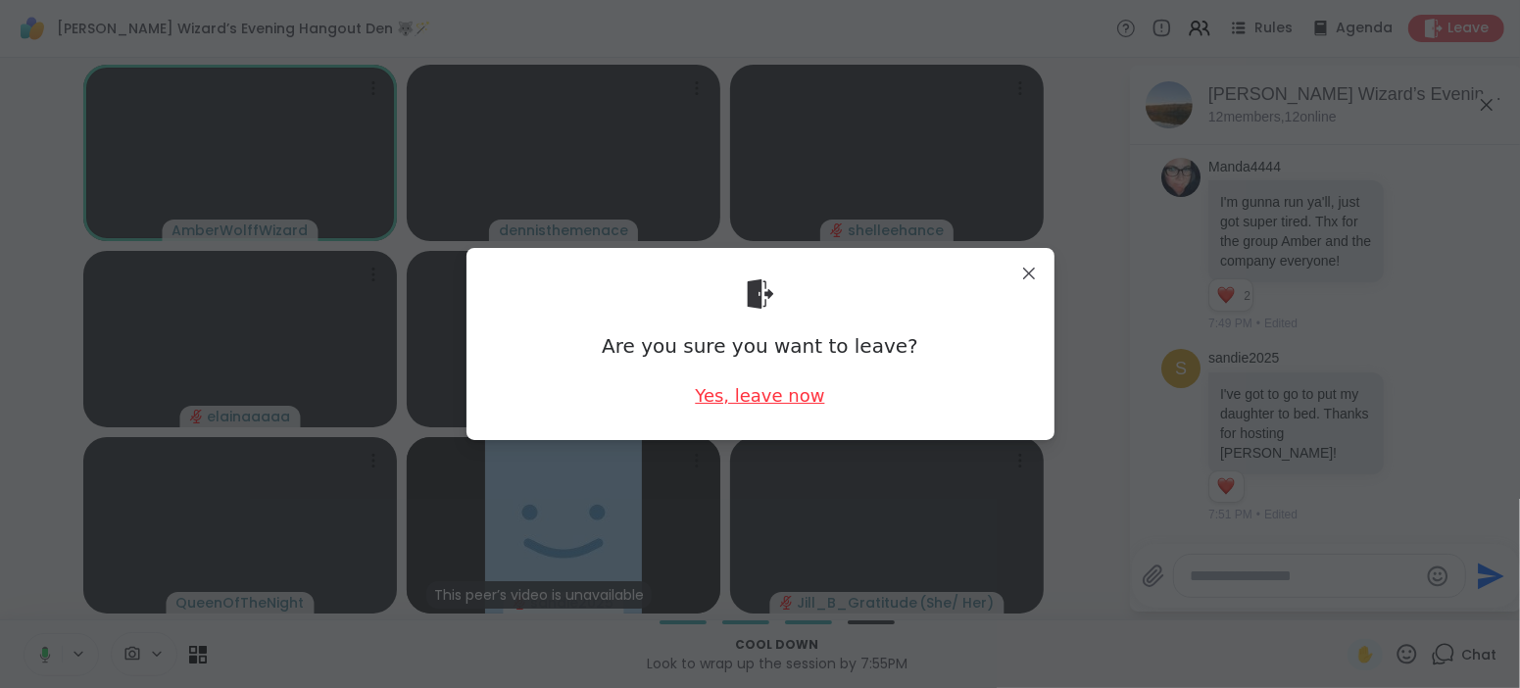
click at [739, 400] on div "Yes, leave now" at bounding box center [759, 395] width 129 height 25
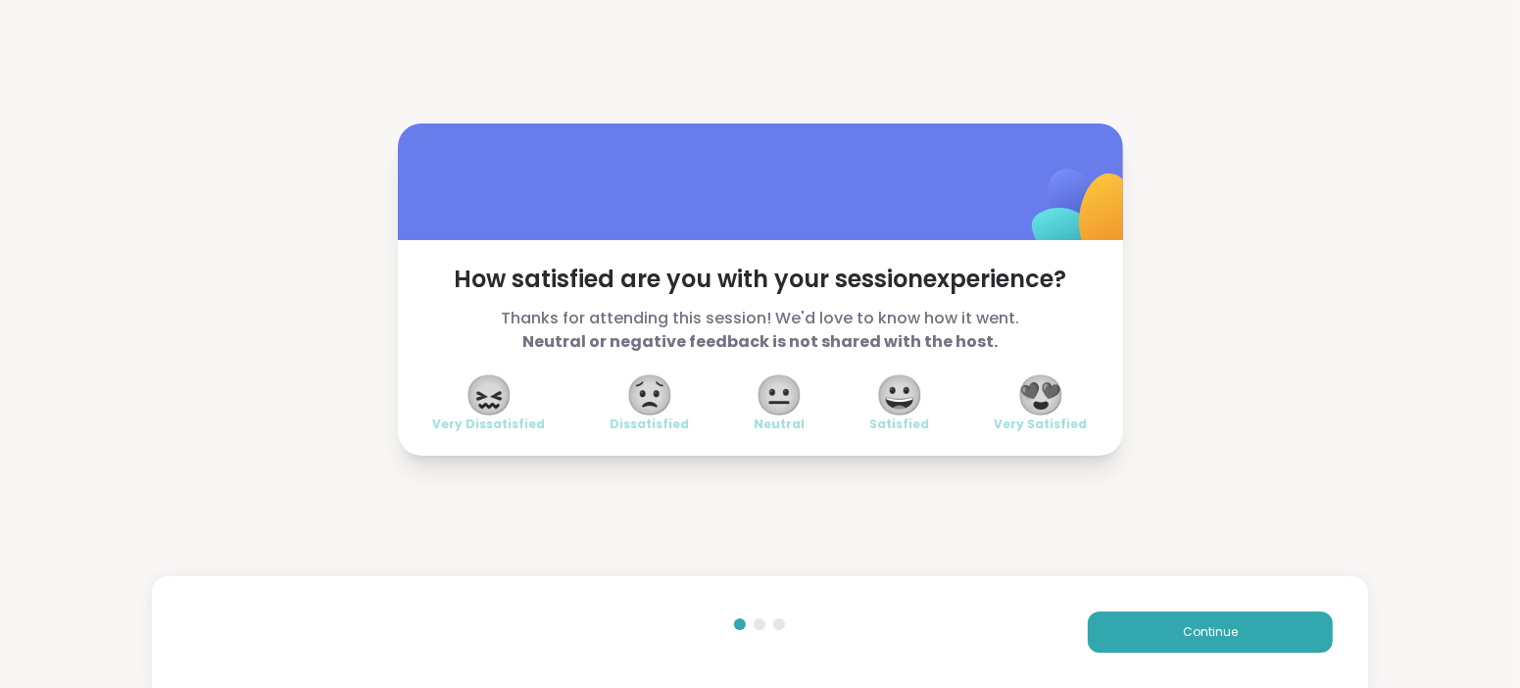
click at [1047, 391] on span "😍" at bounding box center [1040, 394] width 49 height 35
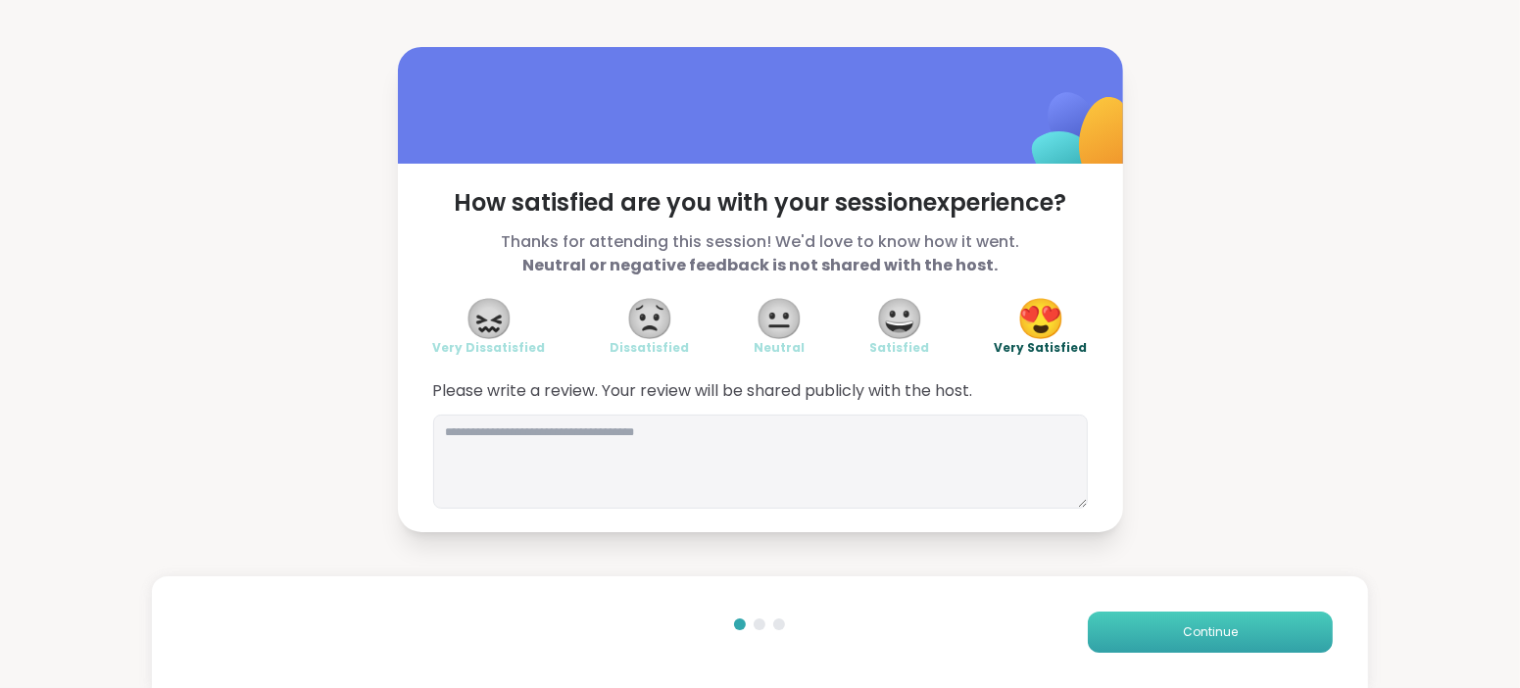
click at [1220, 643] on button "Continue" at bounding box center [1210, 632] width 245 height 41
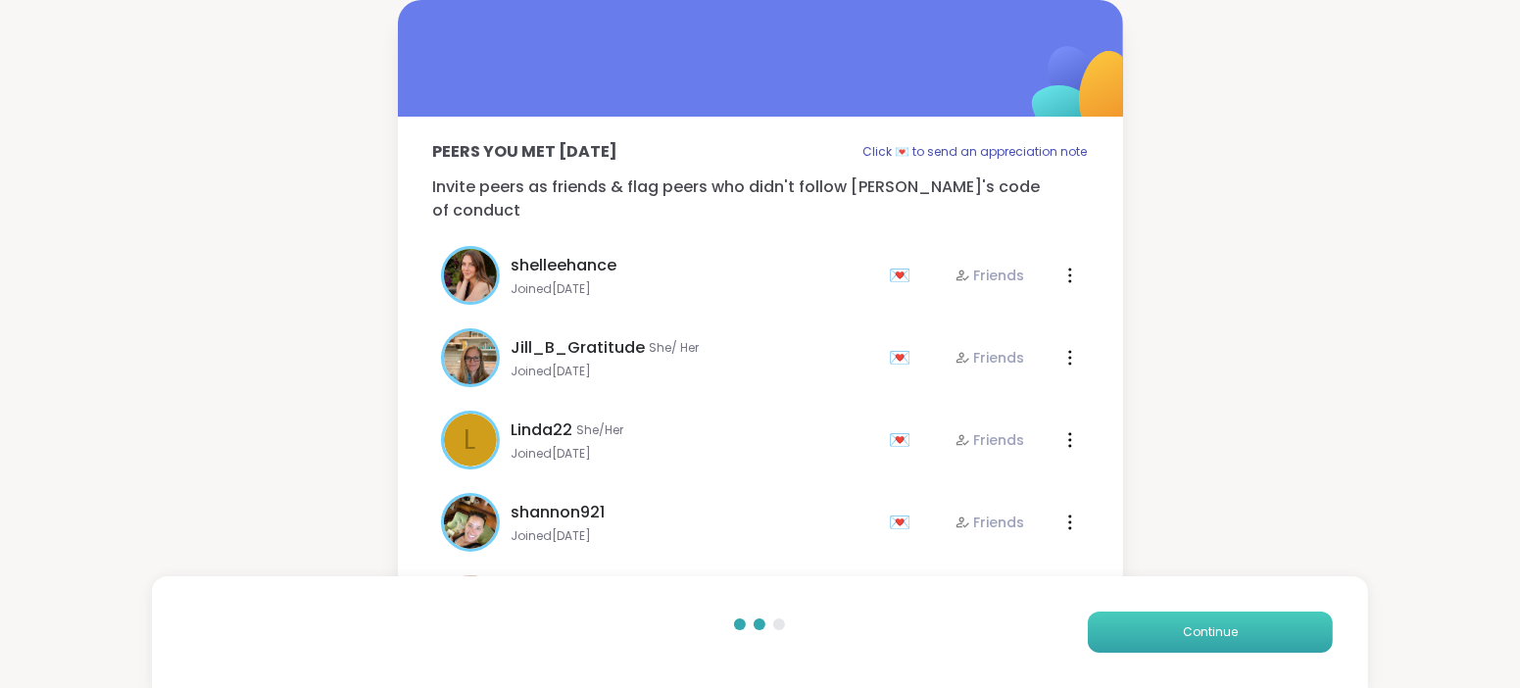
click at [1220, 643] on button "Continue" at bounding box center [1210, 632] width 245 height 41
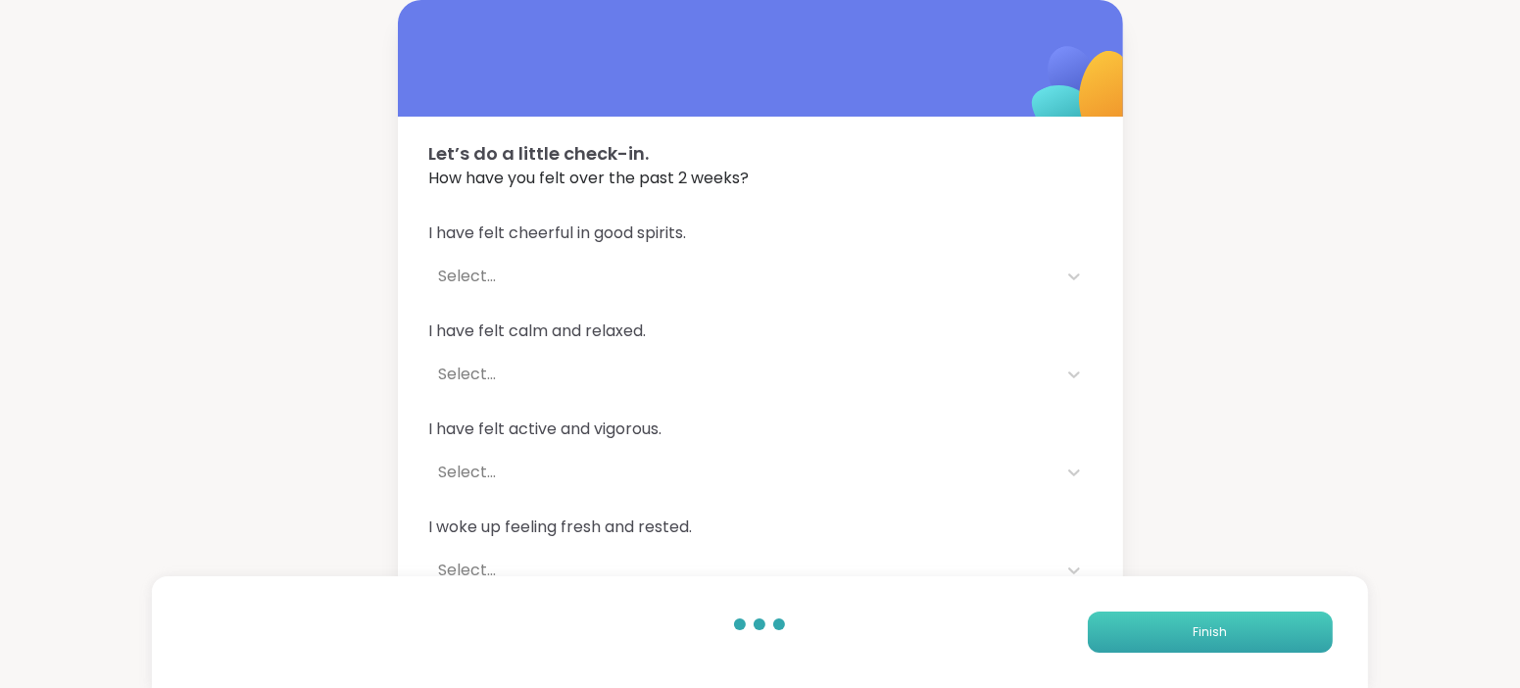
click at [1220, 643] on button "Finish" at bounding box center [1210, 632] width 245 height 41
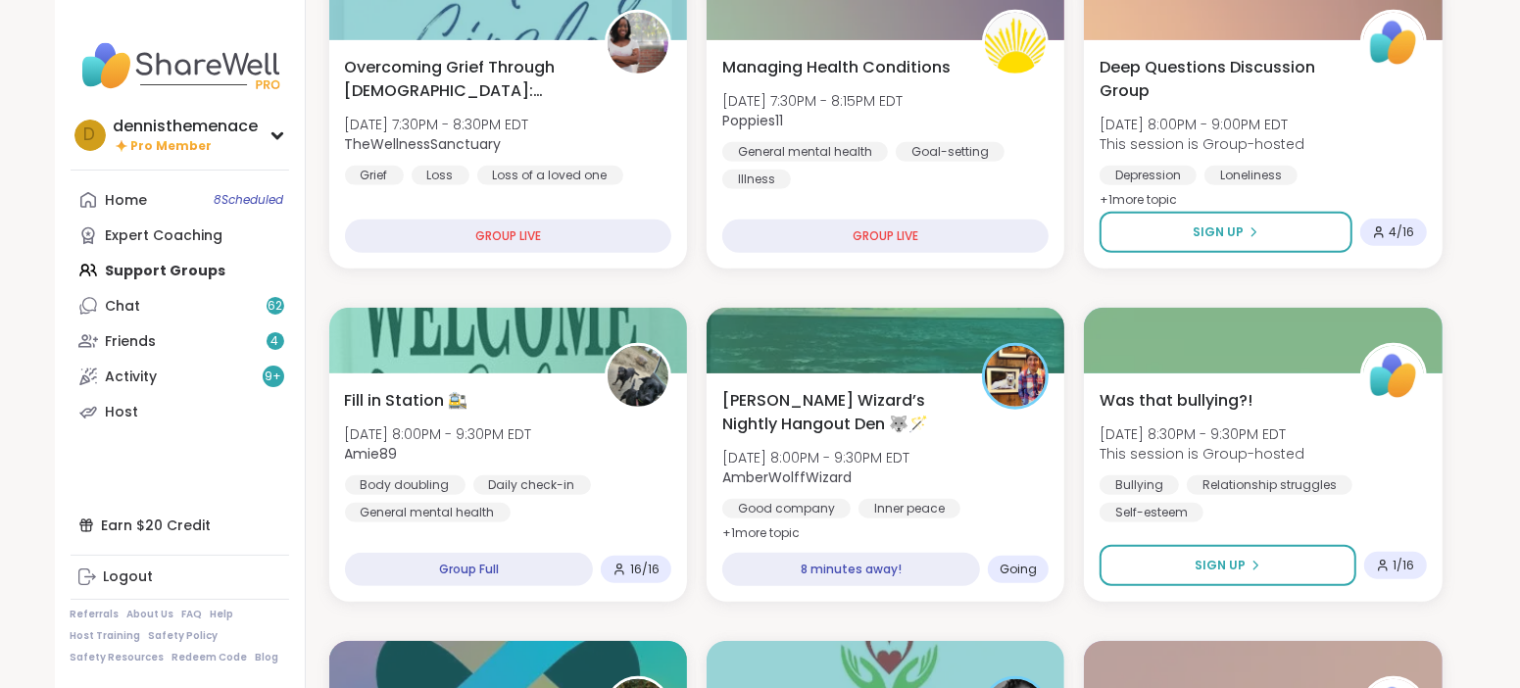
scroll to position [1028, 0]
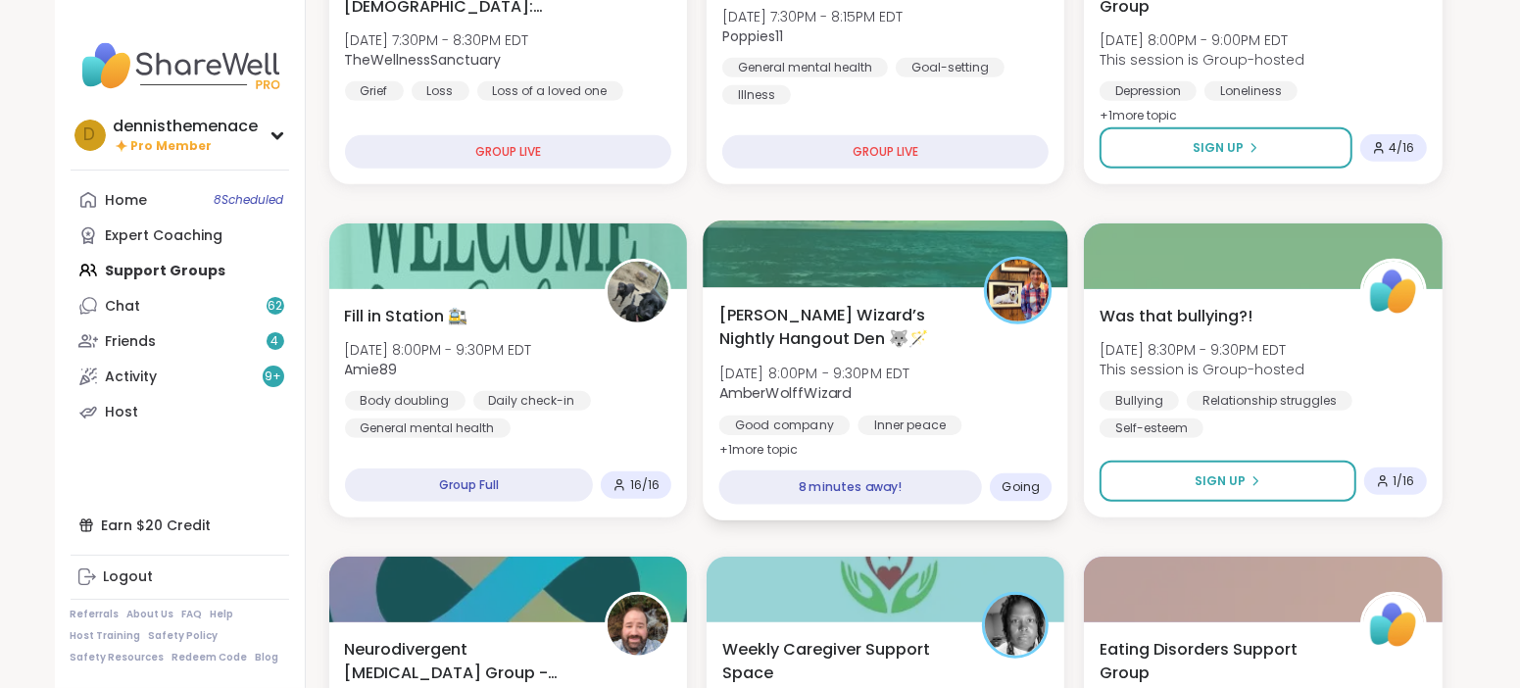
click at [858, 416] on div "Inner peace" at bounding box center [910, 426] width 104 height 20
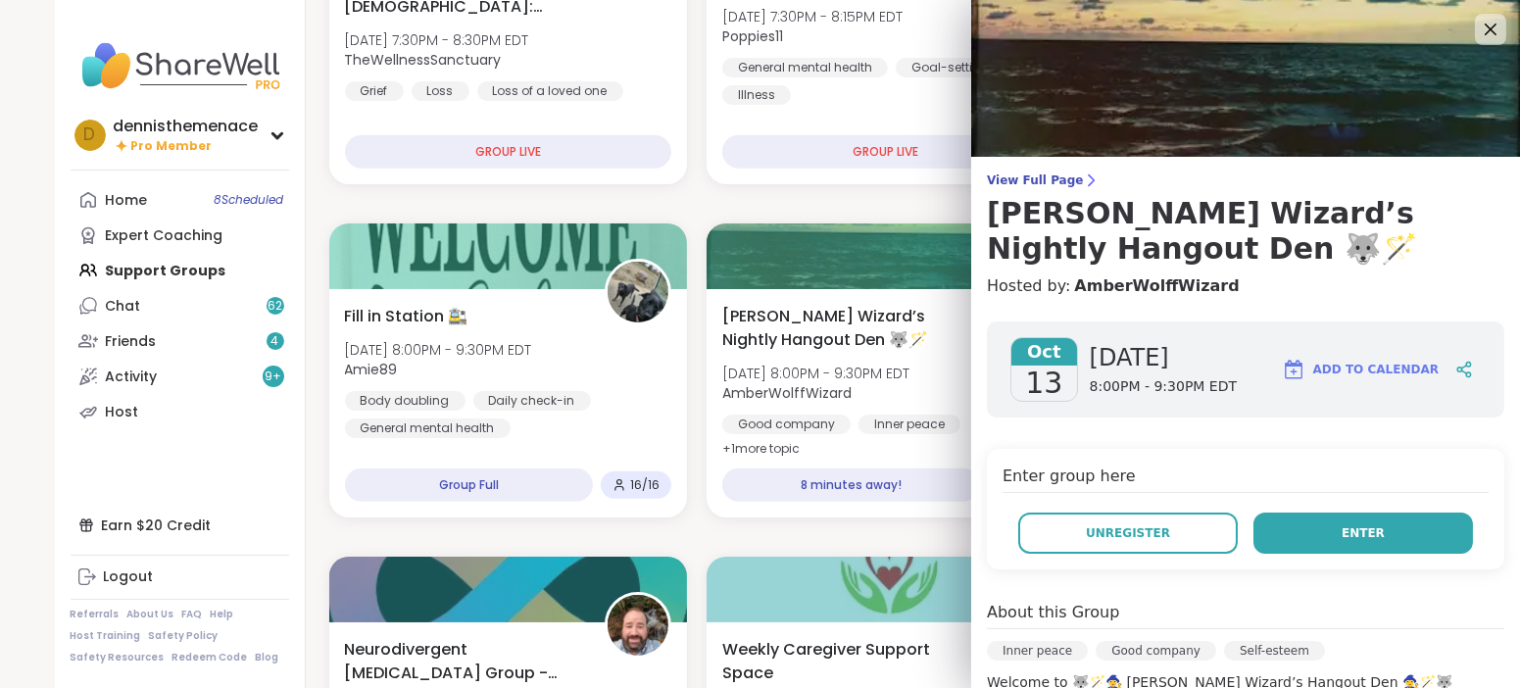
click at [1358, 520] on button "Enter" at bounding box center [1364, 533] width 220 height 41
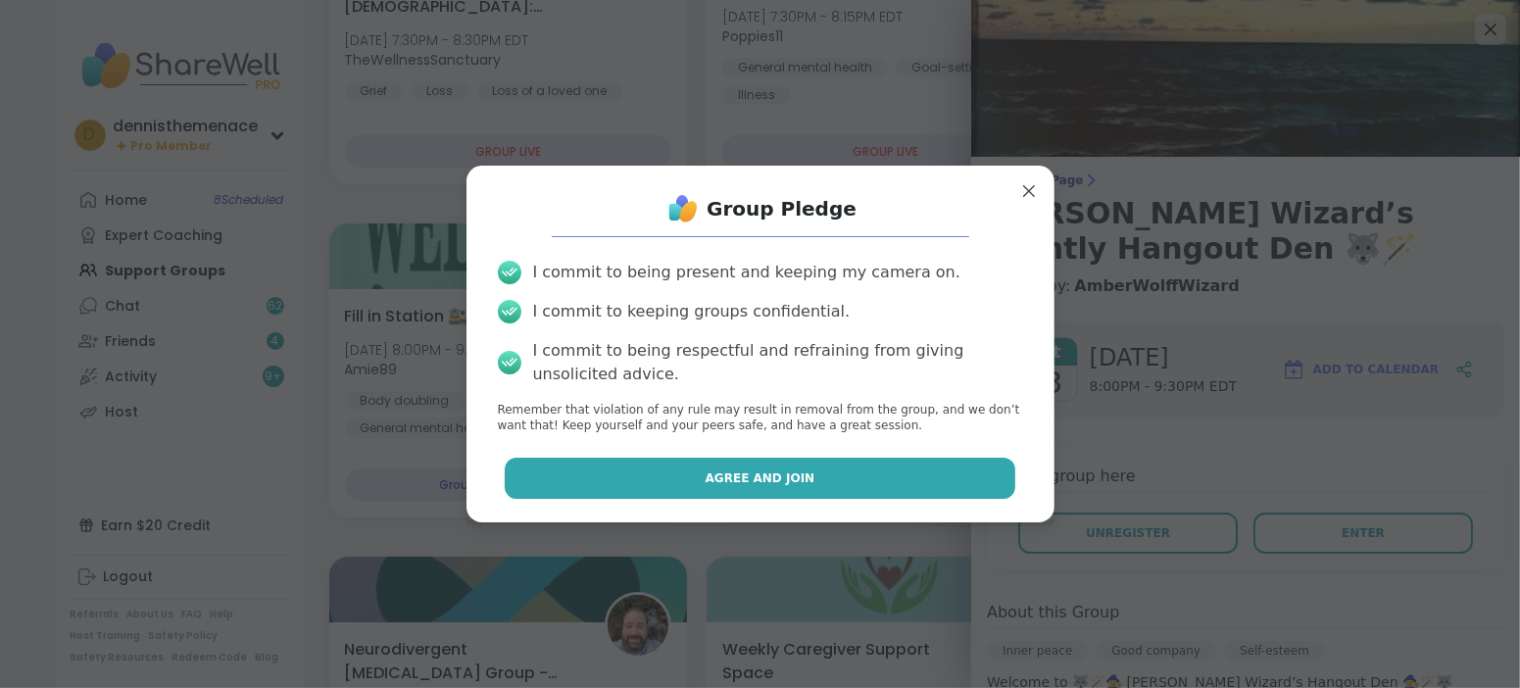
click at [759, 479] on span "Agree and Join" at bounding box center [761, 478] width 110 height 18
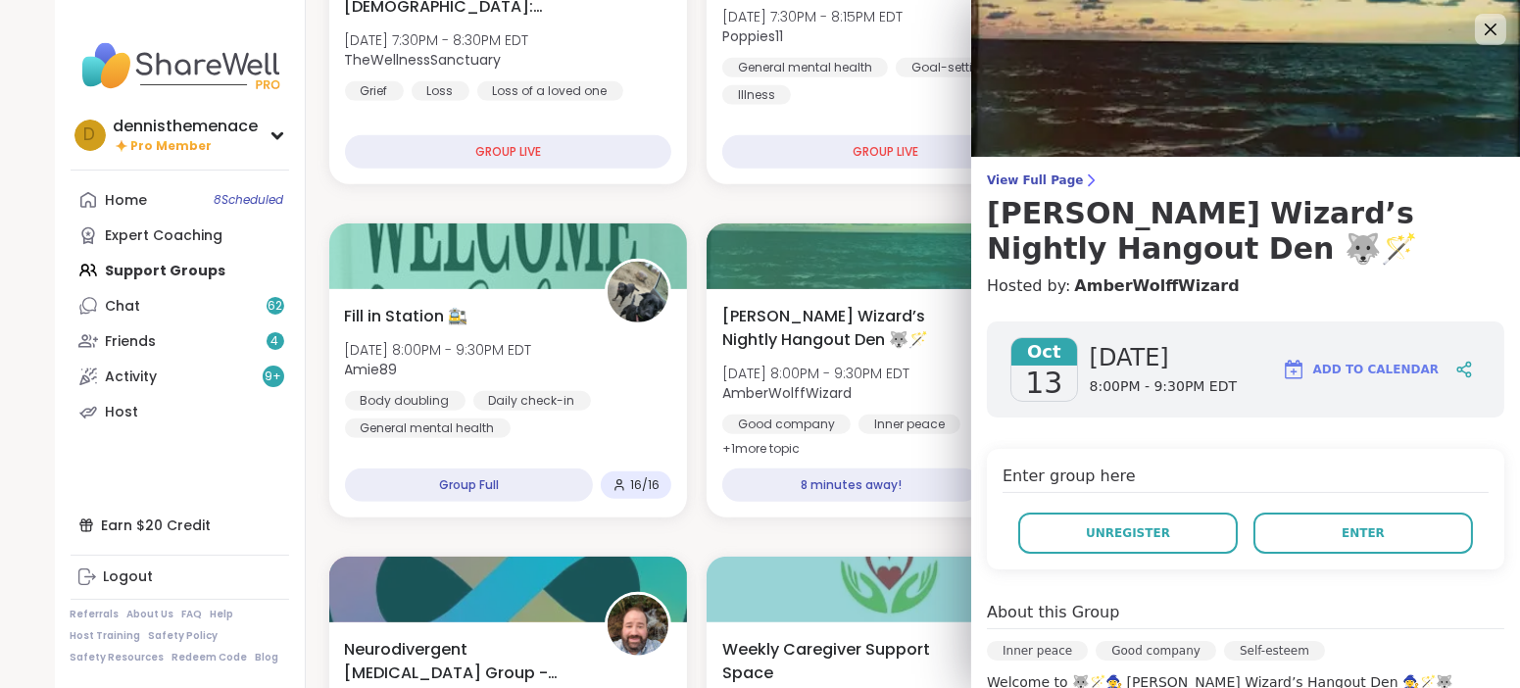
click at [759, 479] on div "8 minutes away!" at bounding box center [851, 484] width 258 height 33
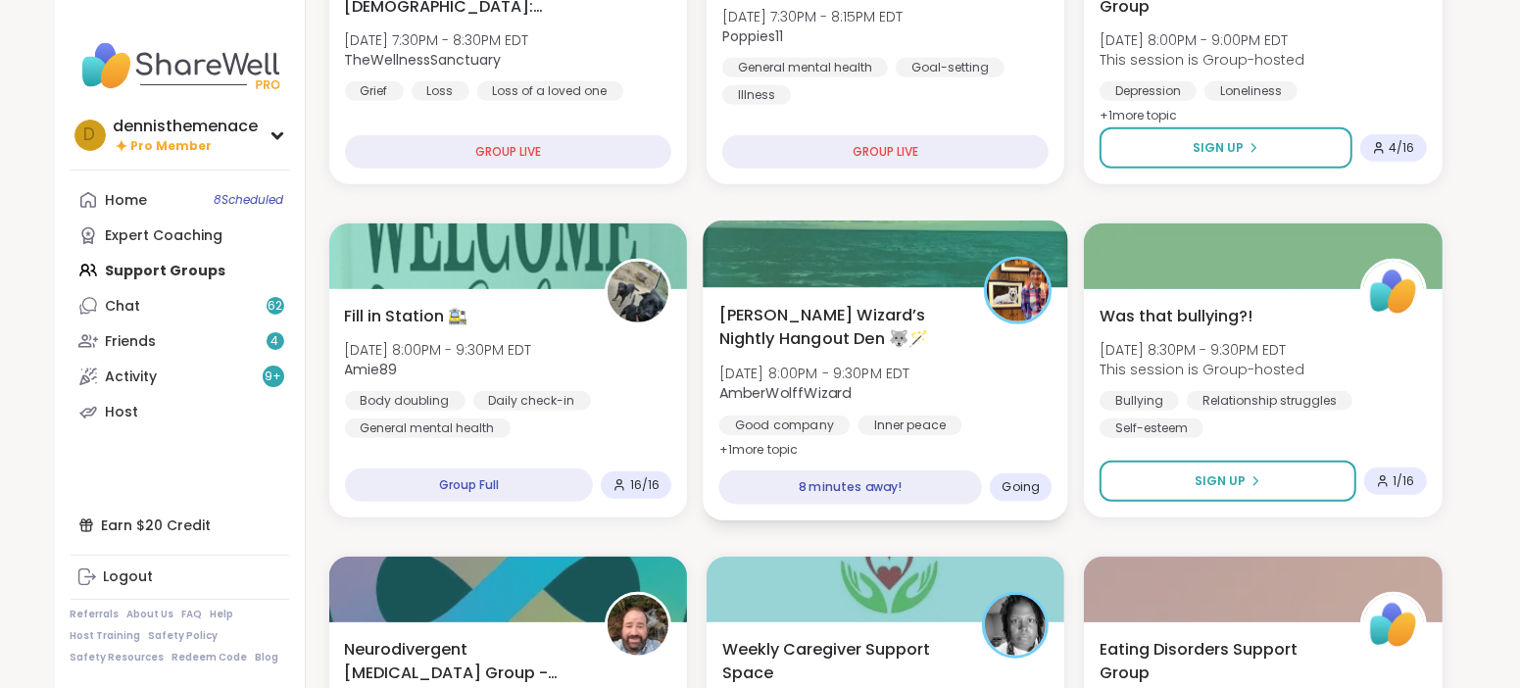
click at [758, 479] on div "8 minutes away!" at bounding box center [850, 487] width 264 height 34
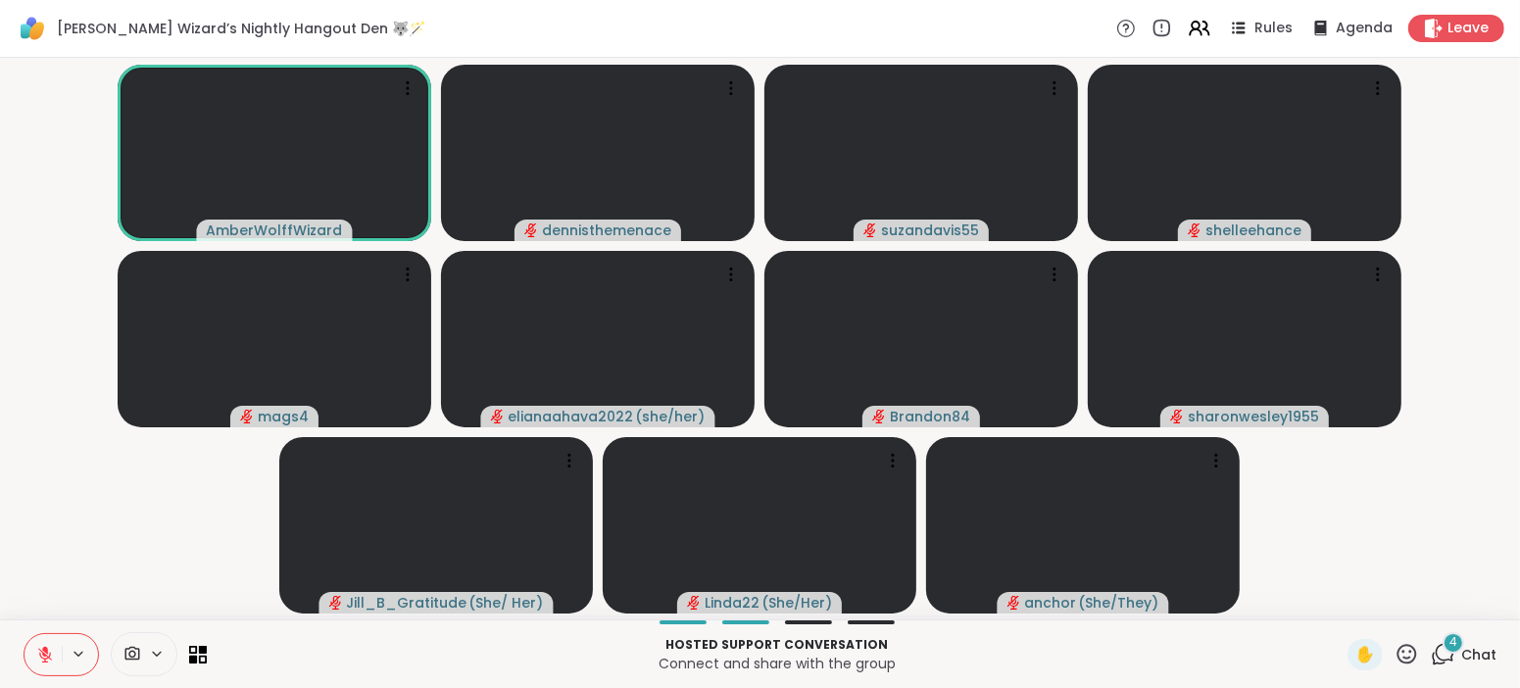
click at [40, 642] on button at bounding box center [43, 654] width 37 height 41
click at [48, 657] on icon at bounding box center [45, 655] width 14 height 14
click at [48, 657] on icon at bounding box center [45, 655] width 10 height 6
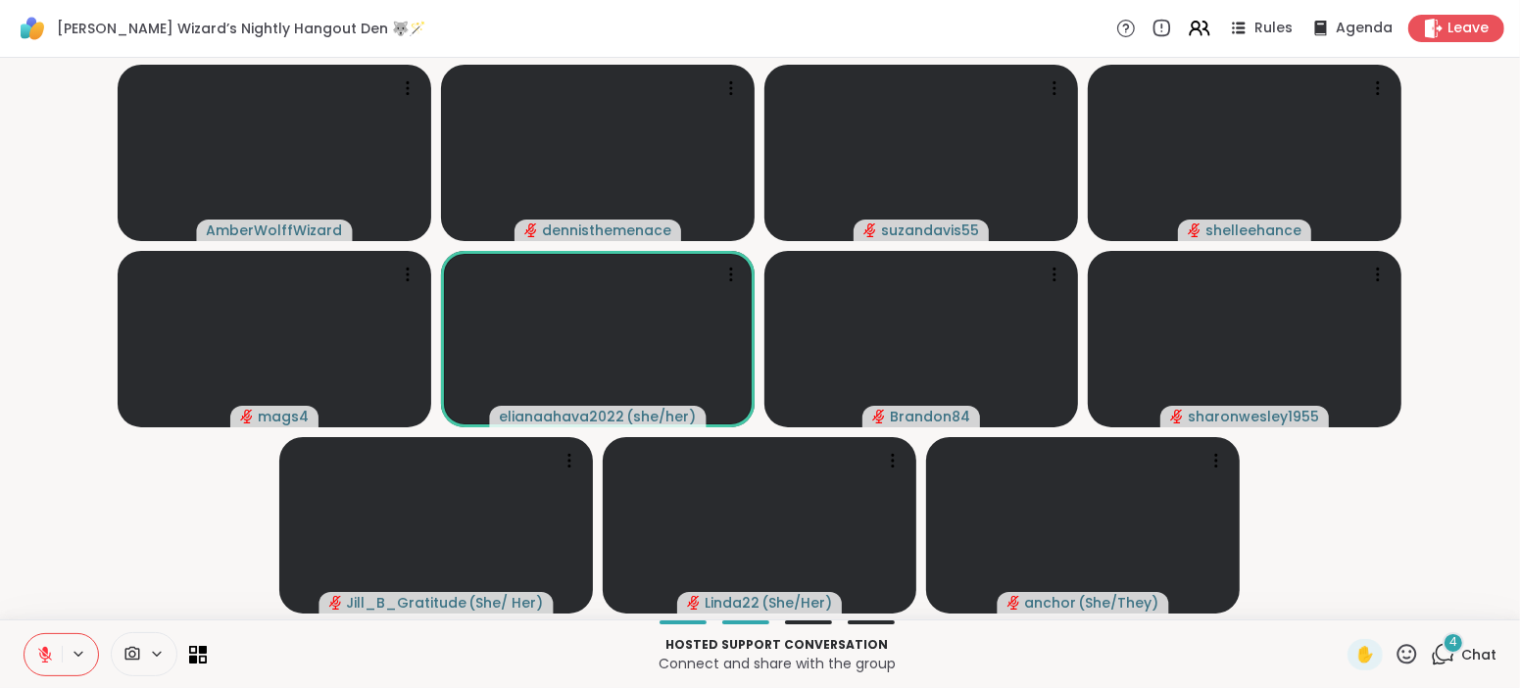
click at [48, 657] on icon at bounding box center [45, 655] width 14 height 14
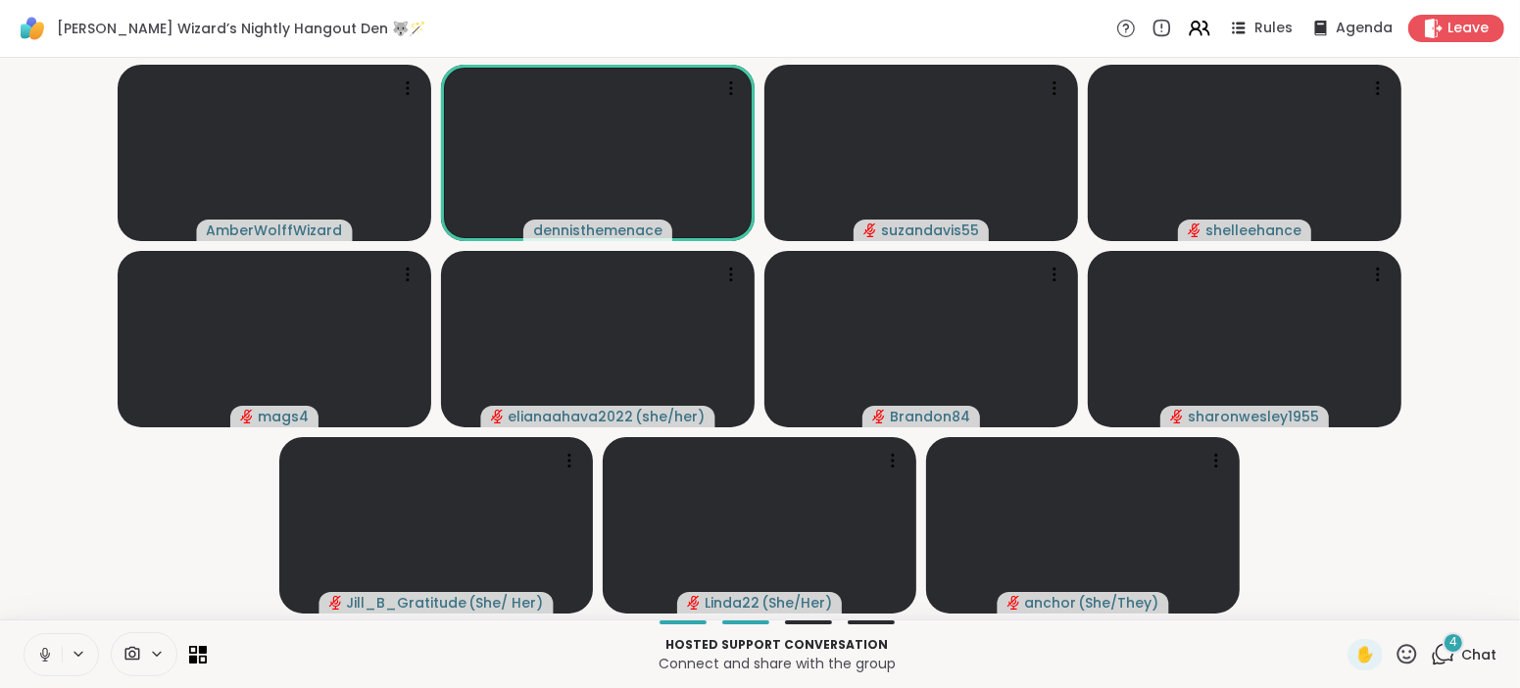
click at [48, 655] on icon at bounding box center [45, 655] width 18 height 18
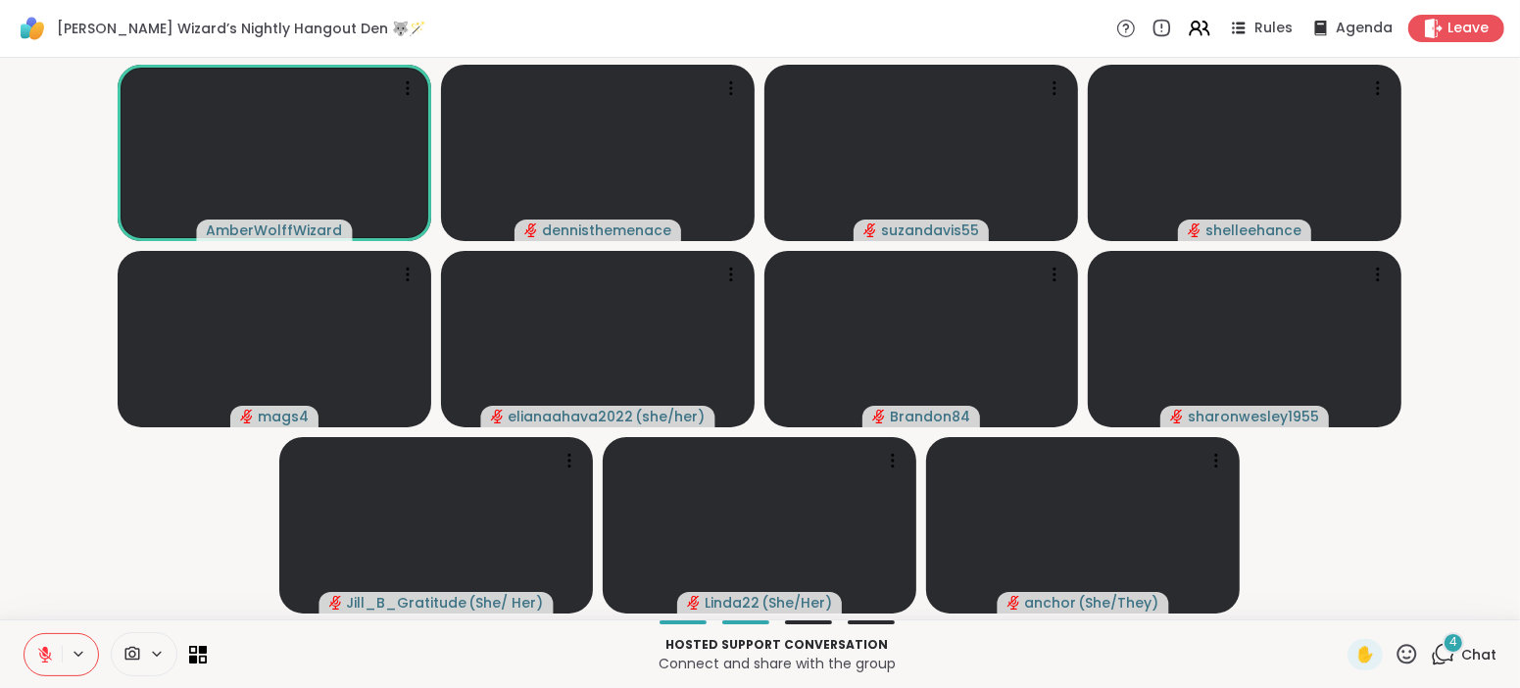
click at [48, 656] on icon at bounding box center [45, 655] width 18 height 18
click at [48, 656] on icon at bounding box center [45, 655] width 10 height 6
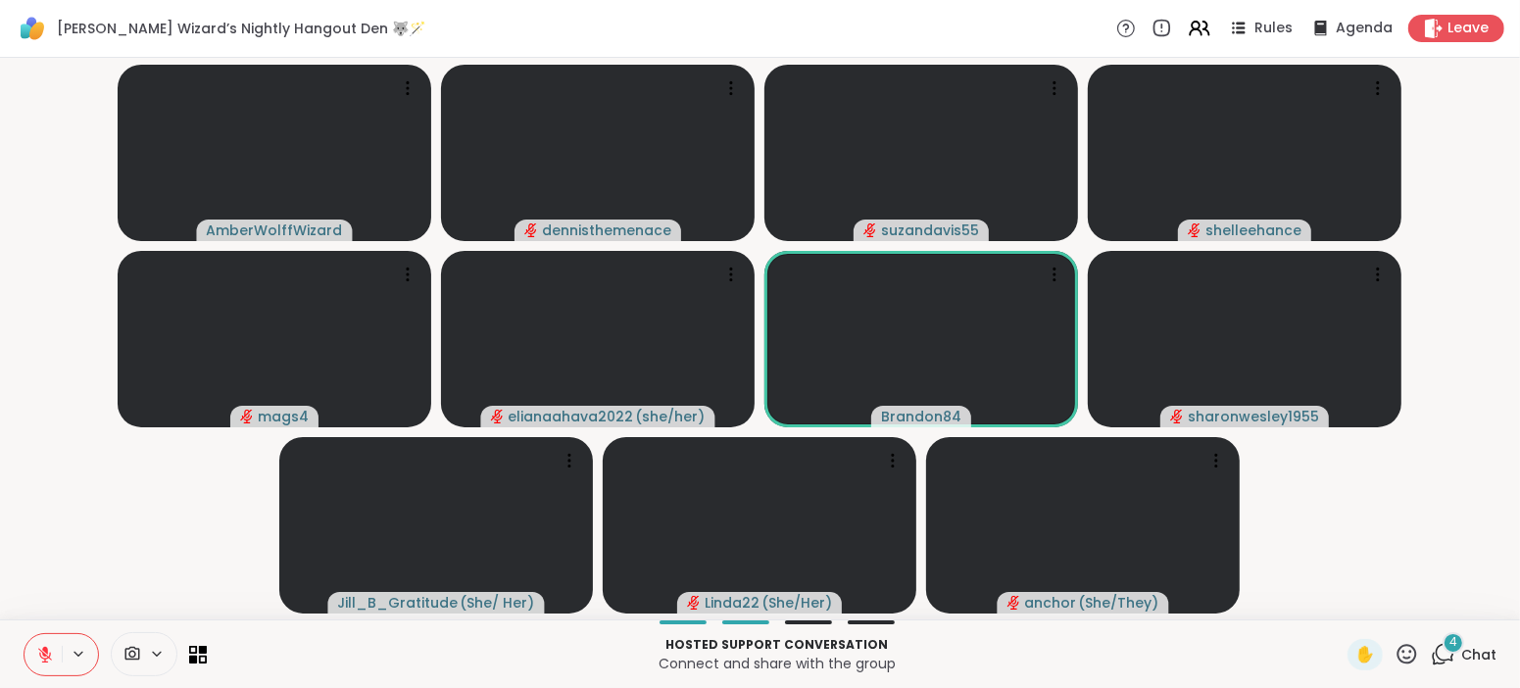
click at [54, 657] on button at bounding box center [43, 654] width 37 height 41
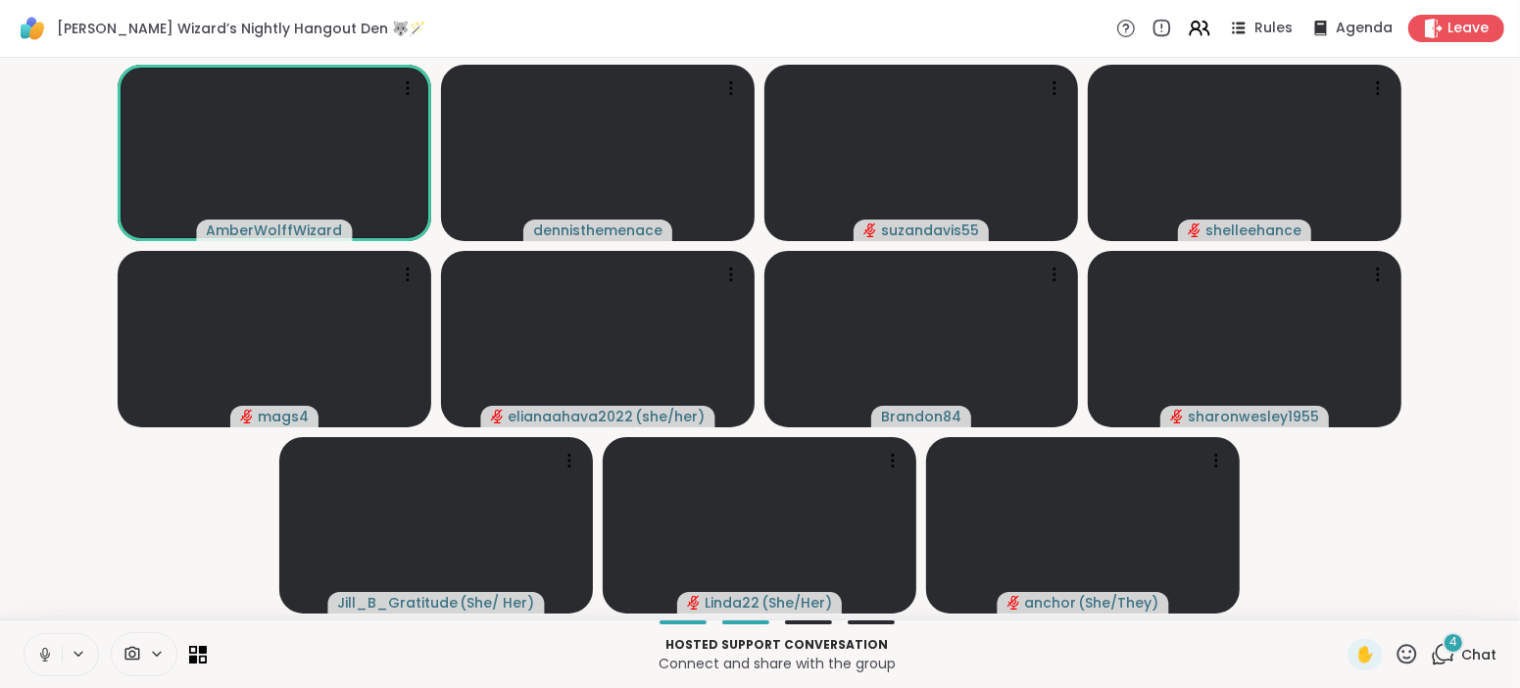
click at [54, 657] on button at bounding box center [43, 654] width 37 height 41
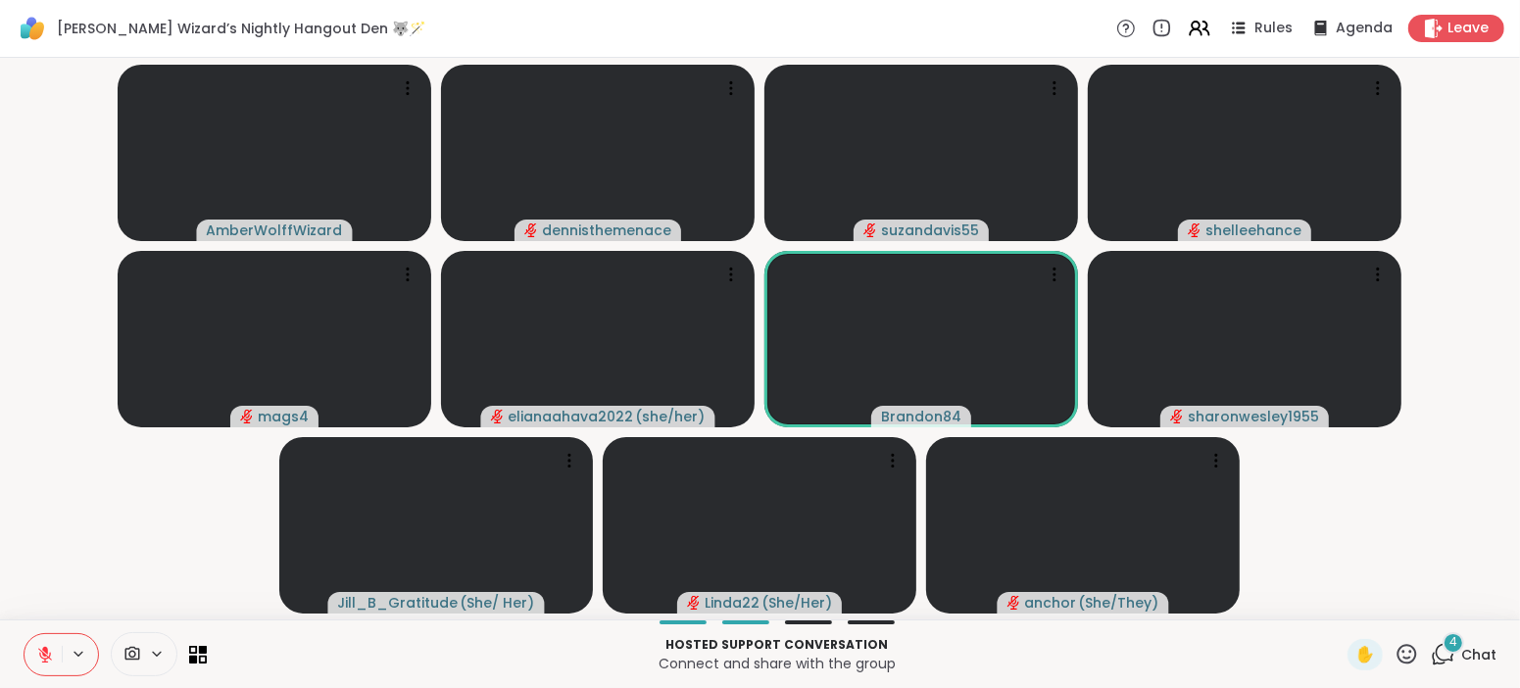
click at [54, 657] on button at bounding box center [43, 654] width 37 height 41
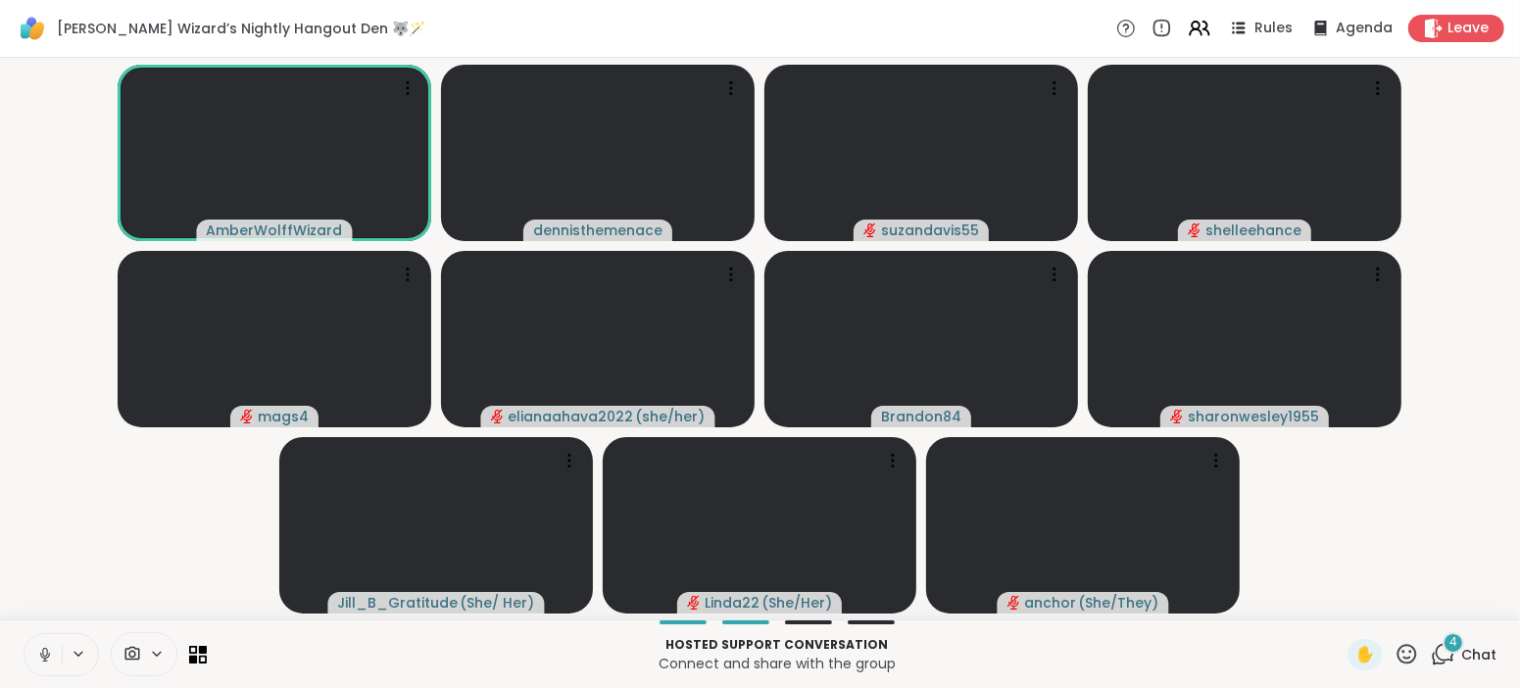
click at [54, 657] on button at bounding box center [43, 654] width 37 height 41
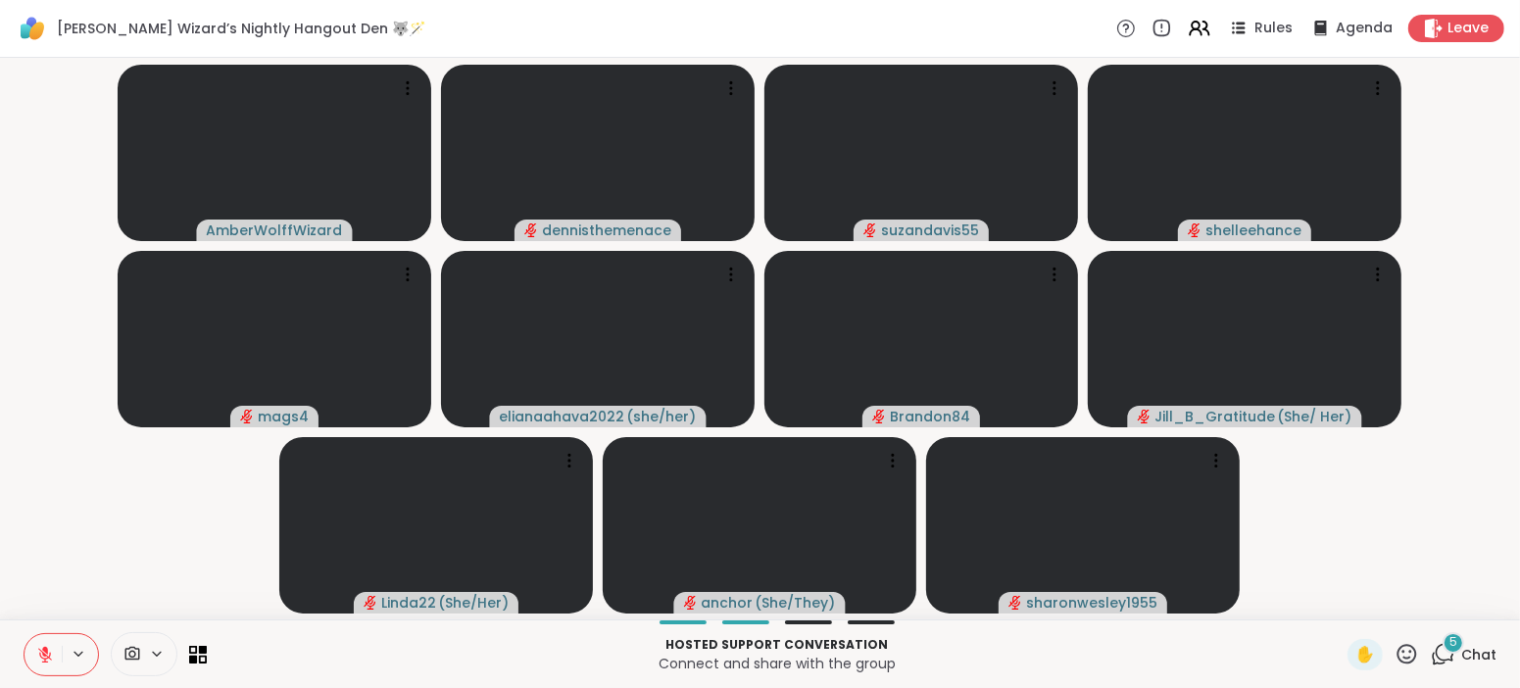
click at [44, 656] on icon at bounding box center [45, 655] width 14 height 14
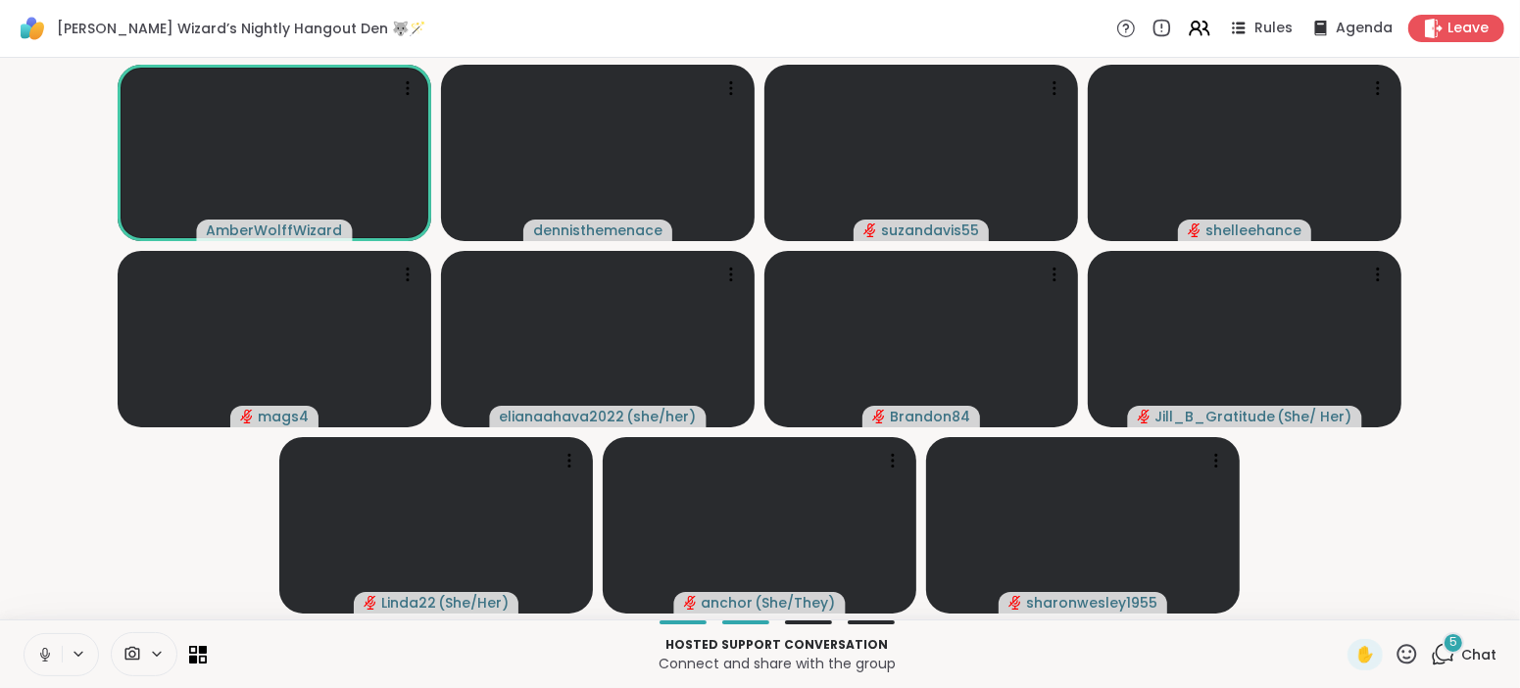
click at [44, 656] on icon at bounding box center [45, 655] width 18 height 18
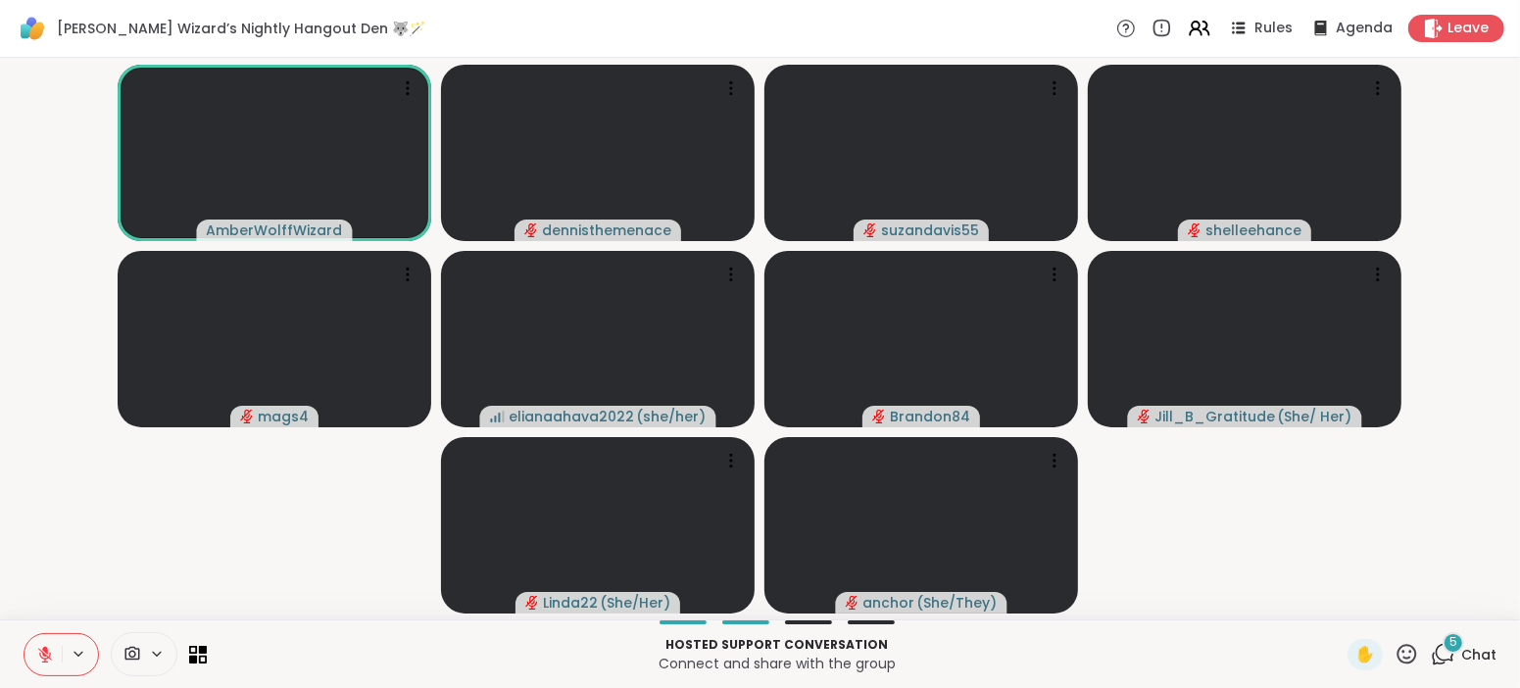
click at [44, 656] on icon at bounding box center [45, 655] width 14 height 14
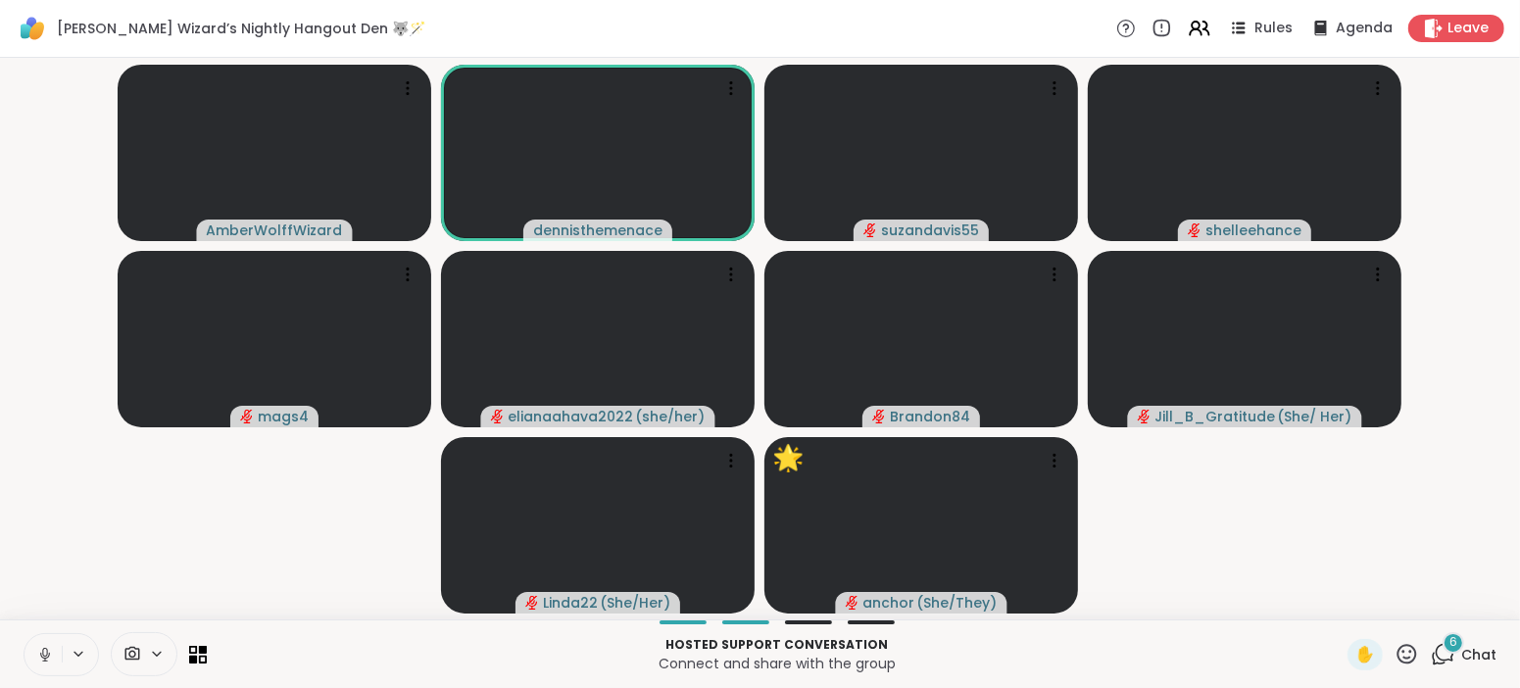
click at [44, 656] on icon at bounding box center [45, 655] width 18 height 18
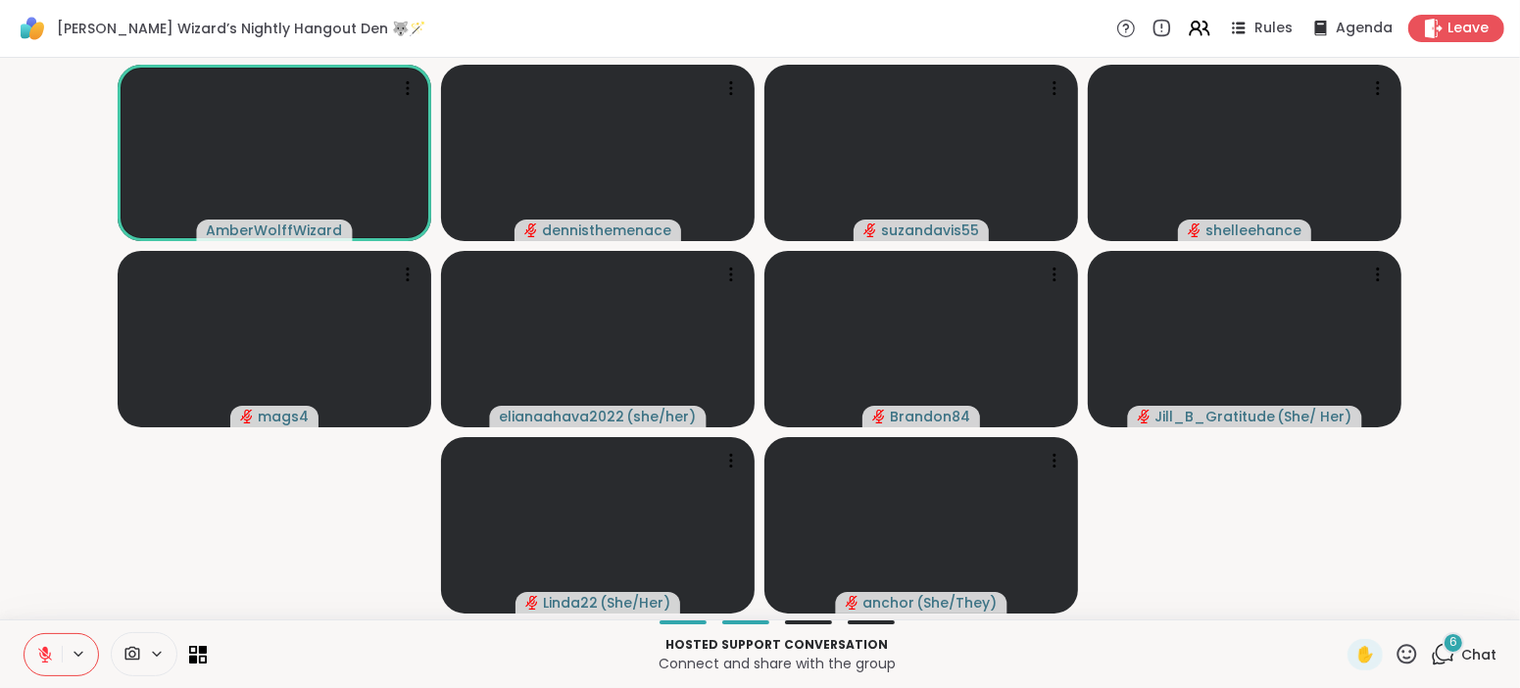
click at [44, 656] on icon at bounding box center [45, 655] width 14 height 14
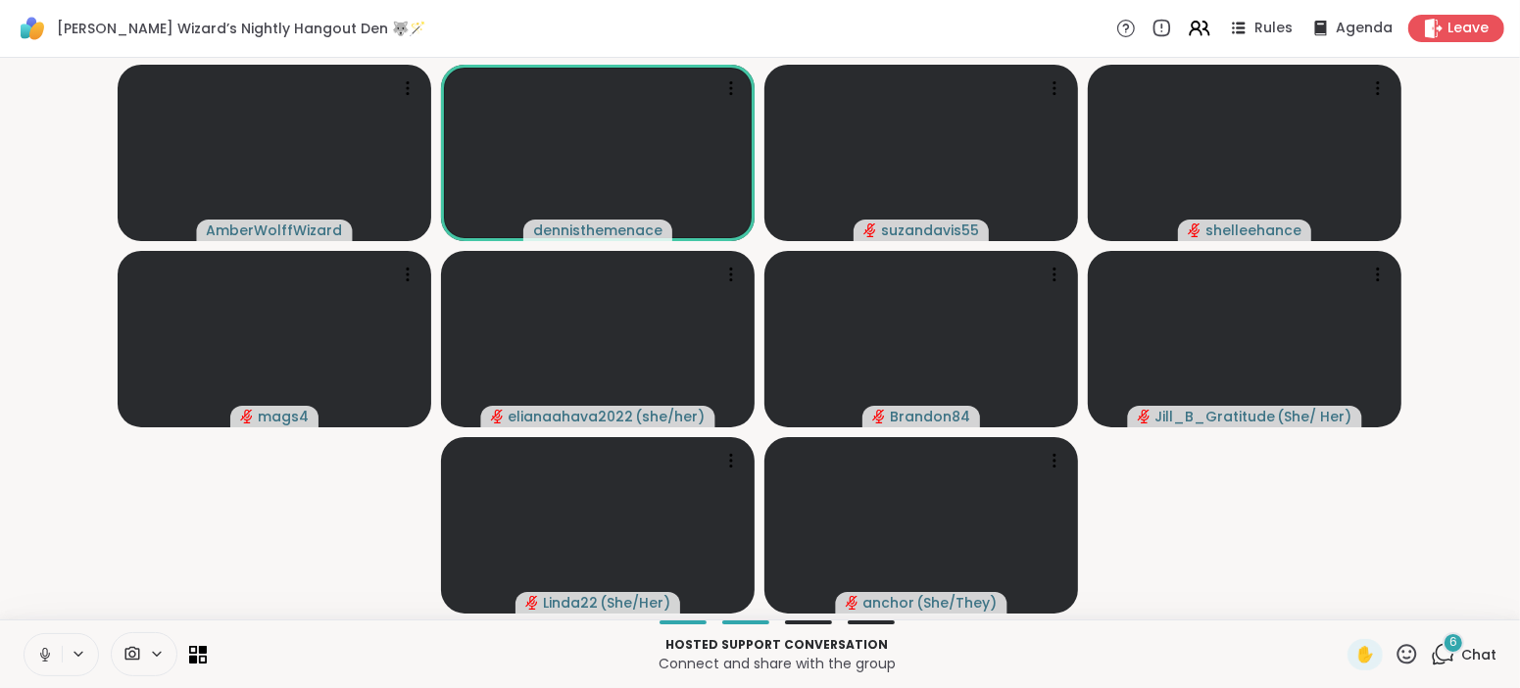
click at [44, 656] on icon at bounding box center [45, 655] width 18 height 18
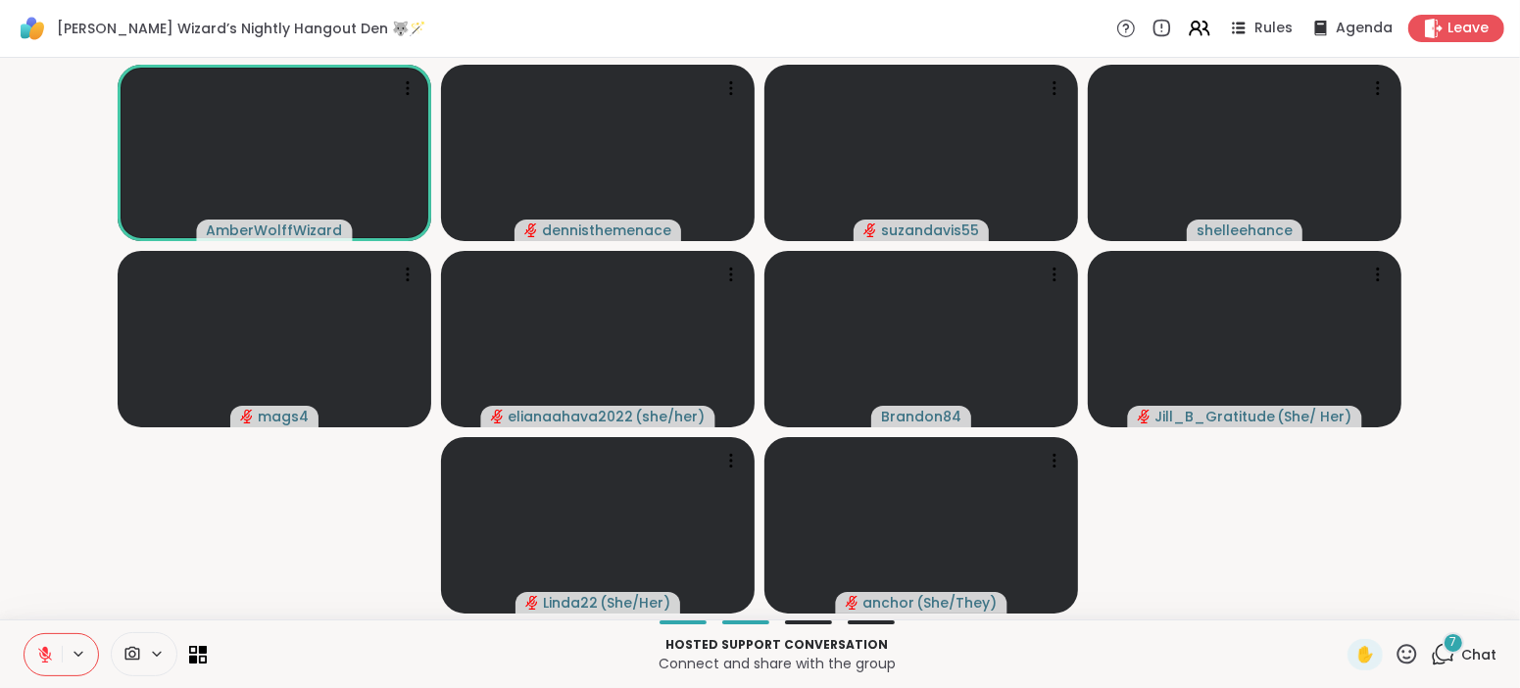
click at [40, 653] on icon at bounding box center [45, 655] width 18 height 18
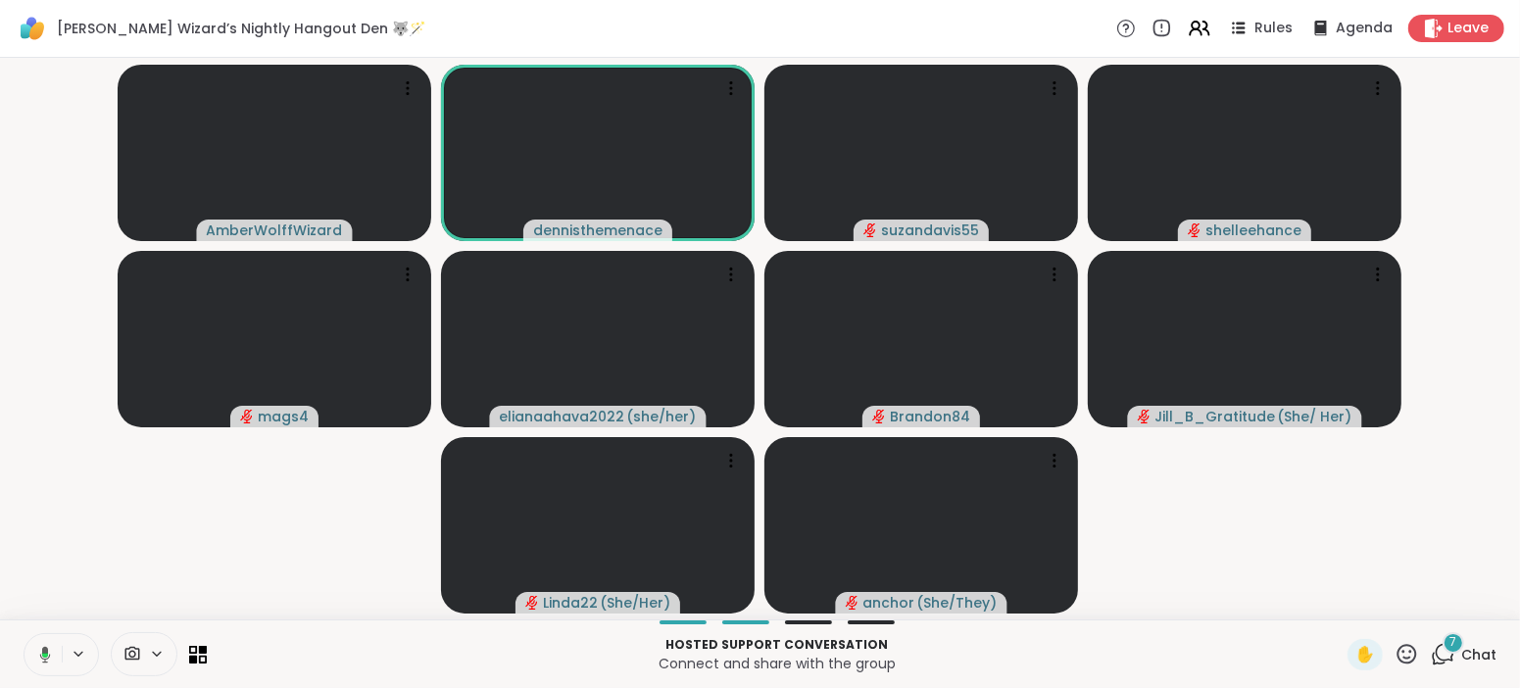
click at [40, 653] on icon at bounding box center [42, 655] width 18 height 18
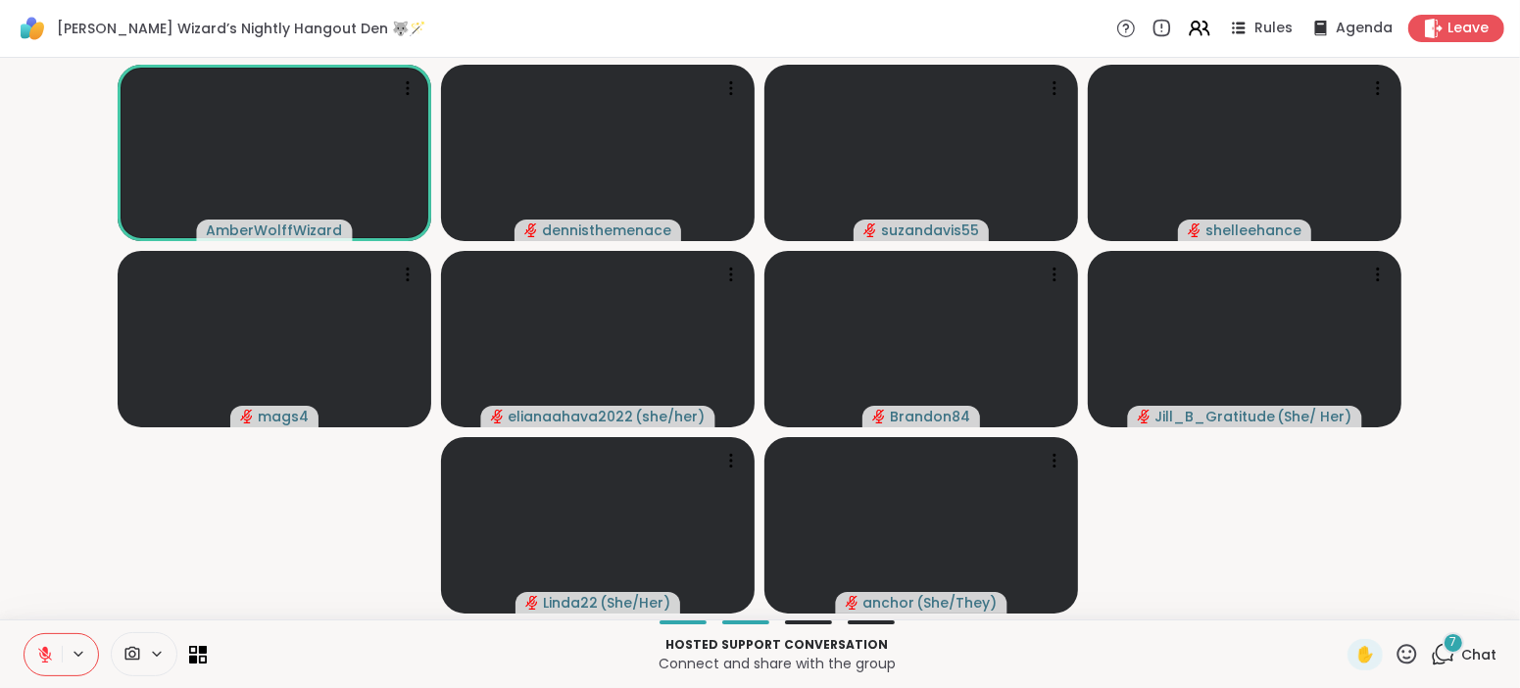
click at [47, 650] on icon at bounding box center [45, 650] width 6 height 8
click at [47, 650] on icon at bounding box center [44, 652] width 5 height 9
click at [47, 650] on icon at bounding box center [45, 650] width 6 height 8
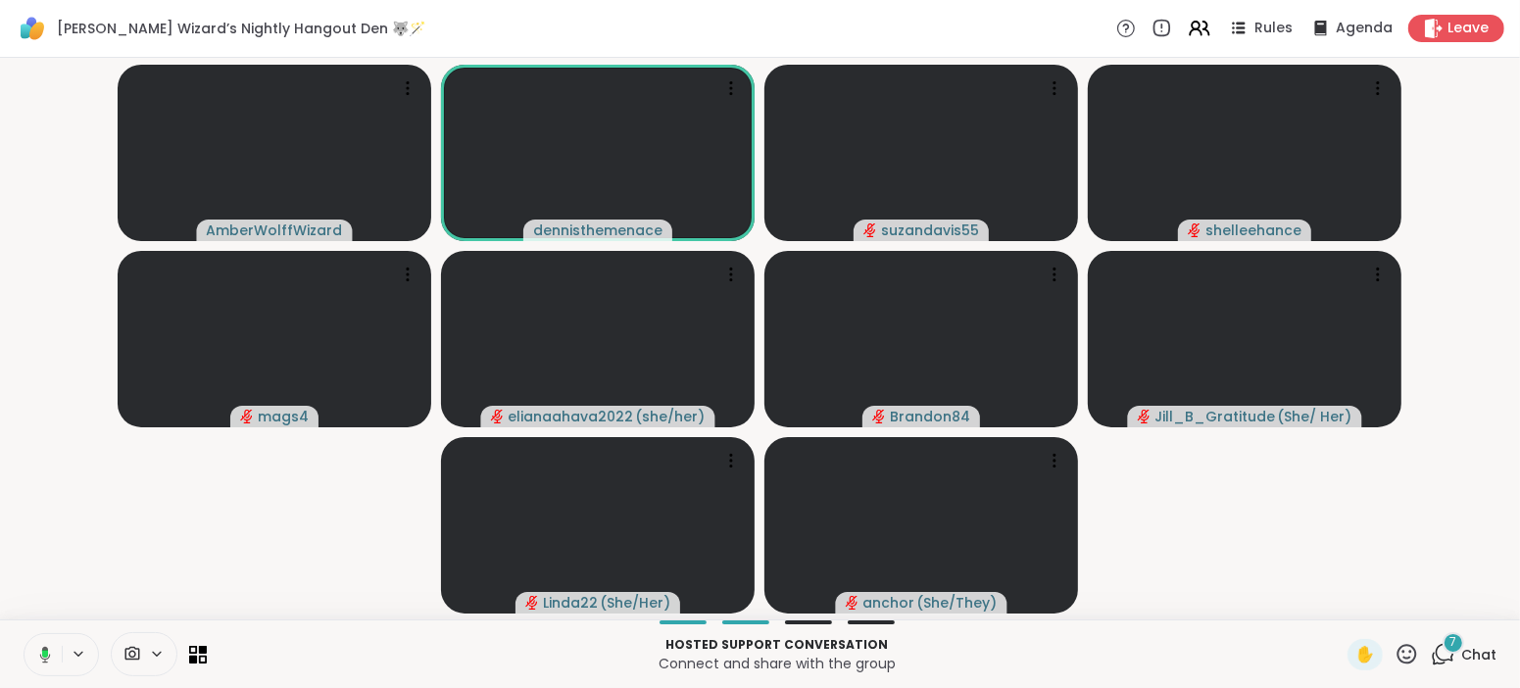
click at [47, 650] on icon at bounding box center [45, 654] width 6 height 8
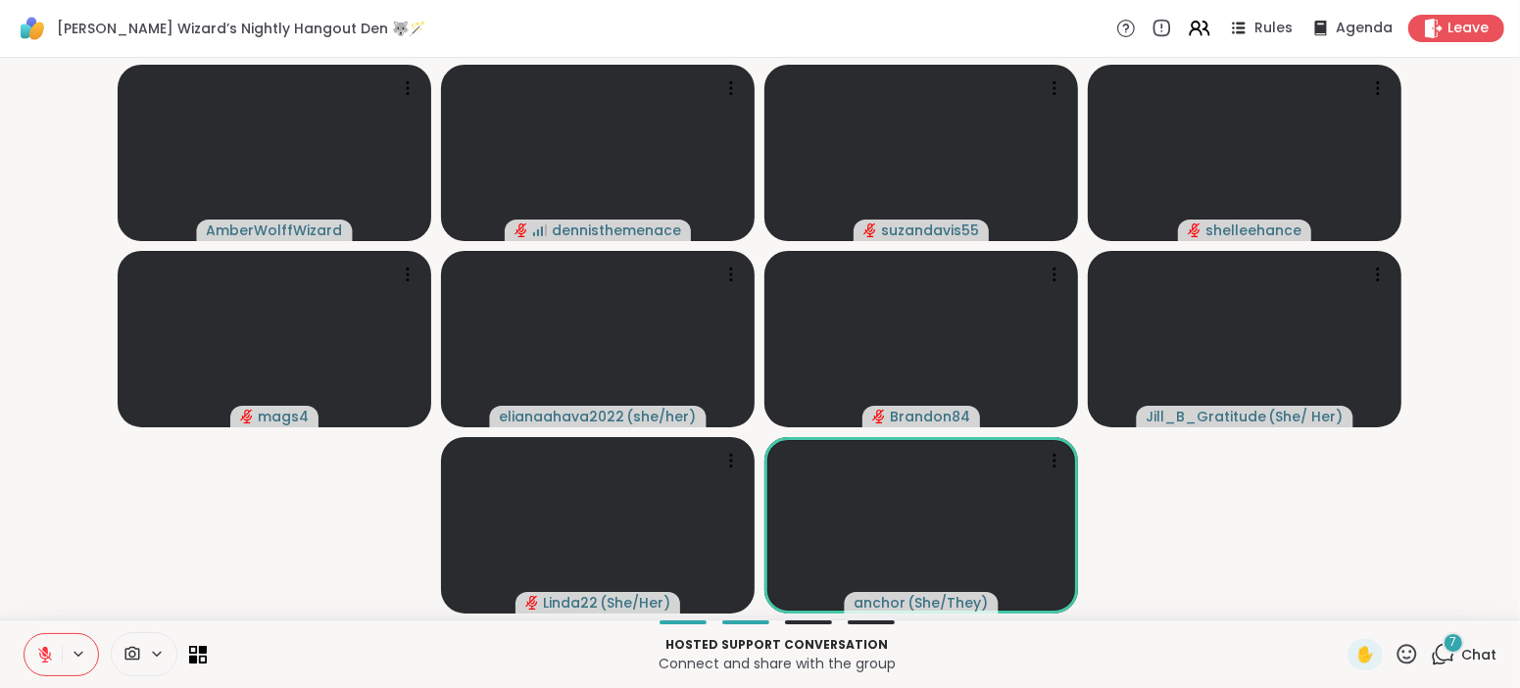
click at [43, 655] on icon at bounding box center [45, 655] width 14 height 14
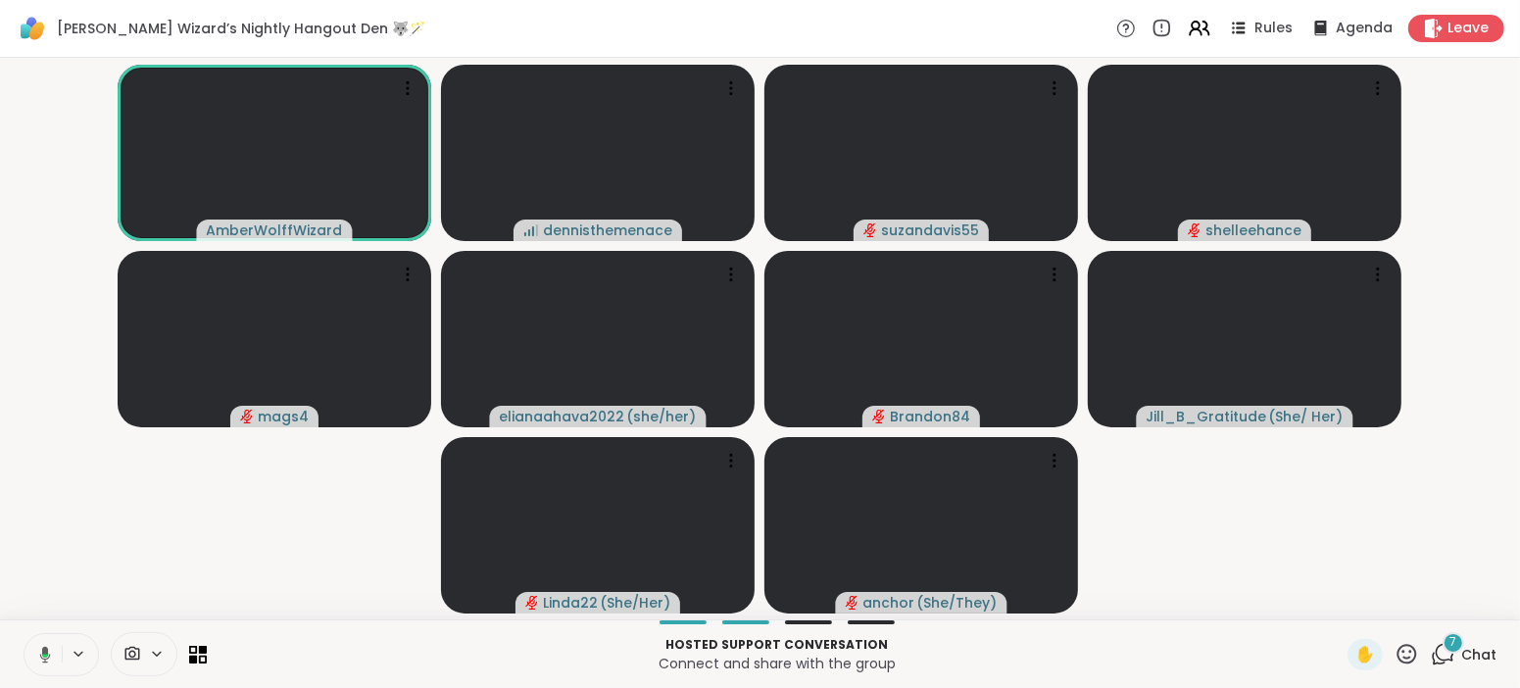
click at [43, 655] on icon at bounding box center [45, 656] width 6 height 4
click at [43, 655] on icon at bounding box center [45, 655] width 14 height 14
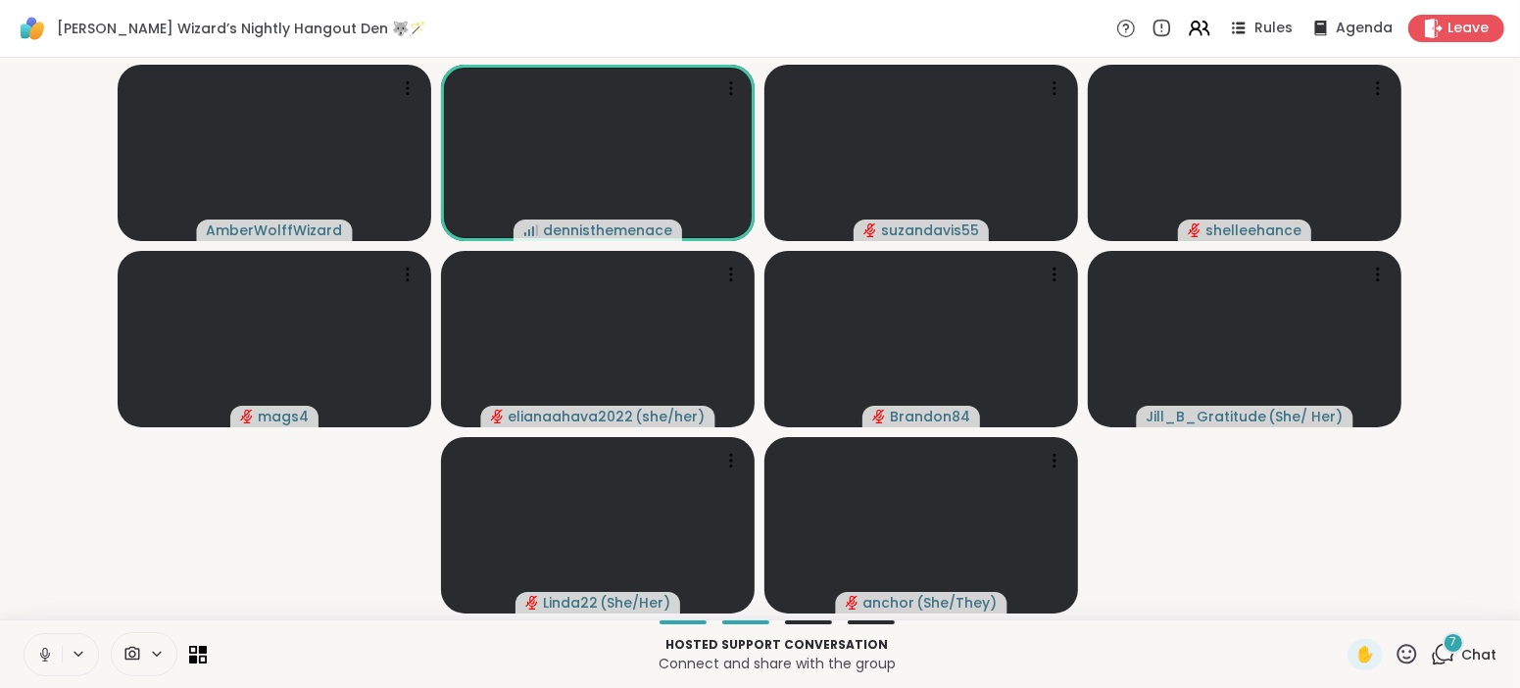
click at [43, 655] on icon at bounding box center [44, 652] width 5 height 9
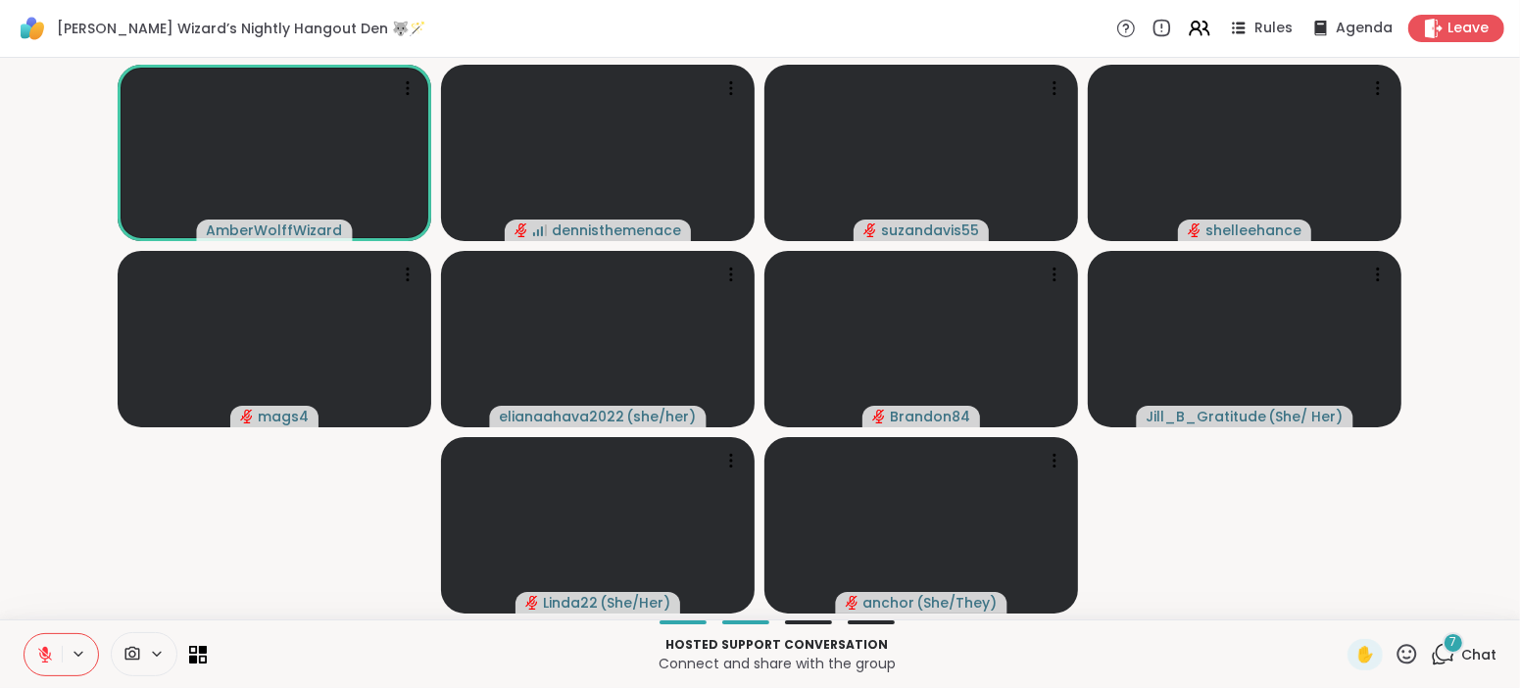
click at [43, 655] on icon at bounding box center [45, 655] width 14 height 14
click at [43, 655] on icon at bounding box center [44, 652] width 5 height 9
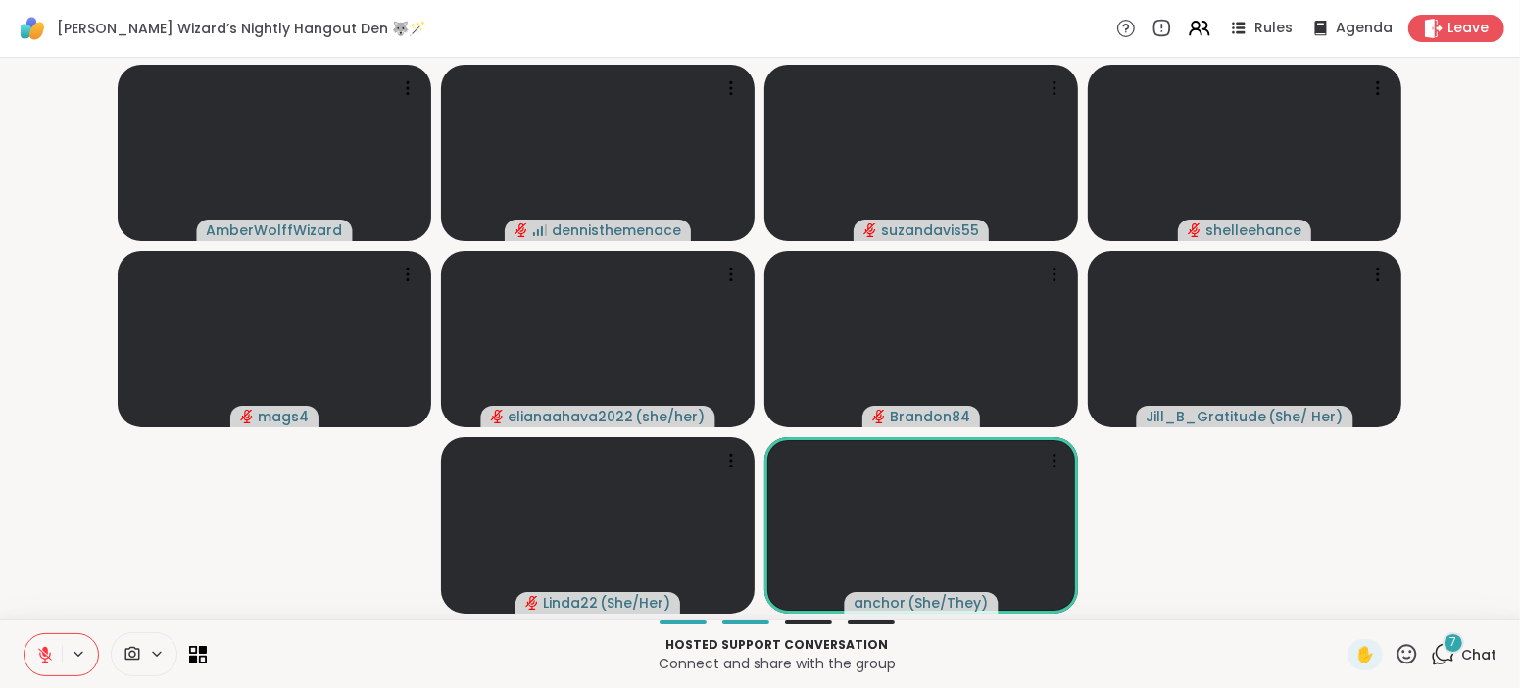
click at [1486, 647] on span "Chat" at bounding box center [1478, 655] width 35 height 20
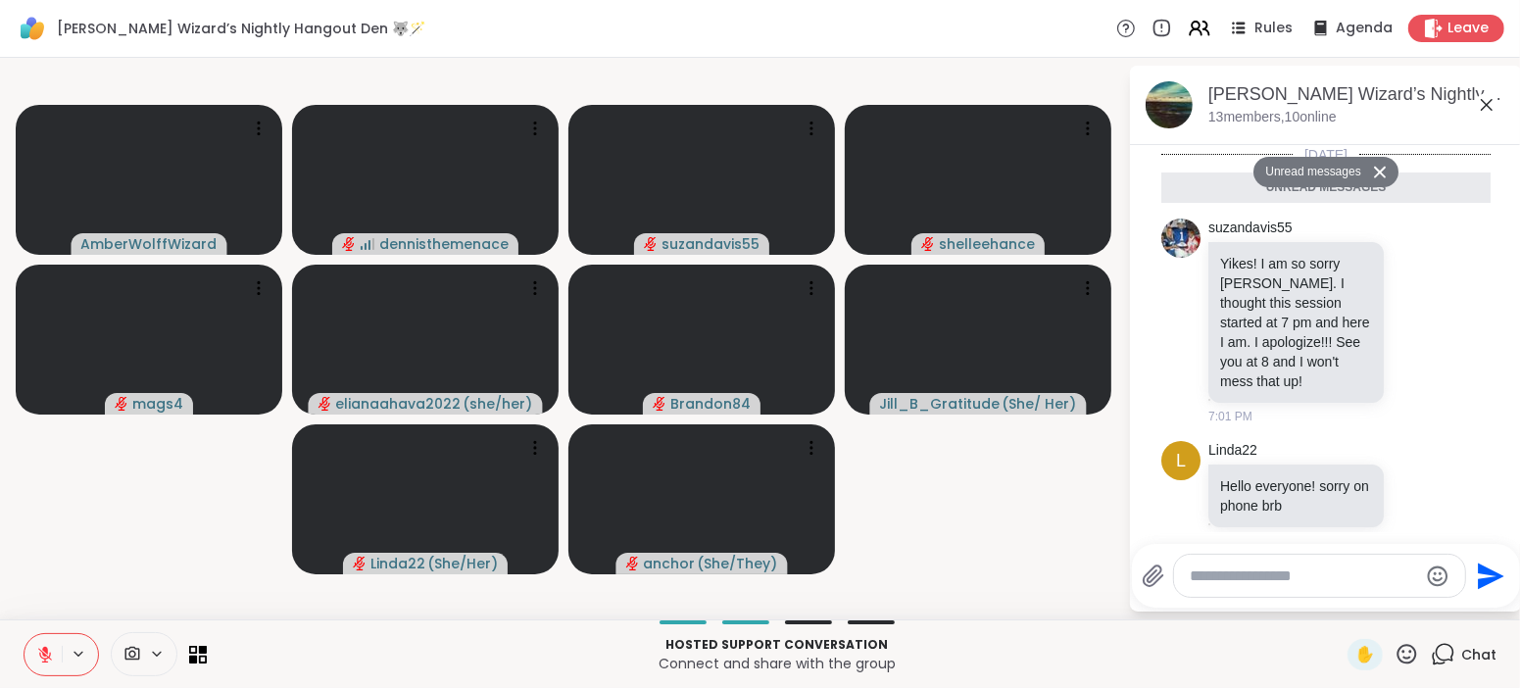
scroll to position [616, 0]
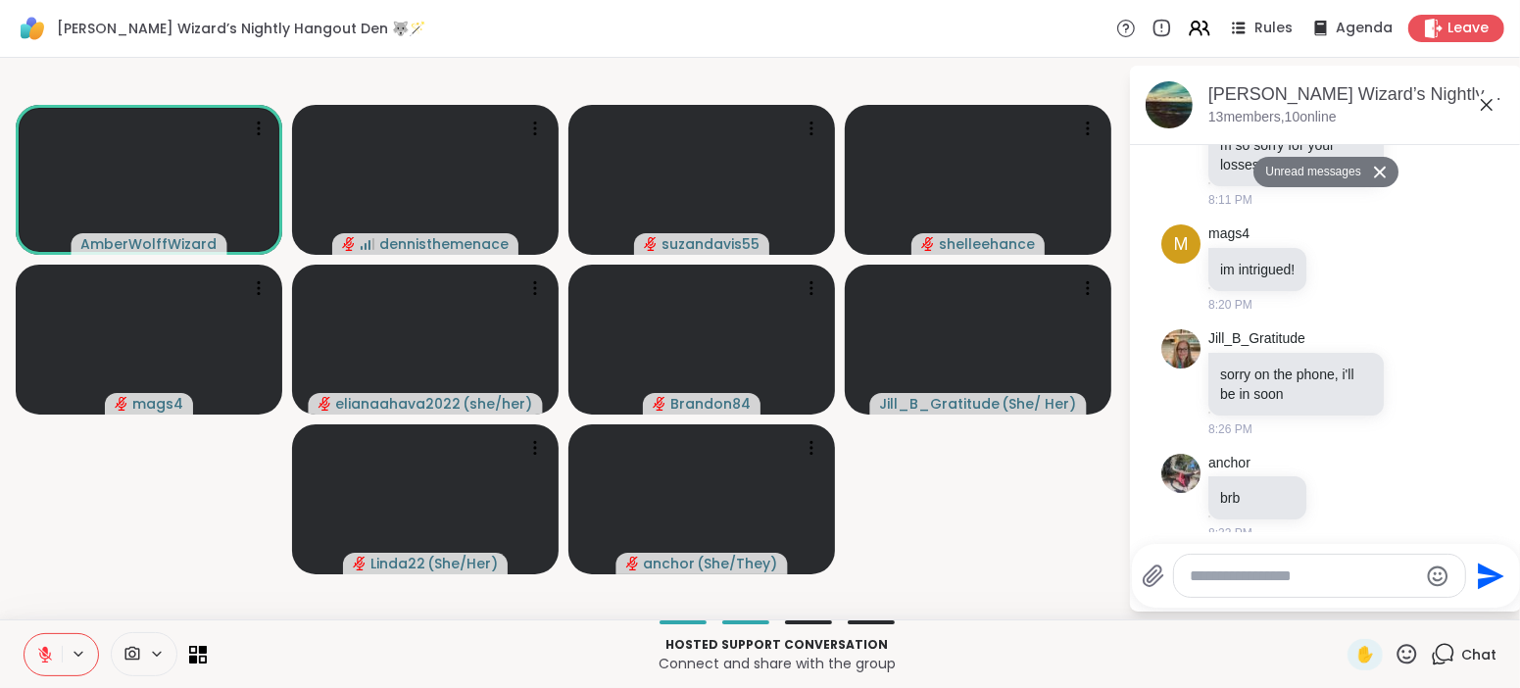
click at [45, 659] on icon at bounding box center [45, 655] width 14 height 14
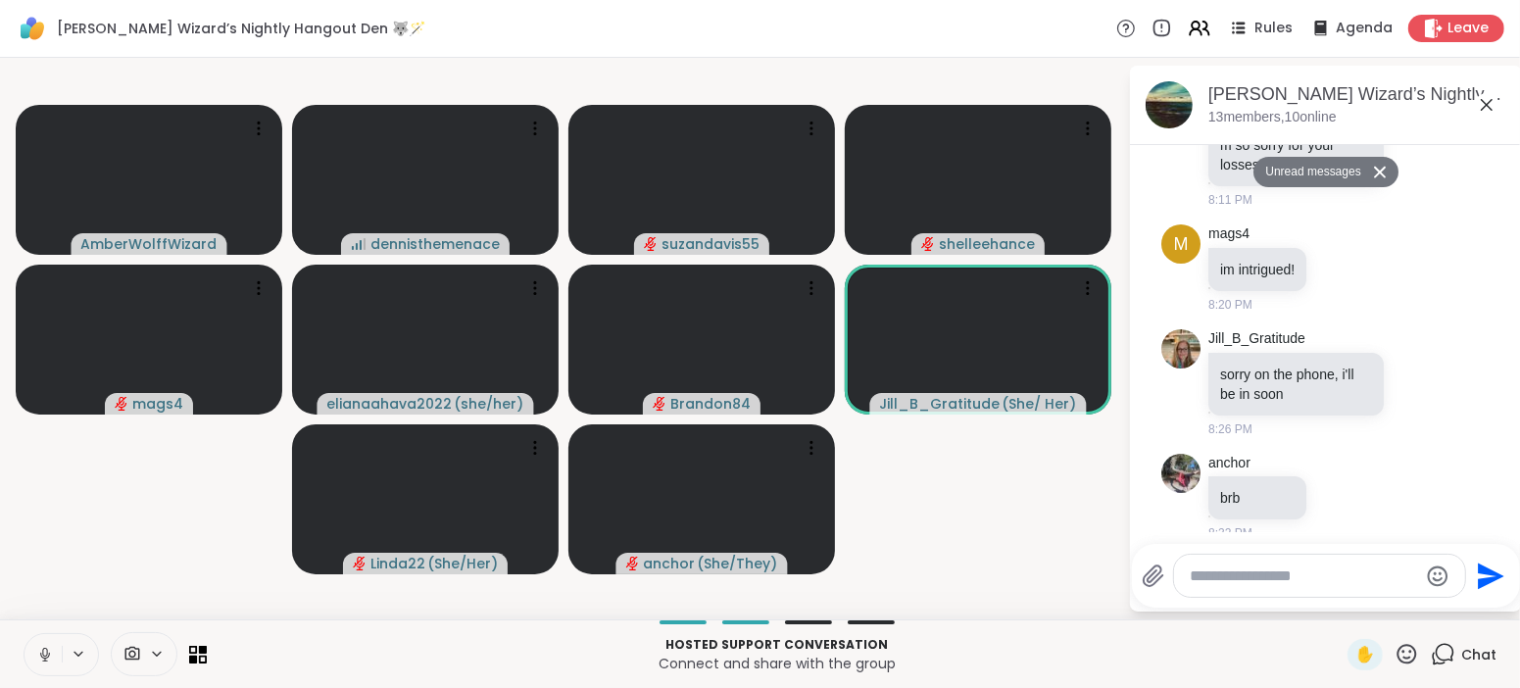
click at [45, 659] on icon at bounding box center [44, 660] width 1 height 4
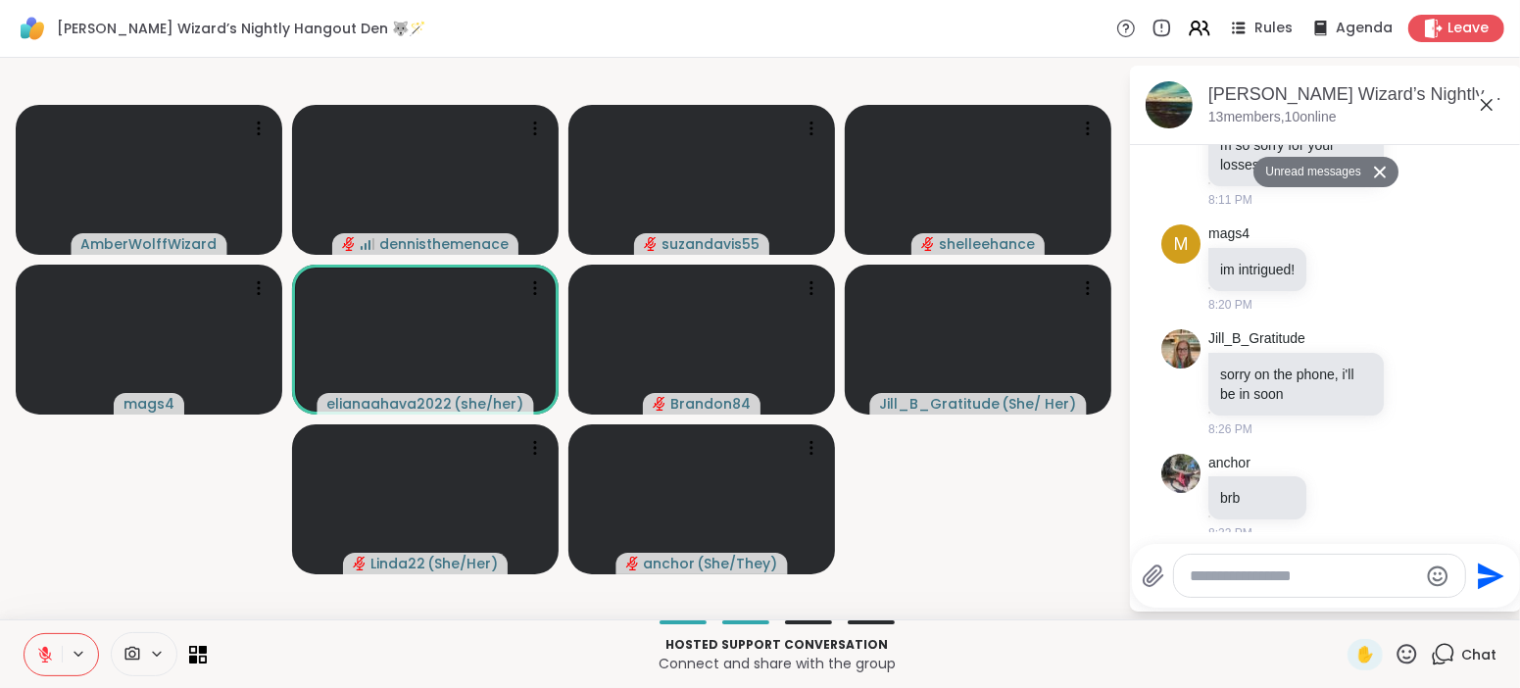
click at [45, 659] on icon at bounding box center [45, 655] width 14 height 14
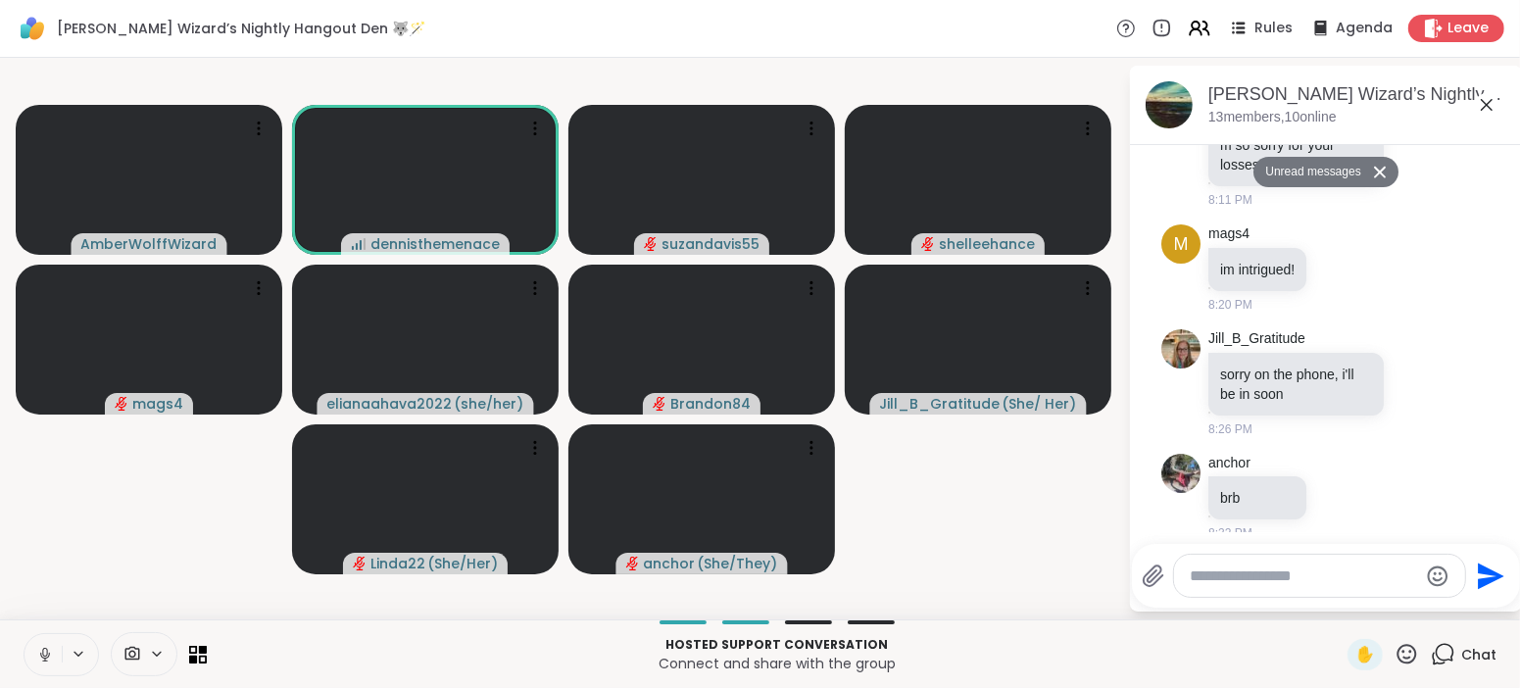
click at [45, 659] on icon at bounding box center [44, 660] width 1 height 4
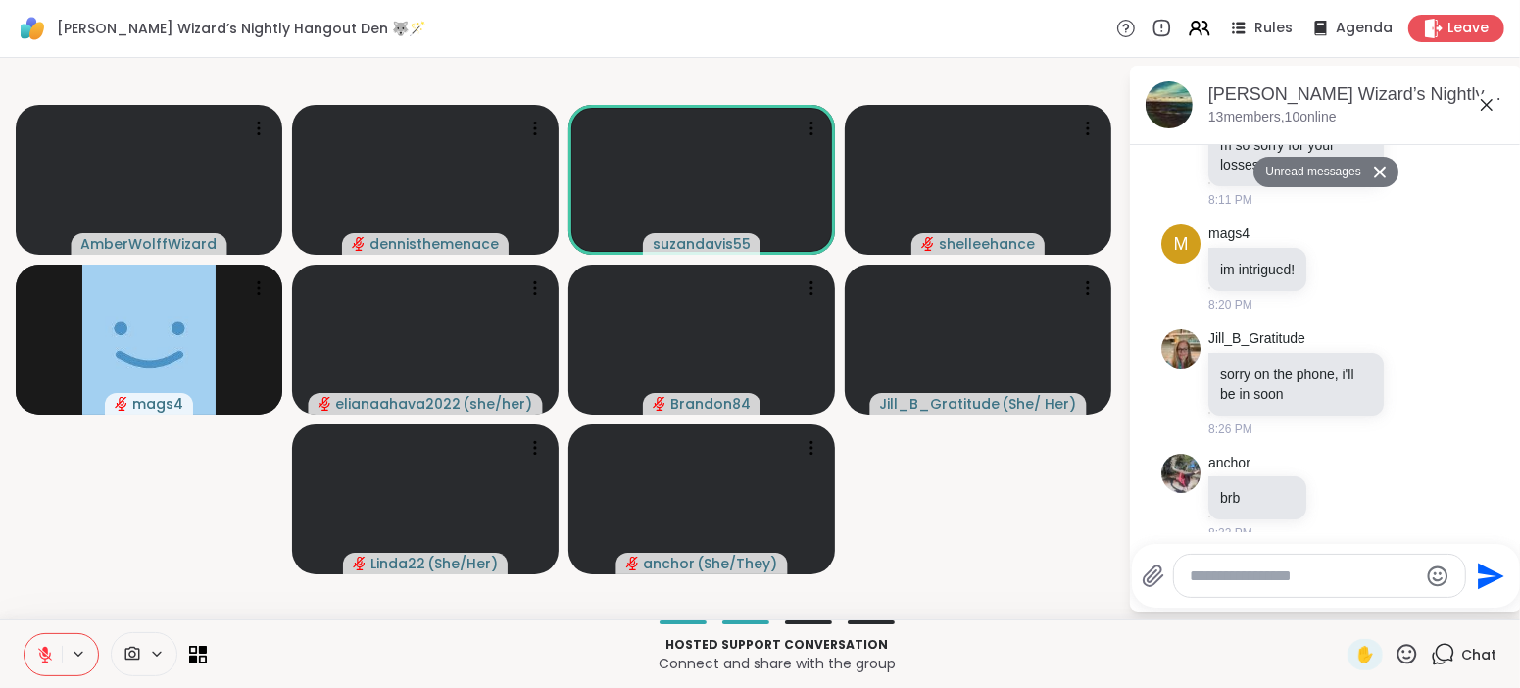
click at [43, 646] on icon at bounding box center [45, 655] width 18 height 18
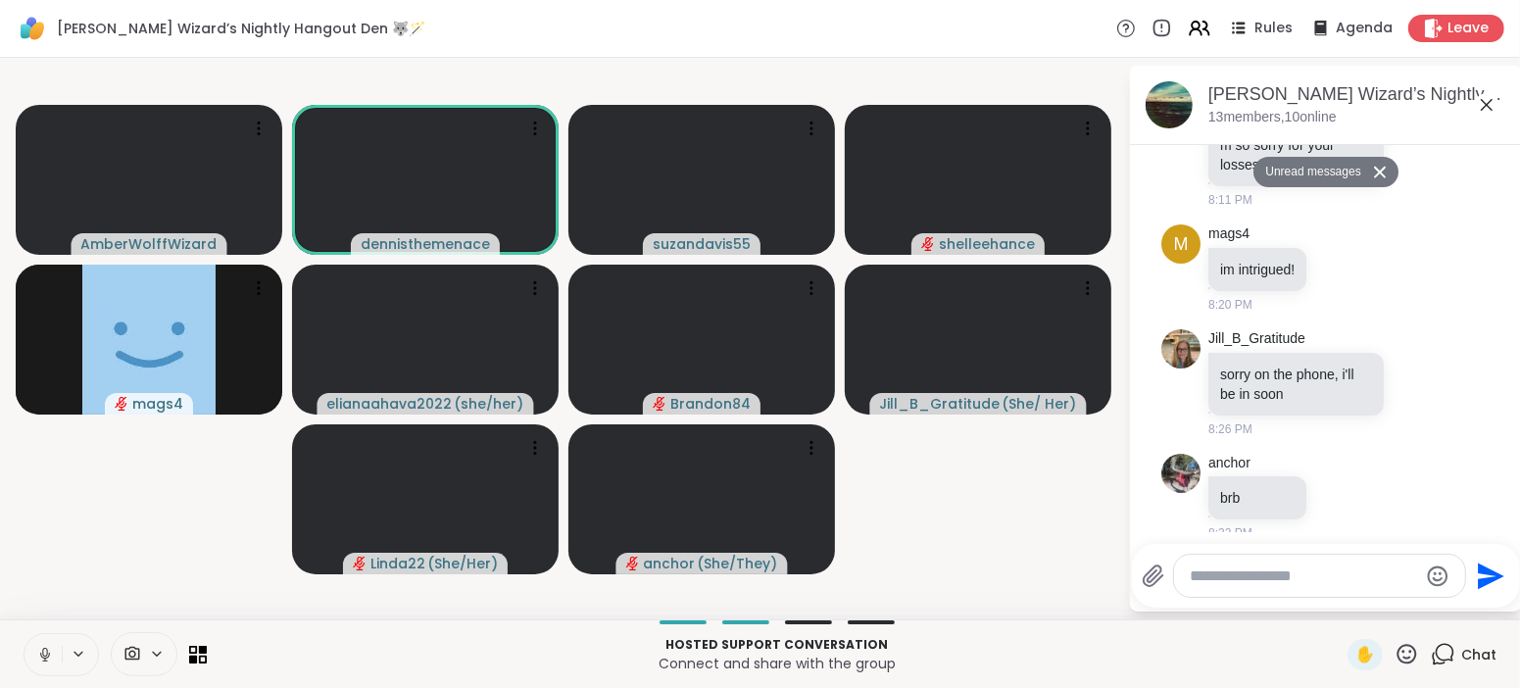
click at [43, 657] on icon at bounding box center [45, 655] width 18 height 18
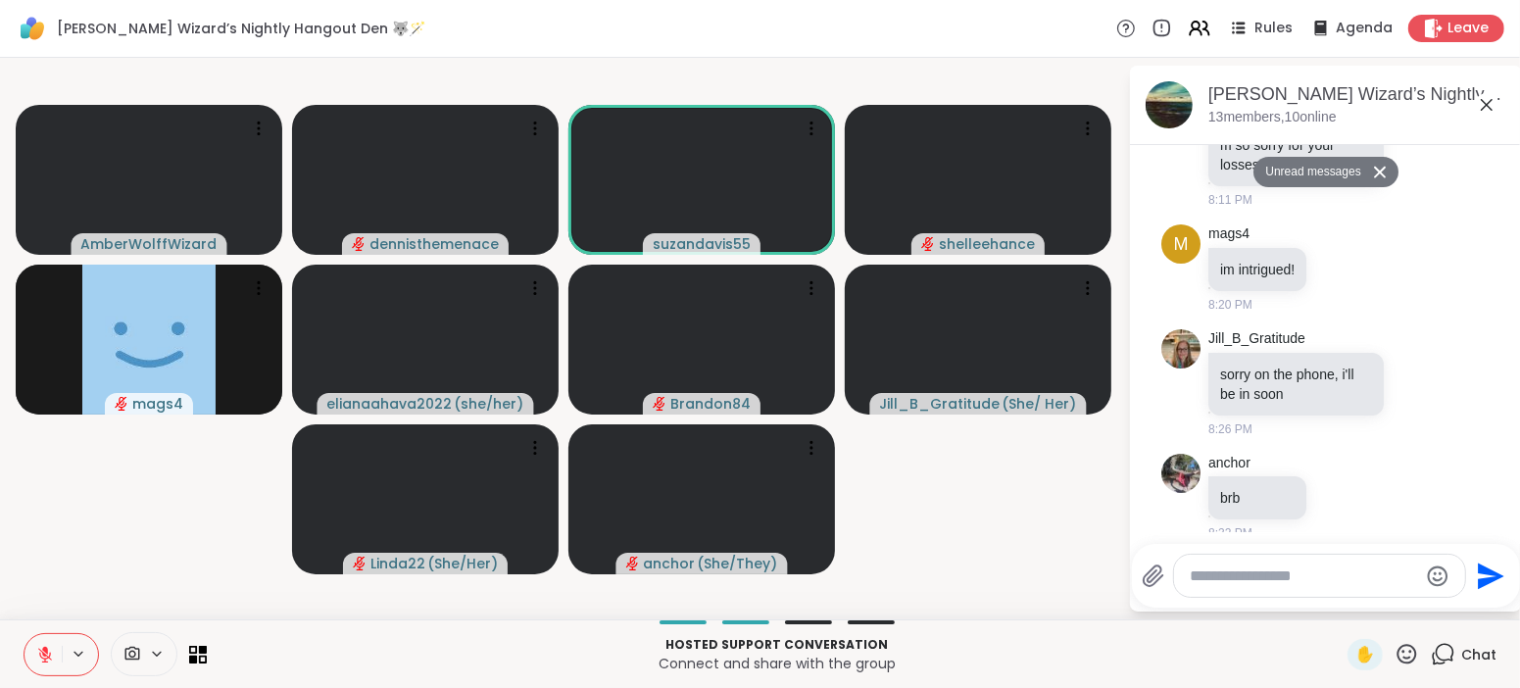
click at [46, 652] on icon at bounding box center [45, 650] width 6 height 8
click at [49, 647] on icon at bounding box center [45, 655] width 18 height 18
click at [46, 654] on icon at bounding box center [45, 650] width 6 height 8
click at [47, 652] on icon at bounding box center [44, 652] width 5 height 9
click at [47, 652] on icon at bounding box center [45, 650] width 6 height 8
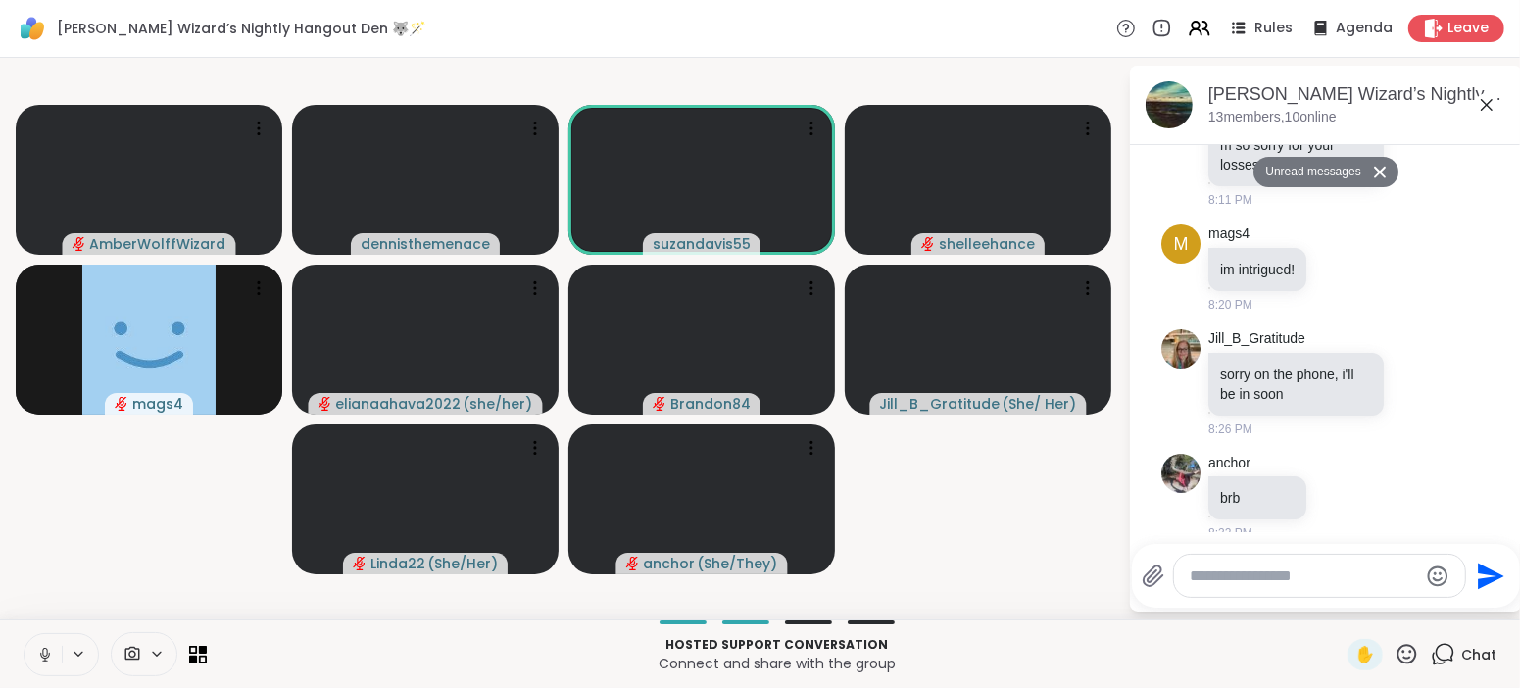
click at [41, 656] on icon at bounding box center [45, 655] width 10 height 6
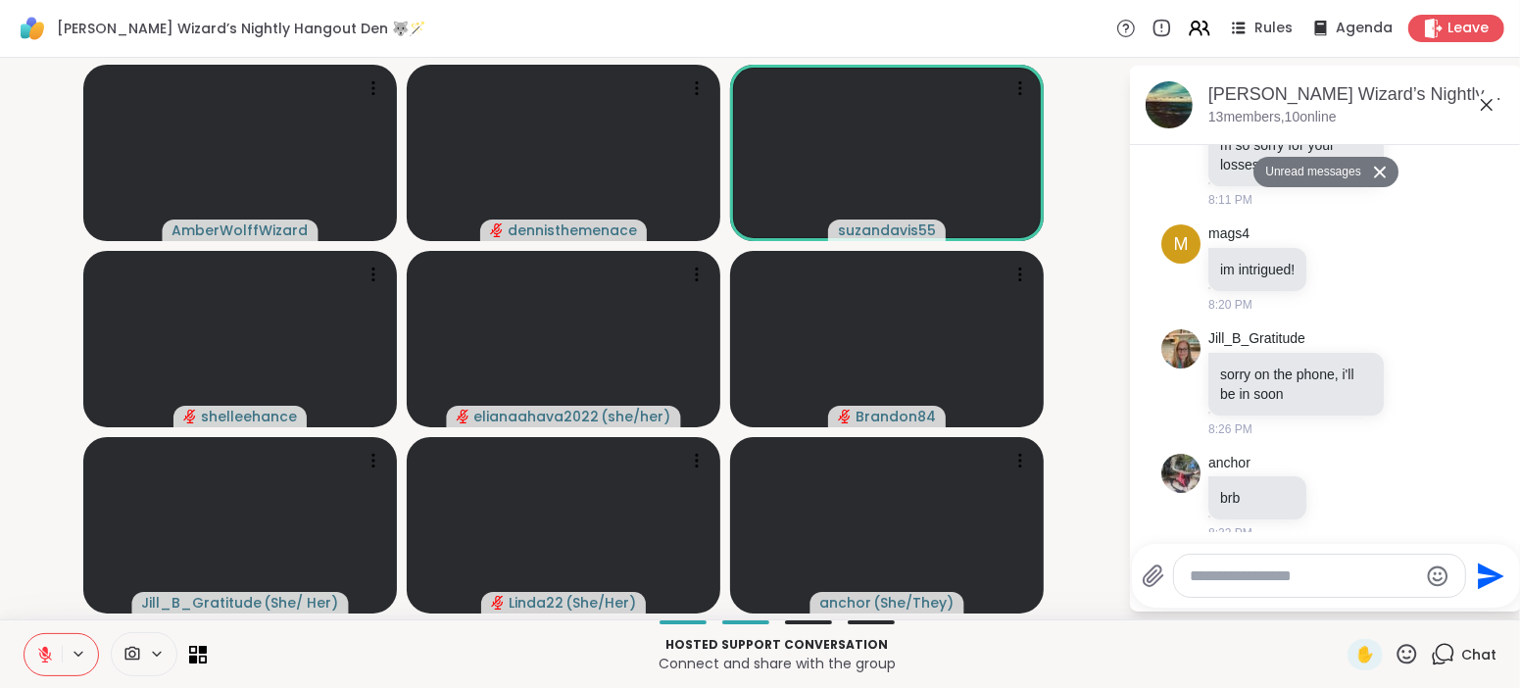
click at [47, 655] on icon at bounding box center [45, 655] width 18 height 18
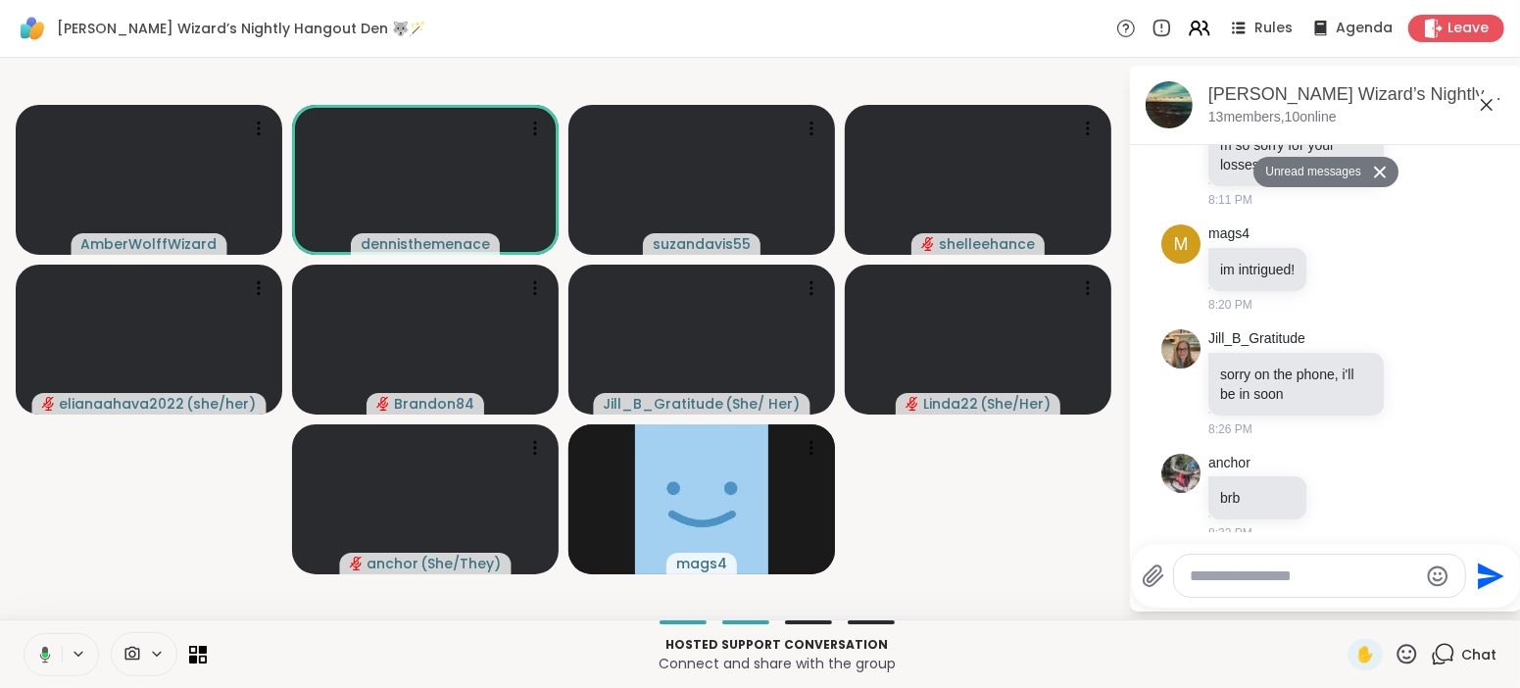
click at [46, 651] on icon at bounding box center [45, 654] width 11 height 17
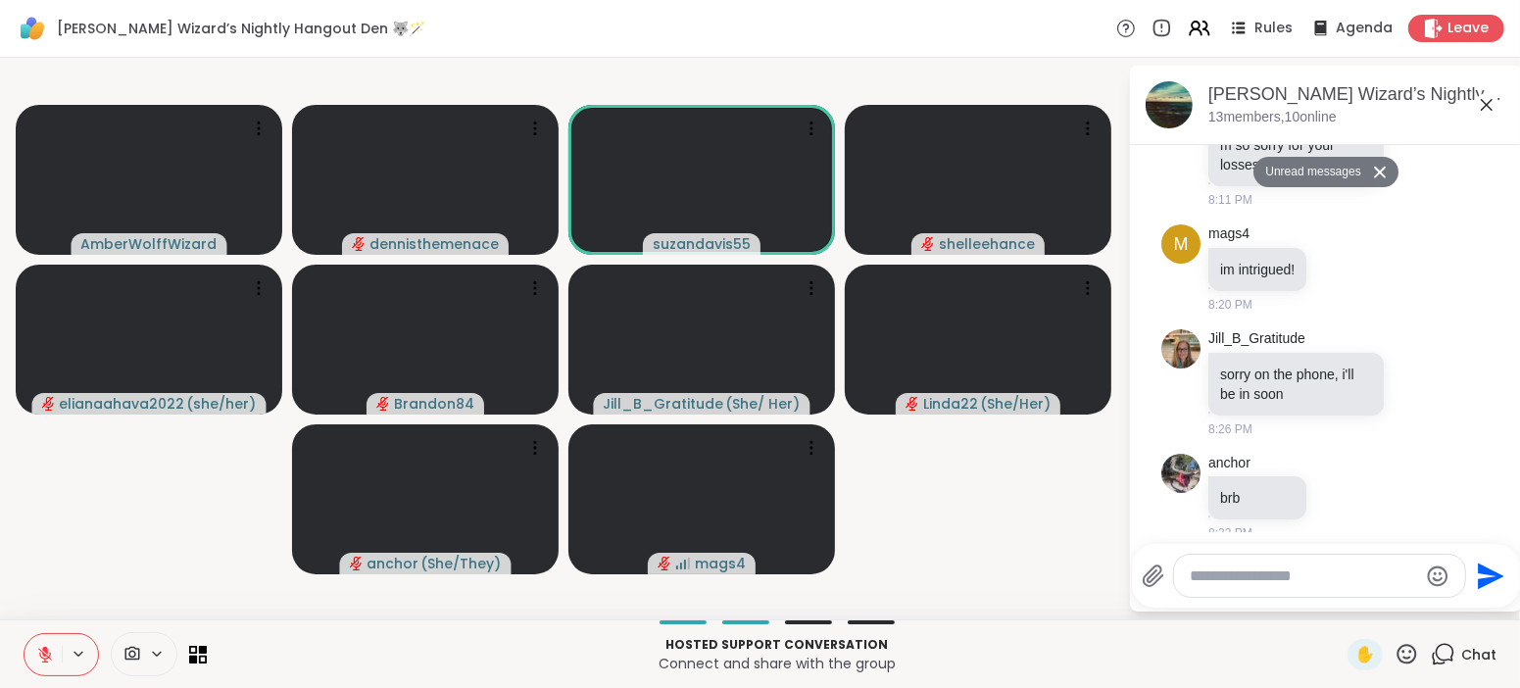
click at [42, 651] on icon at bounding box center [45, 655] width 18 height 18
click at [46, 650] on icon at bounding box center [44, 652] width 5 height 9
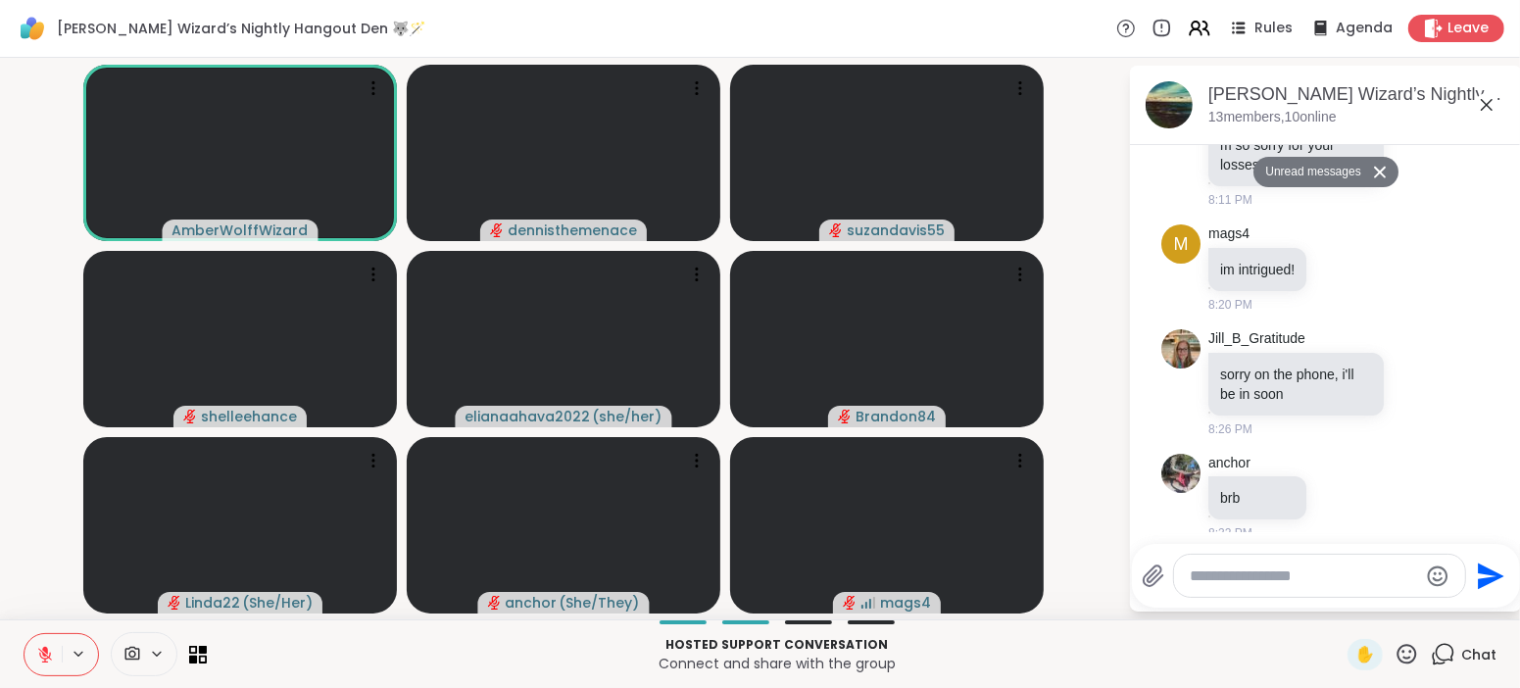
click at [53, 647] on icon at bounding box center [45, 655] width 18 height 18
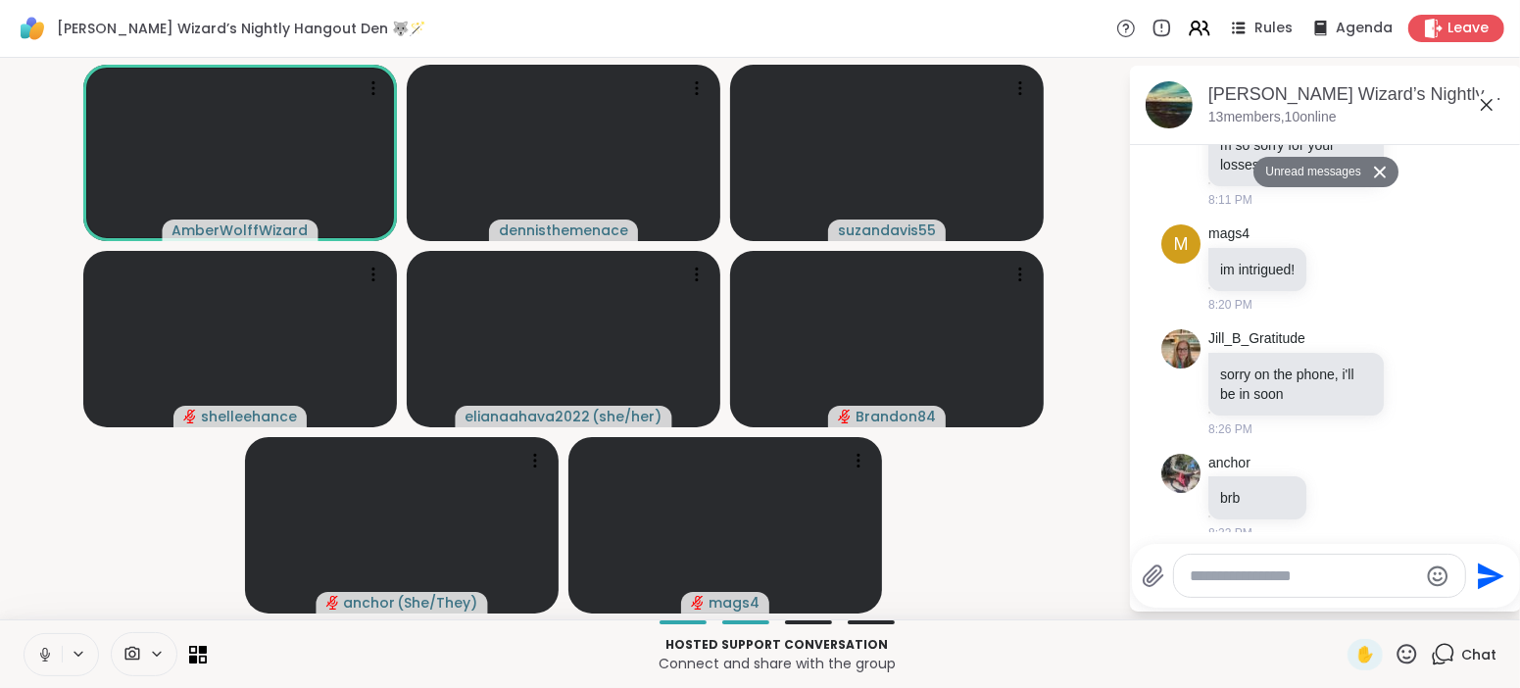
click at [53, 647] on icon at bounding box center [45, 655] width 18 height 18
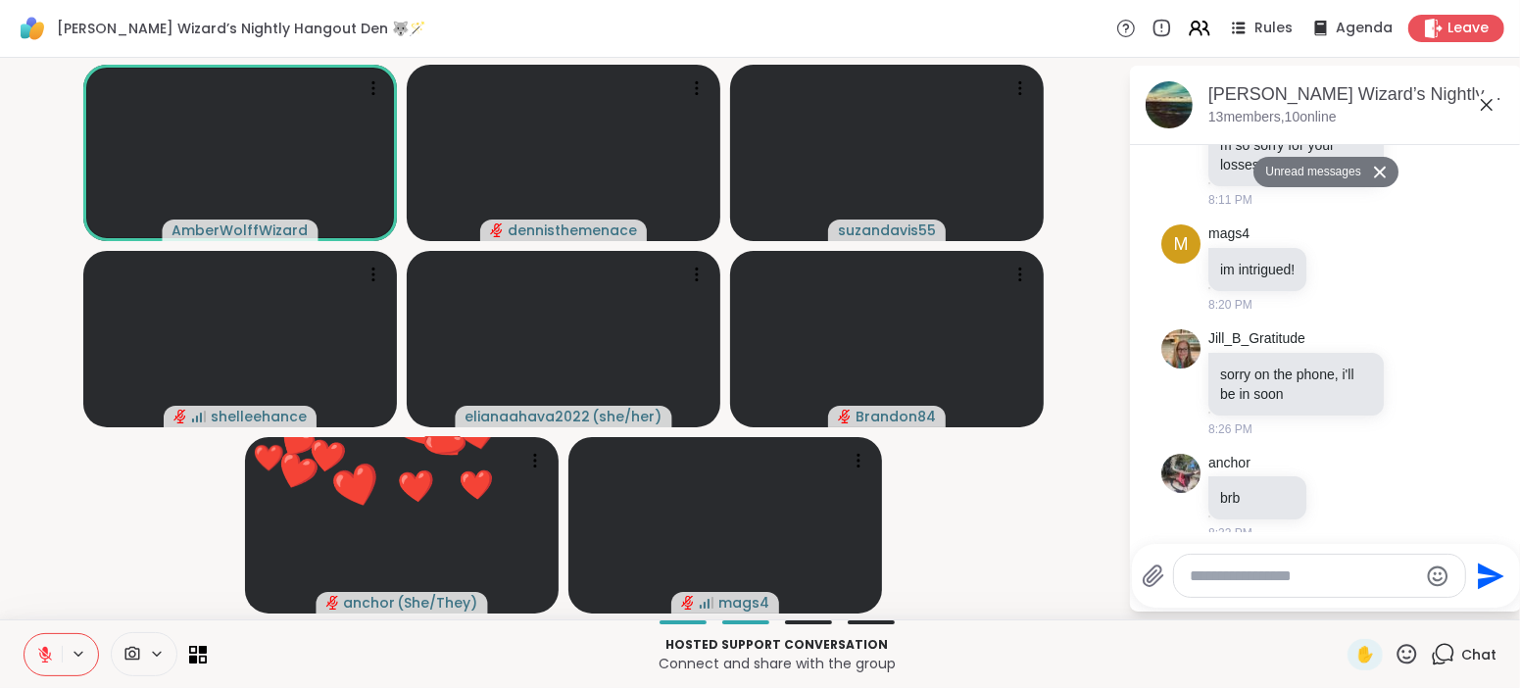
click at [1270, 588] on div at bounding box center [1319, 576] width 291 height 42
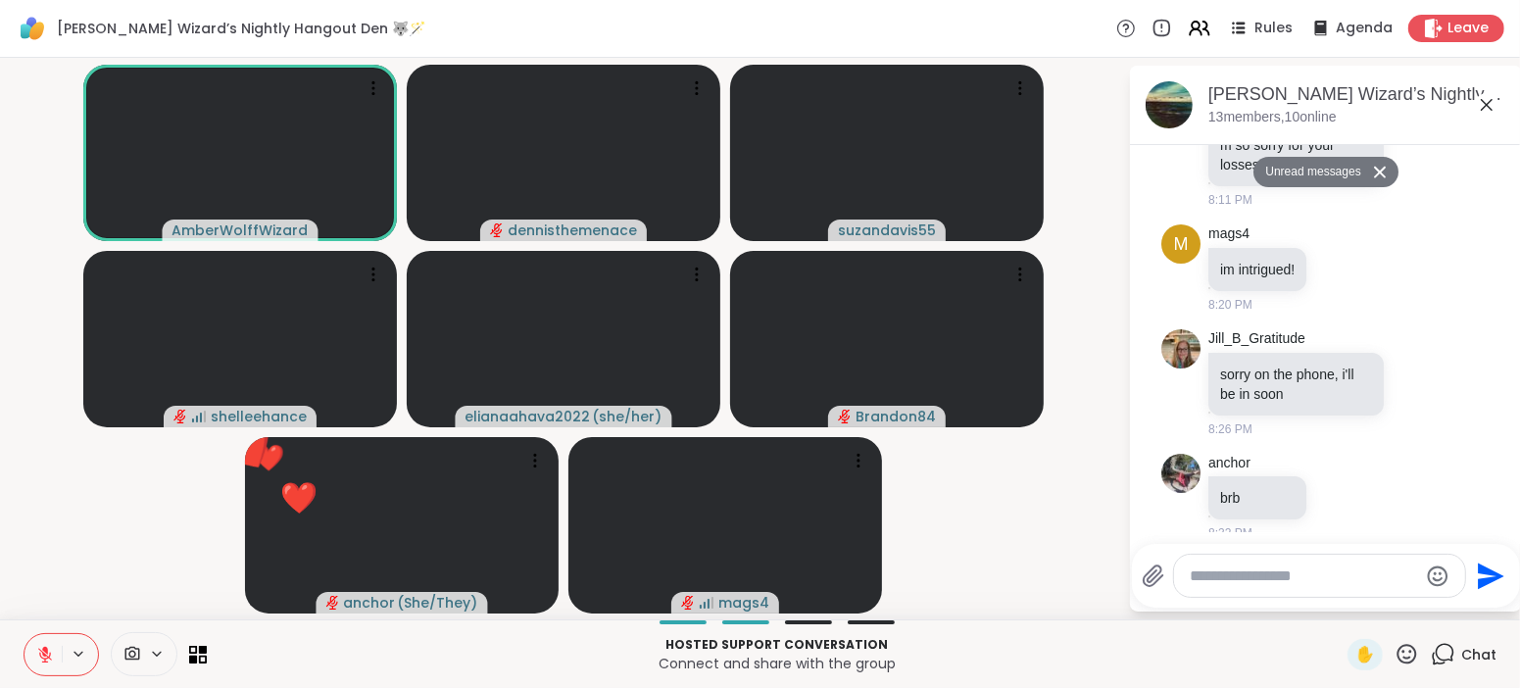
click at [1264, 576] on textarea "Type your message" at bounding box center [1304, 576] width 228 height 20
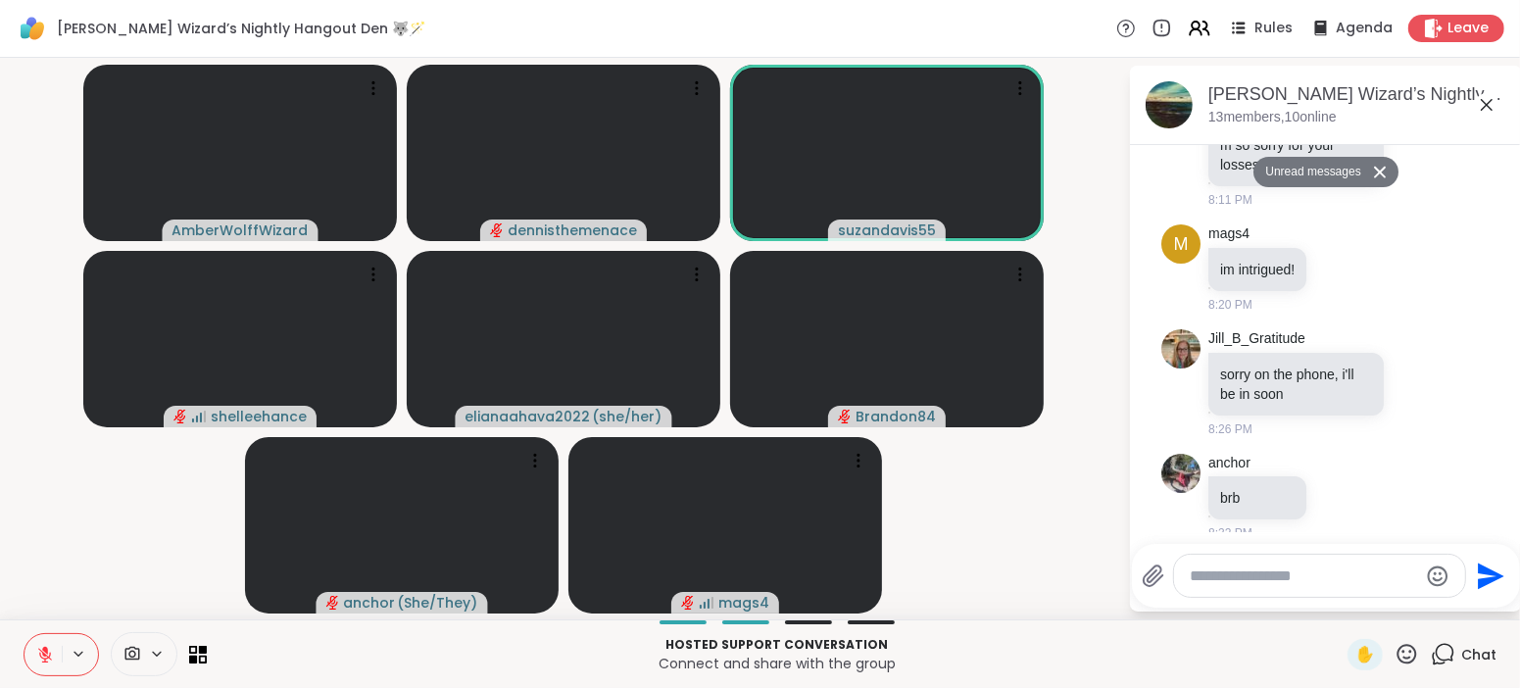
click at [541, 1] on div "Wolff Wizard’s Nightly Hangout Den 🐺🪄 Rules Agenda Leave" at bounding box center [760, 29] width 1520 height 58
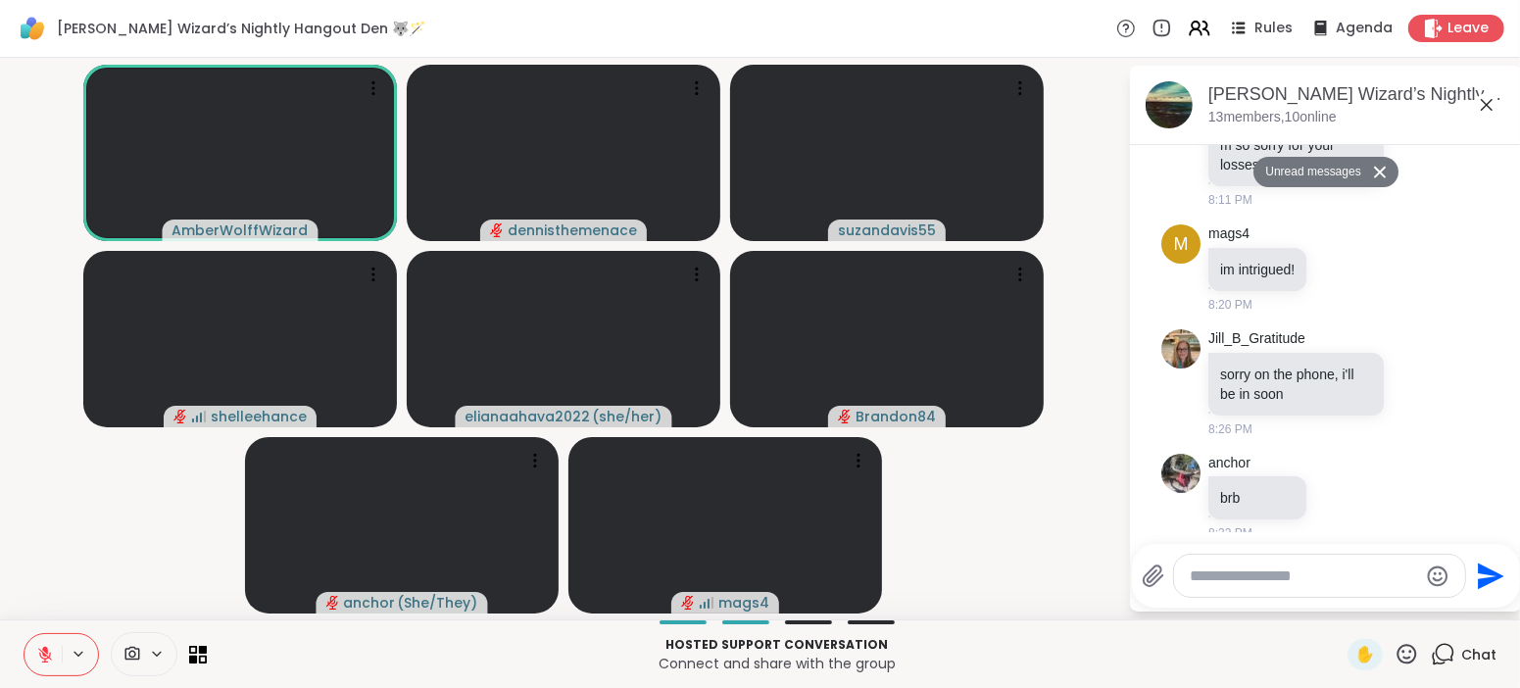
click at [45, 653] on icon at bounding box center [45, 655] width 18 height 18
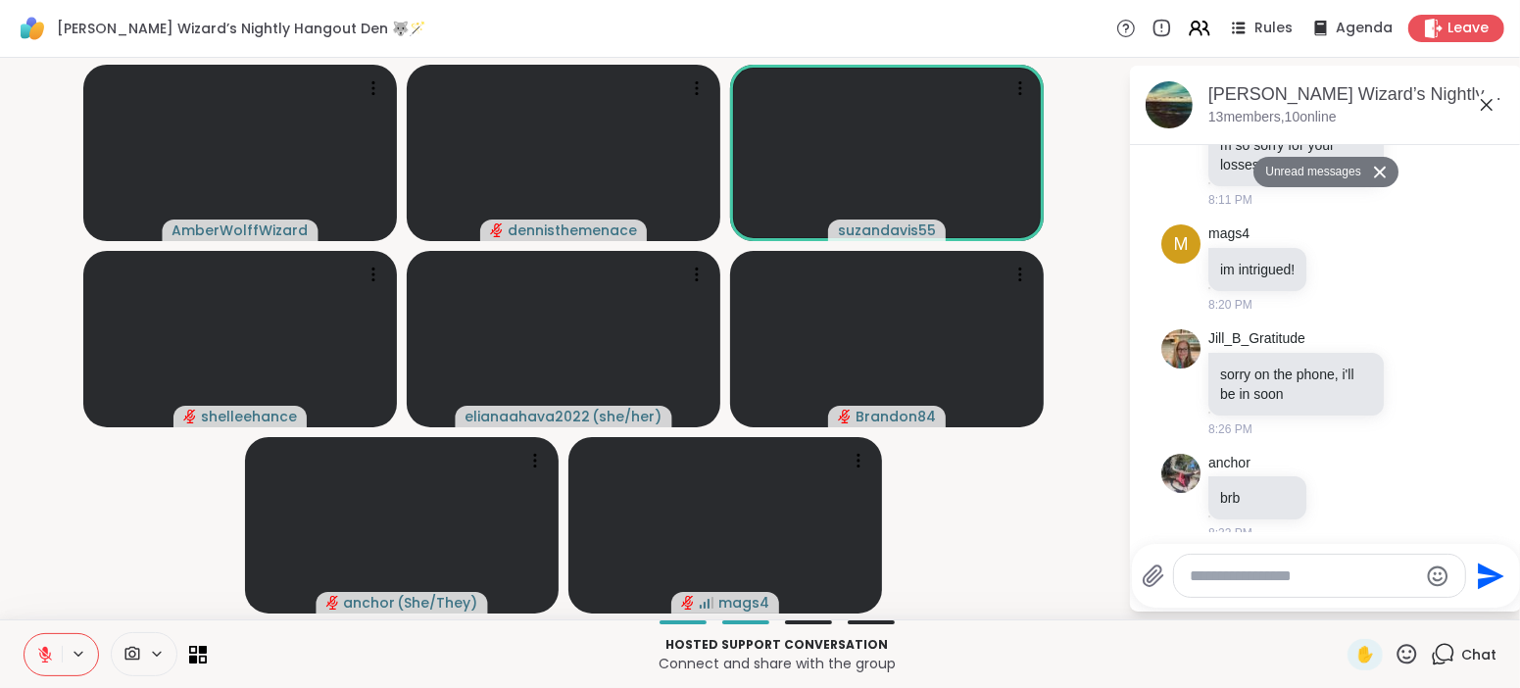
click at [41, 653] on icon at bounding box center [45, 655] width 18 height 18
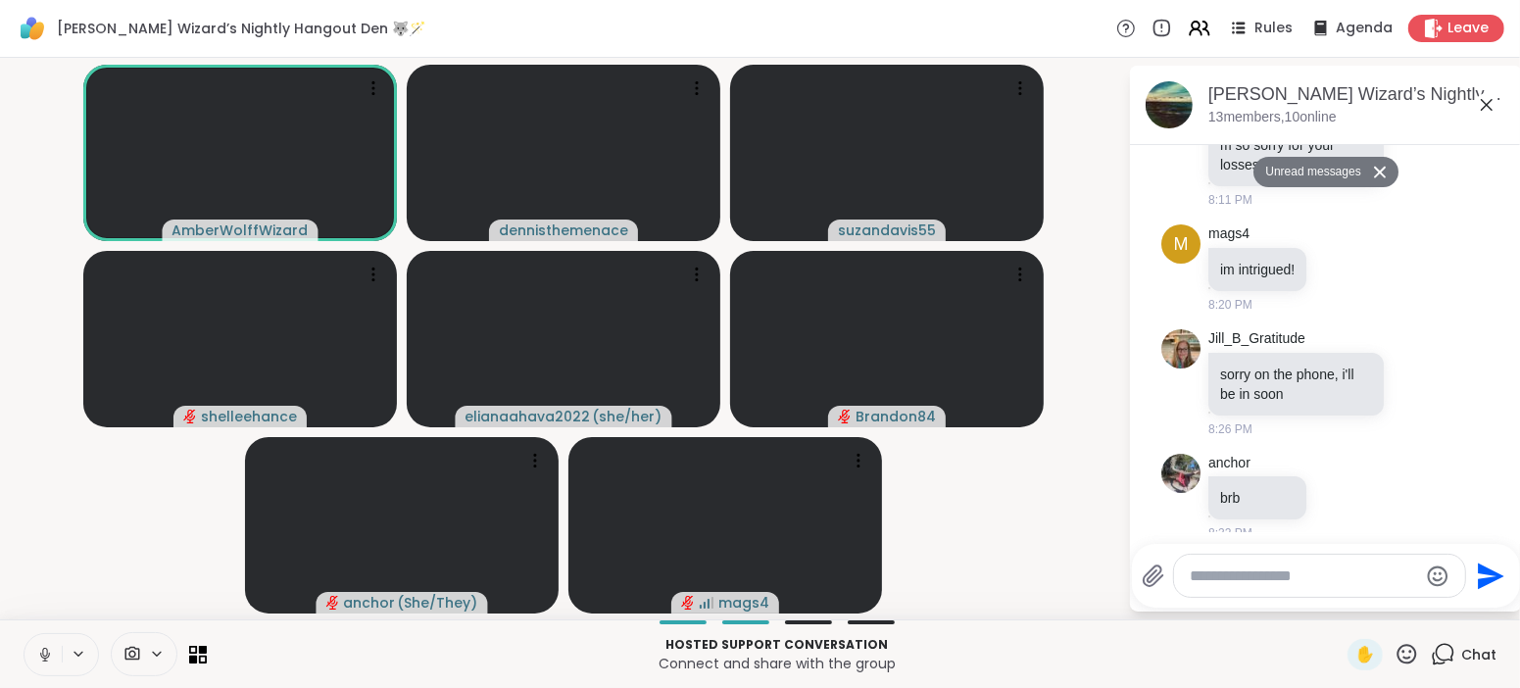
click at [41, 653] on icon at bounding box center [45, 655] width 18 height 18
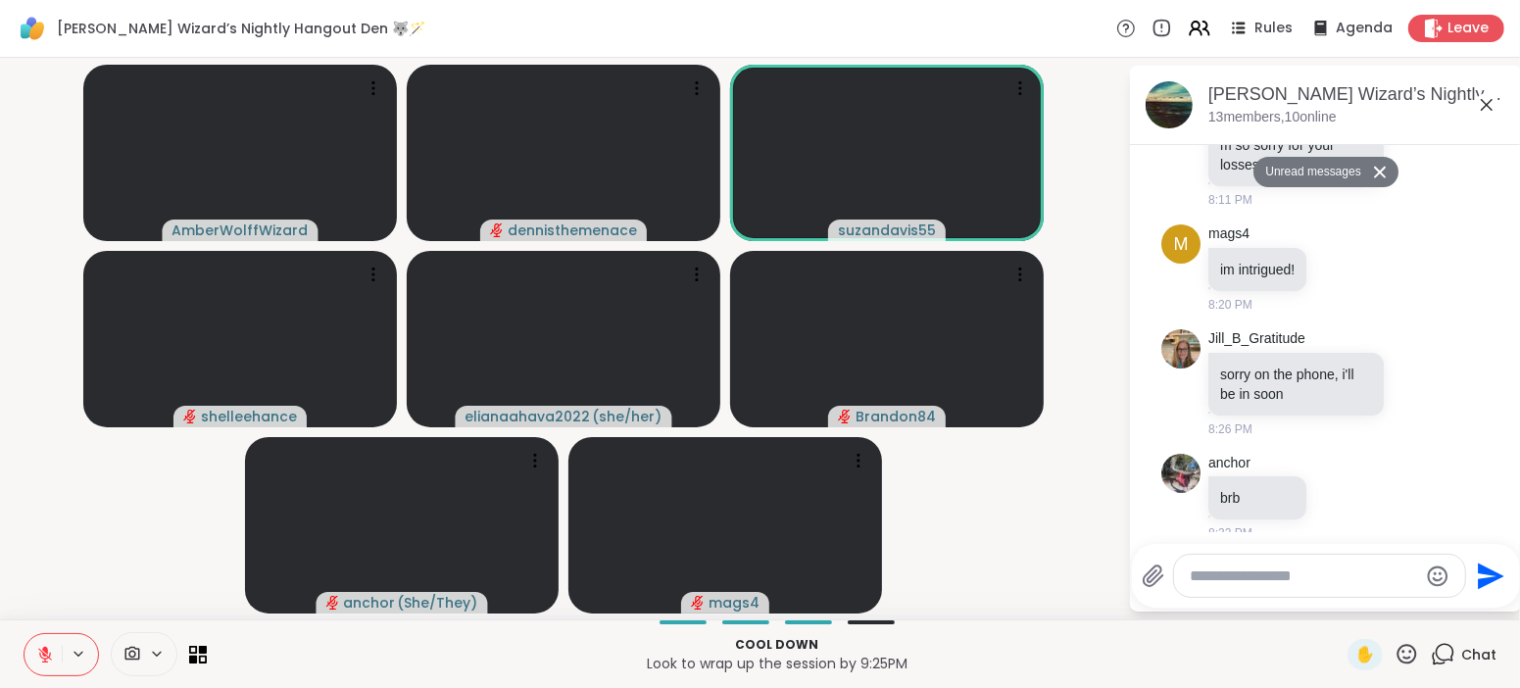
click at [1083, 248] on video-player-container "AmberWolffWizard dennisthemenace suzandavis55 shelleehance elianaahava2022 ( sh…" at bounding box center [564, 339] width 1105 height 546
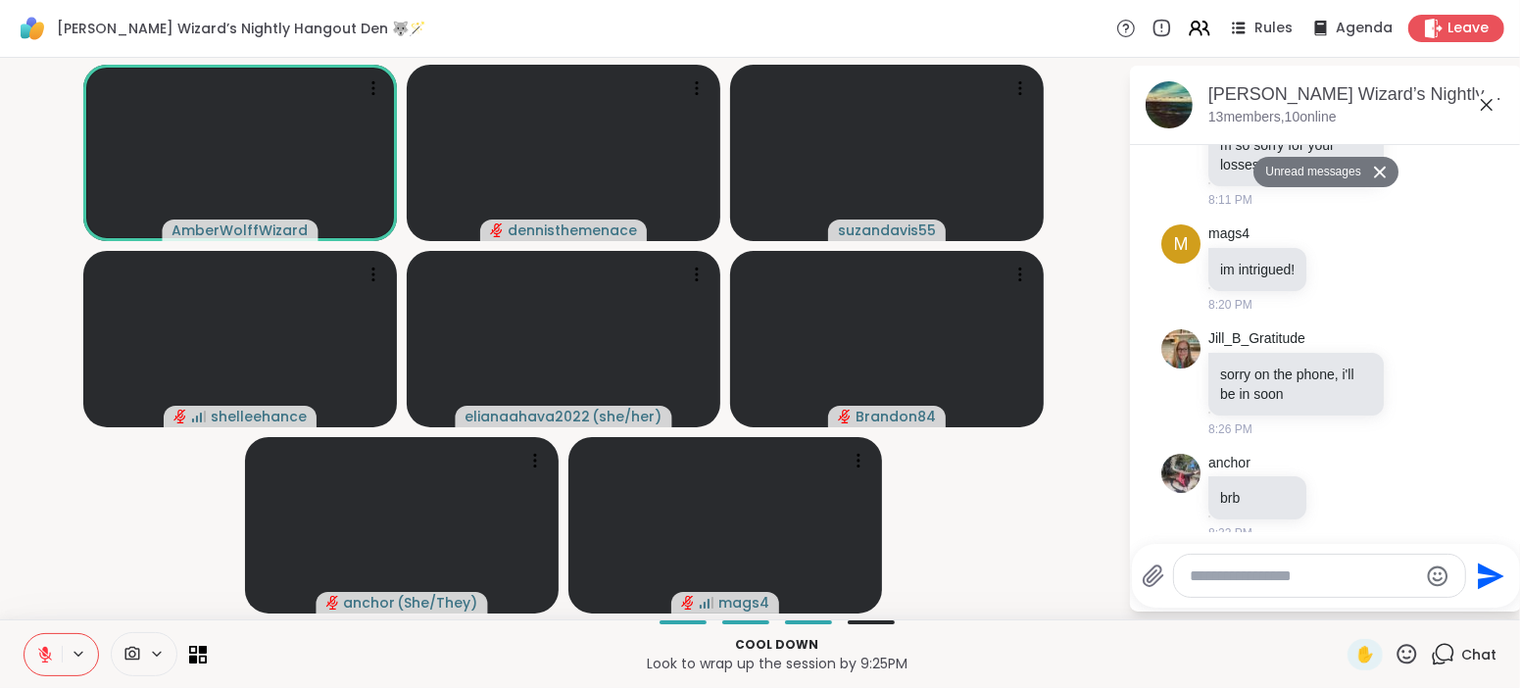
click at [46, 655] on icon at bounding box center [45, 655] width 14 height 14
click at [46, 655] on icon at bounding box center [45, 655] width 18 height 18
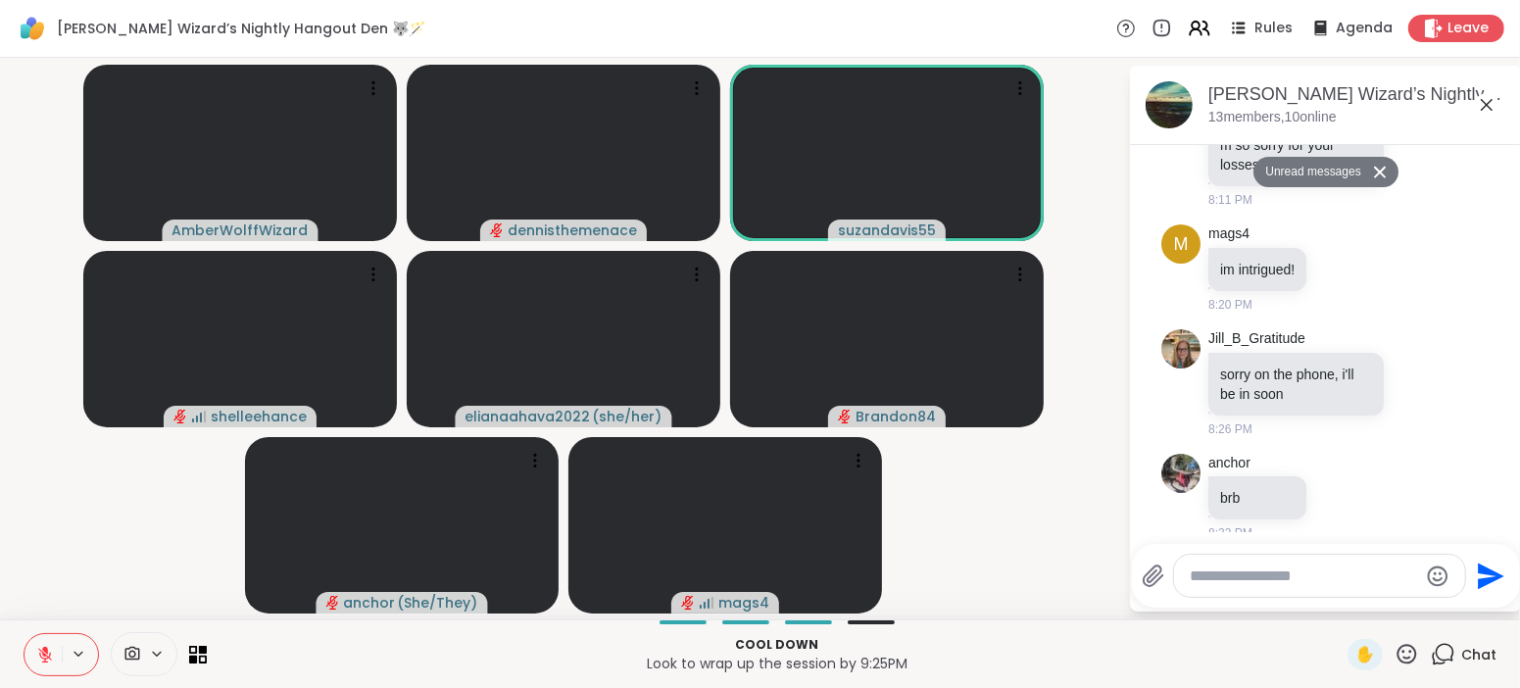
click at [45, 653] on icon at bounding box center [45, 650] width 6 height 8
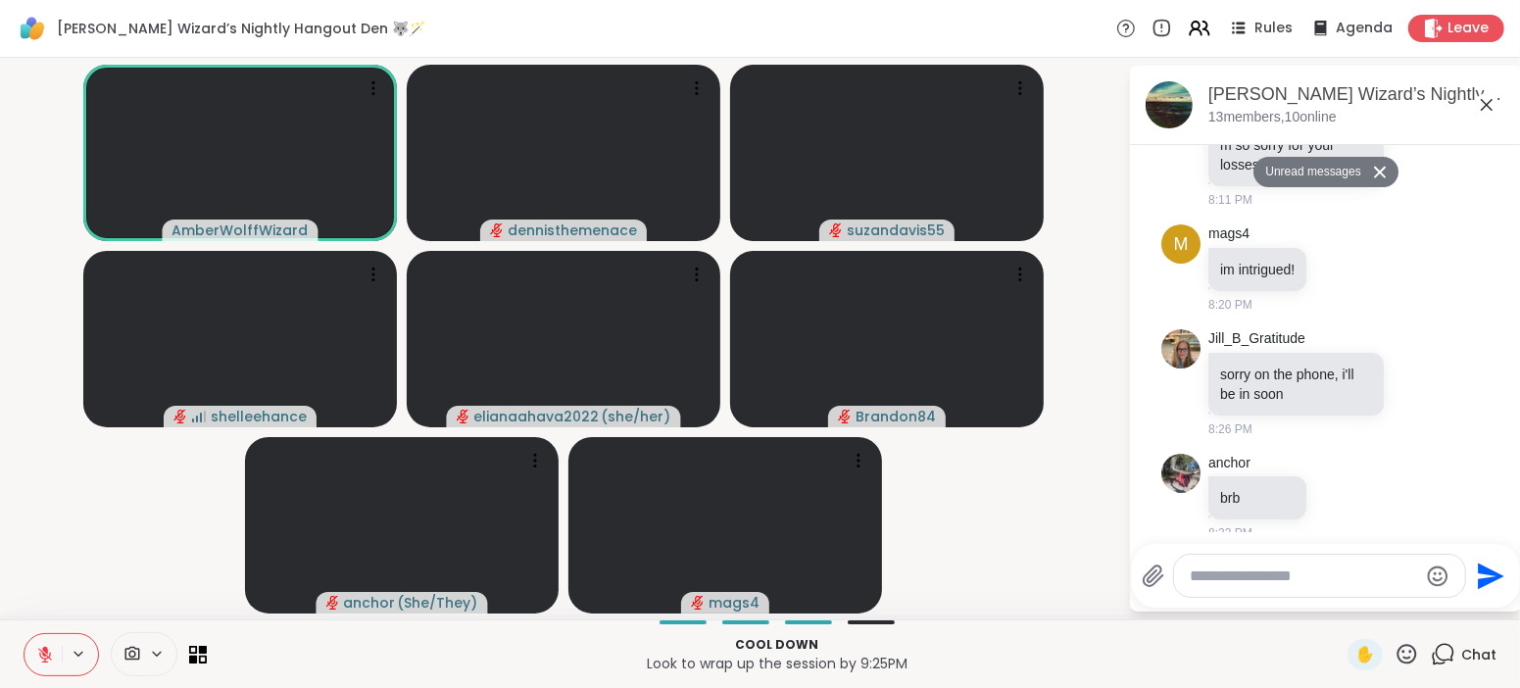
click at [49, 651] on icon at bounding box center [45, 655] width 18 height 18
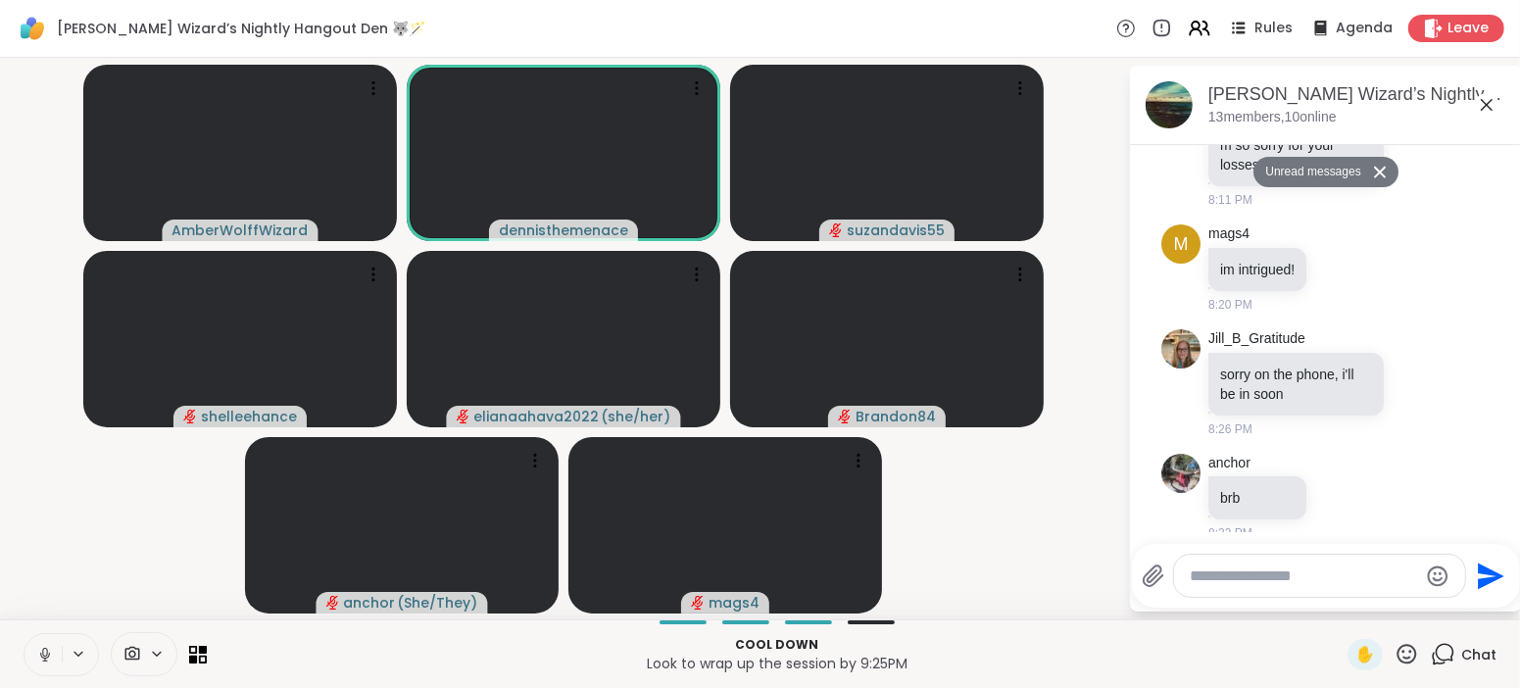
click at [49, 651] on icon at bounding box center [45, 655] width 18 height 18
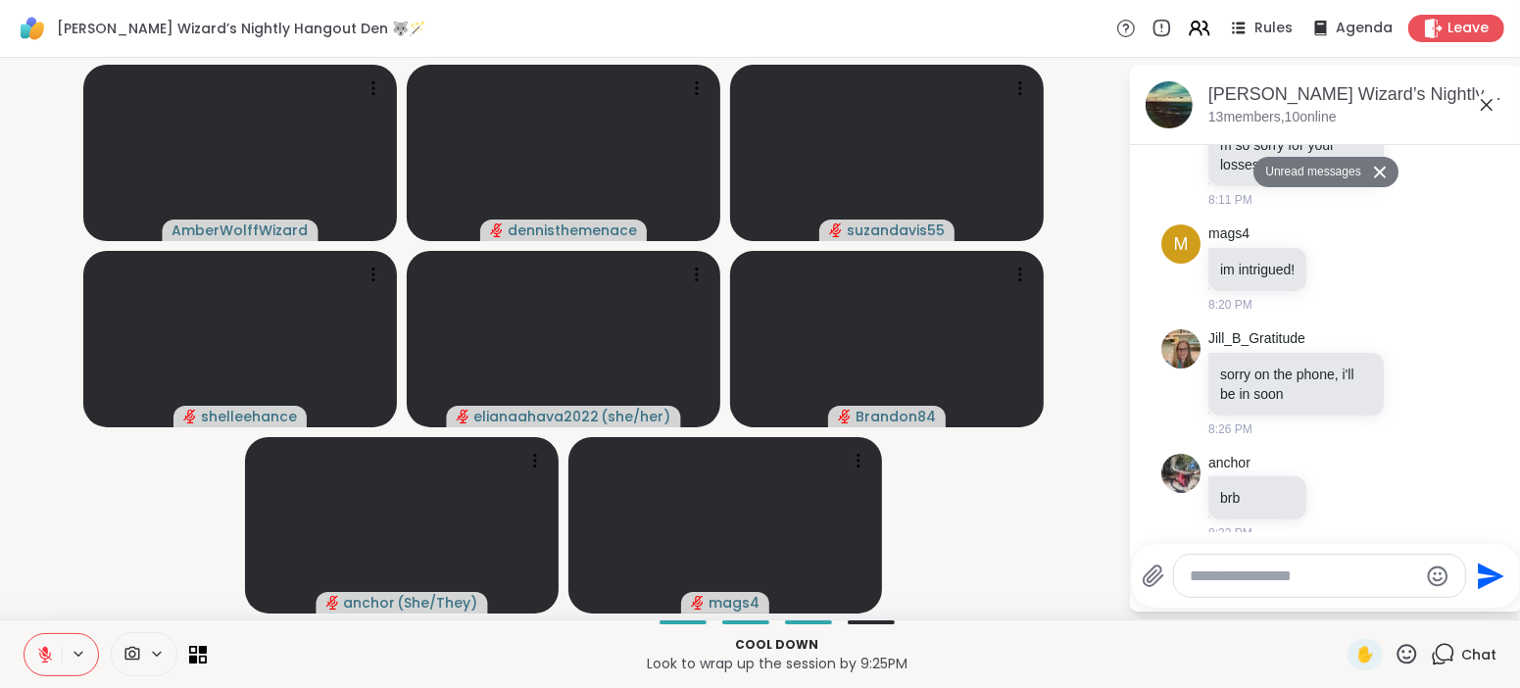
click at [49, 651] on icon at bounding box center [45, 655] width 18 height 18
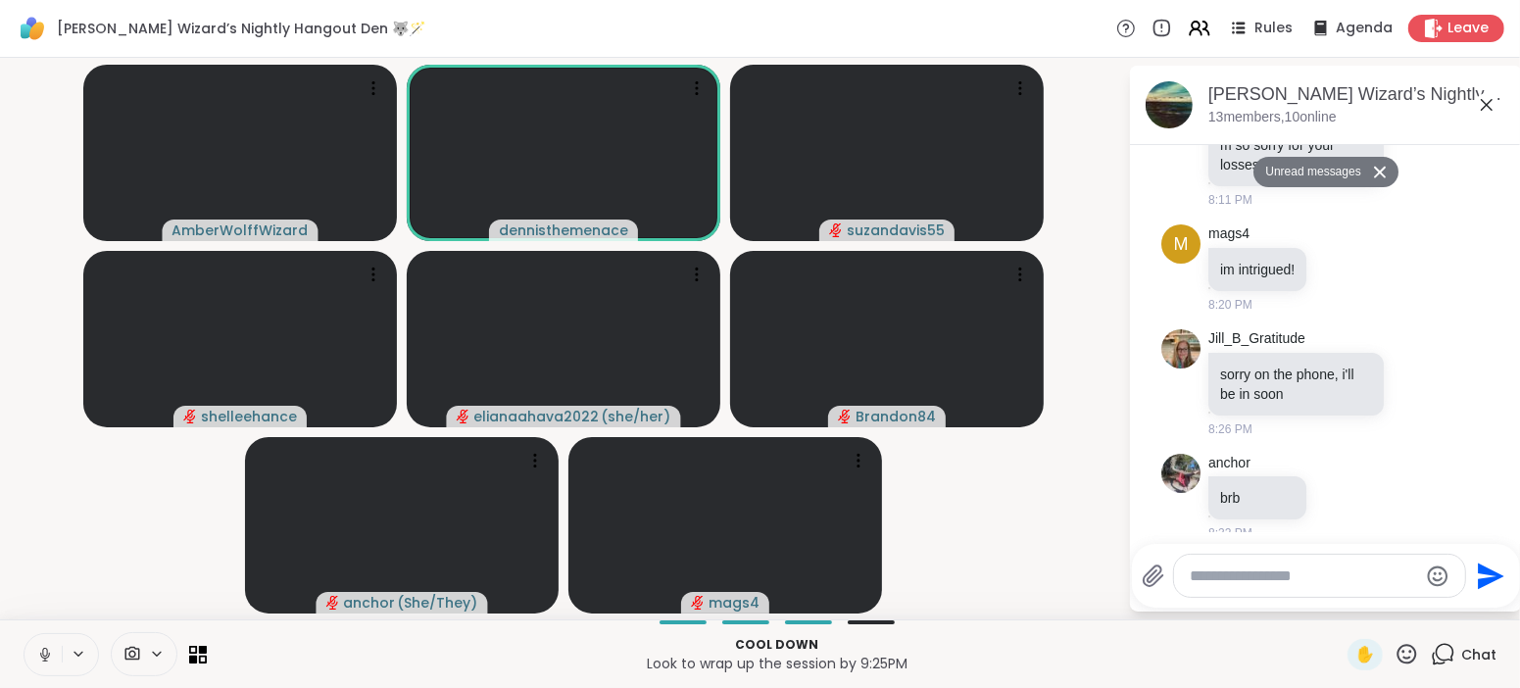
click at [49, 651] on icon at bounding box center [45, 655] width 18 height 18
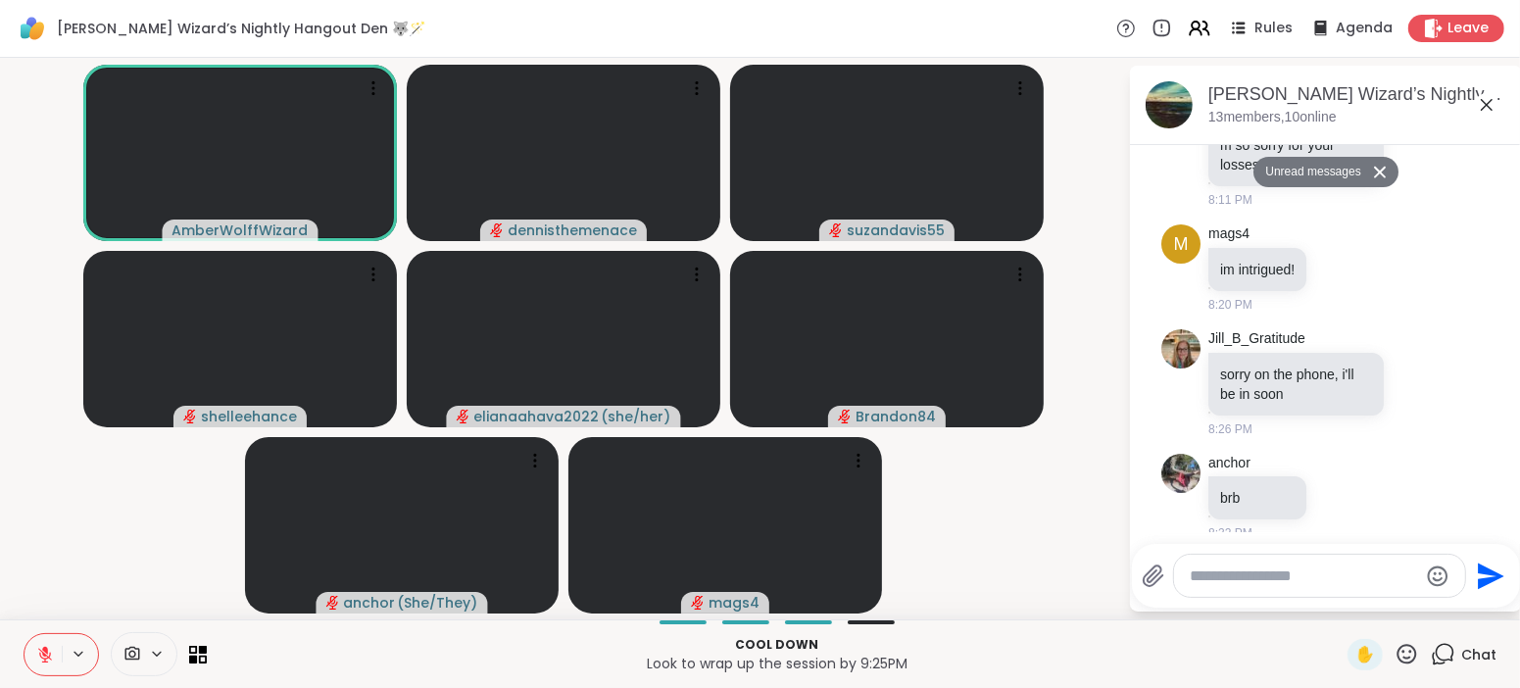
click at [49, 651] on icon at bounding box center [45, 655] width 18 height 18
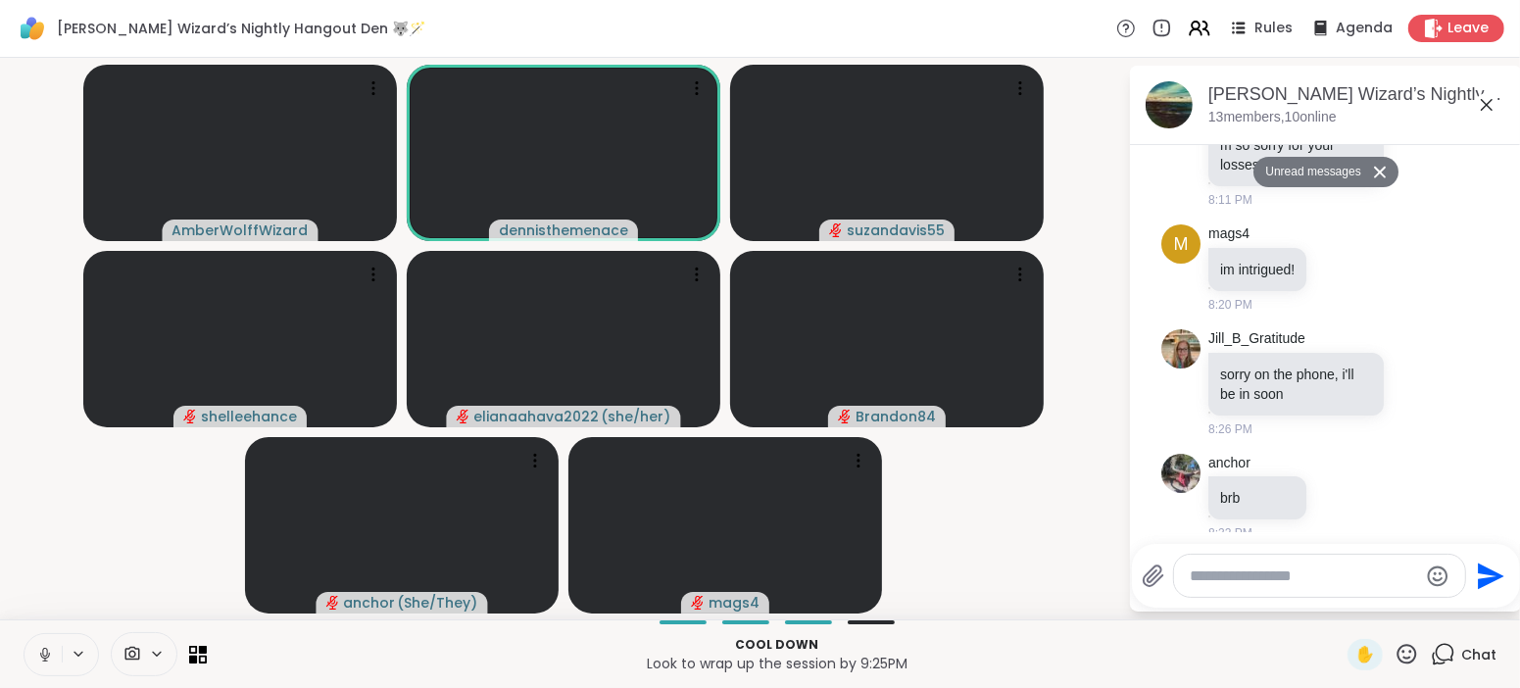
click at [49, 651] on icon at bounding box center [45, 655] width 18 height 18
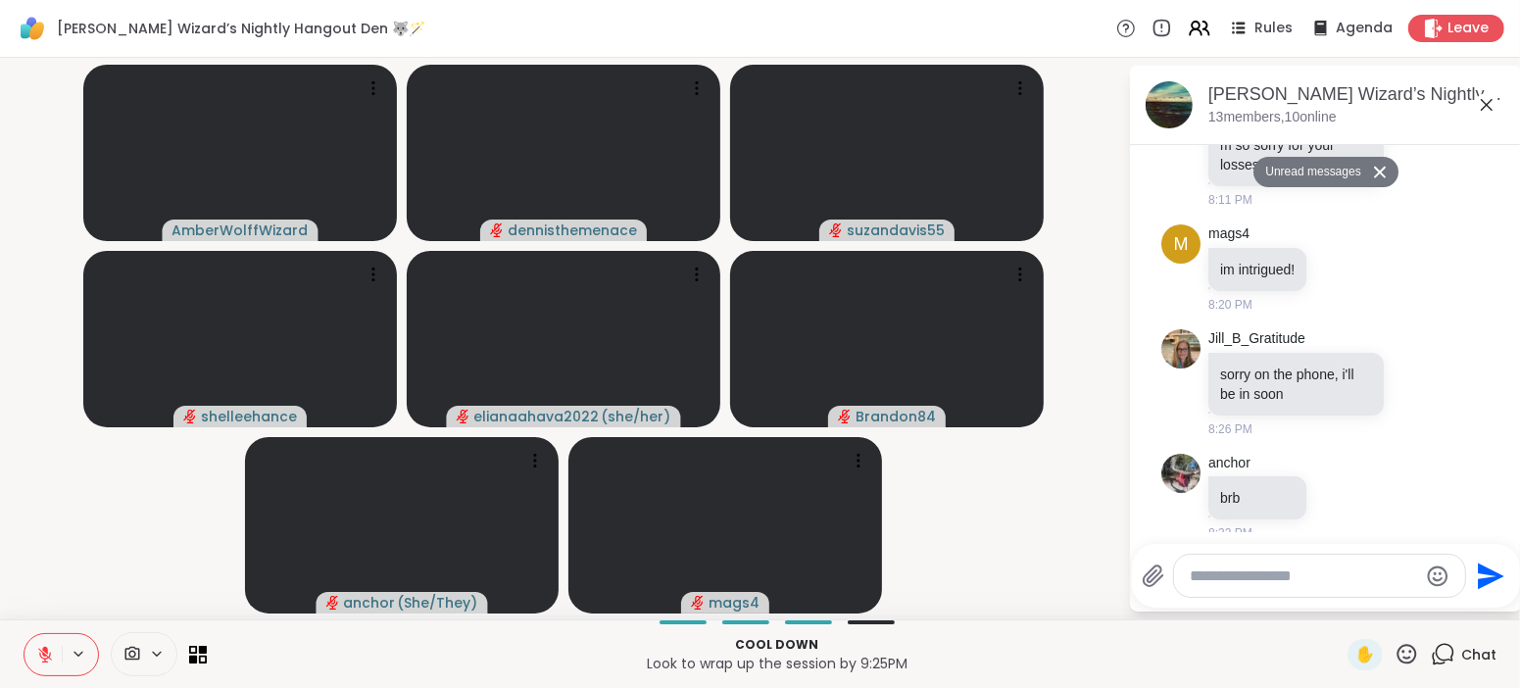
click at [50, 651] on icon at bounding box center [45, 655] width 18 height 18
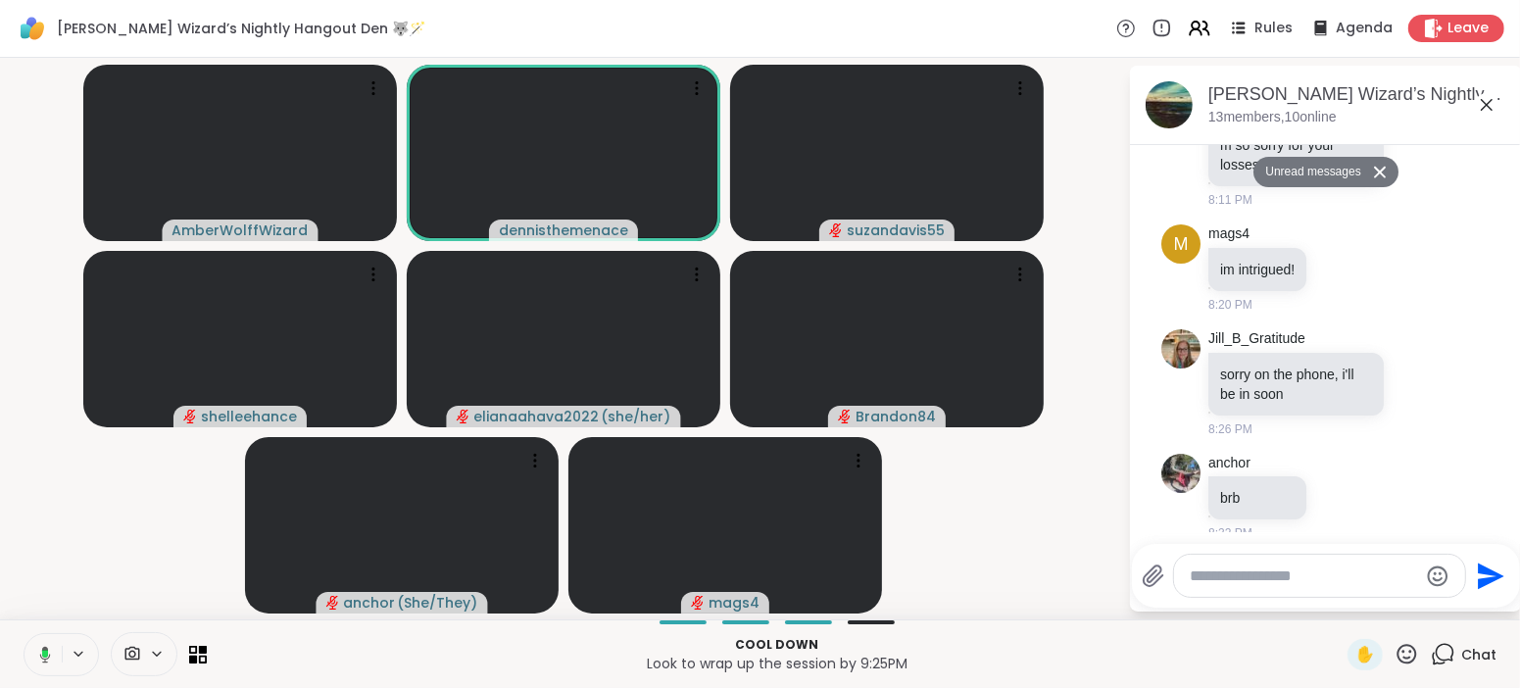
click at [50, 651] on icon at bounding box center [42, 655] width 18 height 18
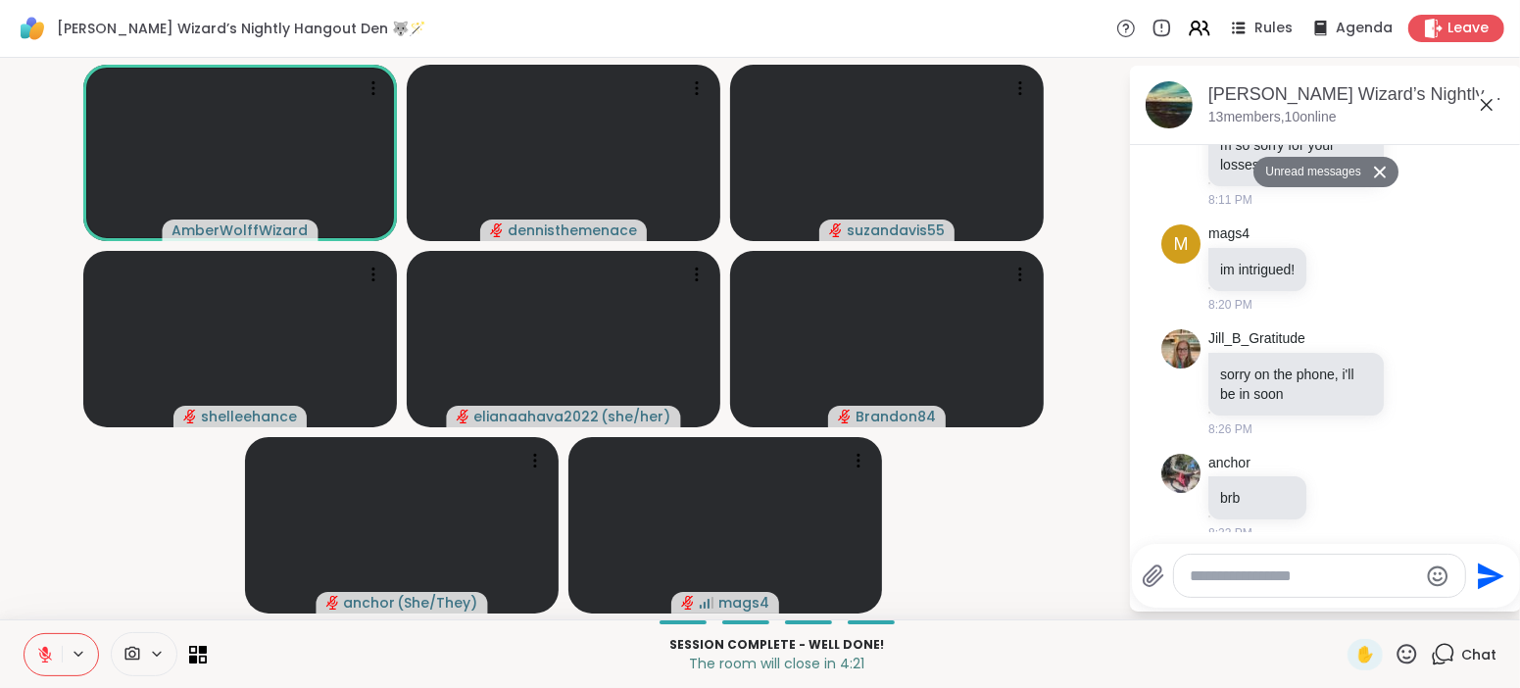
click at [48, 656] on icon at bounding box center [45, 655] width 18 height 18
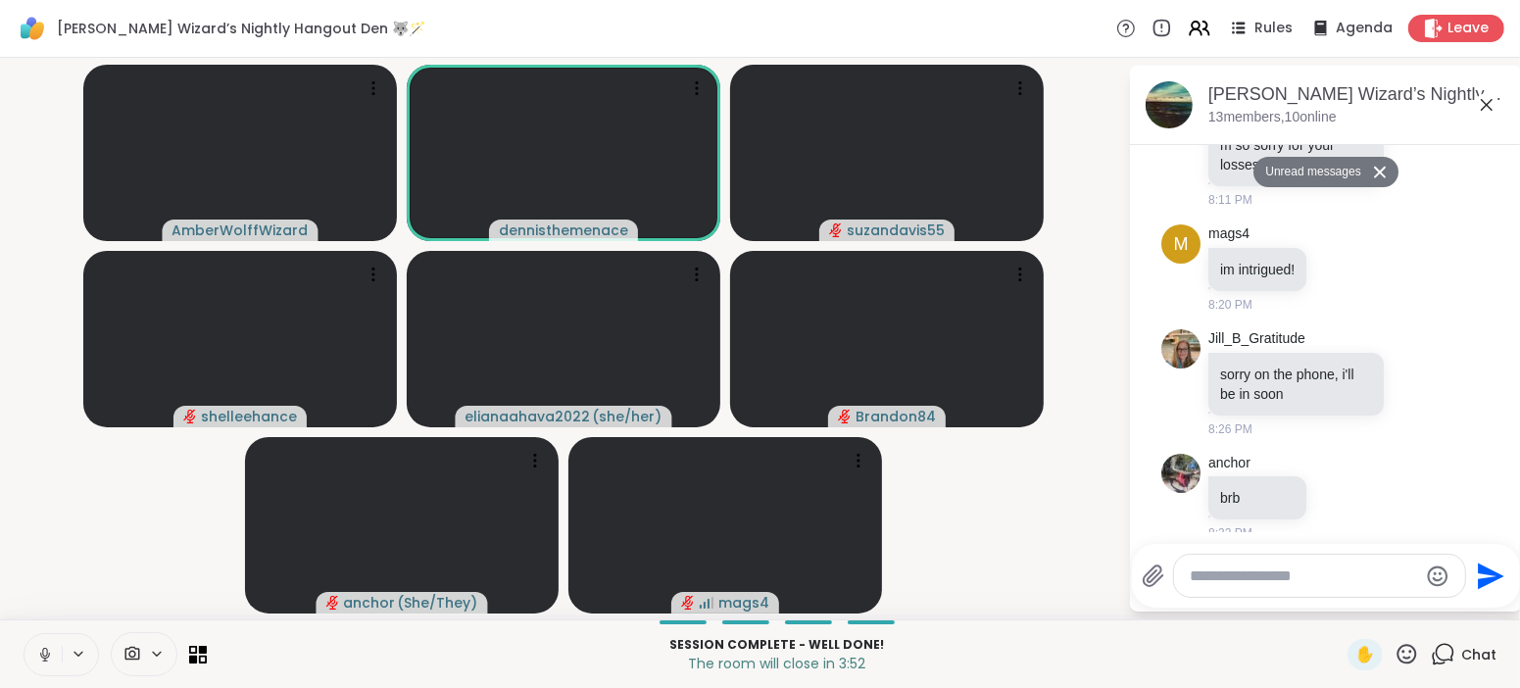
click at [48, 656] on icon at bounding box center [45, 655] width 18 height 18
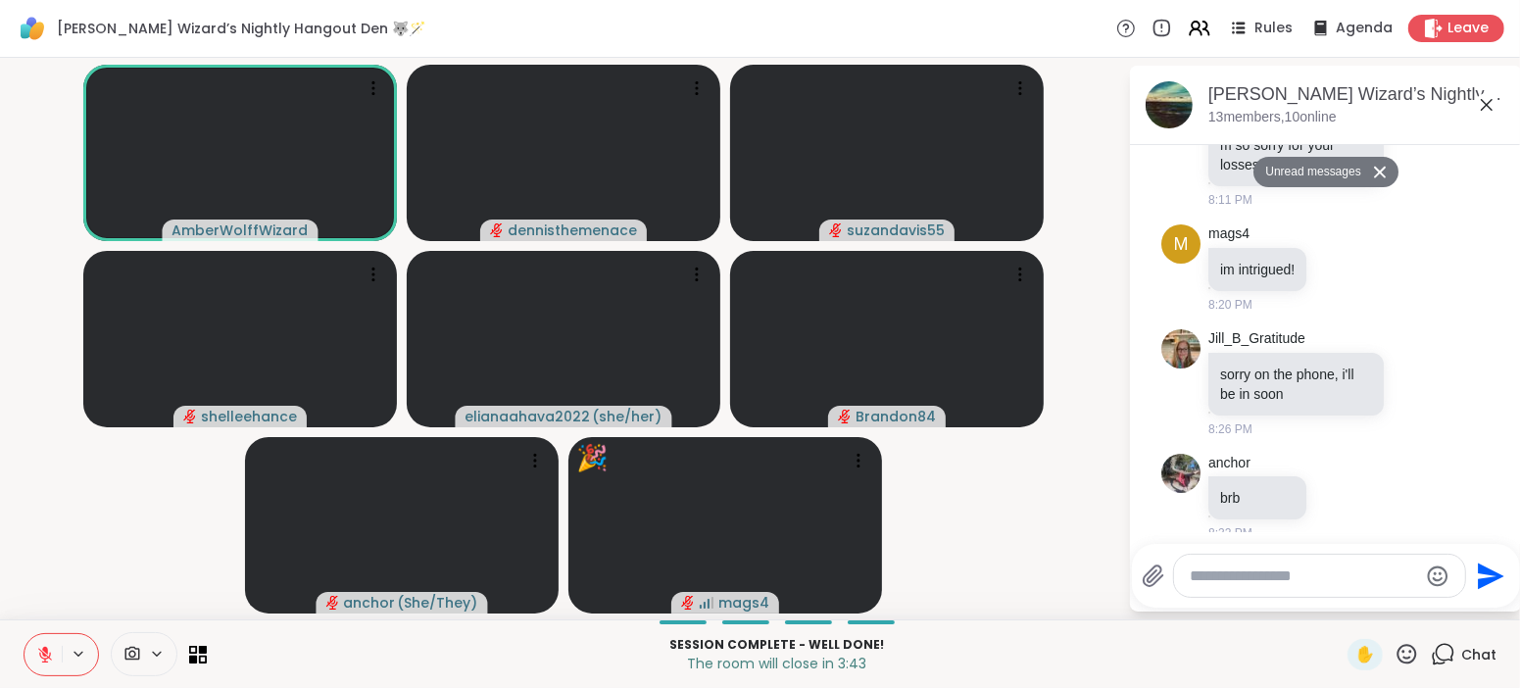
click at [49, 658] on icon at bounding box center [45, 655] width 18 height 18
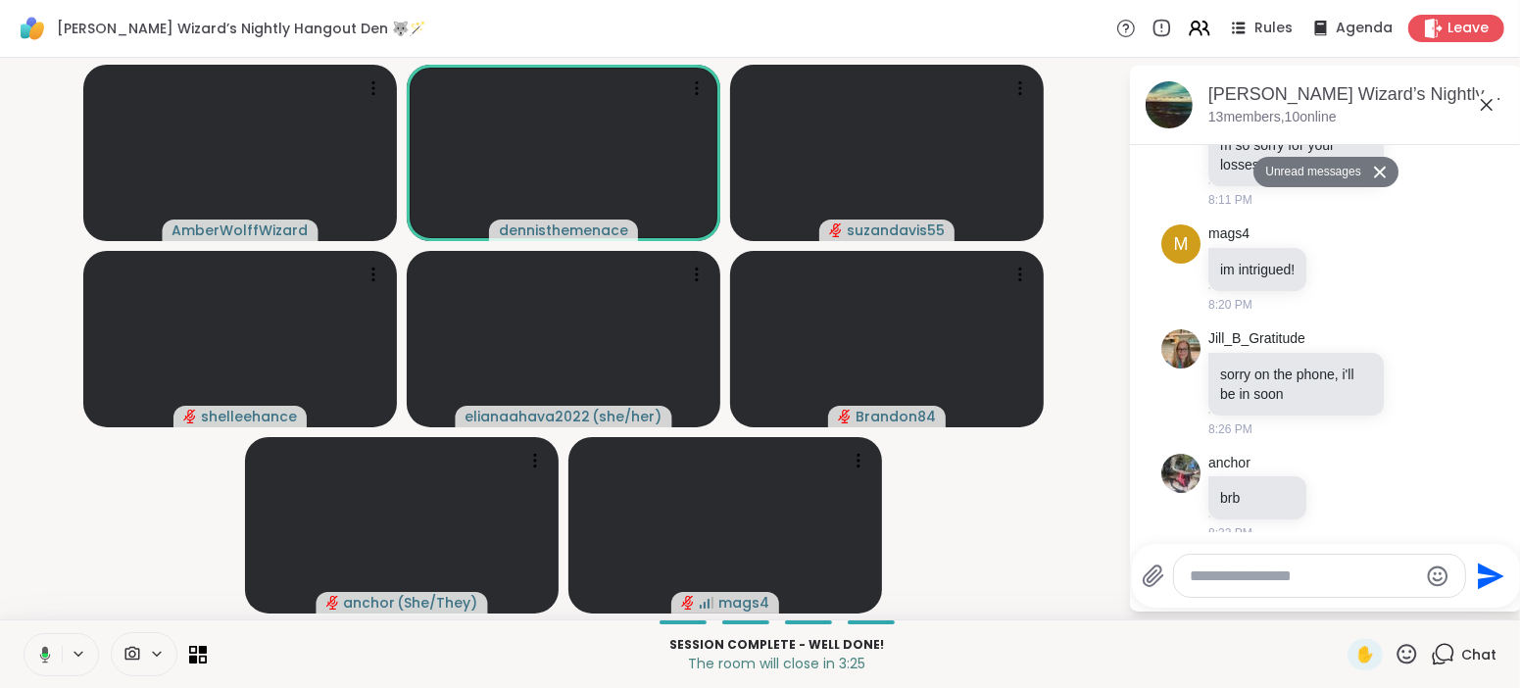
click at [49, 654] on icon at bounding box center [42, 655] width 18 height 18
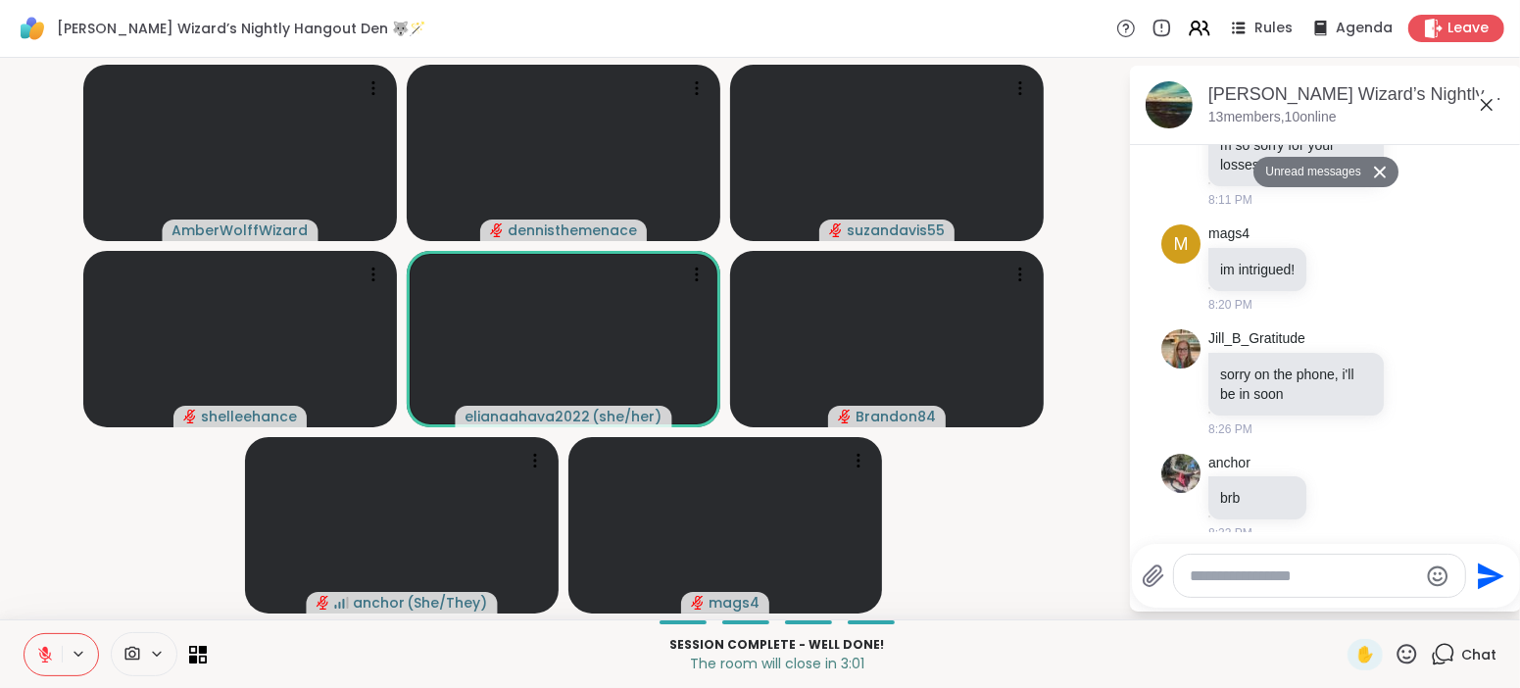
click at [56, 651] on button at bounding box center [43, 654] width 37 height 41
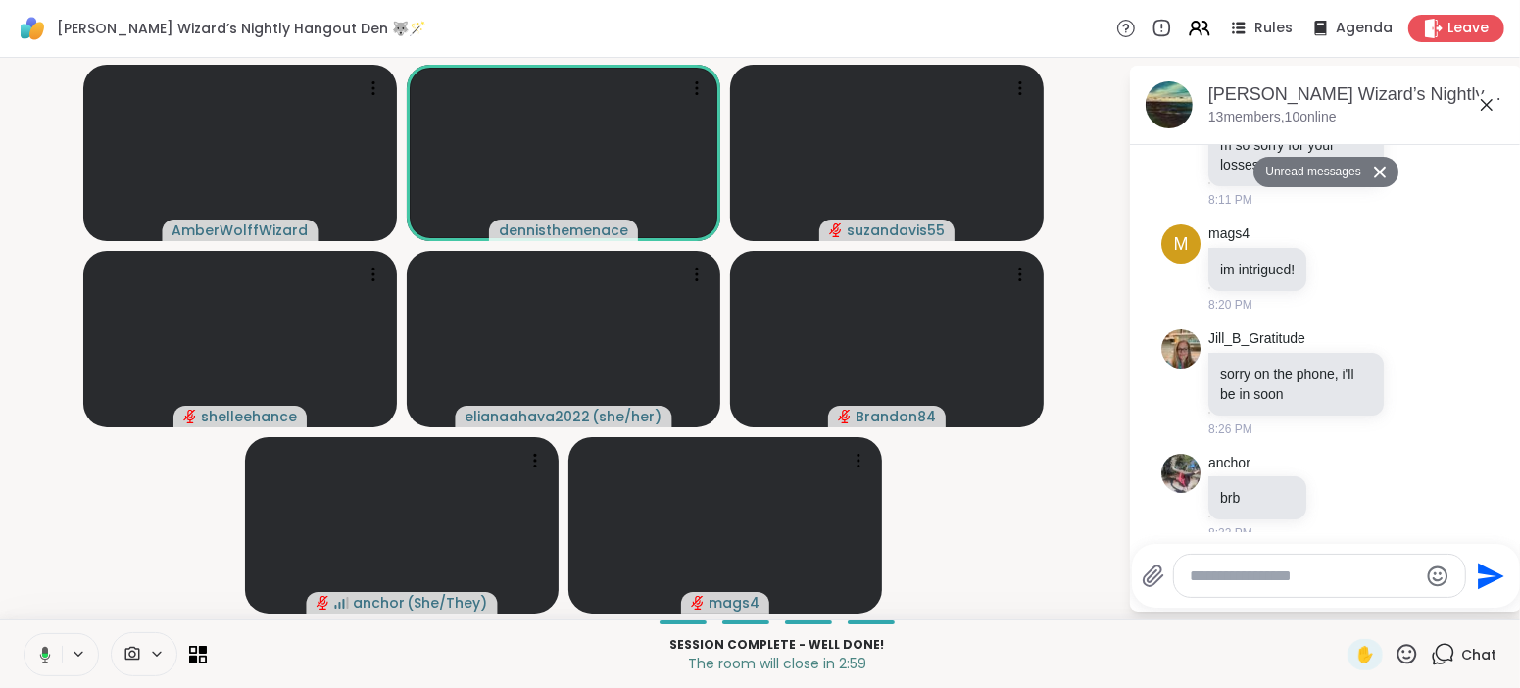
click at [56, 651] on button at bounding box center [42, 654] width 40 height 41
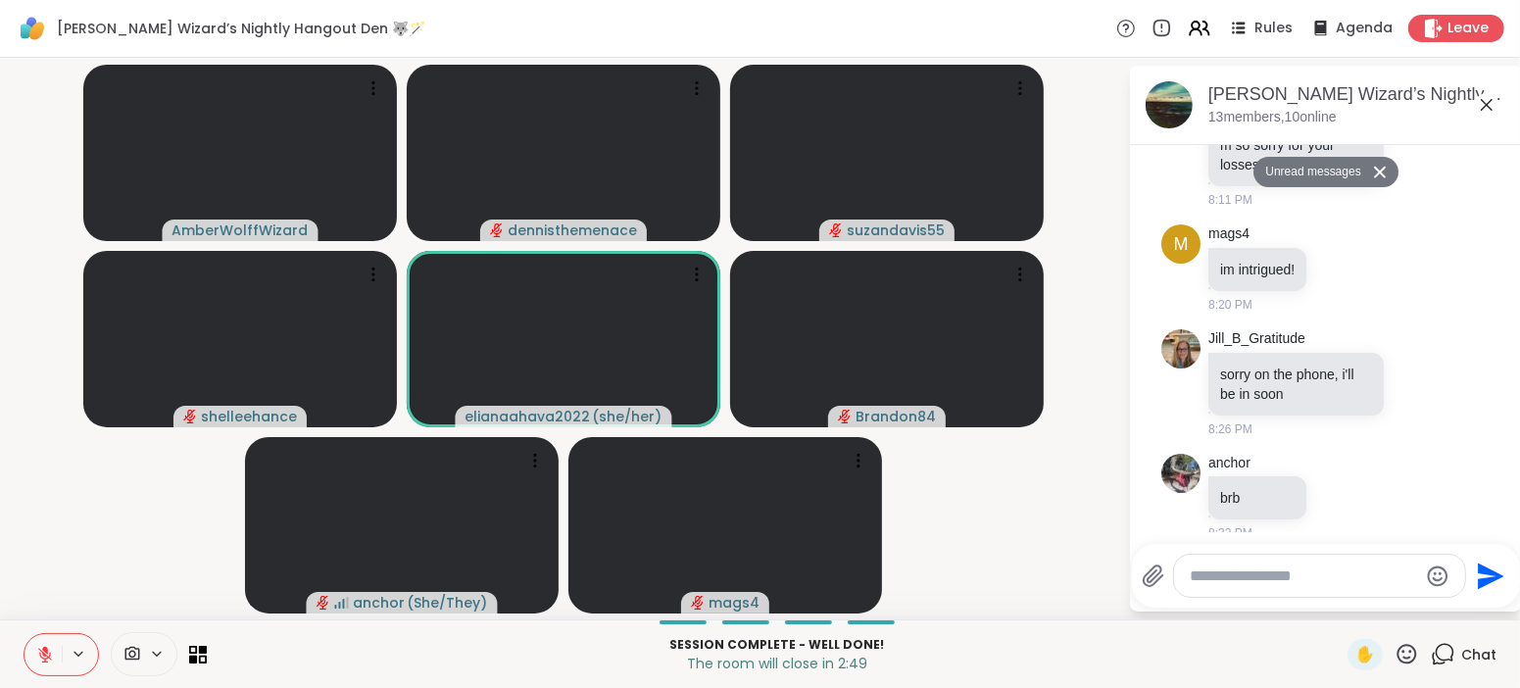
click at [56, 651] on button at bounding box center [43, 654] width 37 height 41
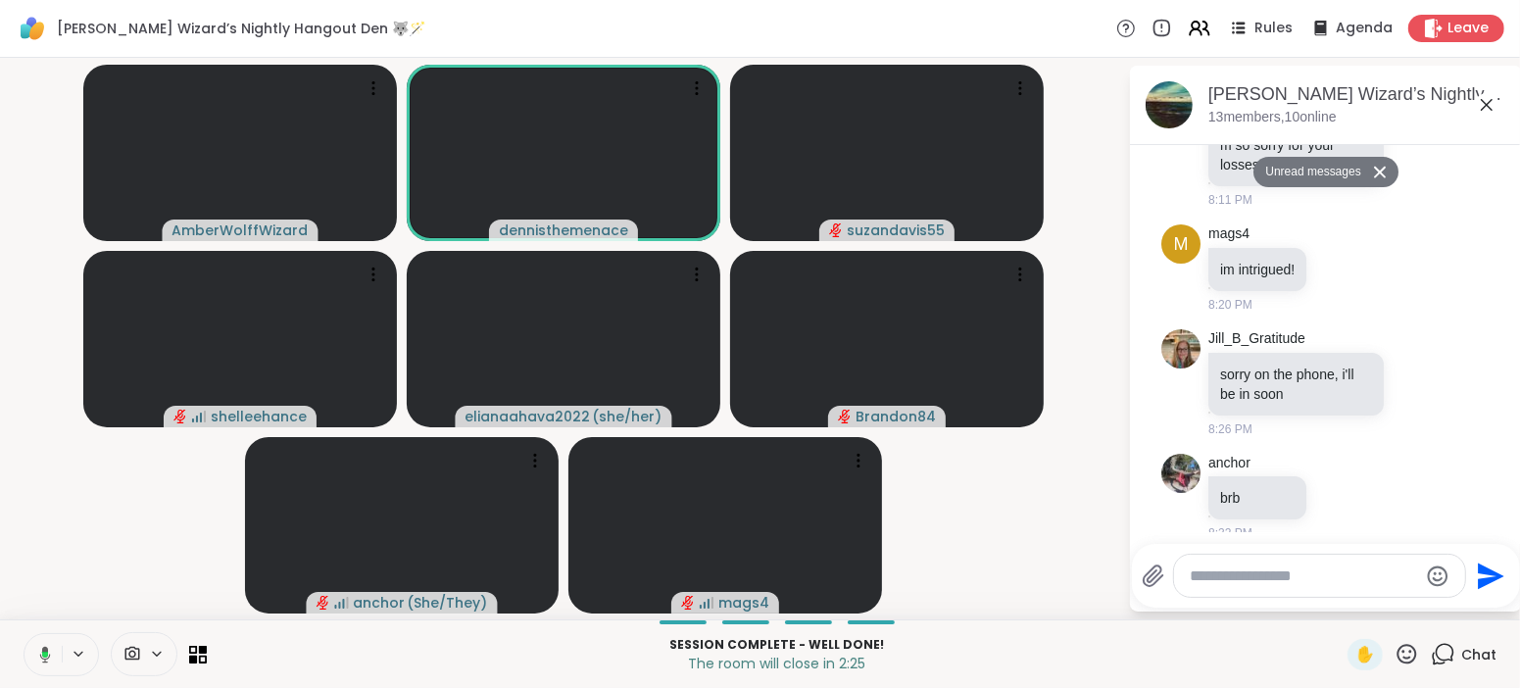
click at [49, 650] on icon at bounding box center [42, 655] width 18 height 18
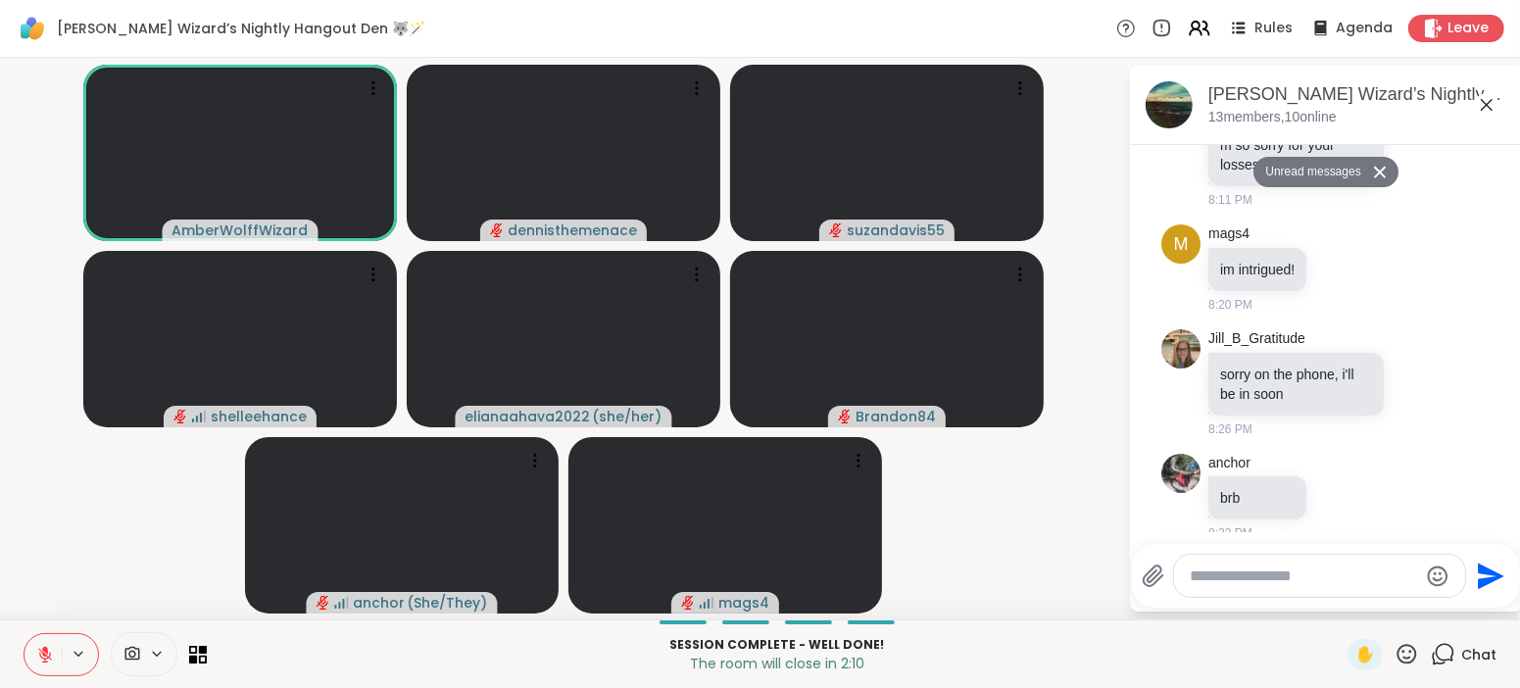
click at [49, 650] on icon at bounding box center [45, 655] width 18 height 18
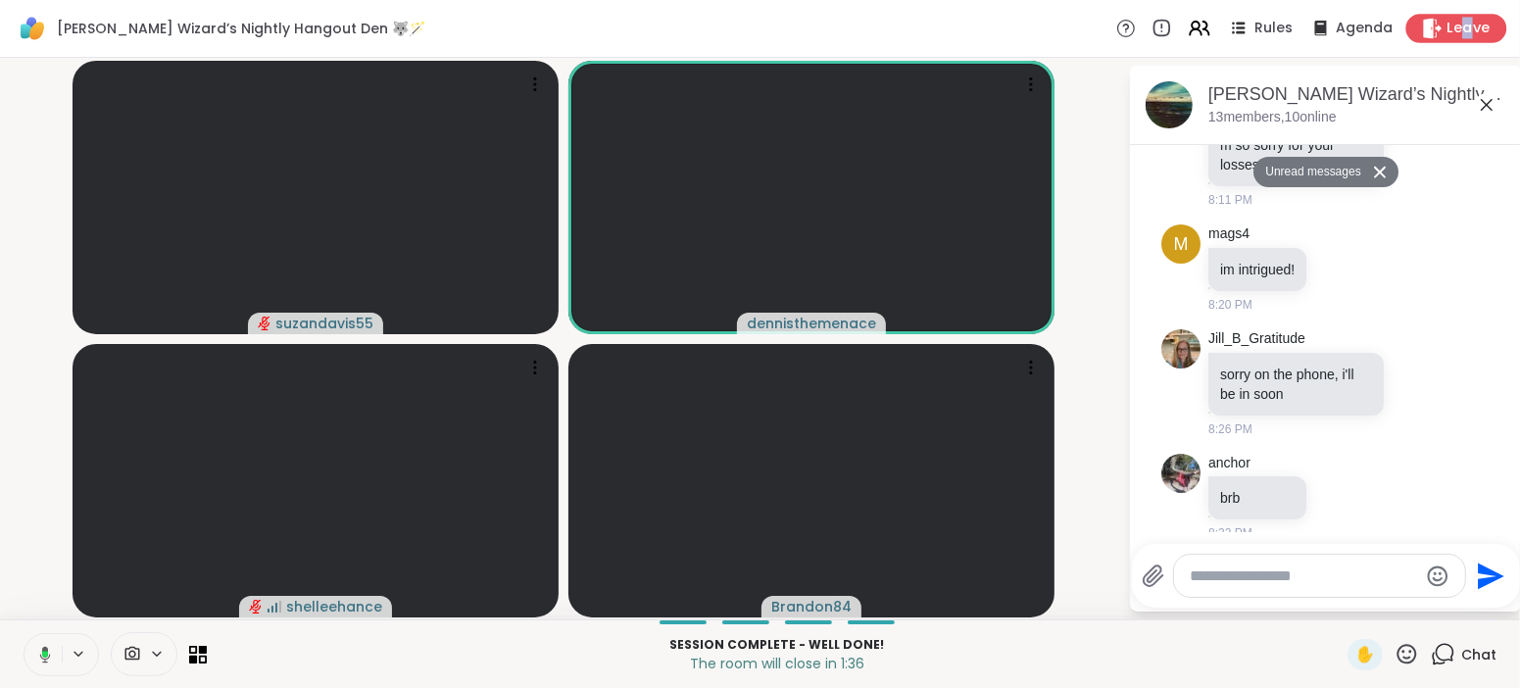
click at [1468, 31] on span "Leave" at bounding box center [1469, 29] width 43 height 21
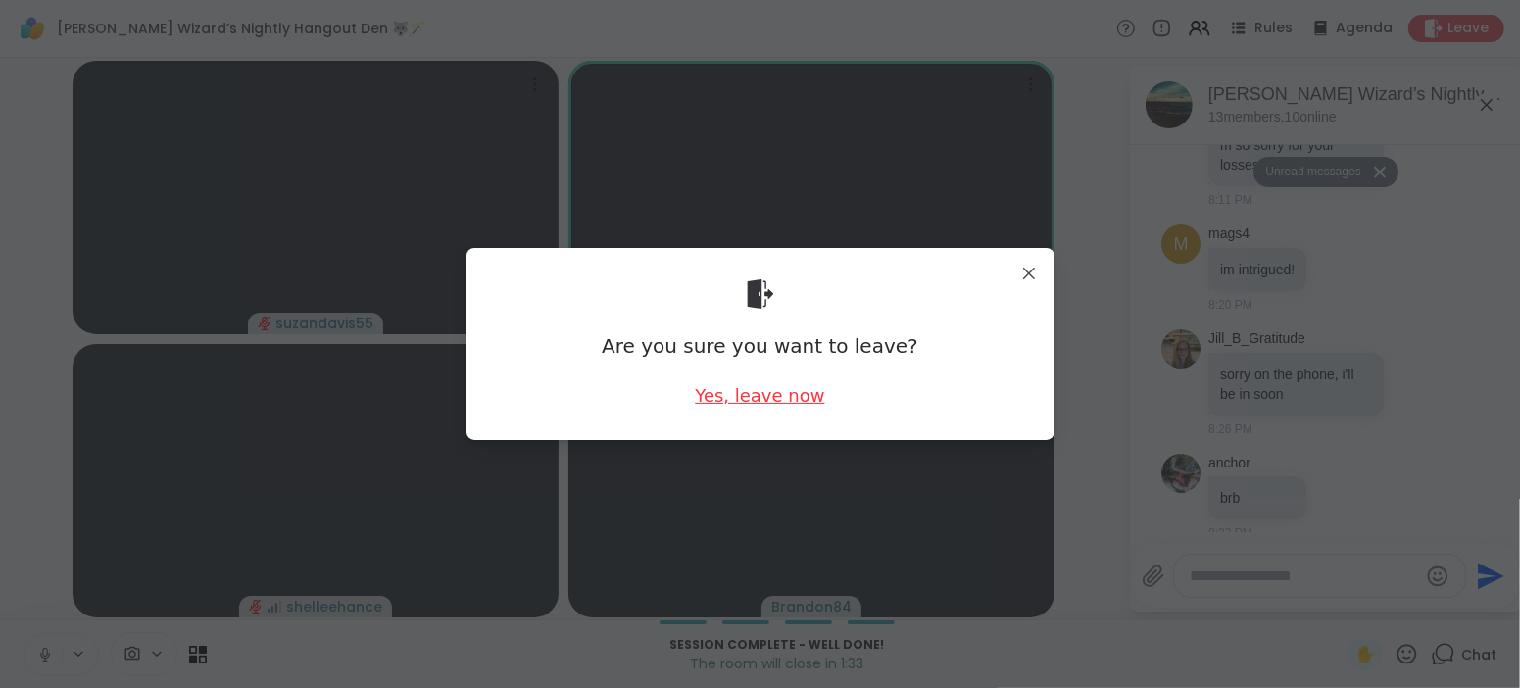
click at [802, 398] on div "Yes, leave now" at bounding box center [759, 395] width 129 height 25
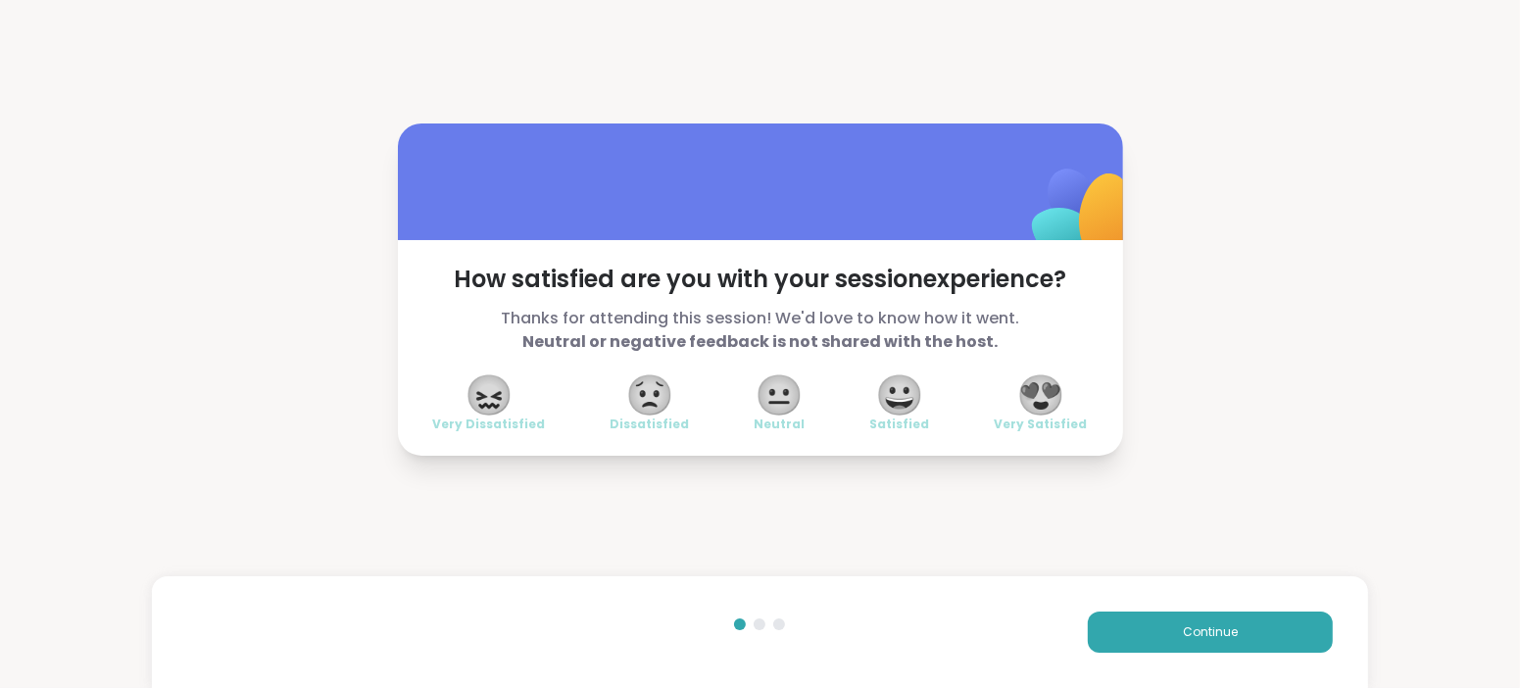
click at [1039, 394] on span "😍" at bounding box center [1040, 394] width 49 height 35
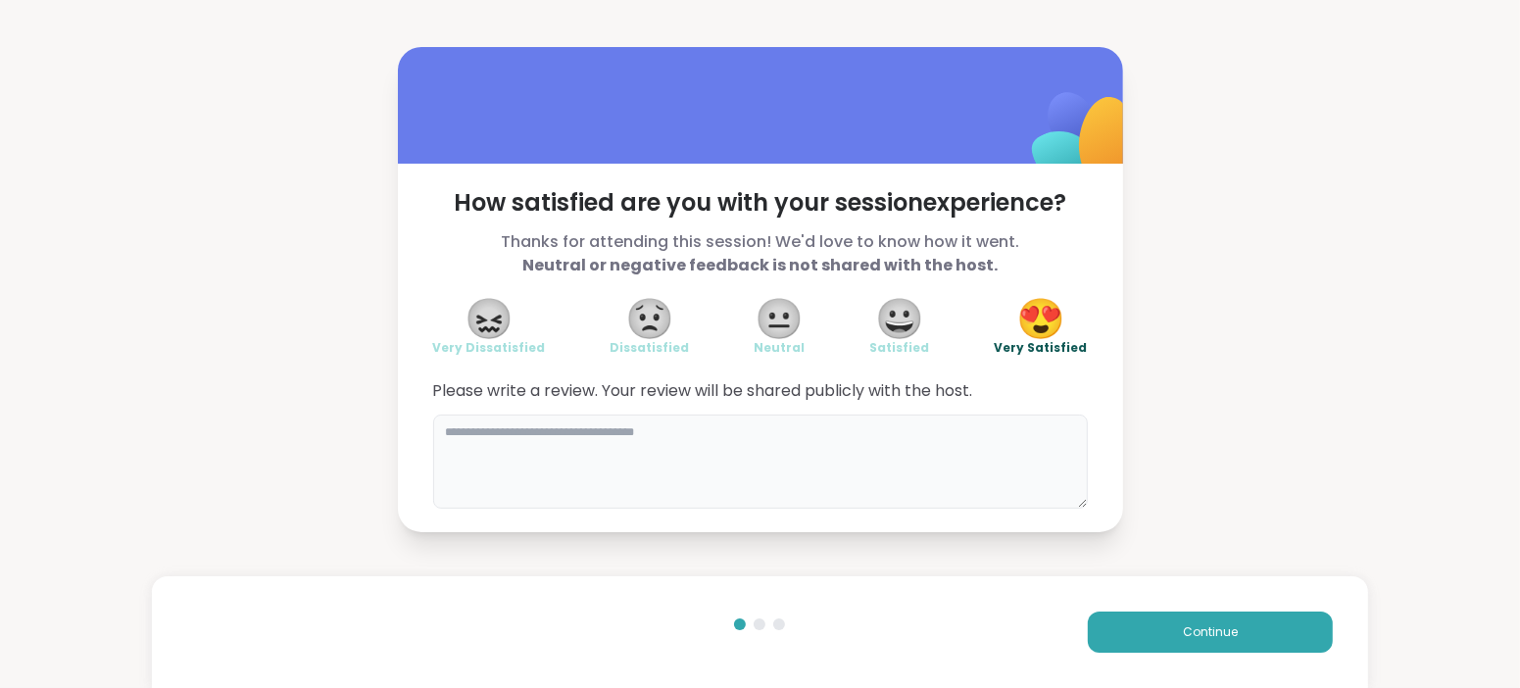
click at [882, 415] on textarea at bounding box center [760, 462] width 655 height 94
type textarea "**********"
click at [1243, 625] on button "Continue" at bounding box center [1210, 632] width 245 height 41
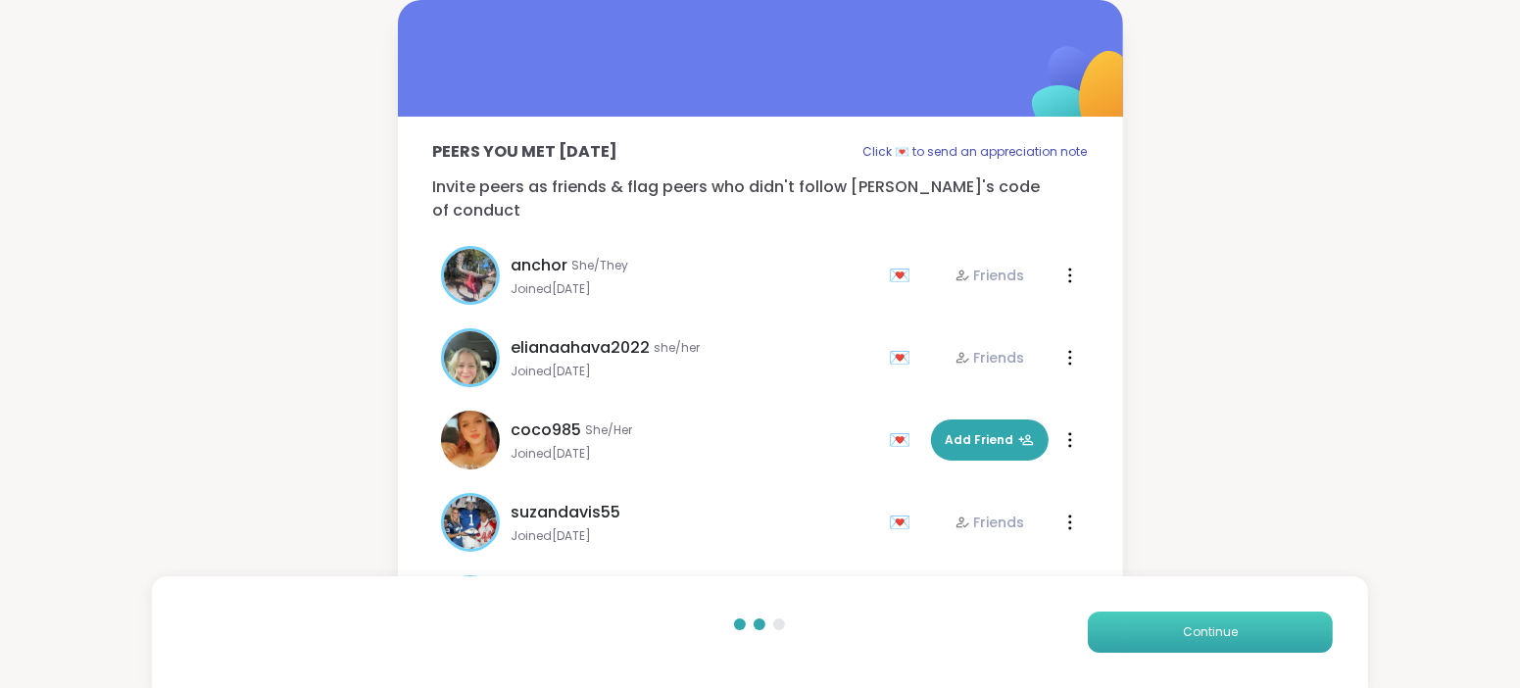
click at [1243, 625] on button "Continue" at bounding box center [1210, 632] width 245 height 41
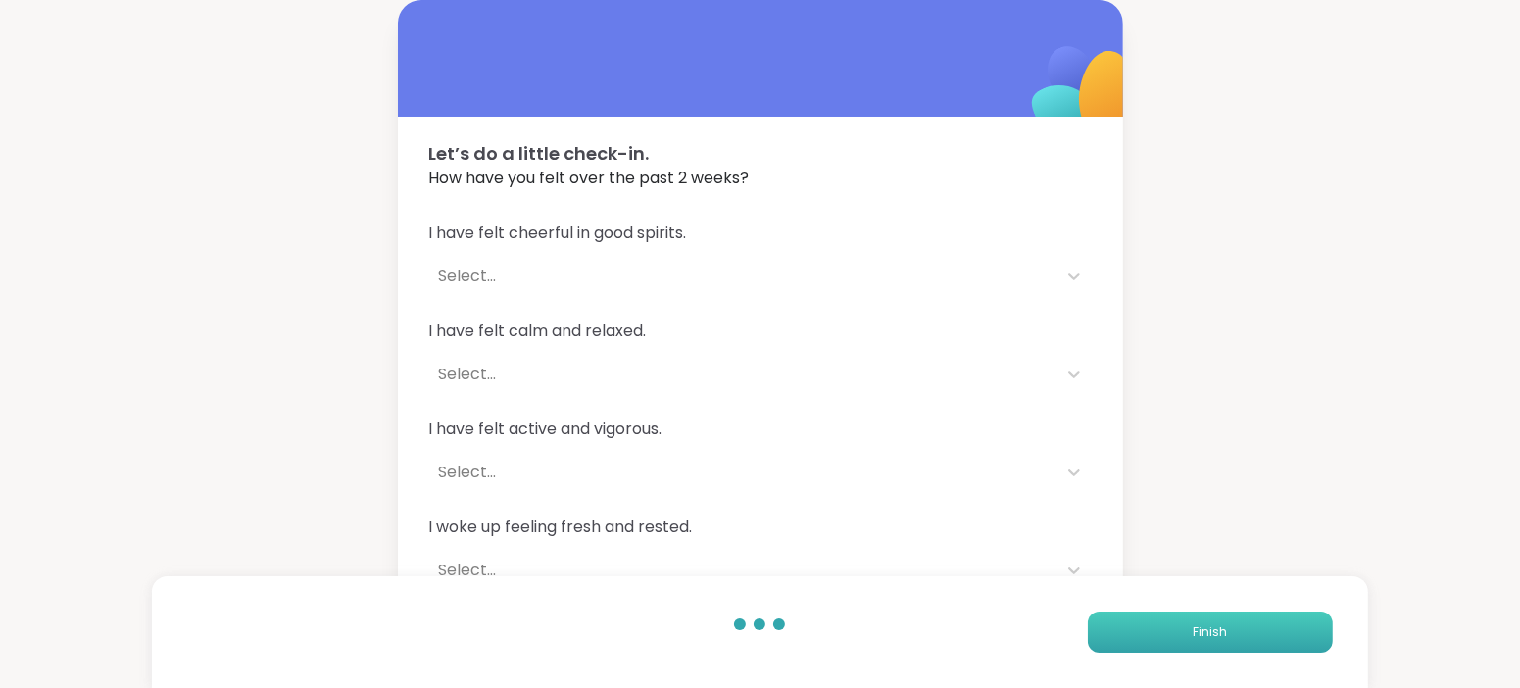
click at [1243, 625] on button "Finish" at bounding box center [1210, 632] width 245 height 41
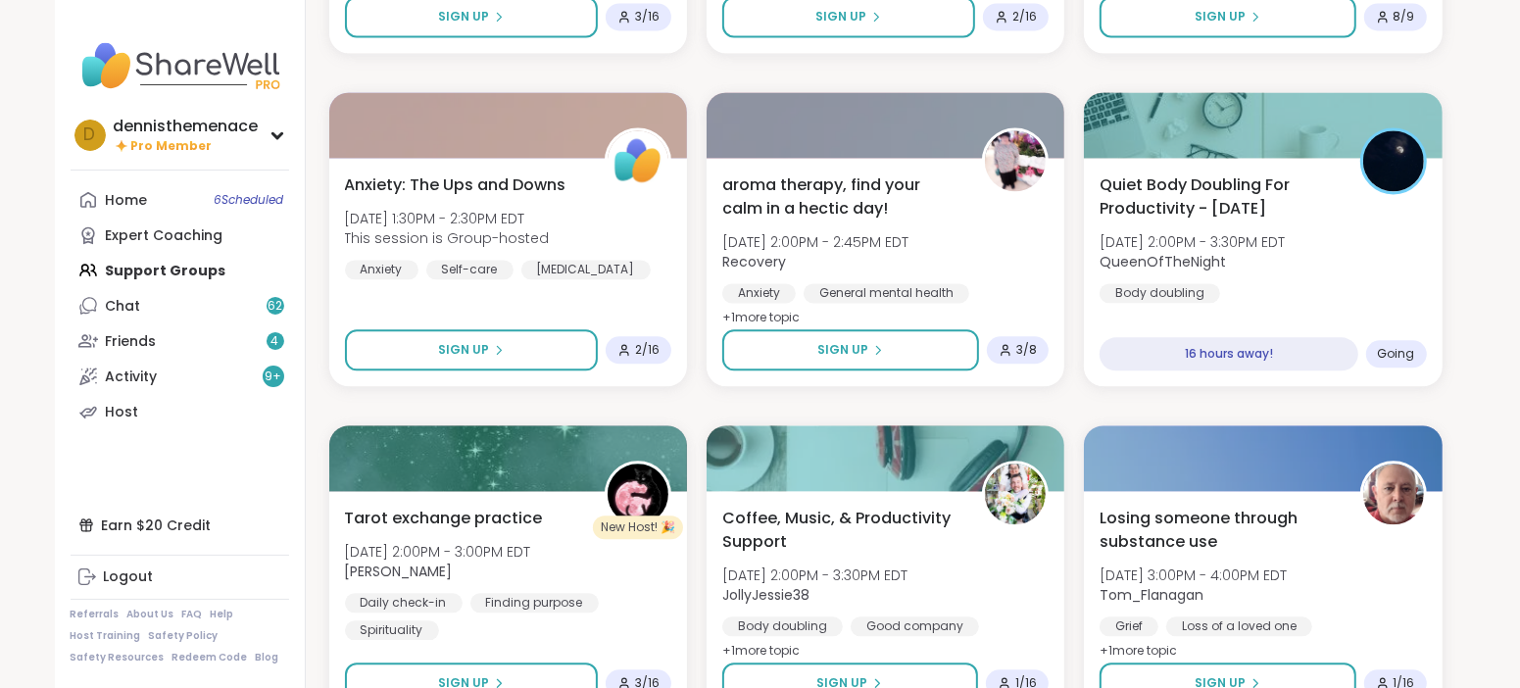
scroll to position [3601, 0]
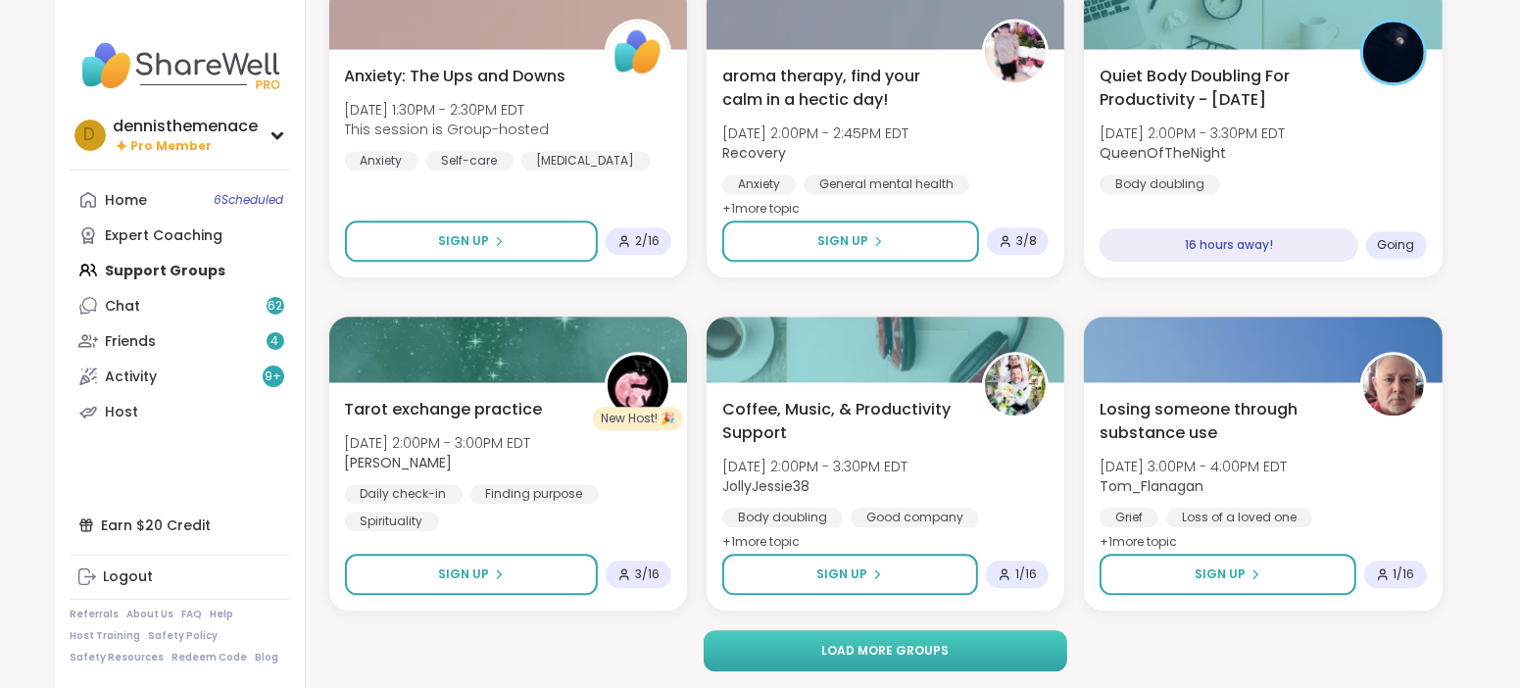
click at [867, 645] on span "Load more groups" at bounding box center [884, 651] width 127 height 18
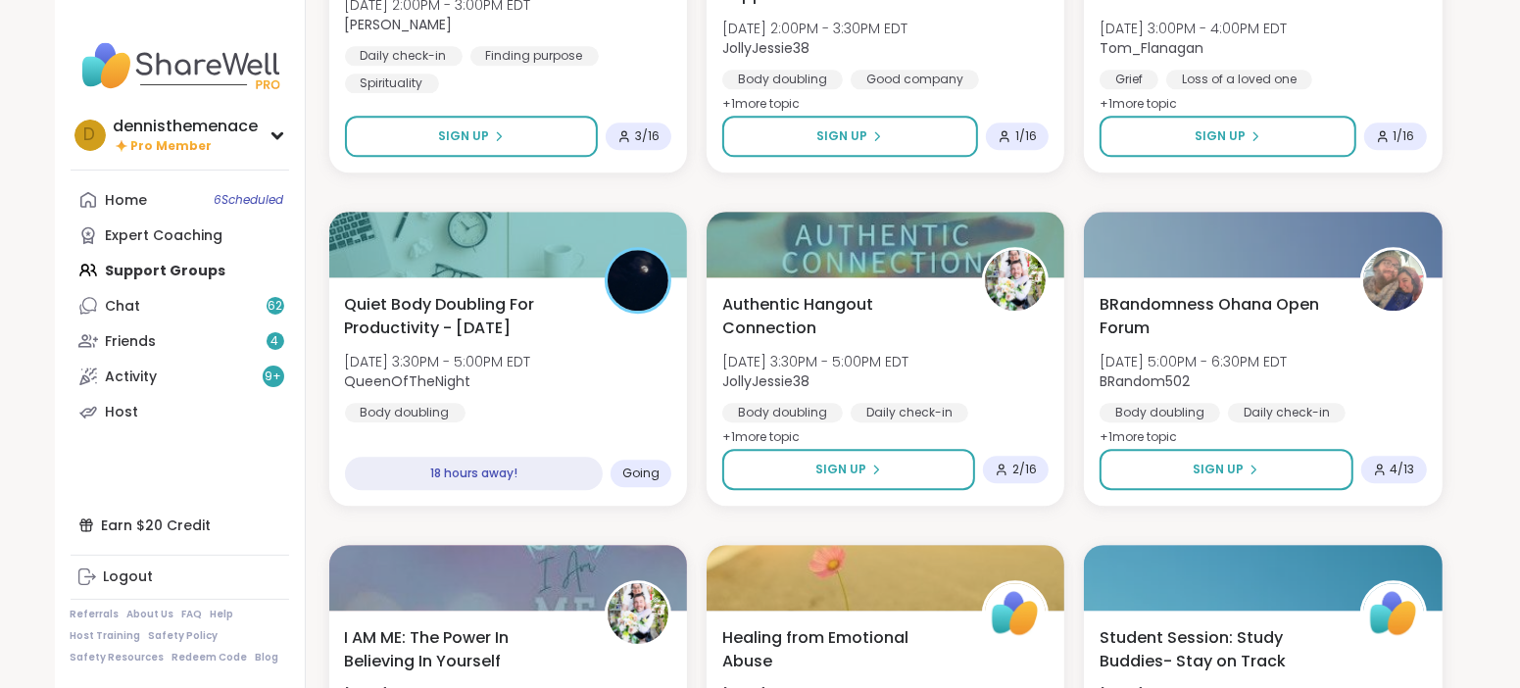
scroll to position [4042, 0]
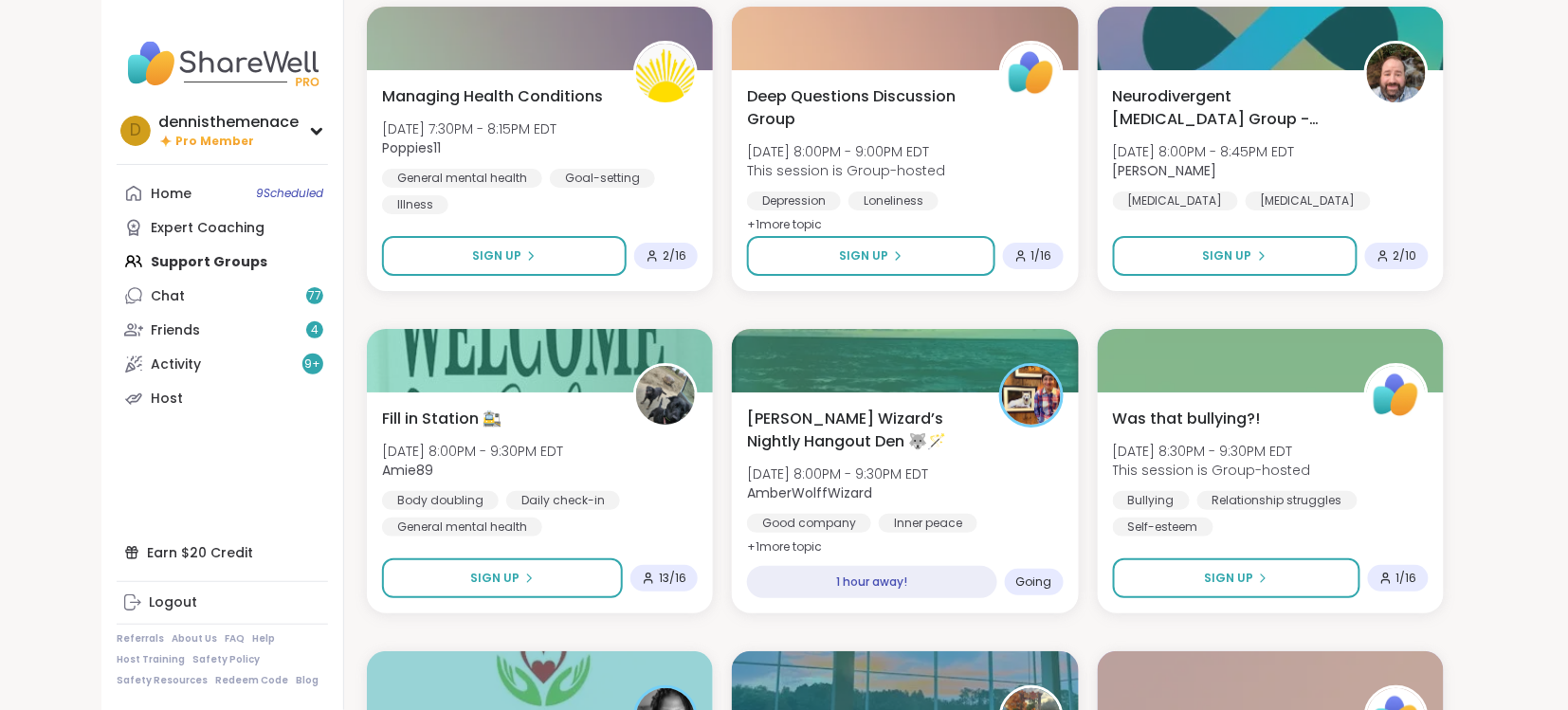
scroll to position [2172, 0]
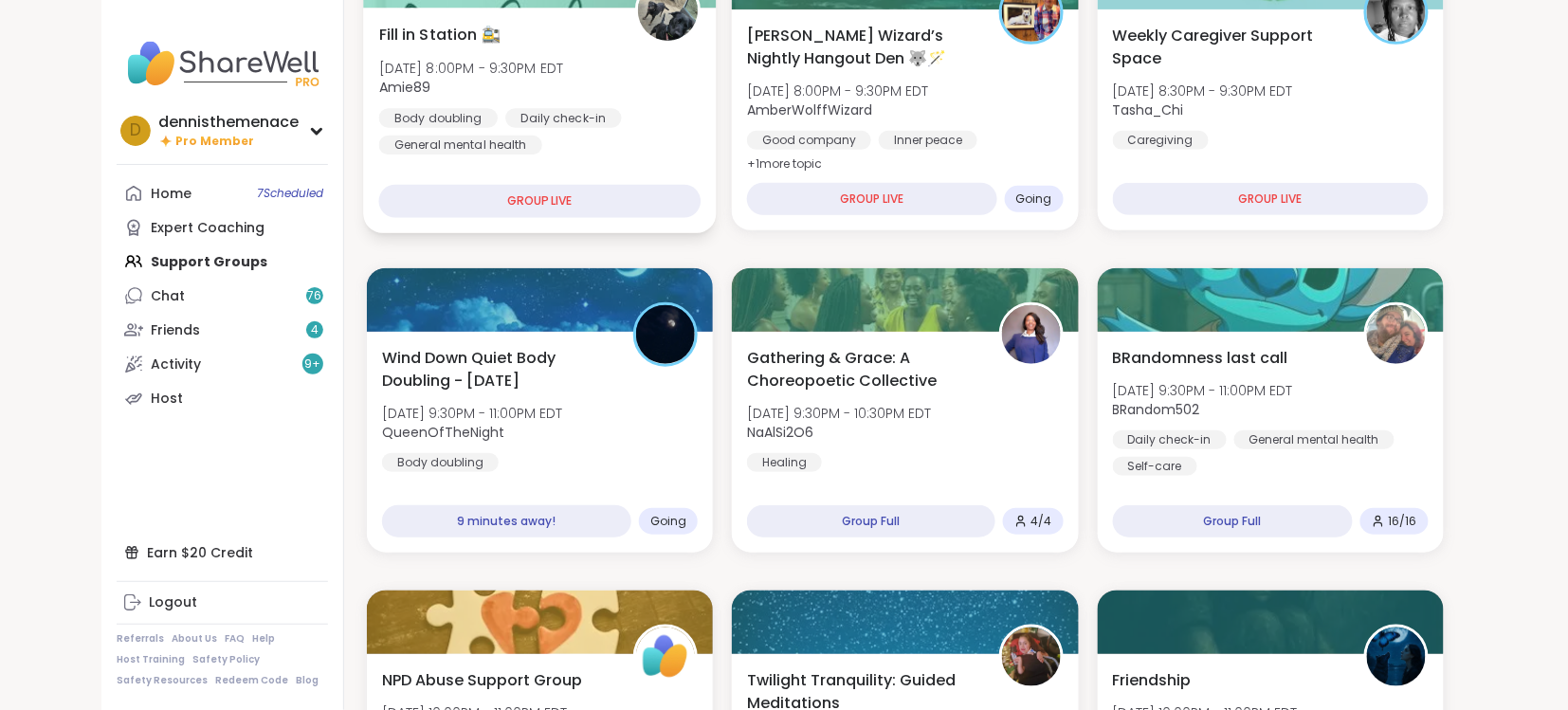
scroll to position [303, 0]
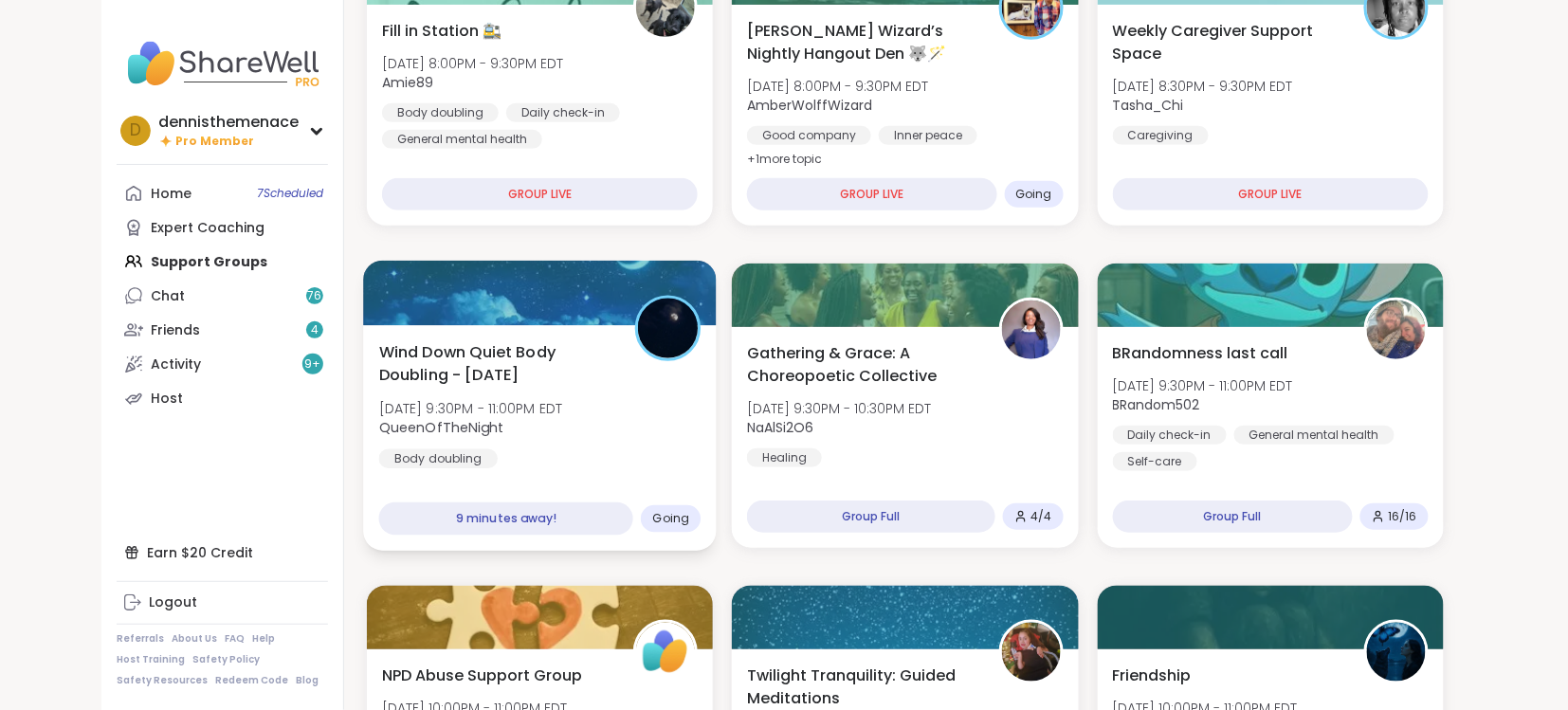
click at [559, 410] on span "[DATE] 9:30PM - 11:00PM EDT" at bounding box center [471, 409] width 184 height 19
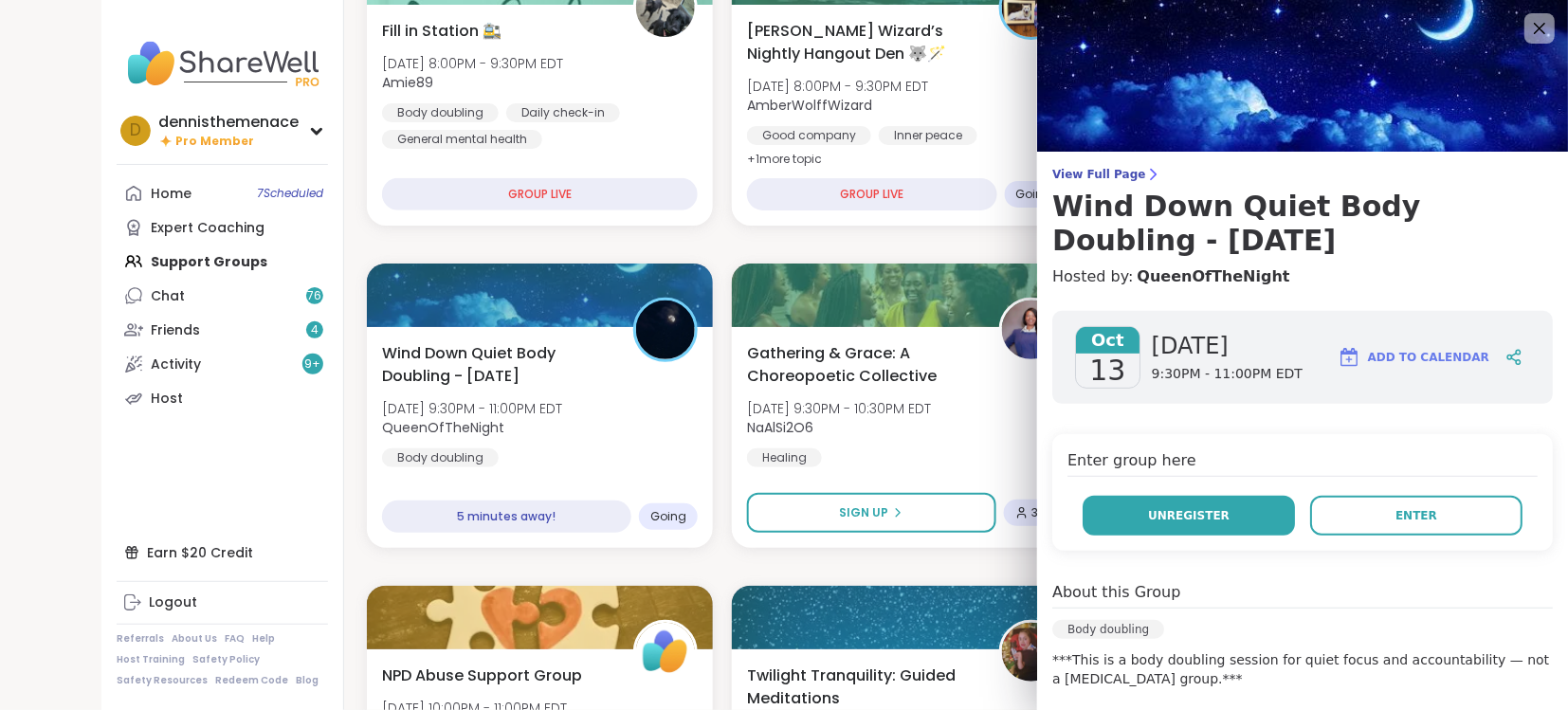
click at [1217, 514] on span "Unregister" at bounding box center [1189, 516] width 81 height 17
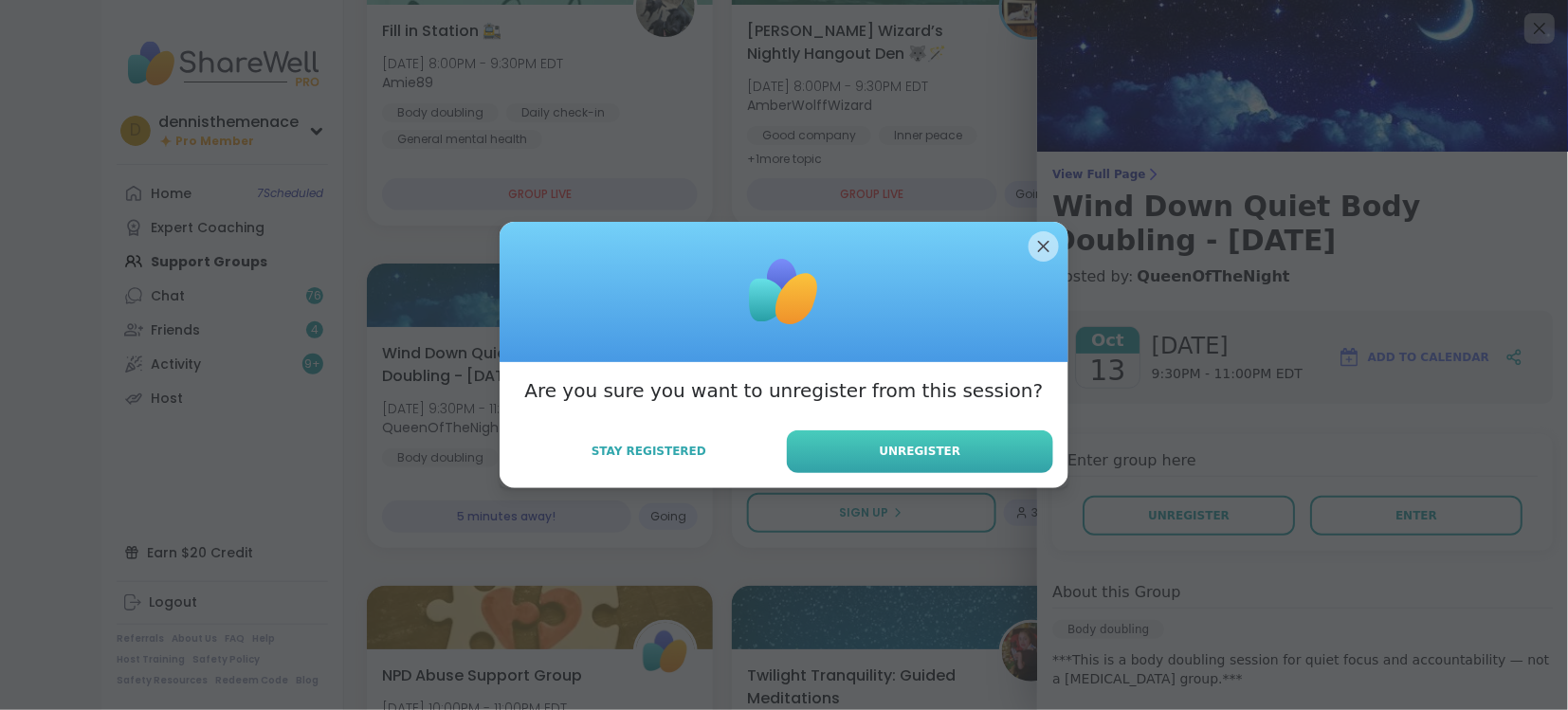
click at [923, 448] on span "Unregister" at bounding box center [921, 452] width 81 height 17
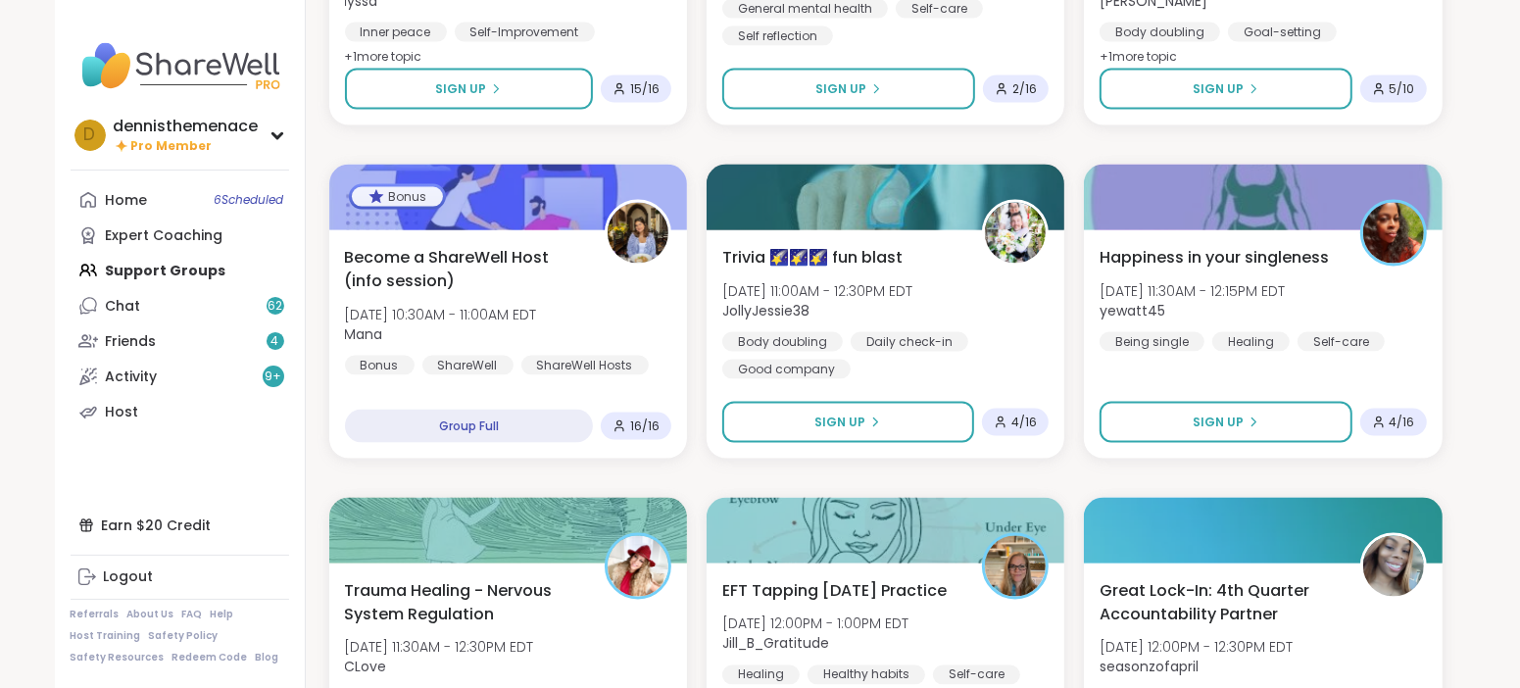
scroll to position [2426, 0]
